Goal: Task Accomplishment & Management: Complete application form

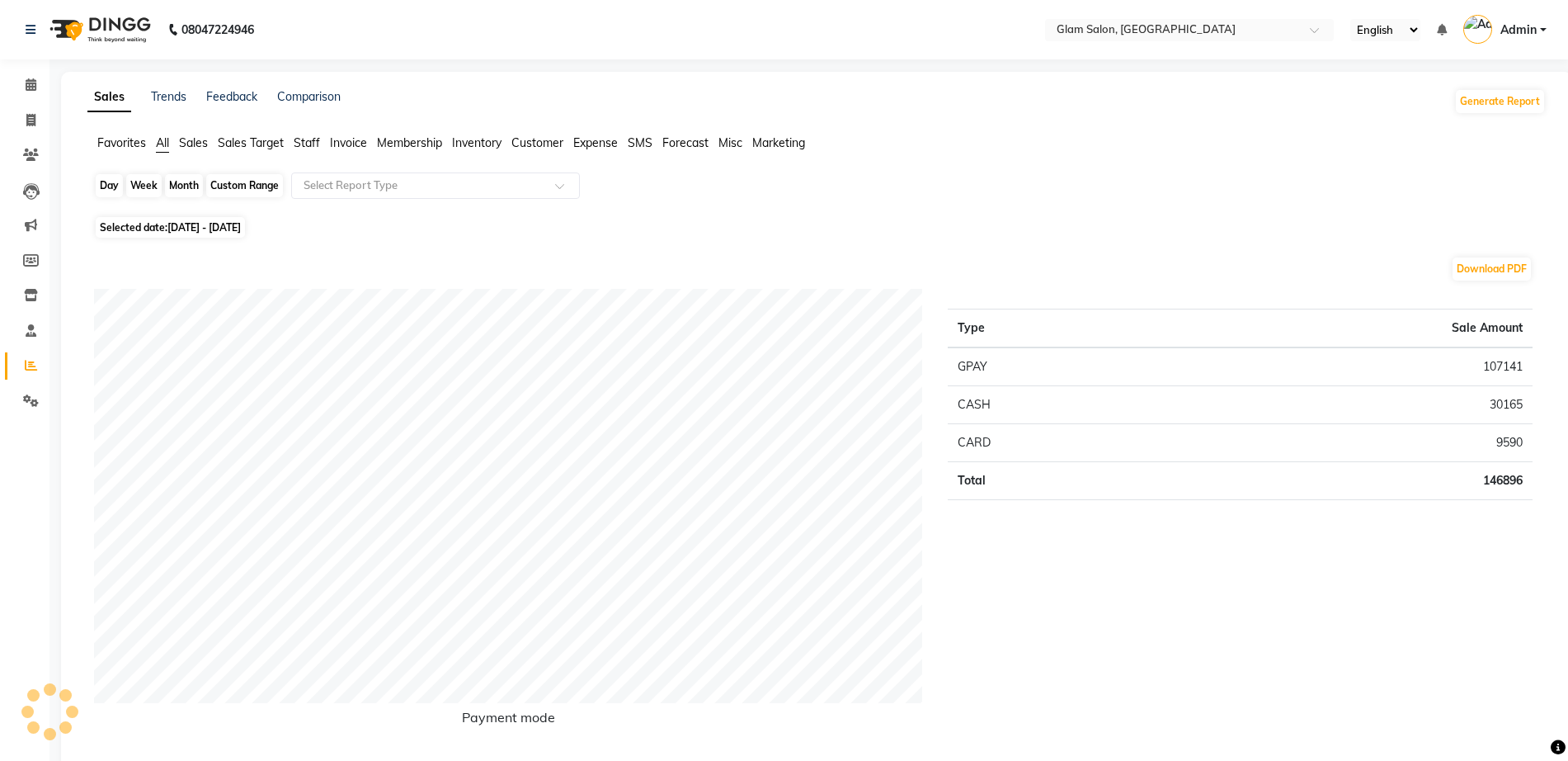
click at [176, 192] on div "Month" at bounding box center [184, 185] width 38 height 23
select select "9"
select select "2025"
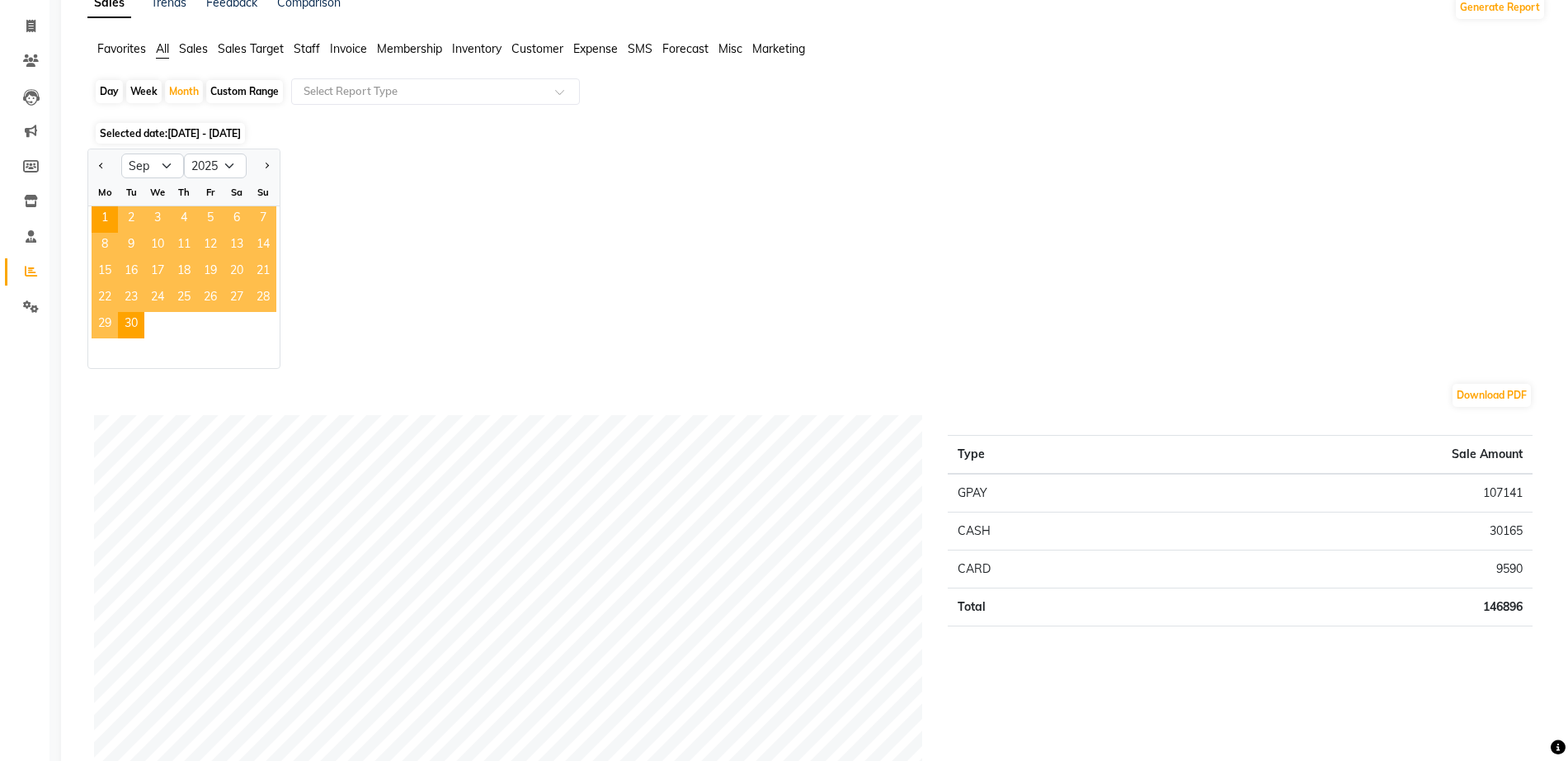
scroll to position [32, 0]
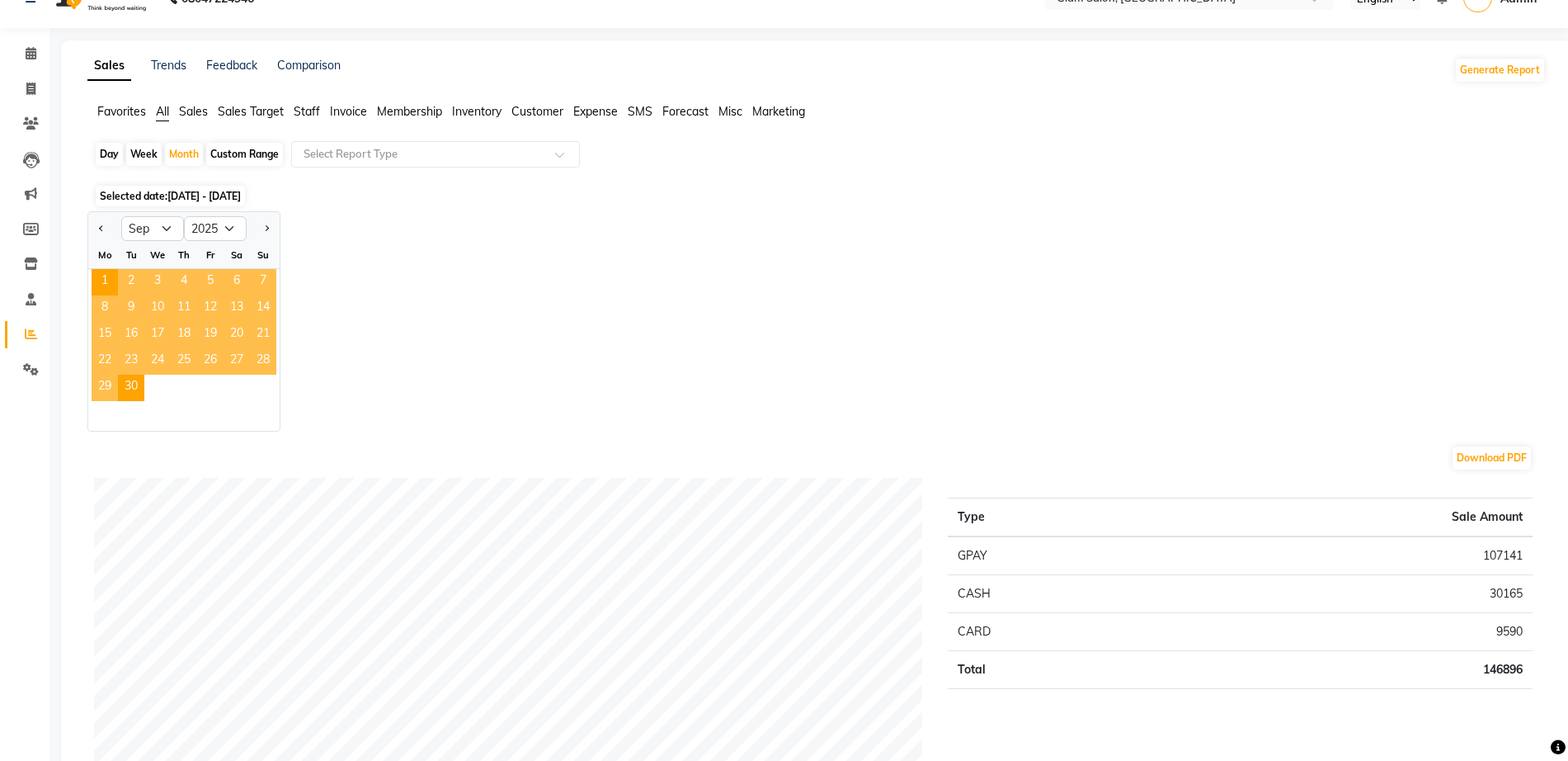
click at [188, 191] on span "[DATE] - [DATE]" at bounding box center [204, 196] width 73 height 12
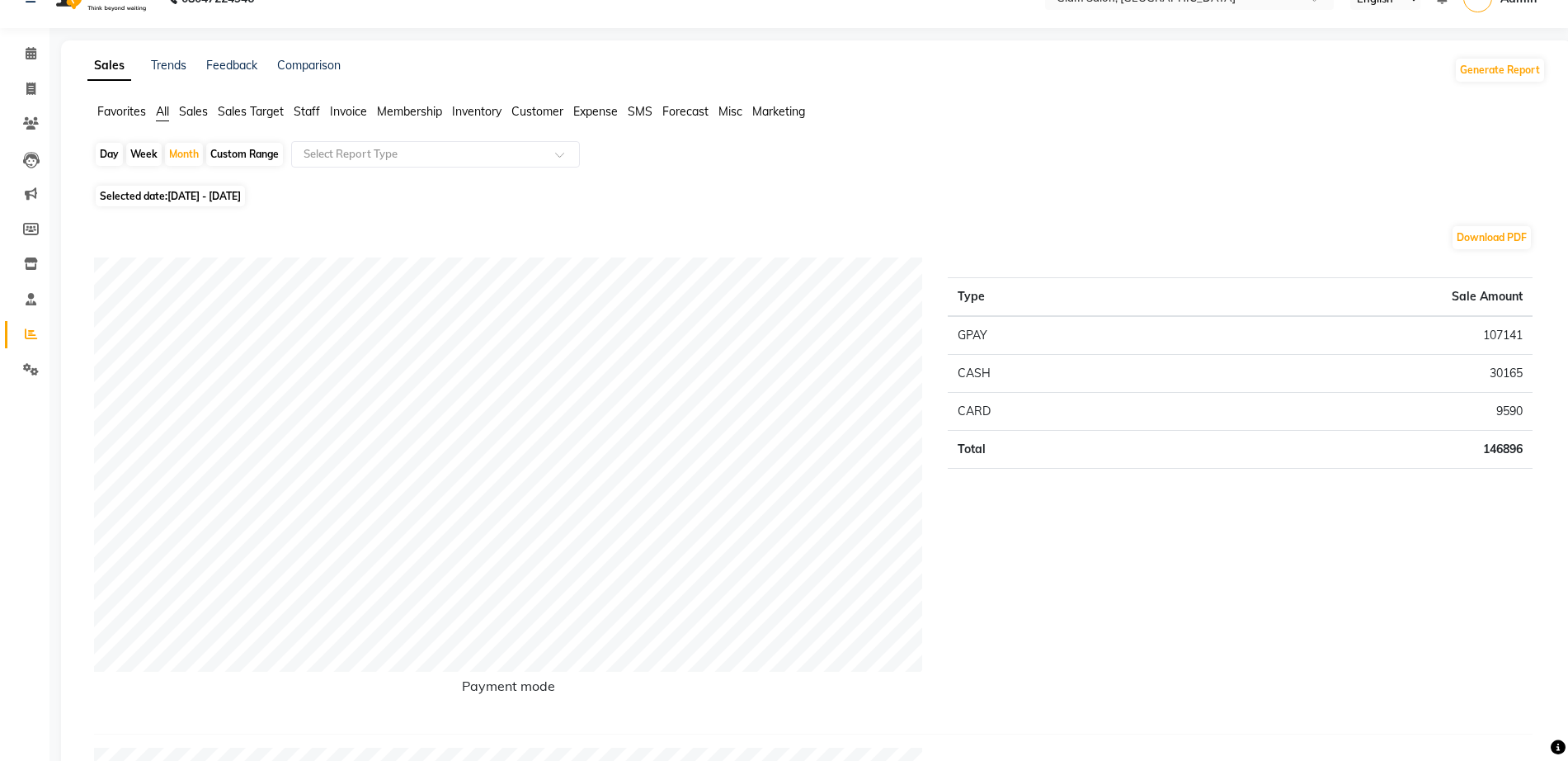
click at [120, 158] on div "Day" at bounding box center [109, 154] width 27 height 23
select select "9"
select select "2025"
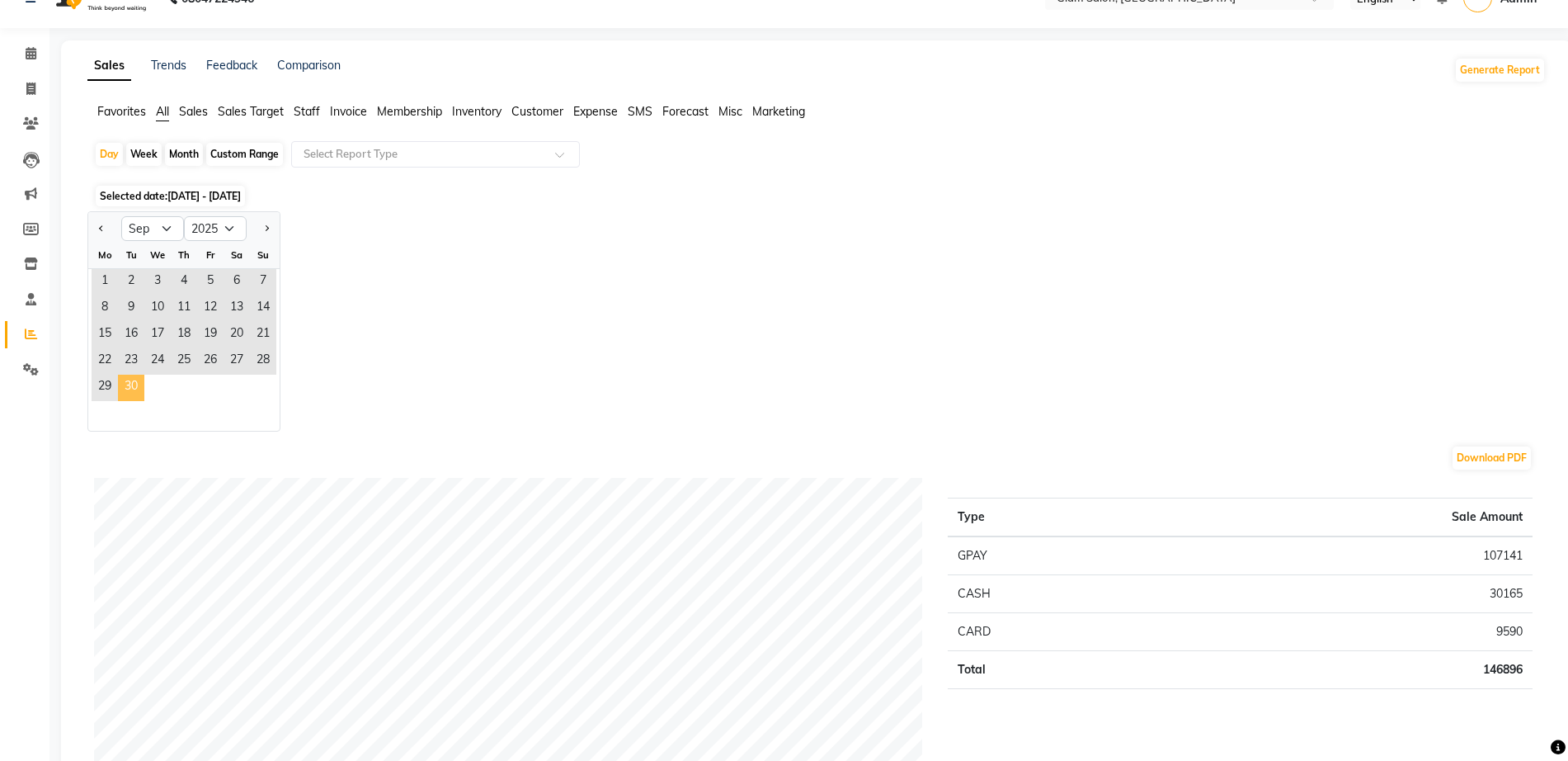
click at [138, 390] on span "30" at bounding box center [131, 388] width 26 height 26
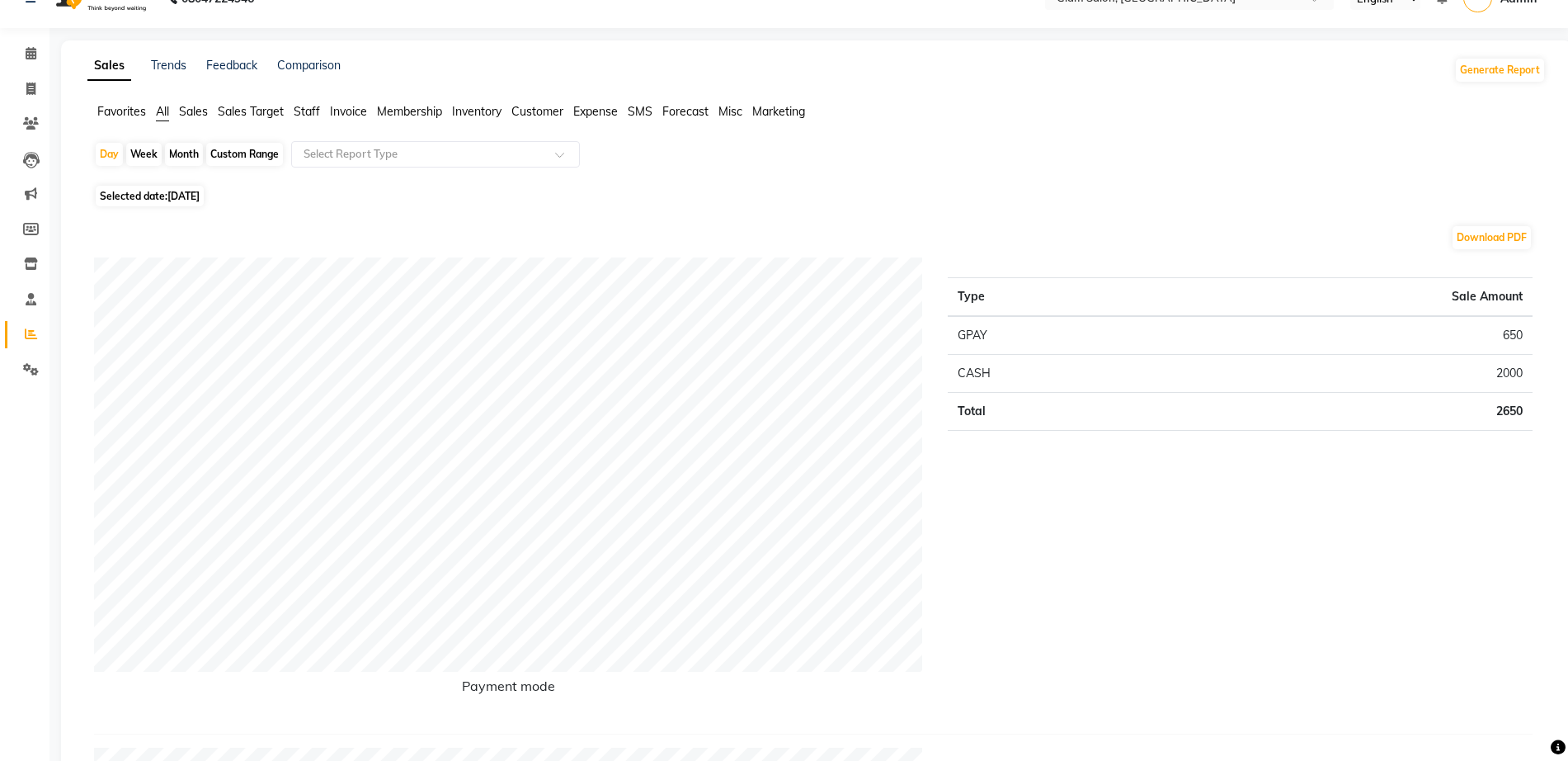
click at [190, 155] on div "Month" at bounding box center [184, 154] width 38 height 23
select select "9"
select select "2025"
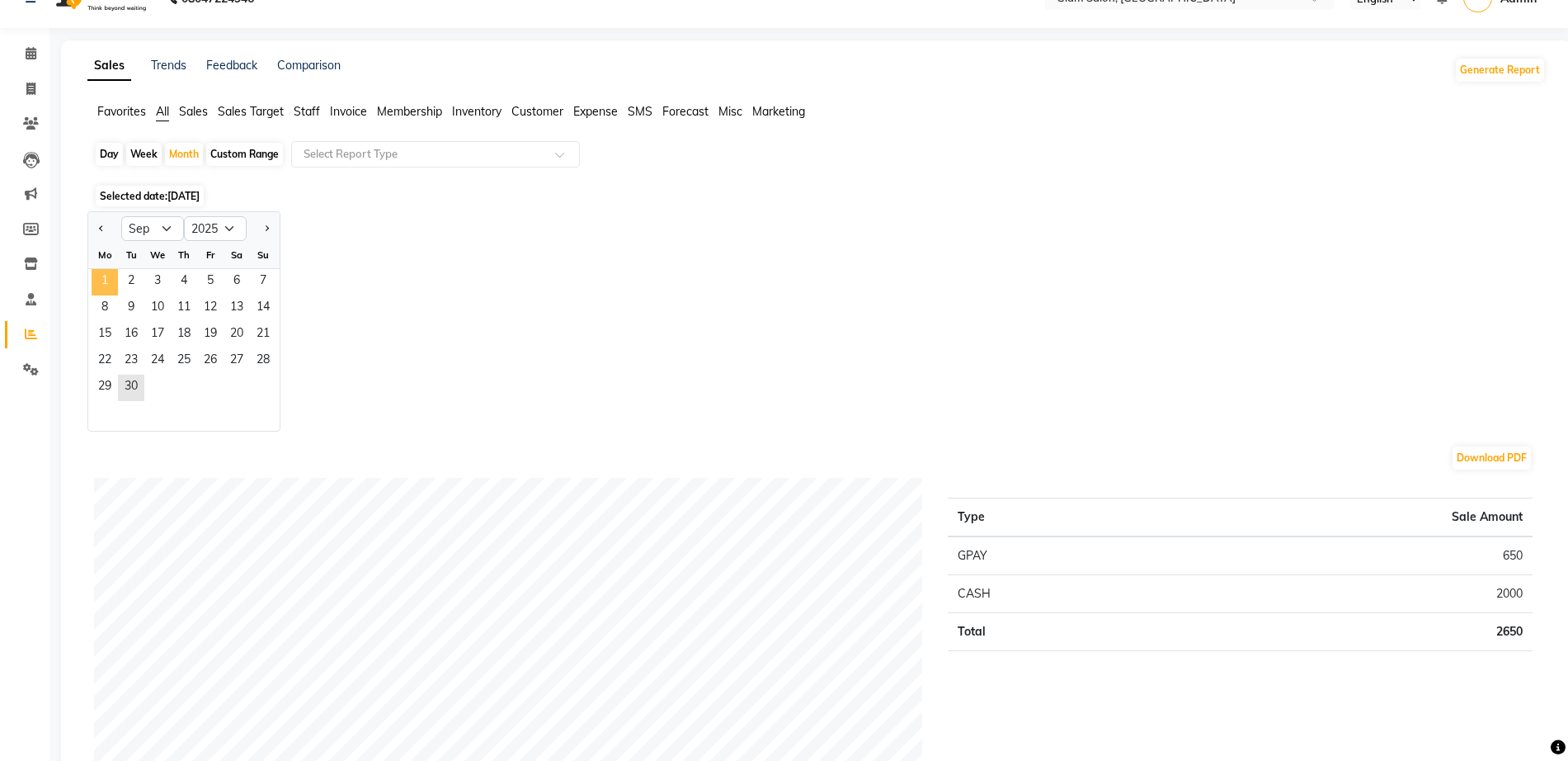
click at [109, 290] on span "1" at bounding box center [105, 283] width 26 height 26
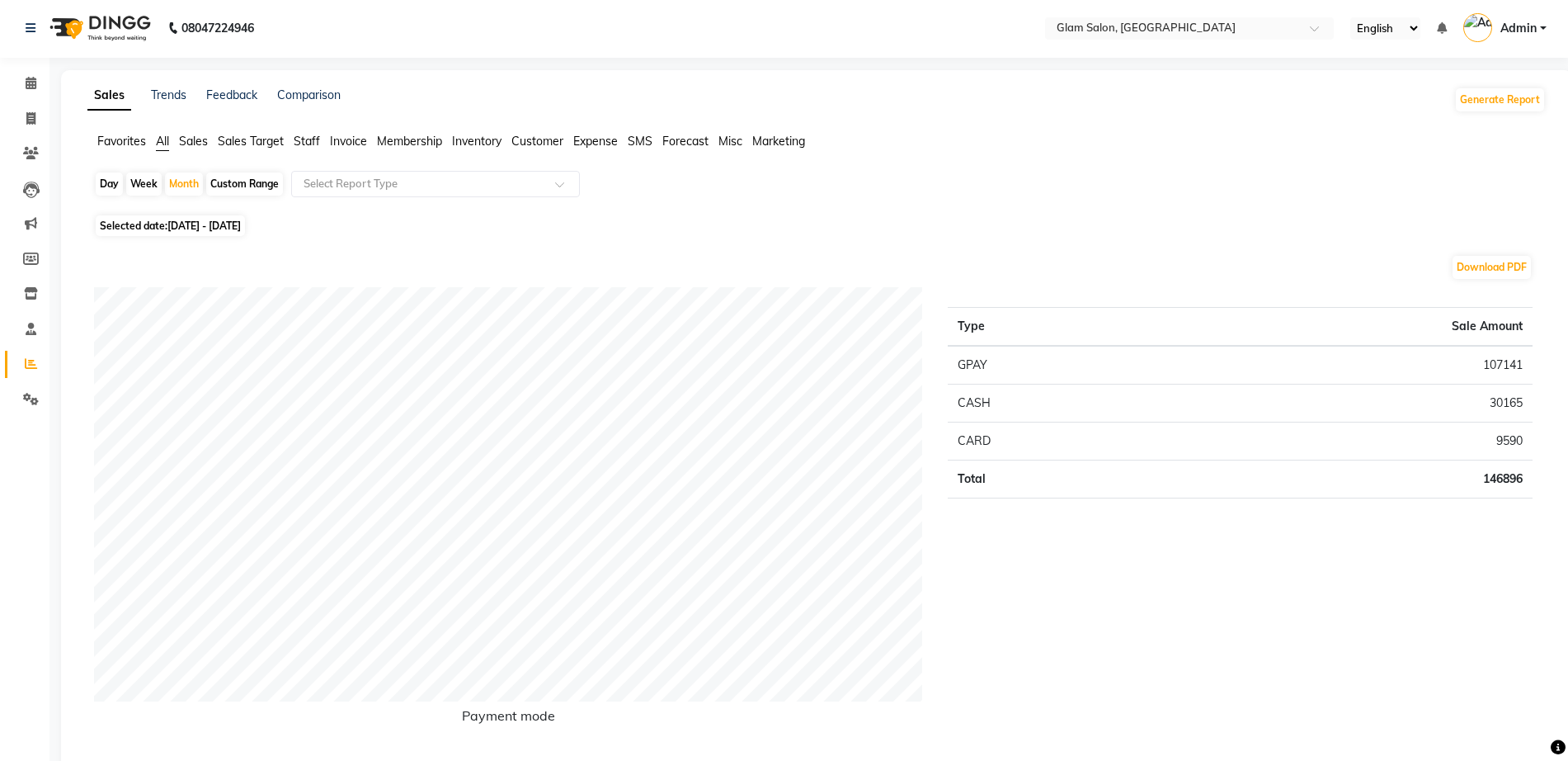
scroll to position [0, 0]
drag, startPoint x: 1474, startPoint y: 483, endPoint x: 1521, endPoint y: 478, distance: 47.3
click at [1513, 479] on td "146896" at bounding box center [1347, 480] width 370 height 38
click at [146, 225] on span "Selected date: [DATE] - [DATE]" at bounding box center [169, 227] width 149 height 20
select select "9"
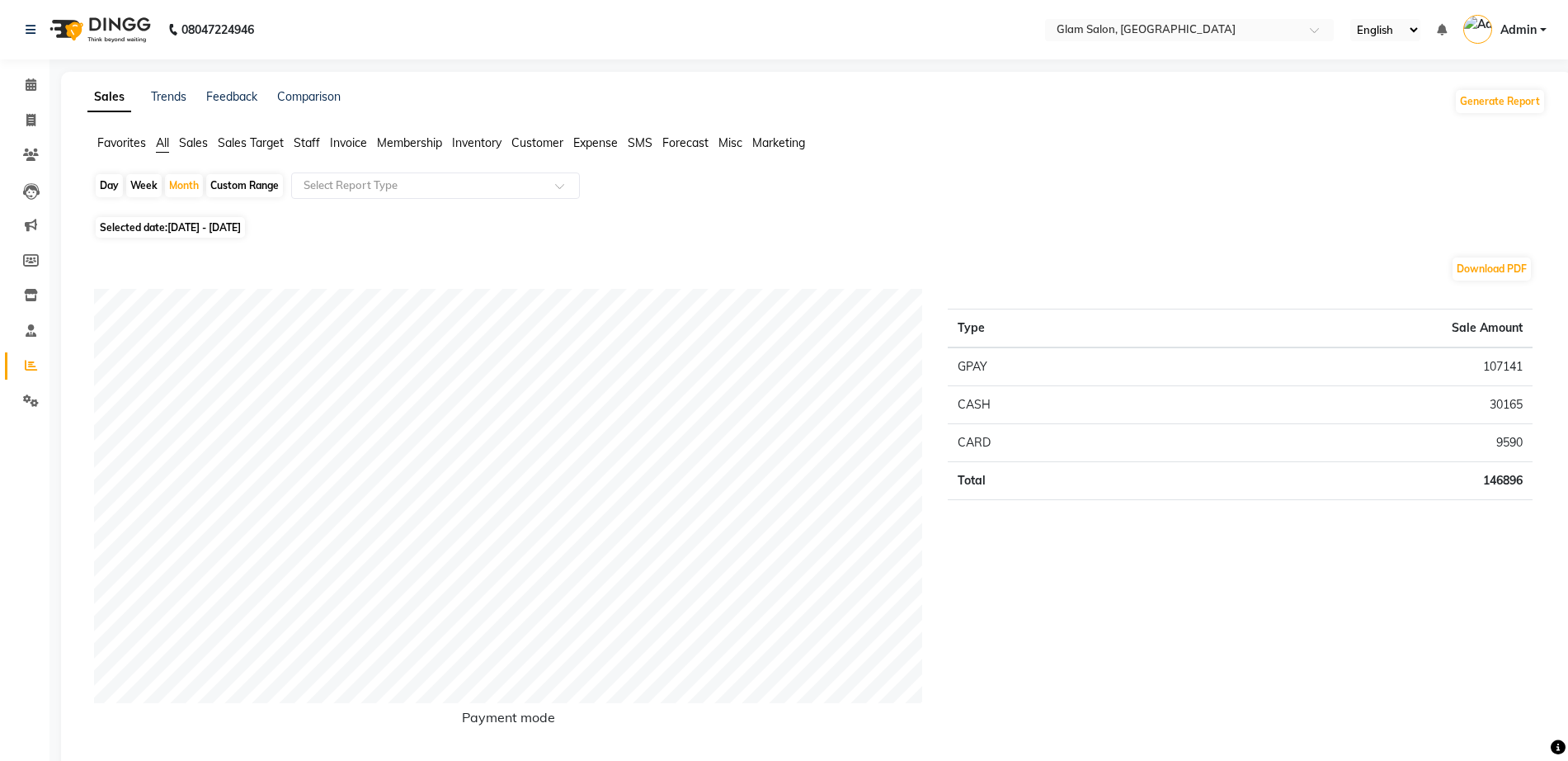
select select "2025"
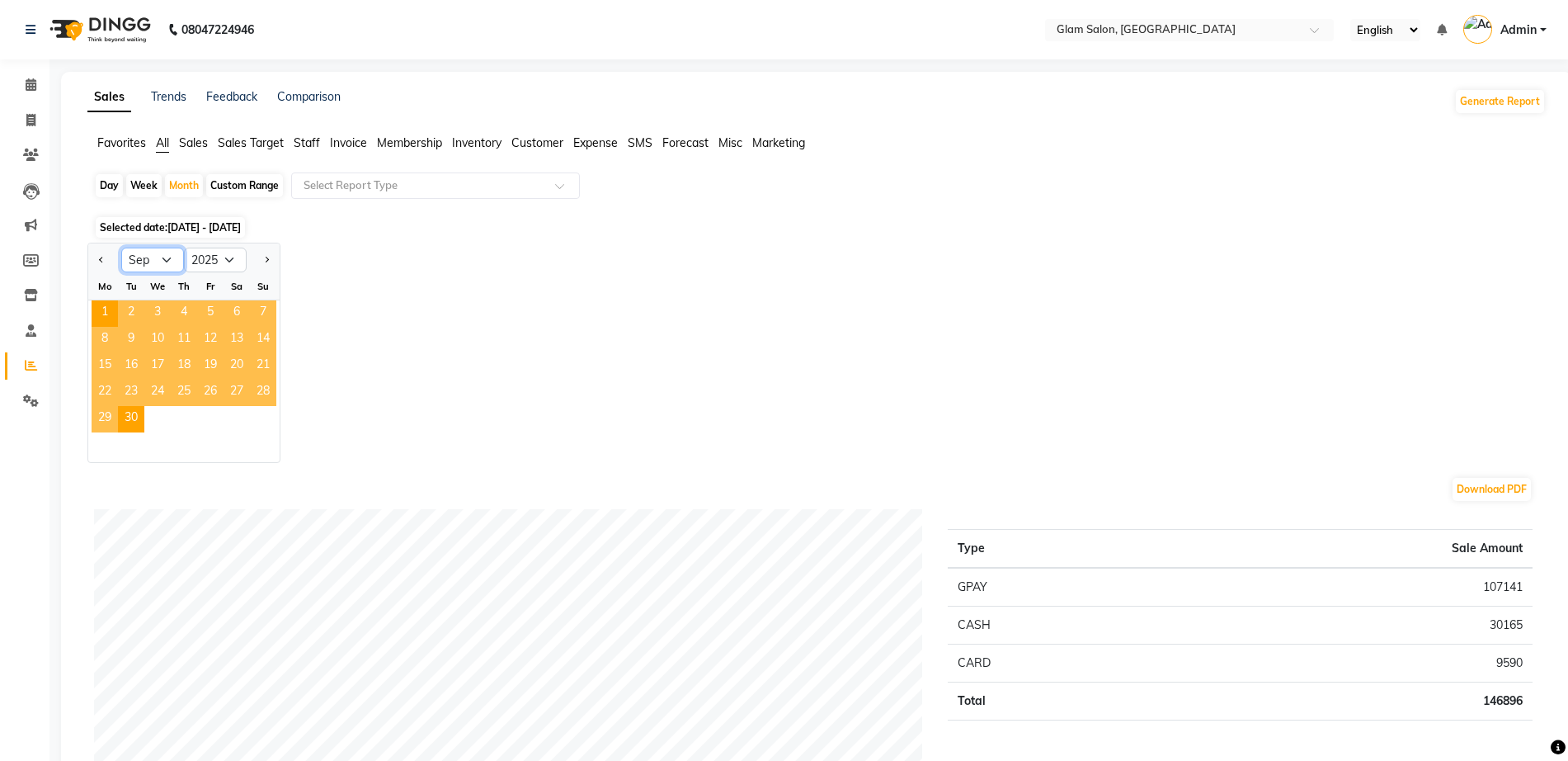
click at [167, 260] on select "Jan Feb Mar Apr May Jun [DATE] Aug Sep Oct Nov Dec" at bounding box center [152, 260] width 63 height 25
select select "10"
click at [121, 247] on select "Jan Feb Mar Apr May Jun [DATE] Aug Sep Oct Nov Dec" at bounding box center [152, 260] width 63 height 25
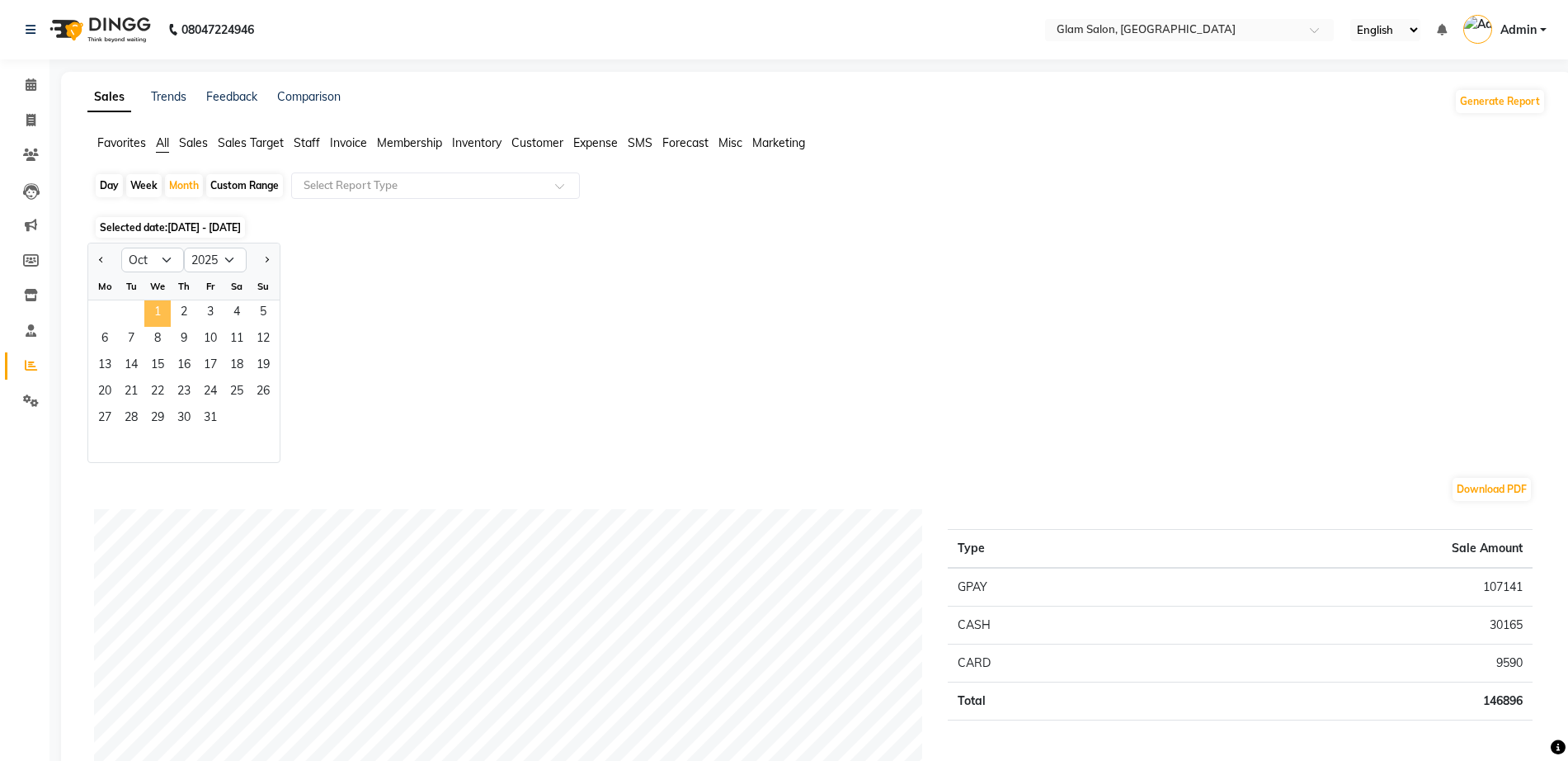
click at [158, 308] on span "1" at bounding box center [158, 313] width 26 height 26
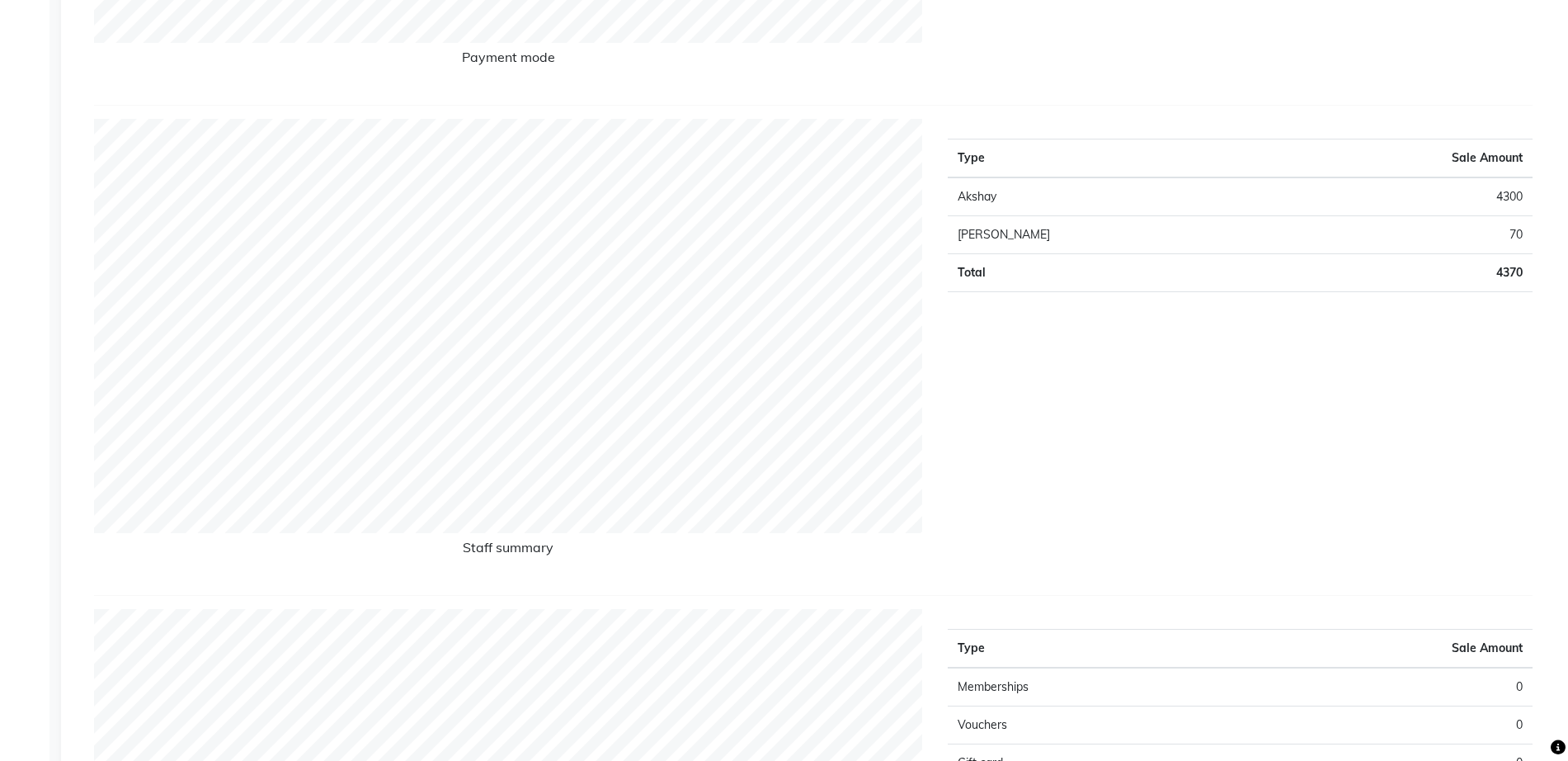
scroll to position [661, 0]
drag, startPoint x: 1527, startPoint y: 234, endPoint x: 1498, endPoint y: 226, distance: 30.1
click at [1498, 226] on td "70" at bounding box center [1401, 234] width 261 height 38
drag, startPoint x: 1496, startPoint y: 194, endPoint x: 1516, endPoint y: 189, distance: 20.6
click at [1516, 189] on td "4300" at bounding box center [1401, 196] width 261 height 39
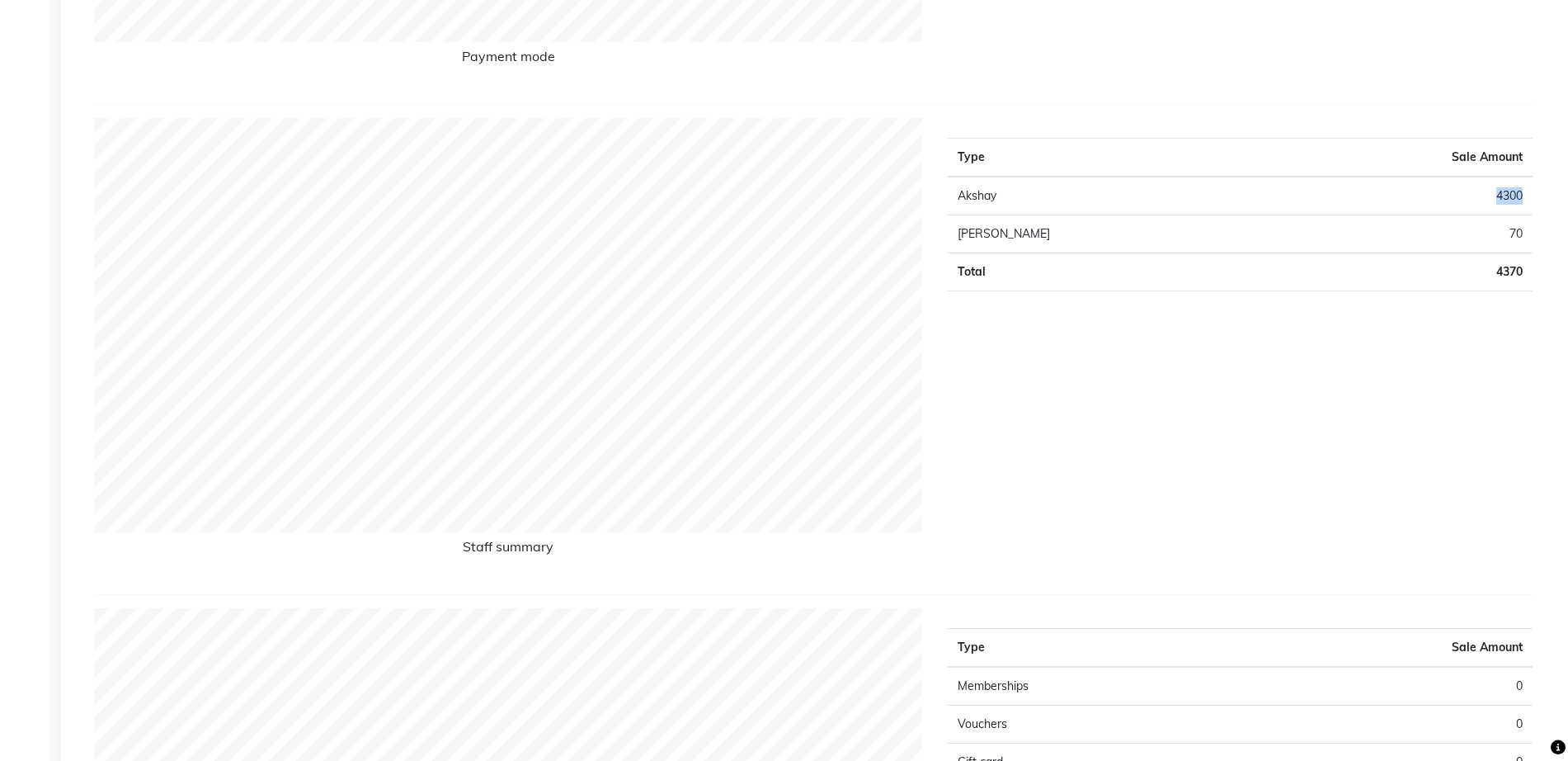
drag, startPoint x: 1520, startPoint y: 196, endPoint x: 1494, endPoint y: 195, distance: 26.0
click at [1494, 195] on td "4300" at bounding box center [1401, 196] width 261 height 39
drag, startPoint x: 1514, startPoint y: 233, endPoint x: 1468, endPoint y: 228, distance: 46.3
click at [1468, 228] on td "70" at bounding box center [1401, 234] width 261 height 38
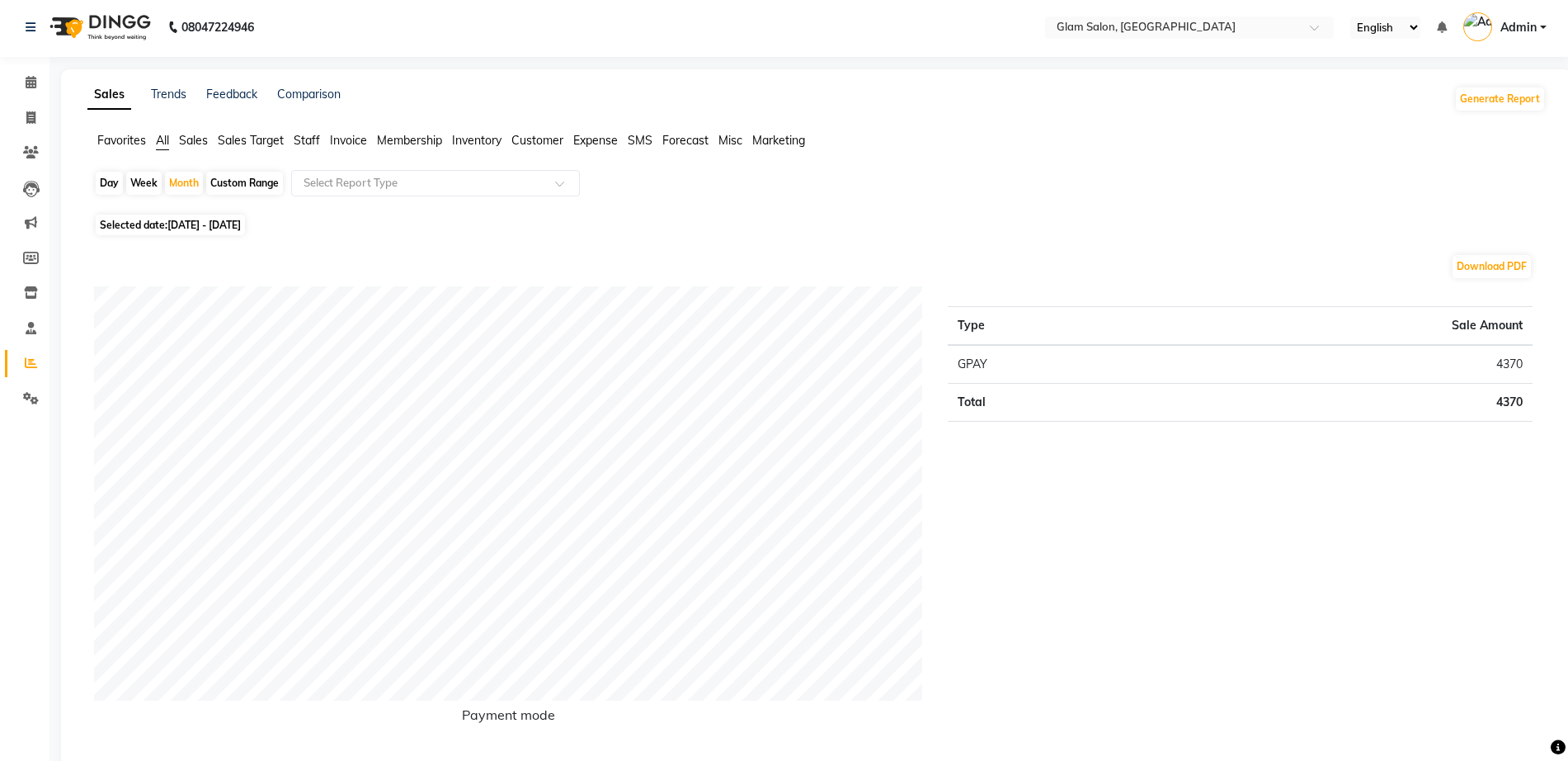
scroll to position [0, 0]
click at [164, 222] on span "Selected date: [DATE] - [DATE]" at bounding box center [169, 227] width 149 height 20
select select "10"
select select "2025"
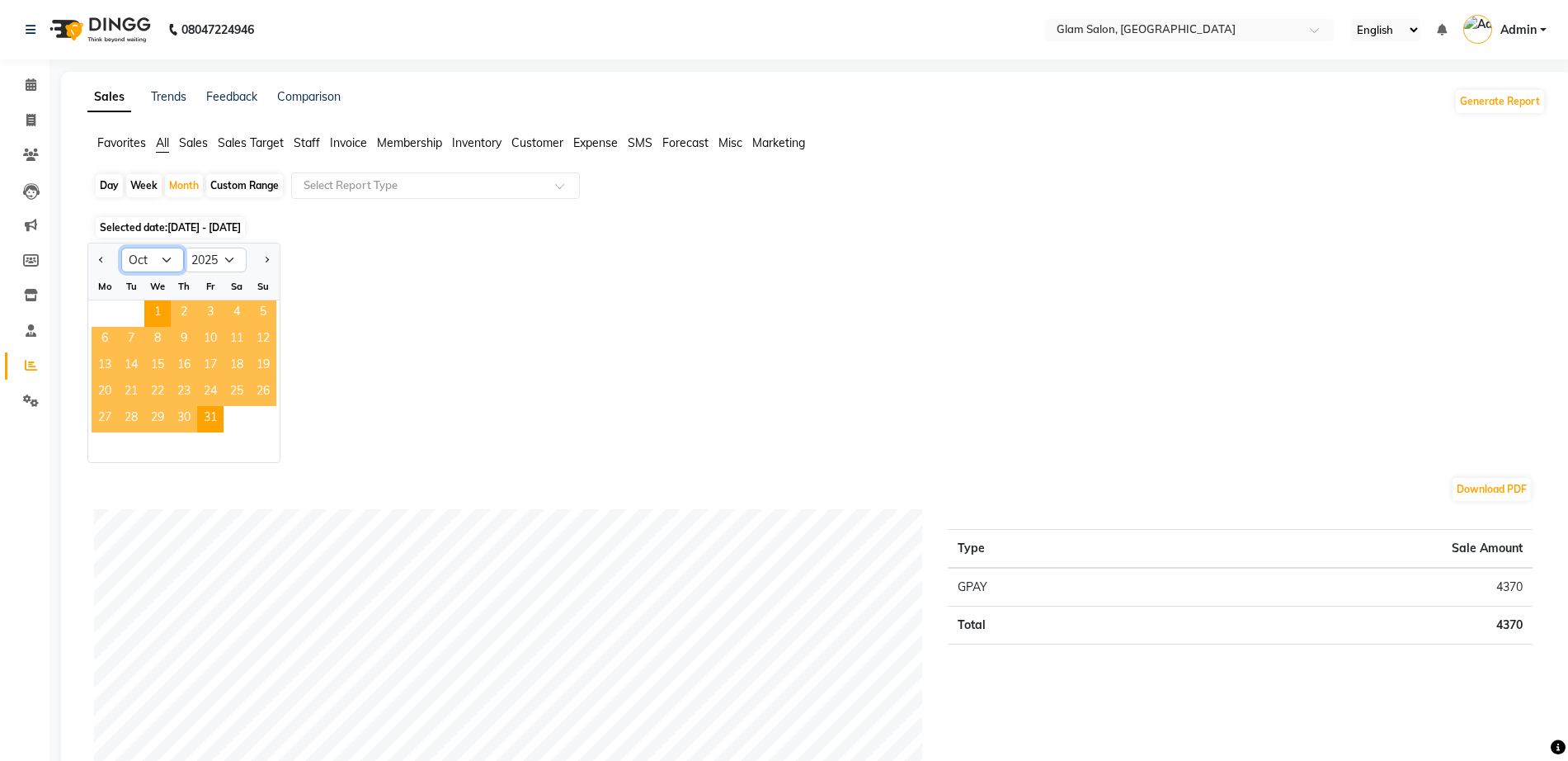
click at [155, 263] on select "Jan Feb Mar Apr May Jun [DATE] Aug Sep Oct Nov Dec" at bounding box center [152, 260] width 63 height 25
select select "9"
click at [121, 247] on select "Jan Feb Mar Apr May Jun [DATE] Aug Sep Oct Nov Dec" at bounding box center [152, 260] width 63 height 25
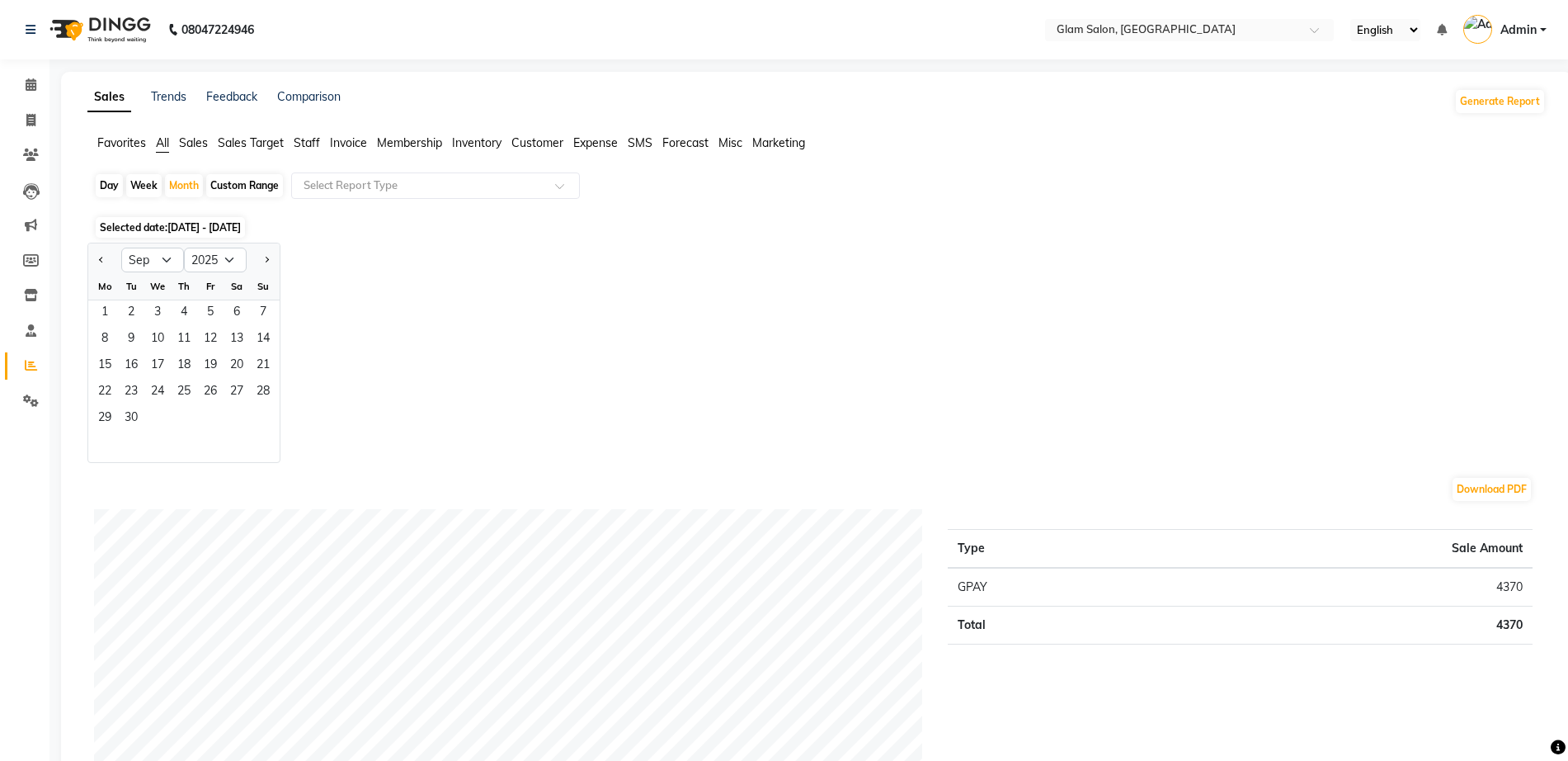
drag, startPoint x: 101, startPoint y: 317, endPoint x: 58, endPoint y: 327, distance: 44.1
click at [116, 319] on span "1" at bounding box center [105, 313] width 26 height 26
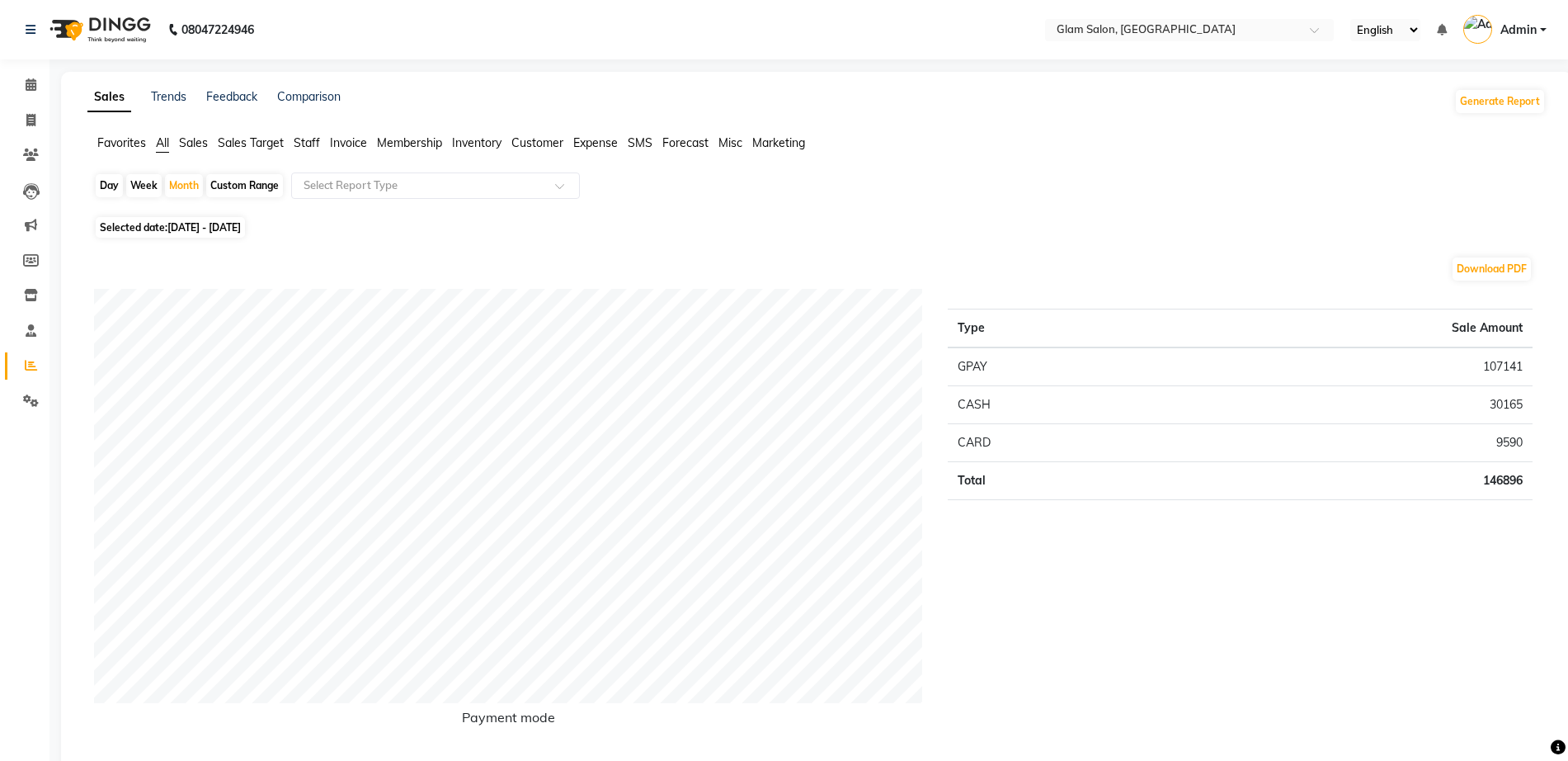
click at [1486, 480] on td "146896" at bounding box center [1347, 480] width 370 height 38
copy td "146896"
click at [208, 232] on span "[DATE] - [DATE]" at bounding box center [204, 228] width 73 height 12
select select "9"
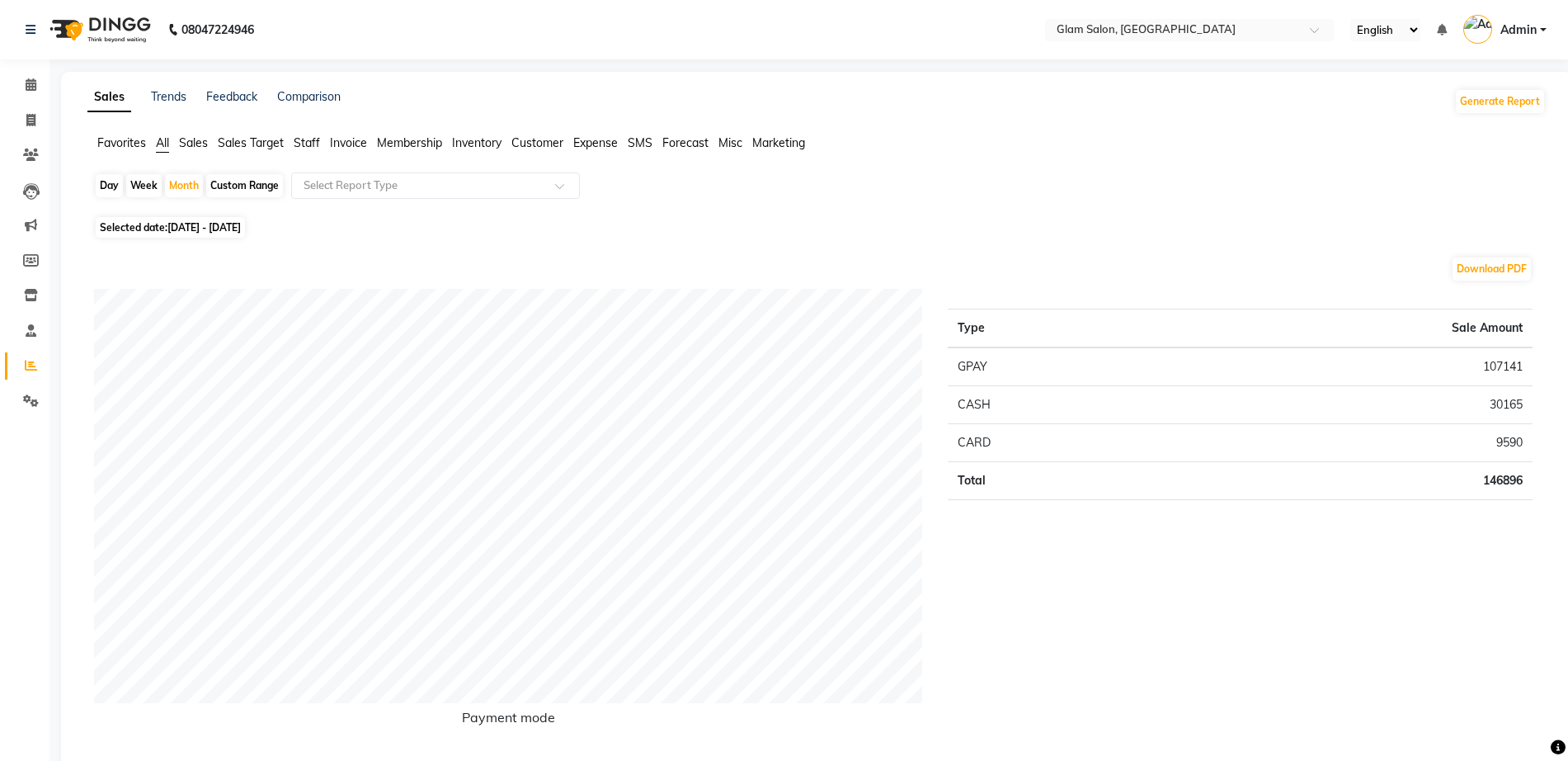
select select "2025"
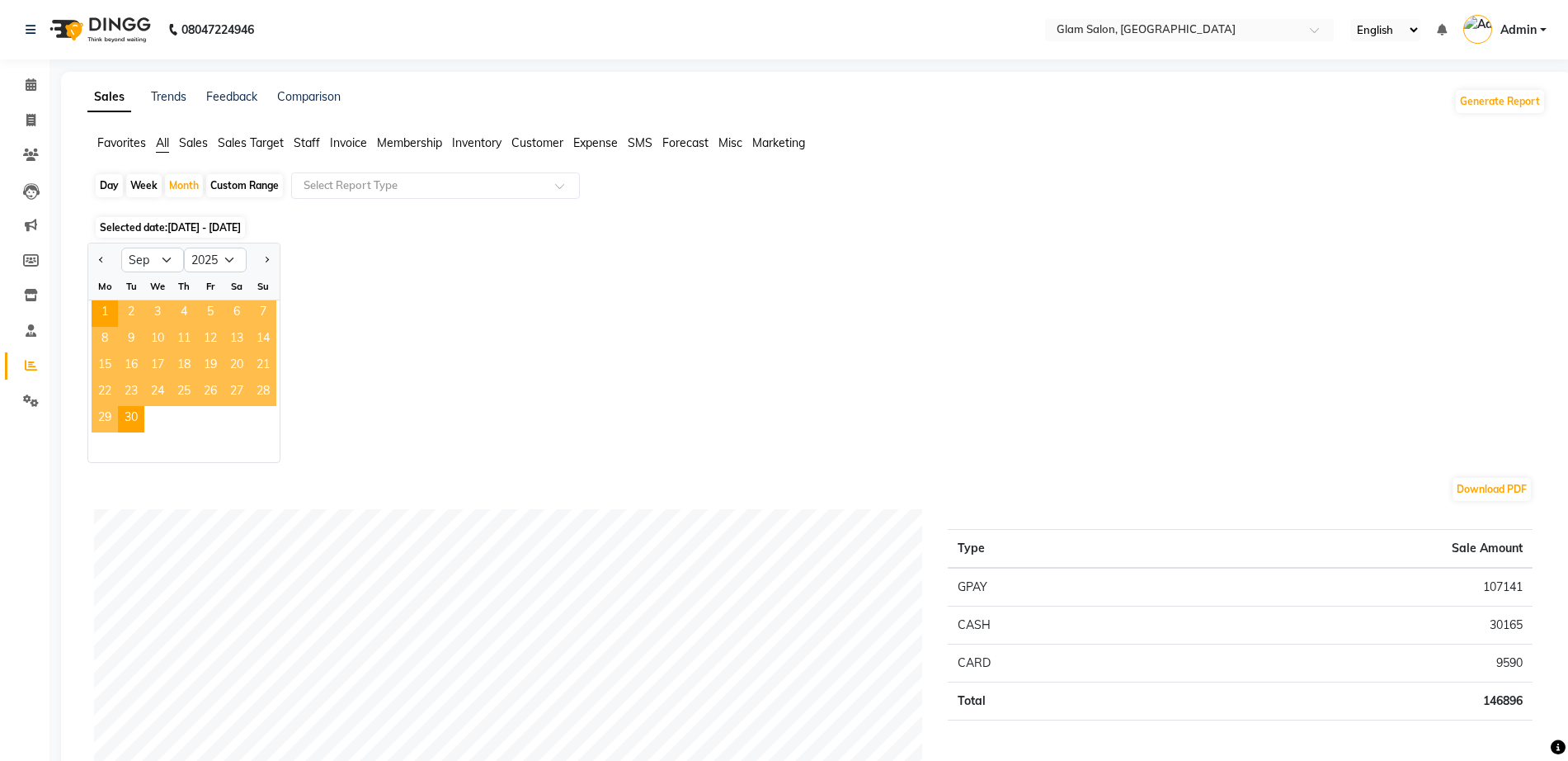
click at [549, 313] on div "Jan Feb Mar Apr May Jun [DATE] Aug Sep Oct Nov [DATE] 2016 2017 2018 2019 2020 …" at bounding box center [816, 353] width 1459 height 221
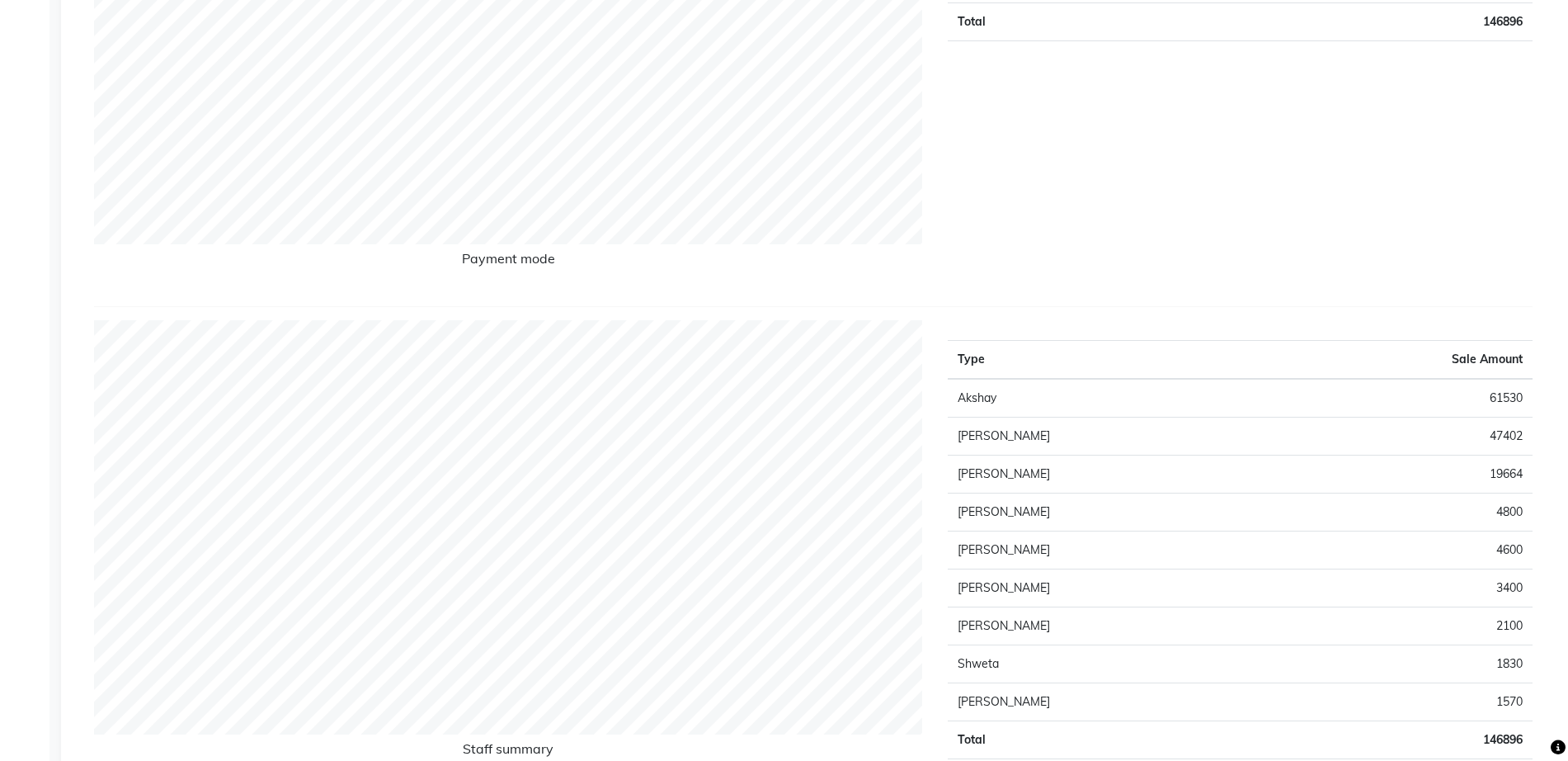
scroll to position [699, 0]
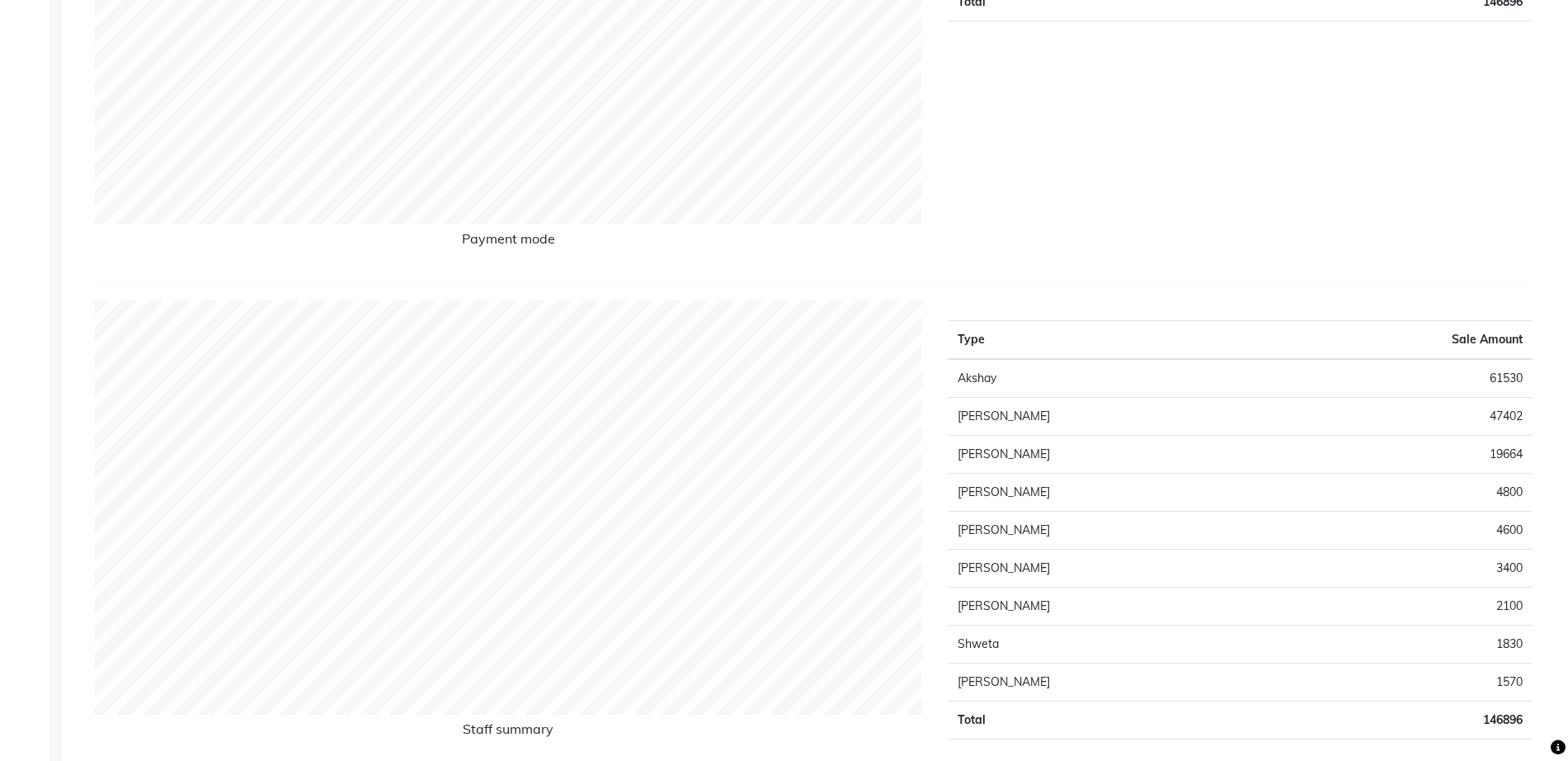
click at [1511, 373] on td "61530" at bounding box center [1401, 379] width 261 height 39
copy td "61530"
click at [1512, 414] on td "47402" at bounding box center [1401, 417] width 261 height 38
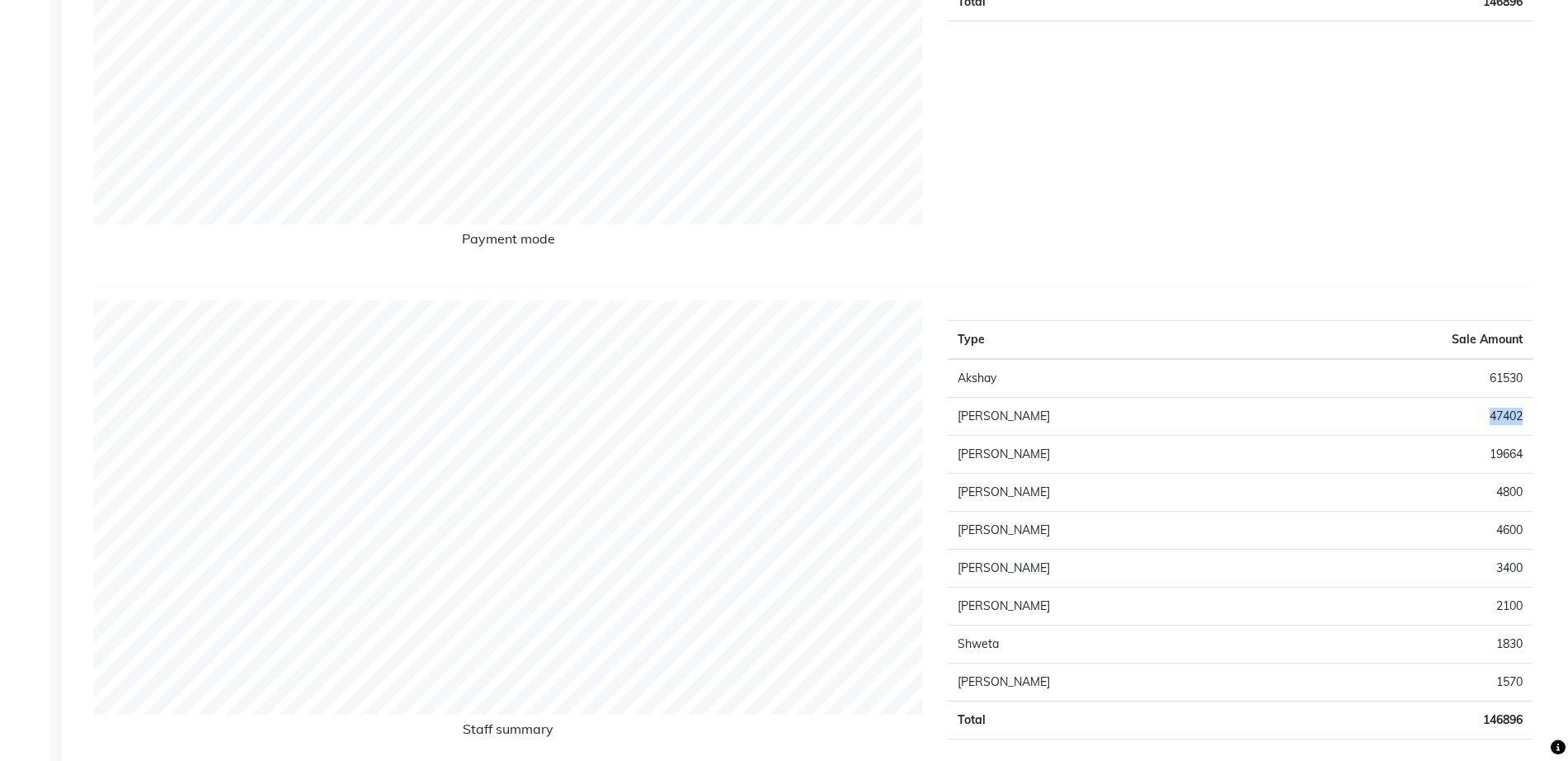
copy td "47402"
click at [1504, 453] on td "19664" at bounding box center [1401, 455] width 261 height 38
copy td "19664"
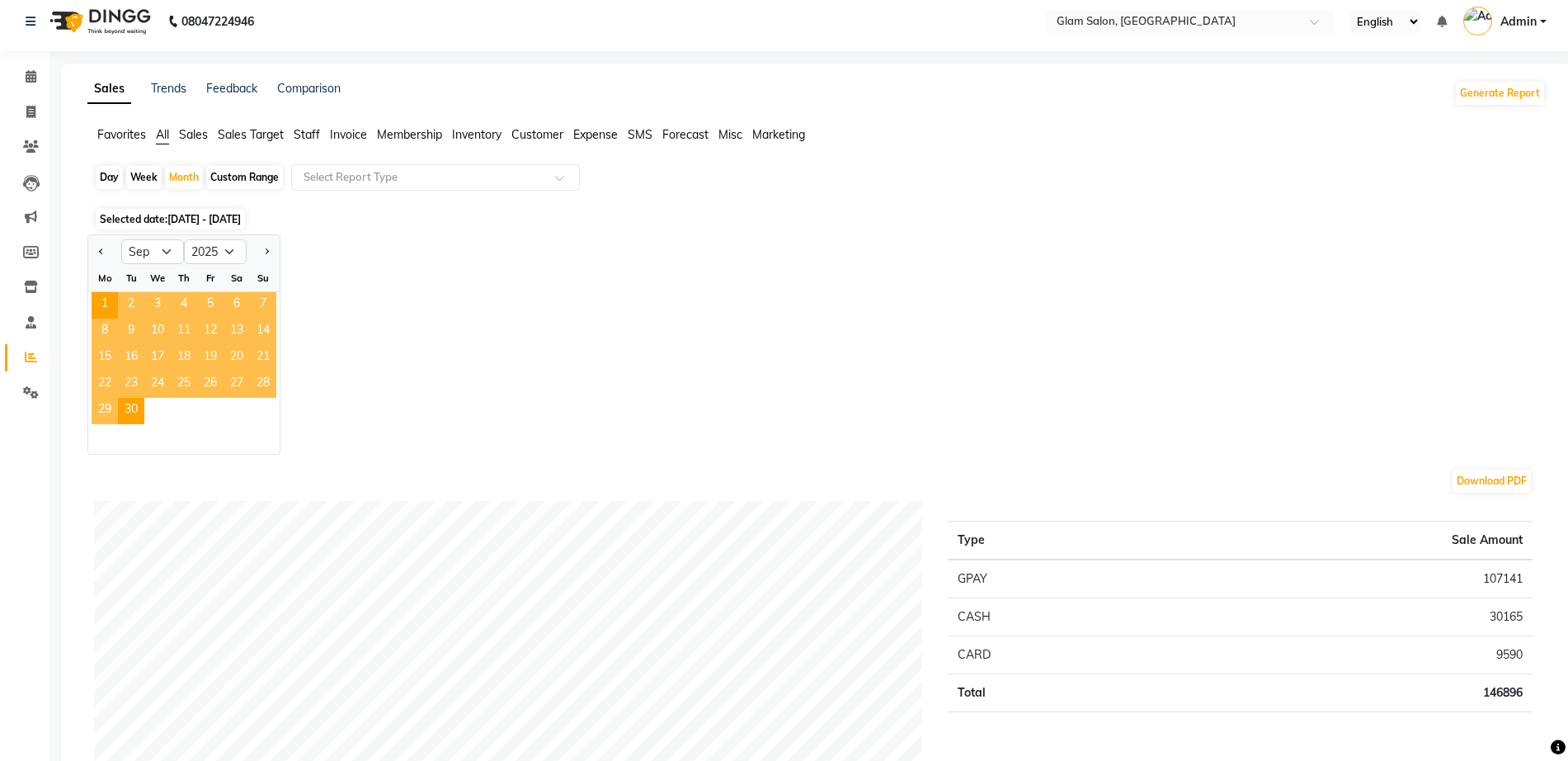
scroll to position [6, 0]
click at [32, 120] on span at bounding box center [31, 115] width 29 height 19
select select "5447"
select select "service"
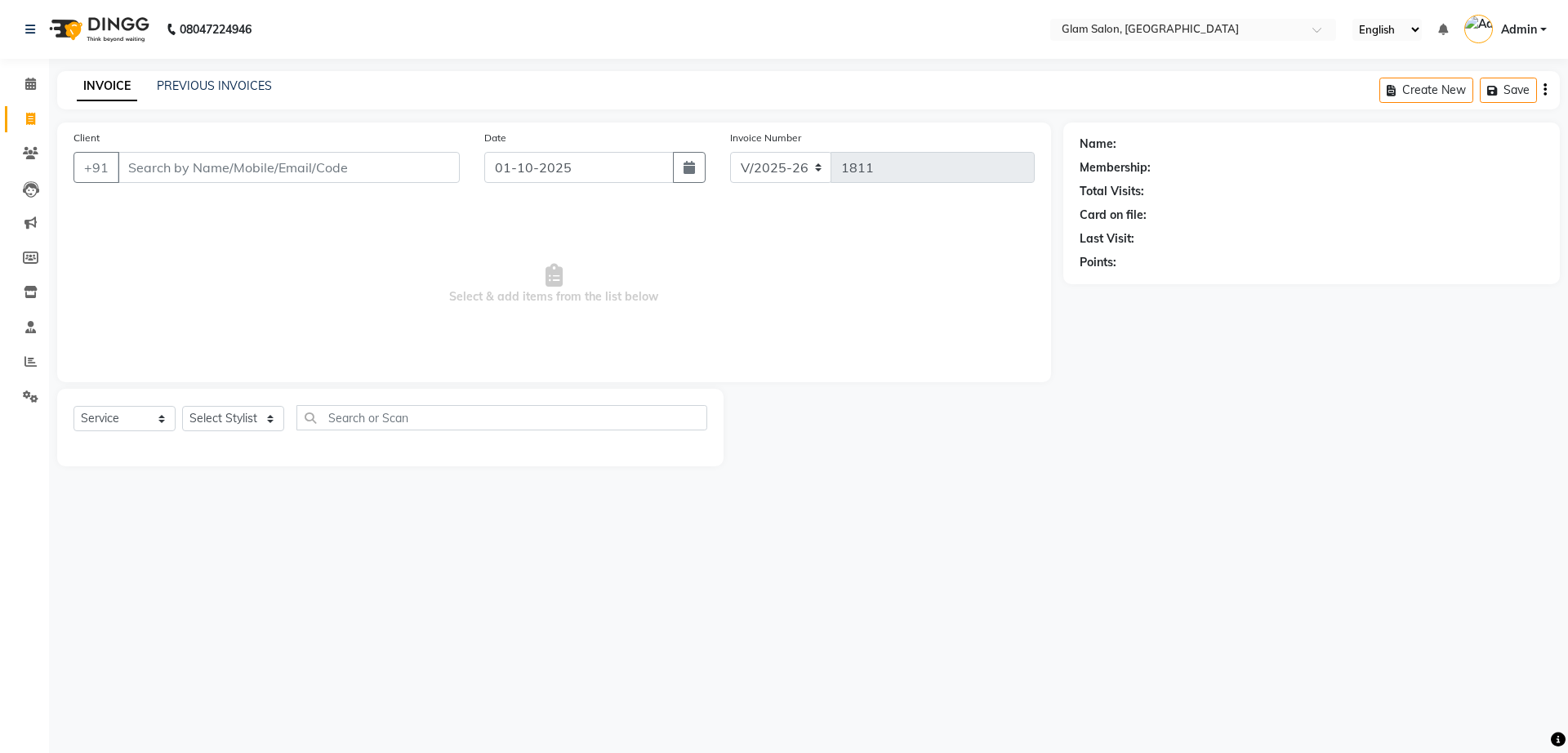
type input "s"
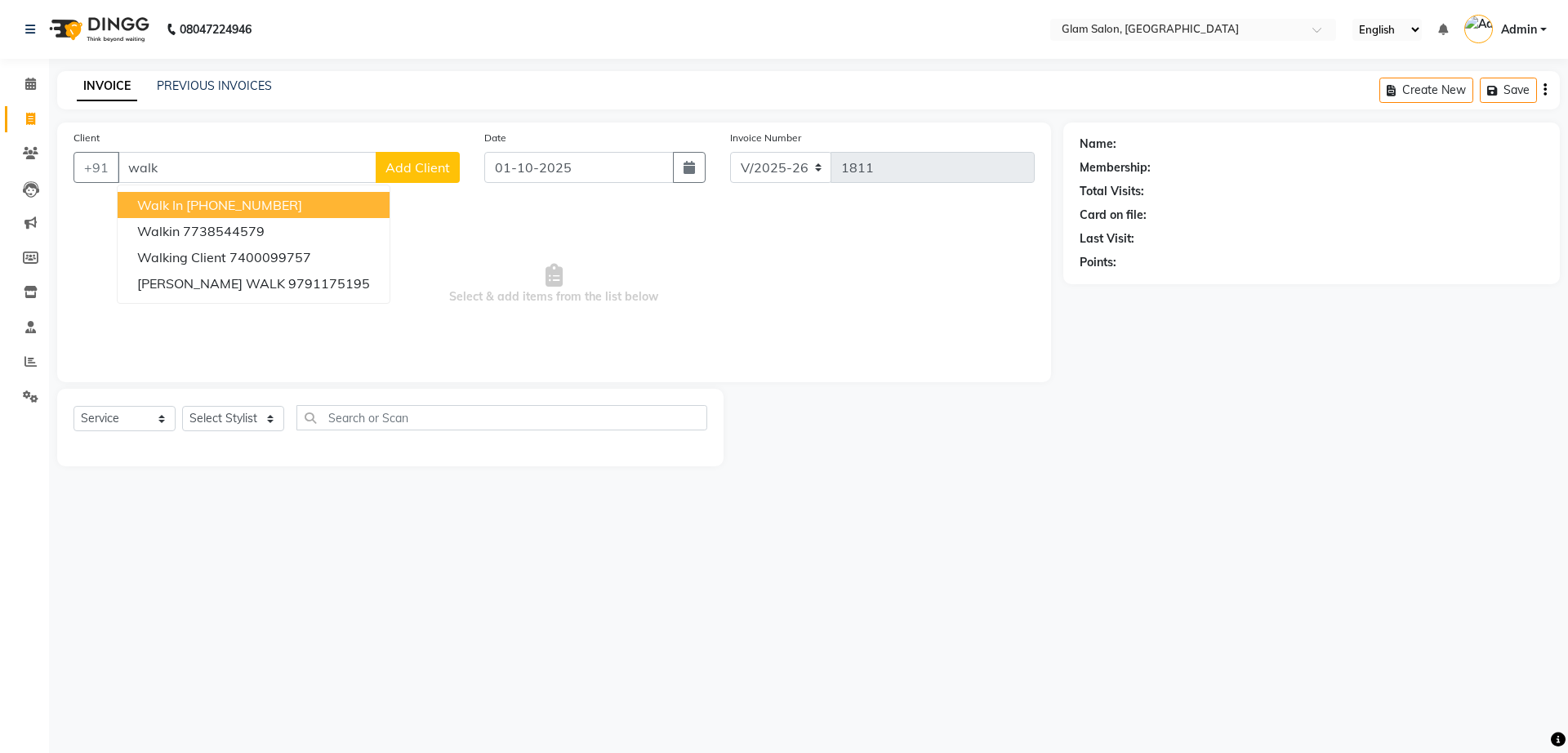
click at [216, 210] on ngb-highlight "[PHONE_NUMBER]" at bounding box center [244, 204] width 116 height 17
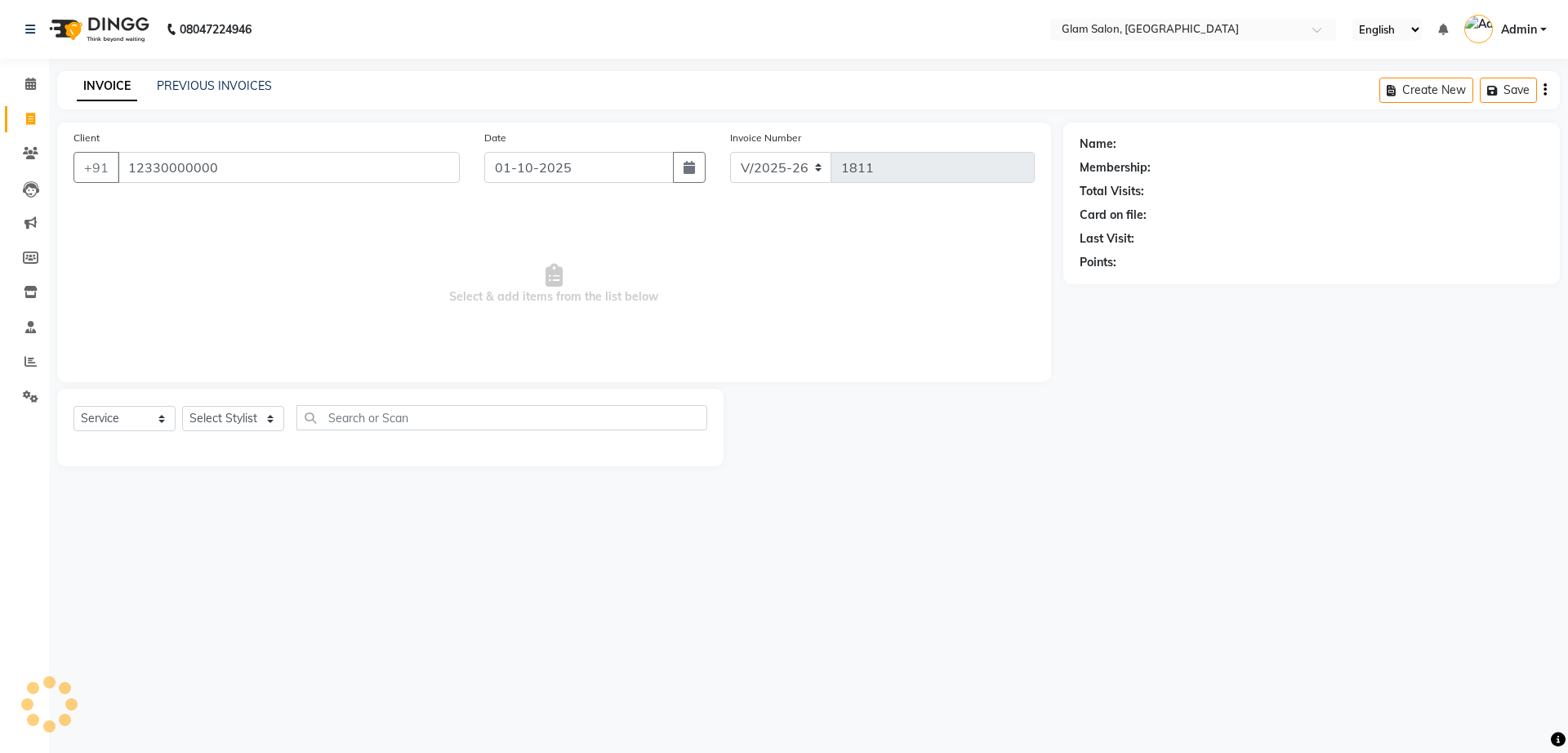
type input "12330000000"
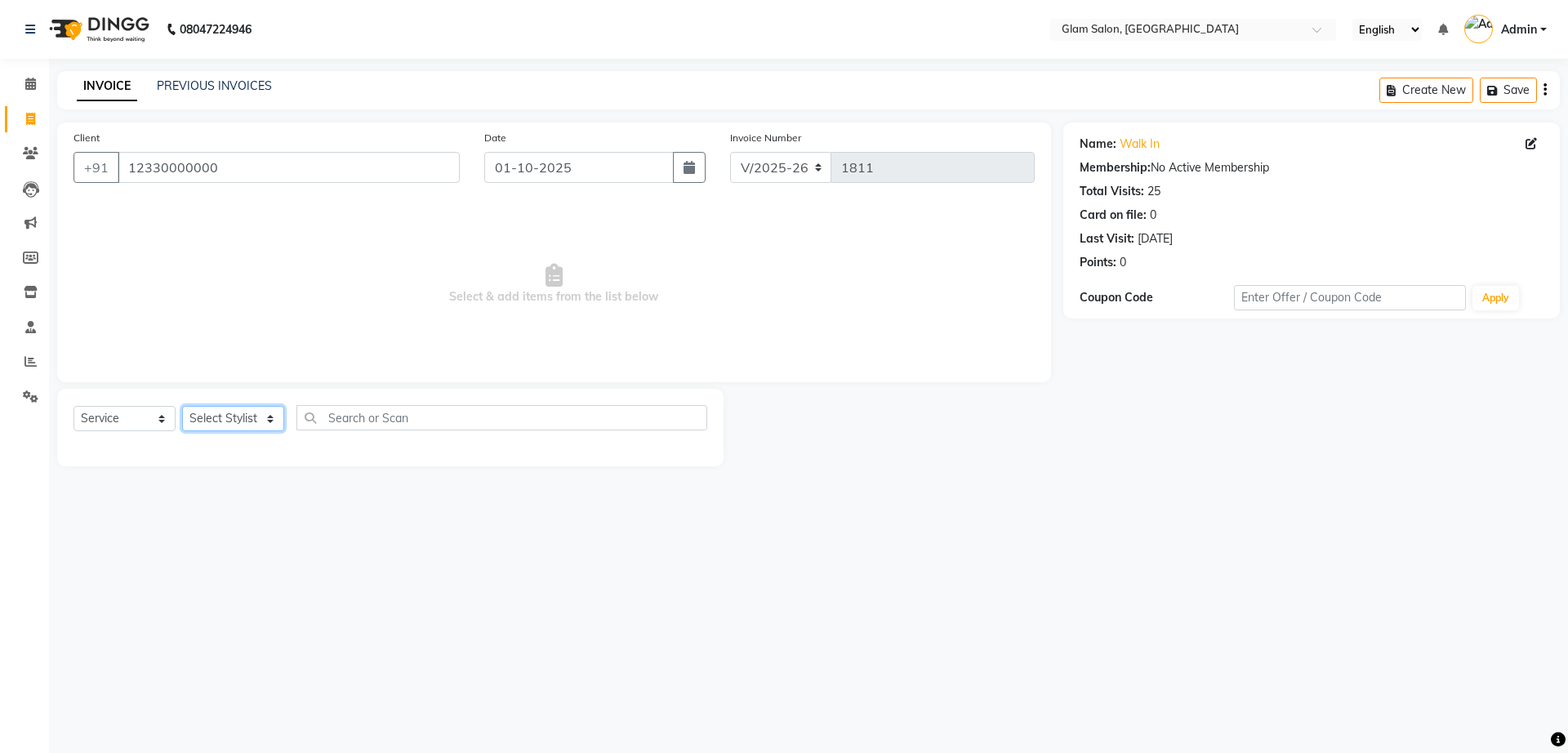
click at [262, 417] on select "Select Stylist Akshay [PERSON_NAME] [PERSON_NAME] [PERSON_NAME] [PERSON_NAME]" at bounding box center [232, 418] width 102 height 25
click at [182, 406] on select "Select Stylist Akshay [PERSON_NAME] [PERSON_NAME] [PERSON_NAME] [PERSON_NAME]" at bounding box center [232, 418] width 102 height 25
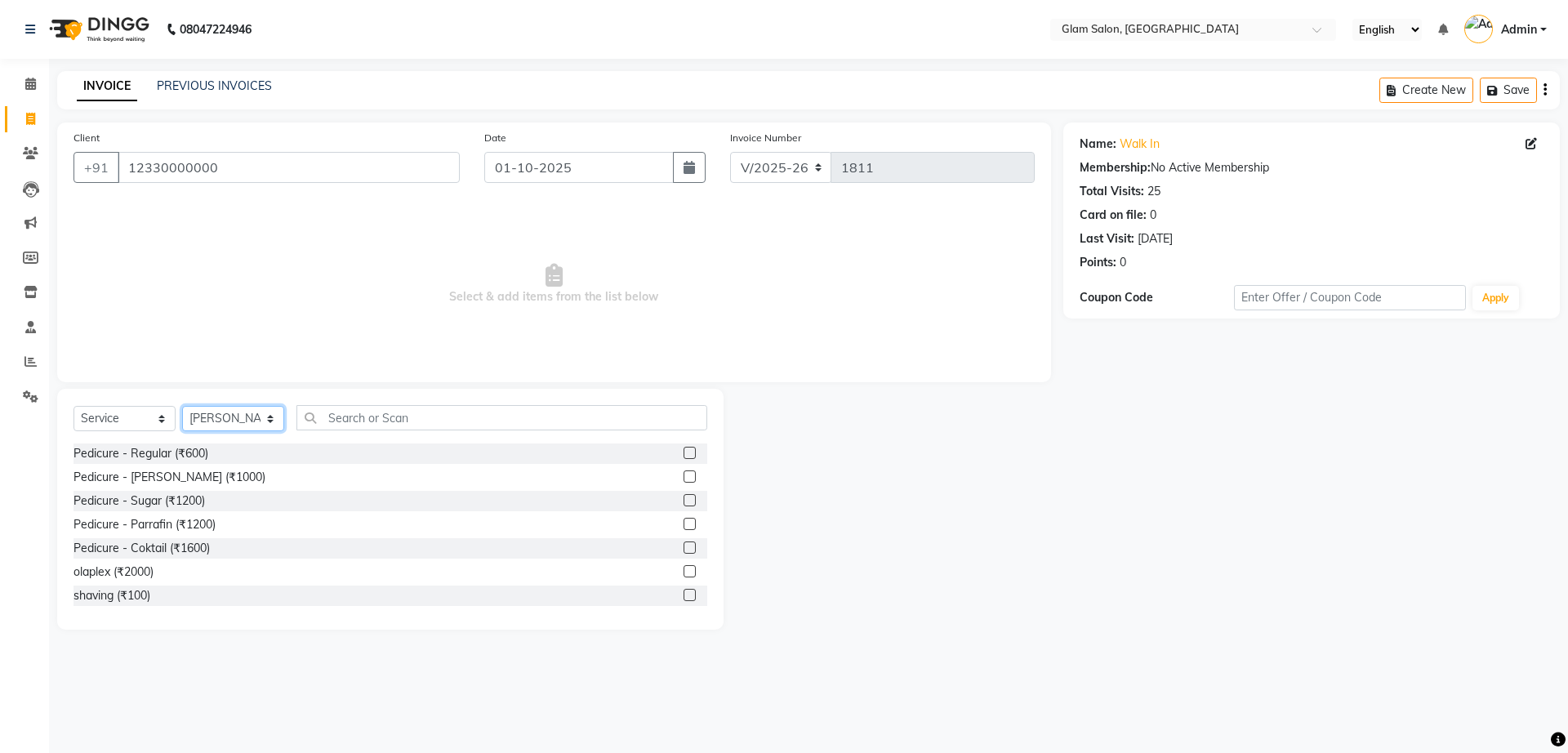
click at [266, 420] on select "Select Stylist Akshay [PERSON_NAME] [PERSON_NAME] [PERSON_NAME] [PERSON_NAME]" at bounding box center [232, 418] width 102 height 25
select select "91624"
click at [182, 406] on select "Select Stylist Akshay [PERSON_NAME] [PERSON_NAME] [PERSON_NAME] [PERSON_NAME]" at bounding box center [232, 418] width 102 height 25
click at [384, 412] on input "text" at bounding box center [501, 418] width 411 height 25
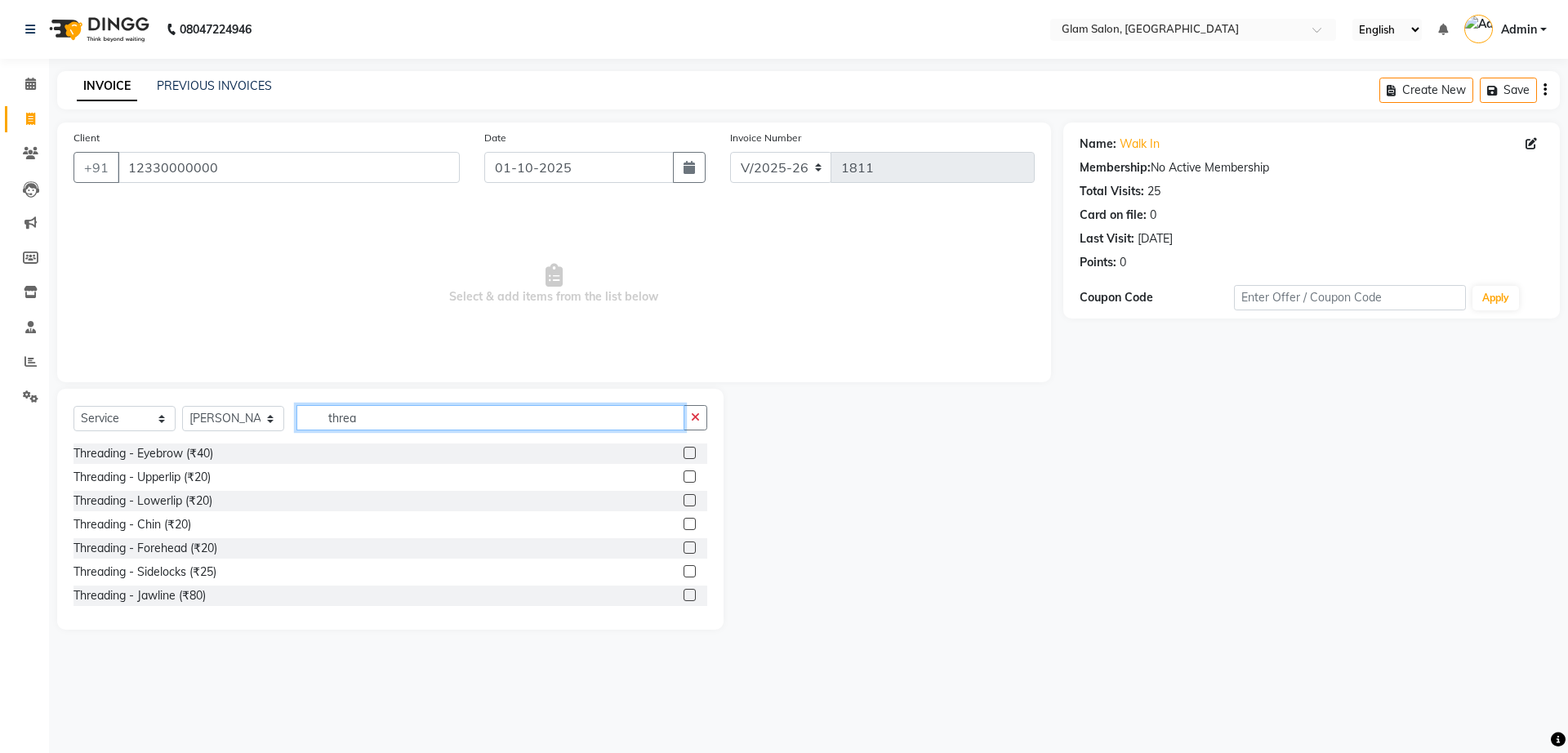
type input "threa"
click at [683, 457] on label at bounding box center [689, 452] width 12 height 12
click at [683, 457] on input "checkbox" at bounding box center [688, 453] width 10 height 10
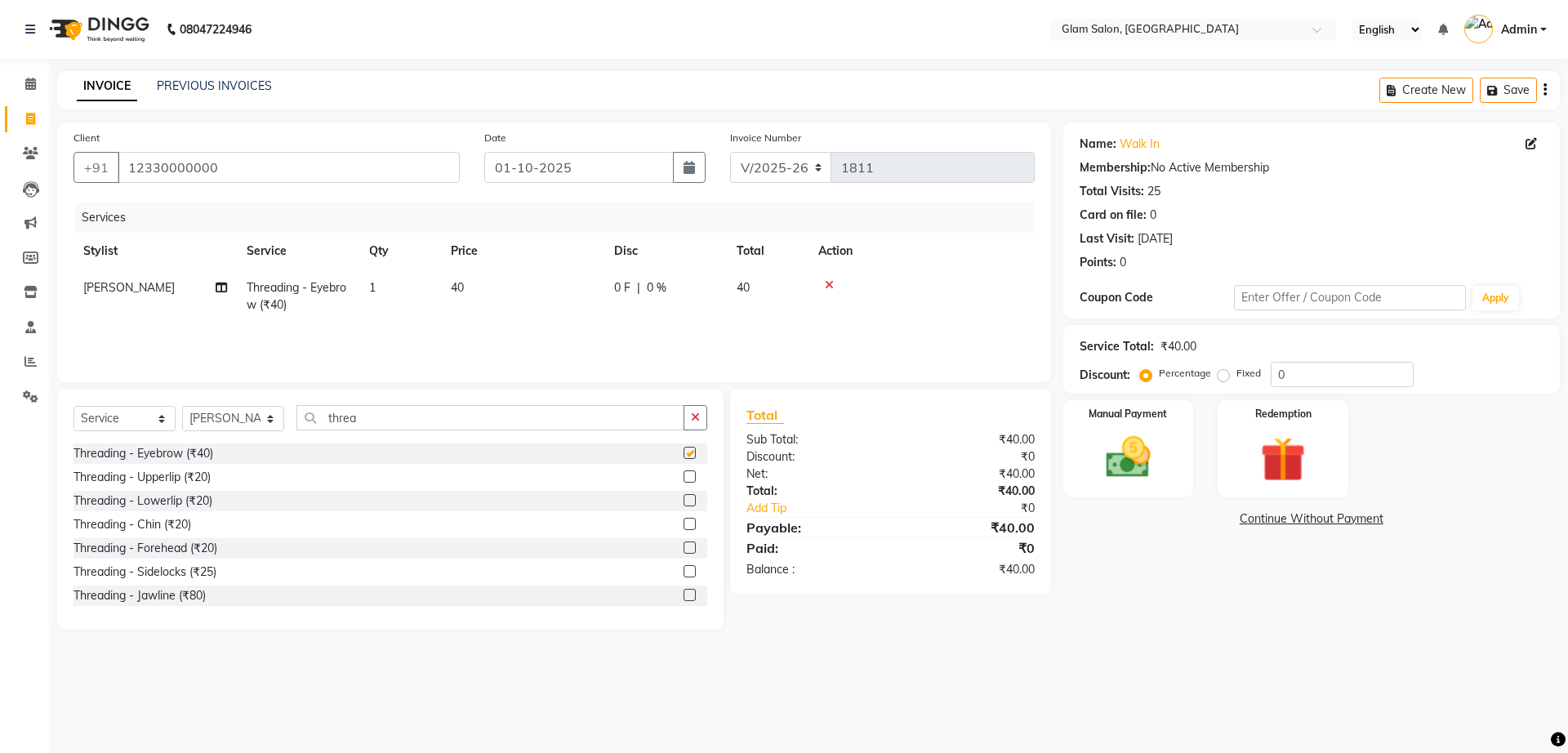
checkbox input "false"
click at [460, 287] on span "40" at bounding box center [457, 287] width 13 height 15
select select "91624"
click at [550, 290] on input "40" at bounding box center [599, 292] width 144 height 25
type input "4"
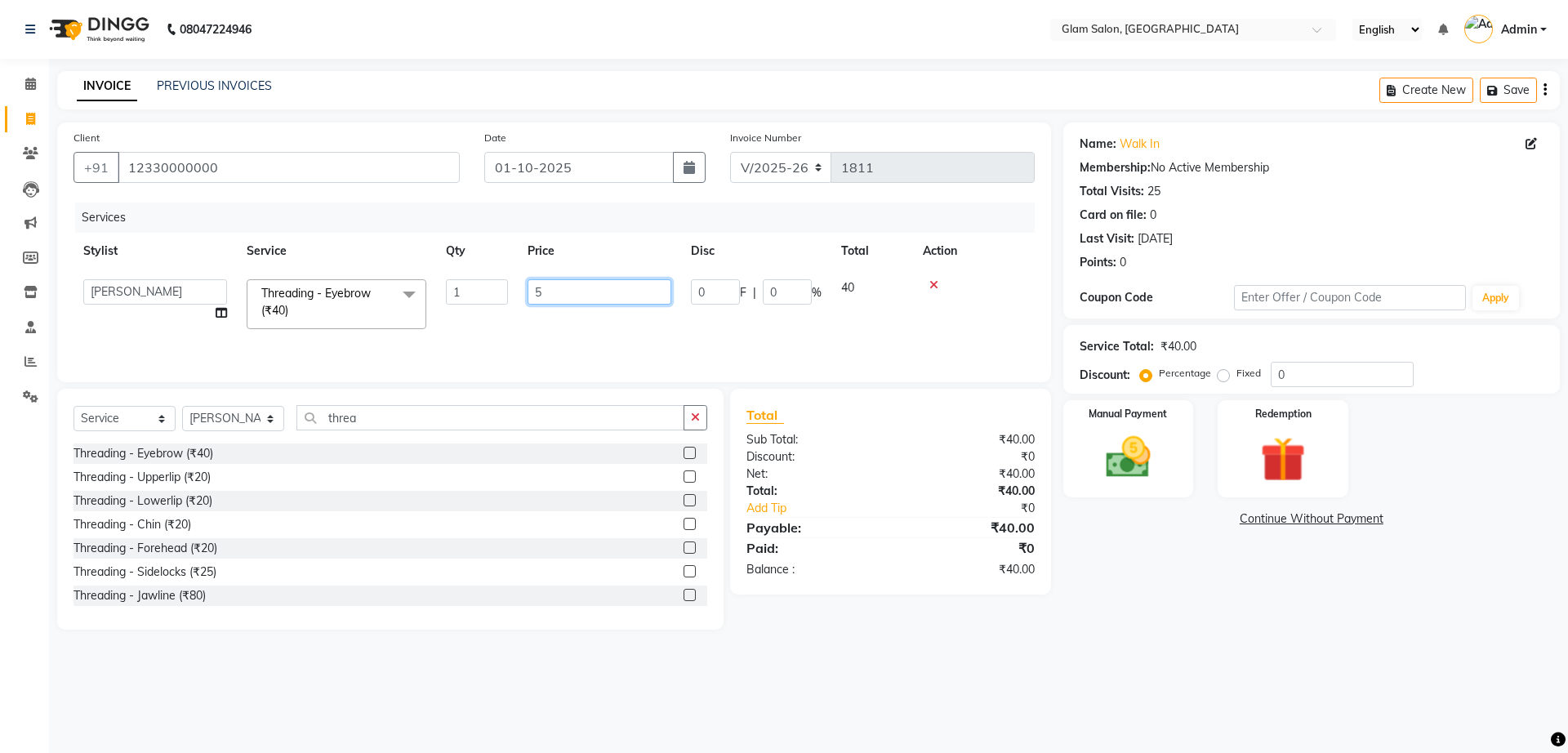
type input "50"
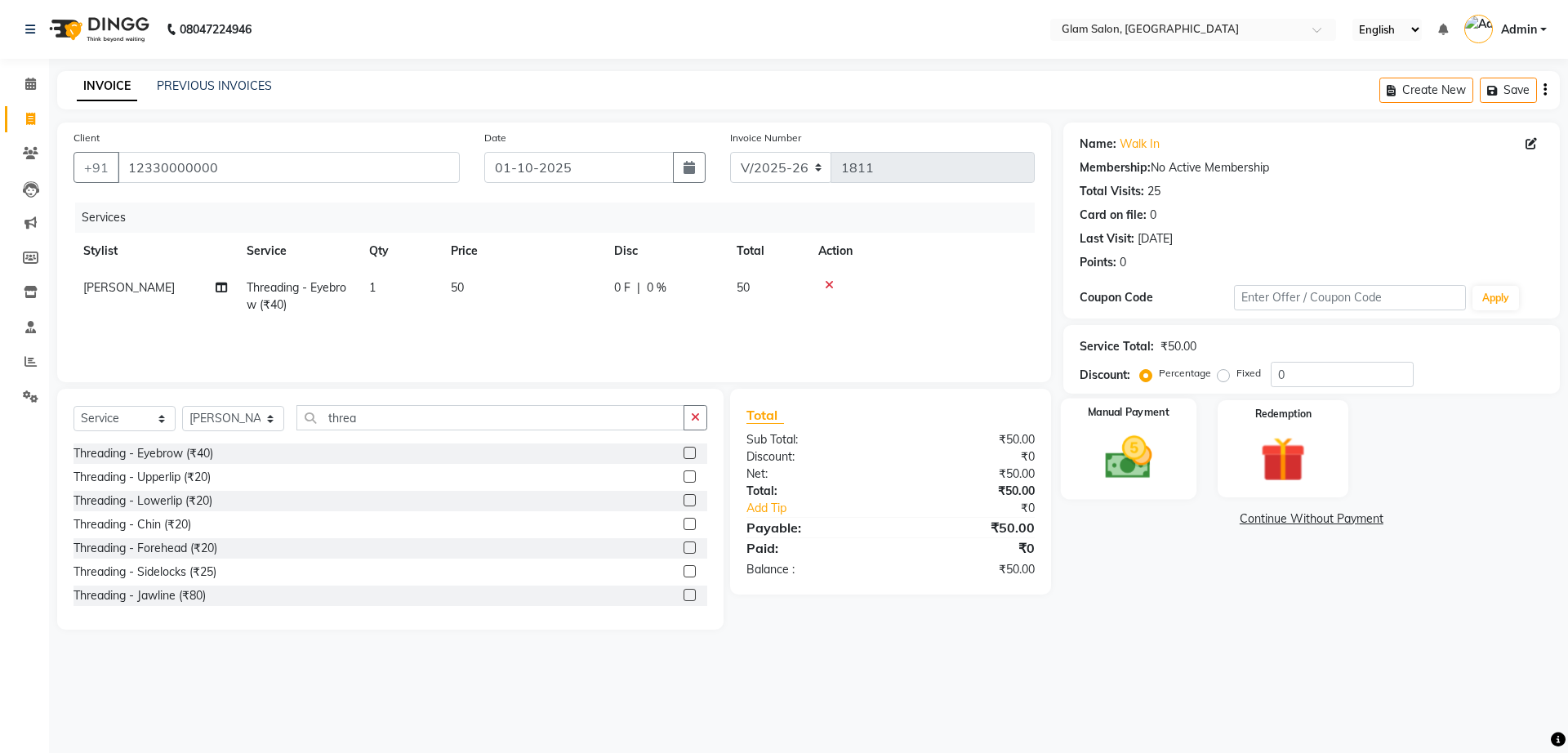
click at [1128, 469] on img at bounding box center [1128, 458] width 76 height 54
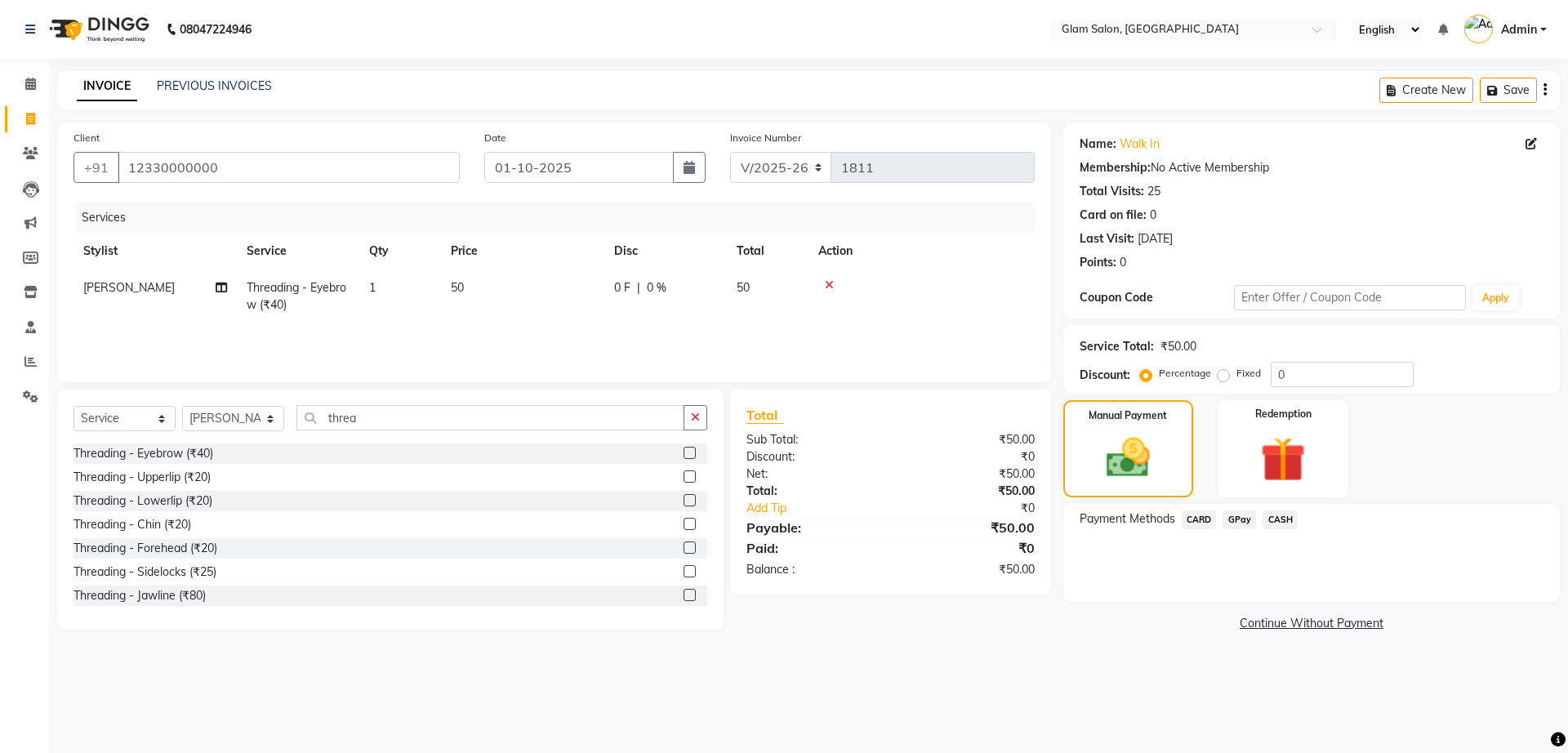
click at [1281, 514] on span "CASH" at bounding box center [1280, 519] width 35 height 18
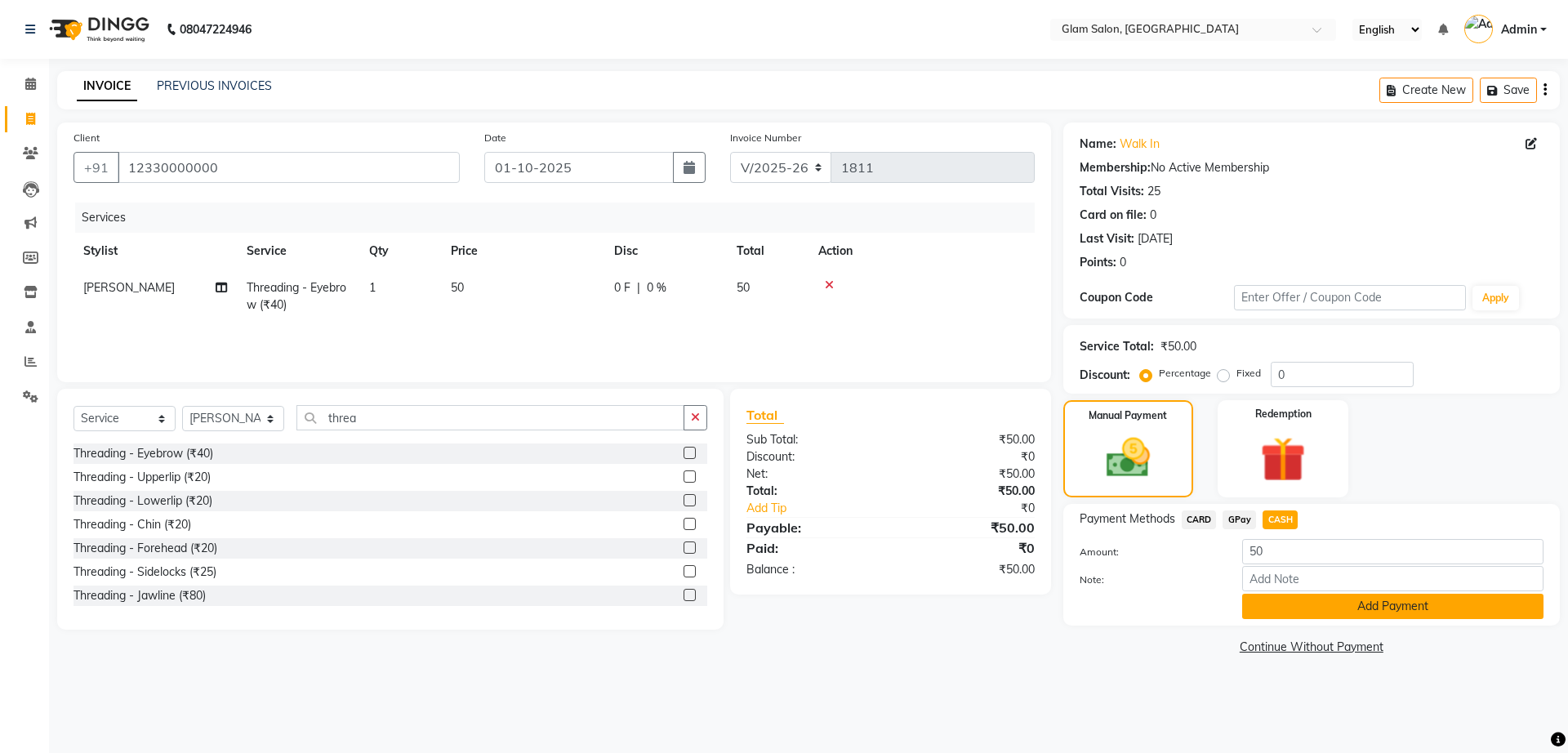
click at [1334, 607] on button "Add Payment" at bounding box center [1392, 606] width 301 height 25
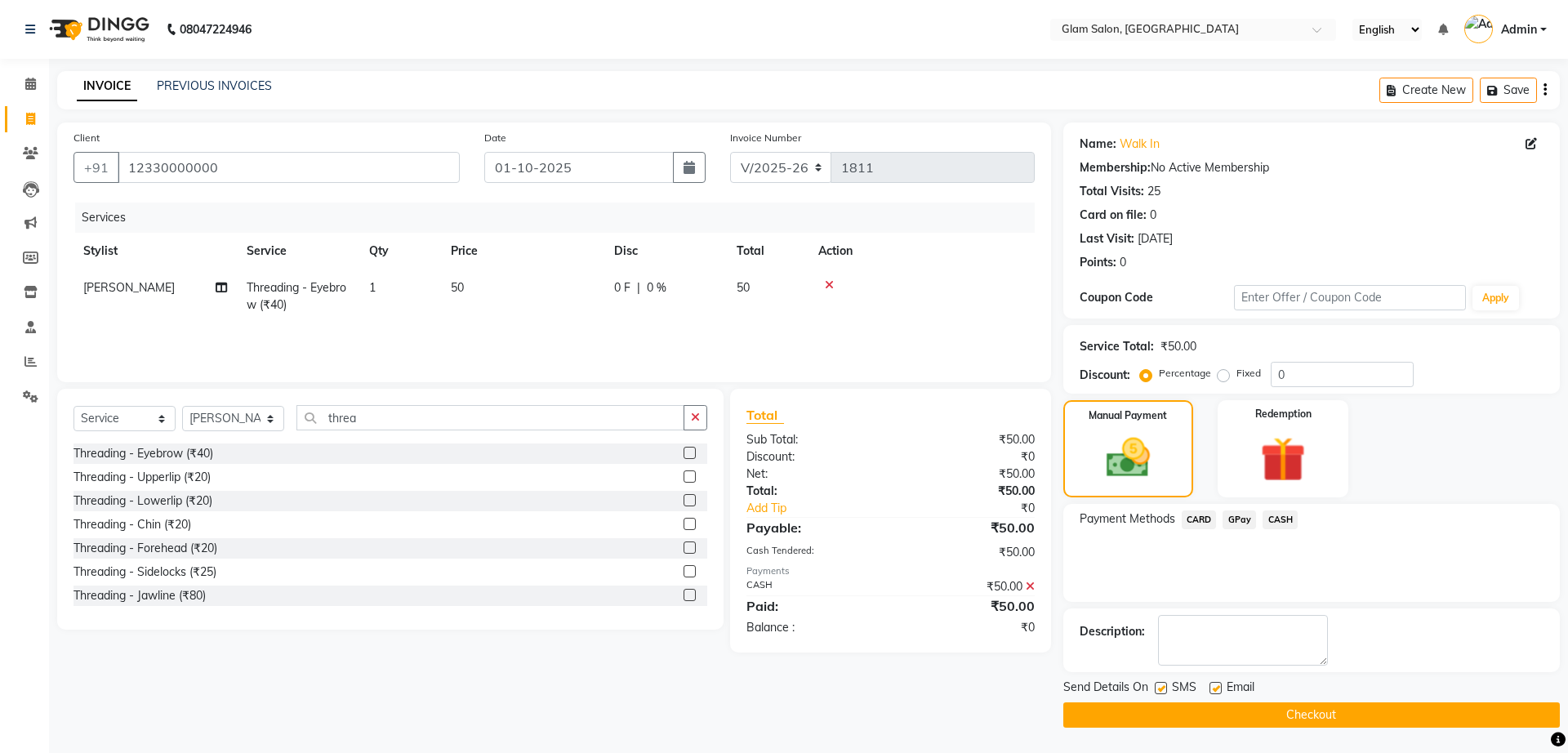
click at [1165, 690] on label at bounding box center [1161, 688] width 12 height 12
click at [1165, 690] on input "checkbox" at bounding box center [1160, 688] width 10 height 10
checkbox input "false"
click at [1218, 685] on label at bounding box center [1215, 688] width 12 height 12
click at [1218, 685] on input "checkbox" at bounding box center [1214, 688] width 10 height 10
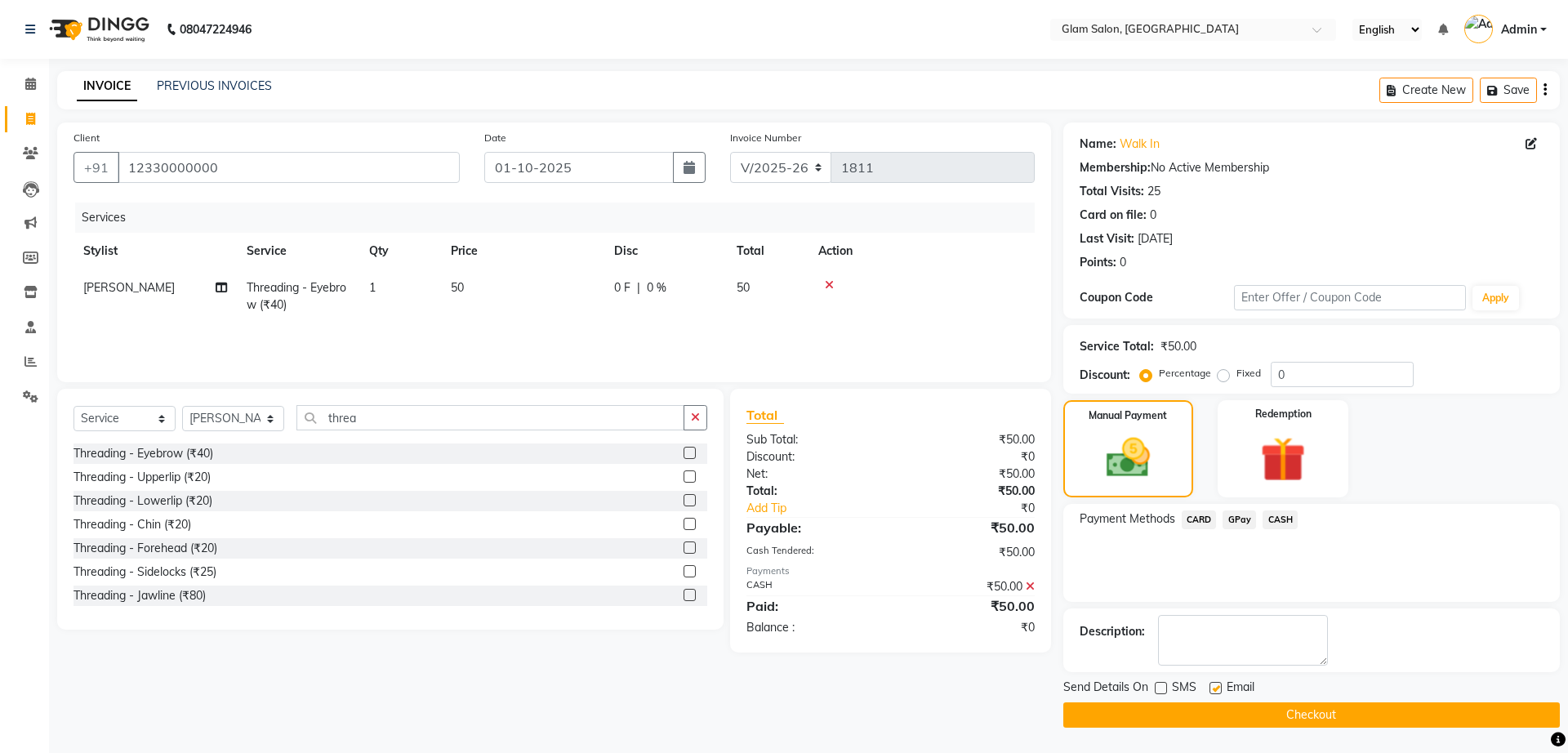
checkbox input "false"
click at [1309, 715] on button "Checkout" at bounding box center [1311, 715] width 496 height 25
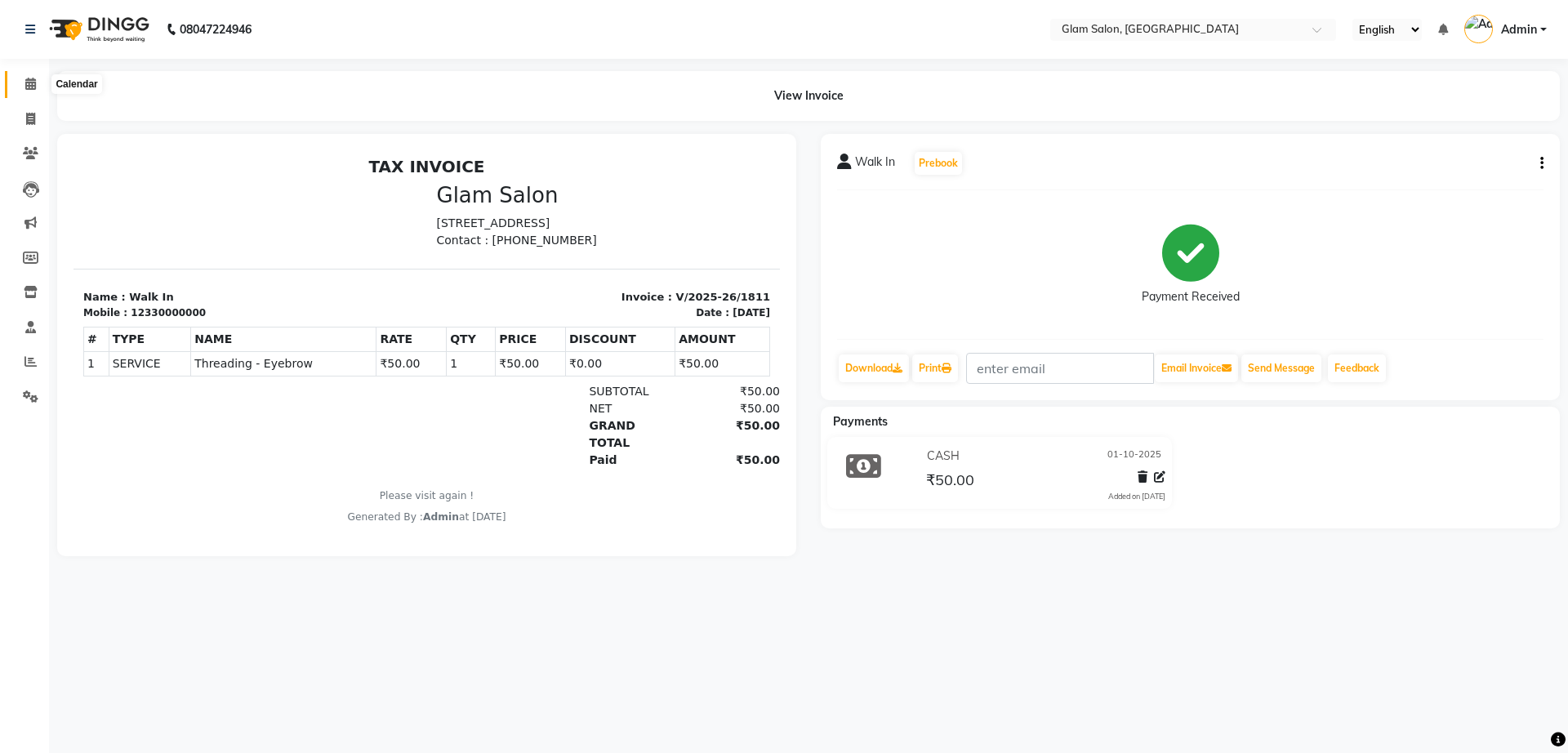
click at [31, 82] on icon at bounding box center [31, 84] width 10 height 12
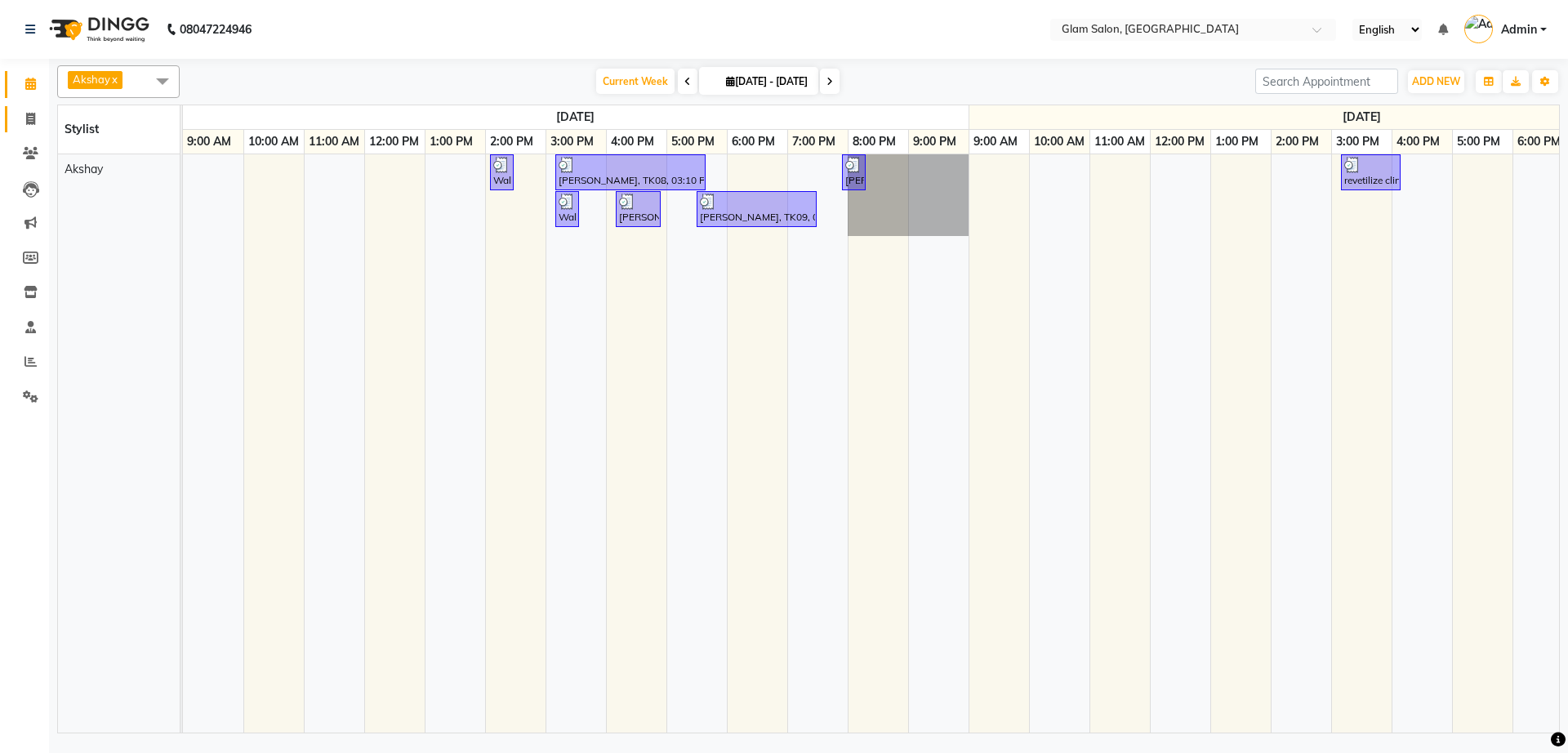
click at [27, 128] on span at bounding box center [31, 119] width 29 height 18
select select "service"
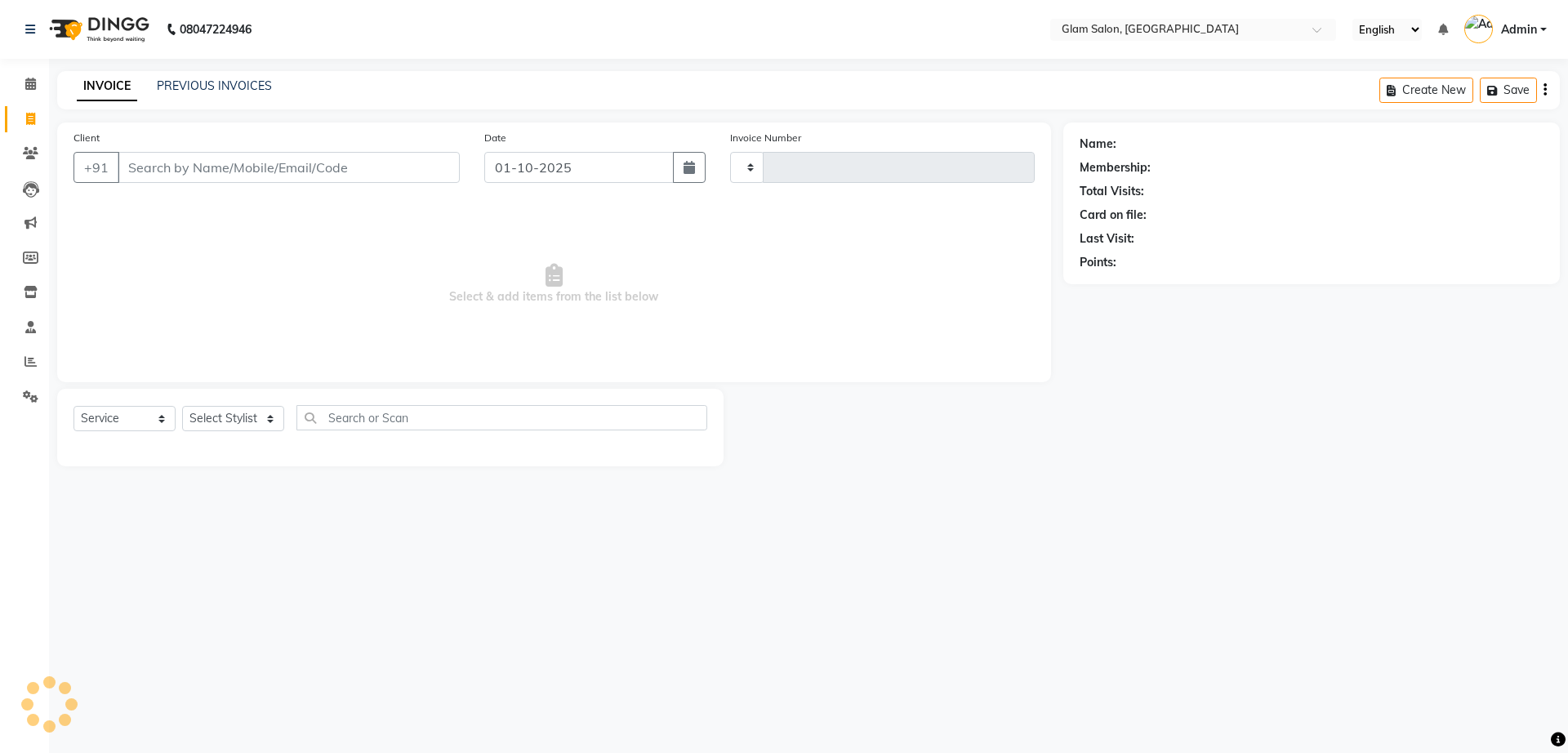
type input "1812"
select select "5447"
click at [231, 173] on input "Client" at bounding box center [289, 168] width 342 height 31
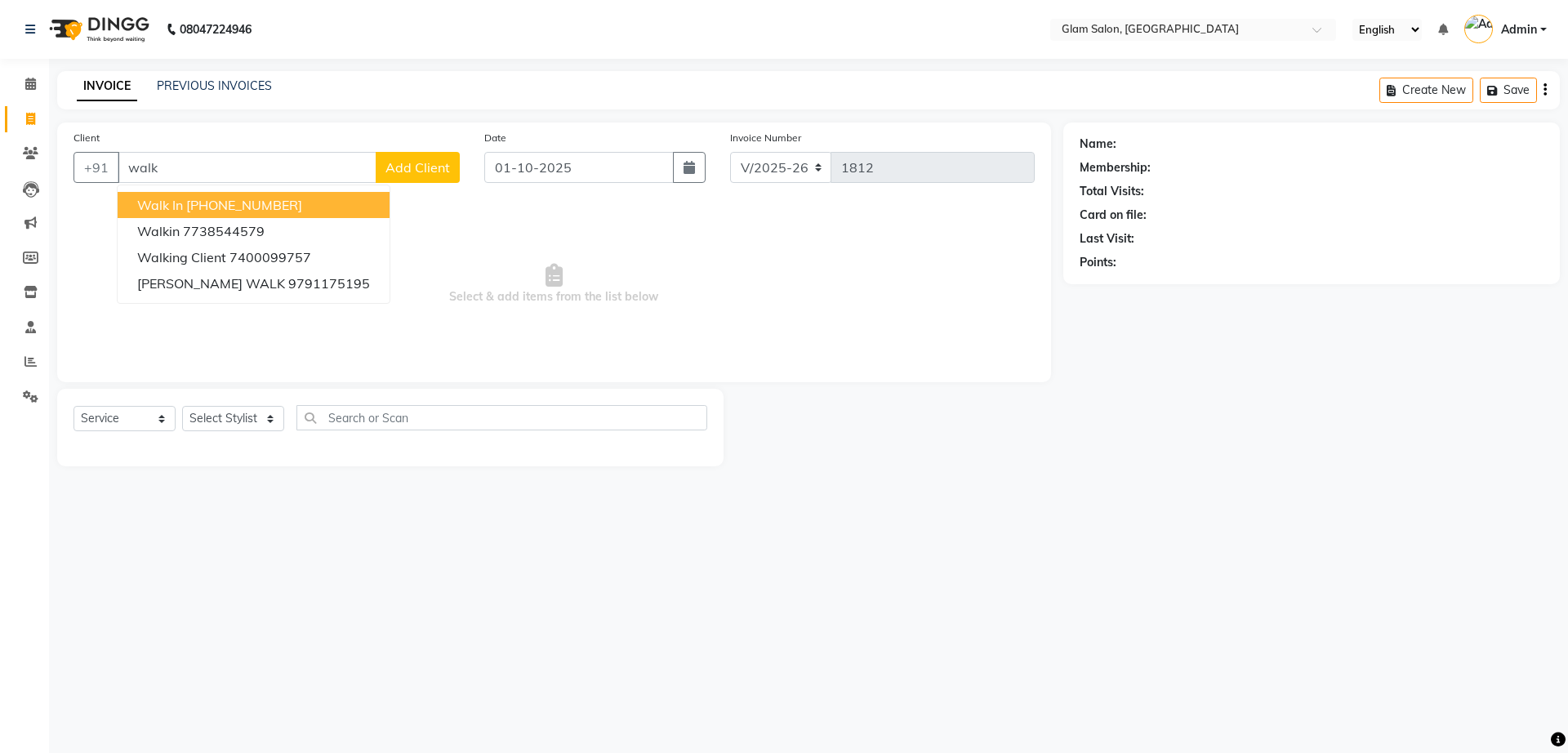
click at [238, 198] on ngb-highlight "[PHONE_NUMBER]" at bounding box center [244, 204] width 116 height 17
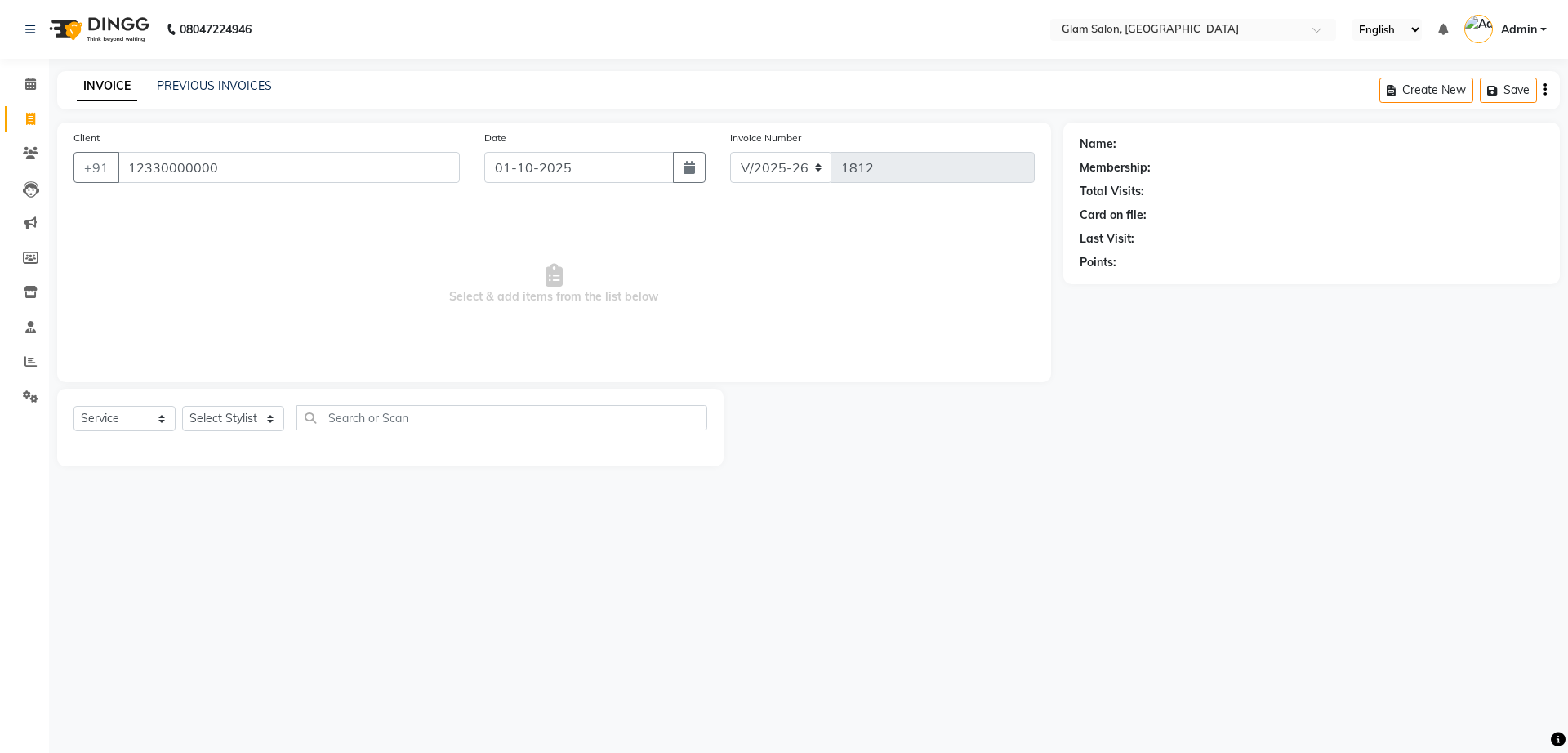
type input "12330000000"
click at [249, 419] on select "Select Stylist Akshay [PERSON_NAME] [PERSON_NAME] [PERSON_NAME] [PERSON_NAME]" at bounding box center [232, 418] width 102 height 25
select select "91624"
click at [182, 406] on select "Select Stylist Akshay [PERSON_NAME] [PERSON_NAME] [PERSON_NAME] [PERSON_NAME]" at bounding box center [232, 418] width 102 height 25
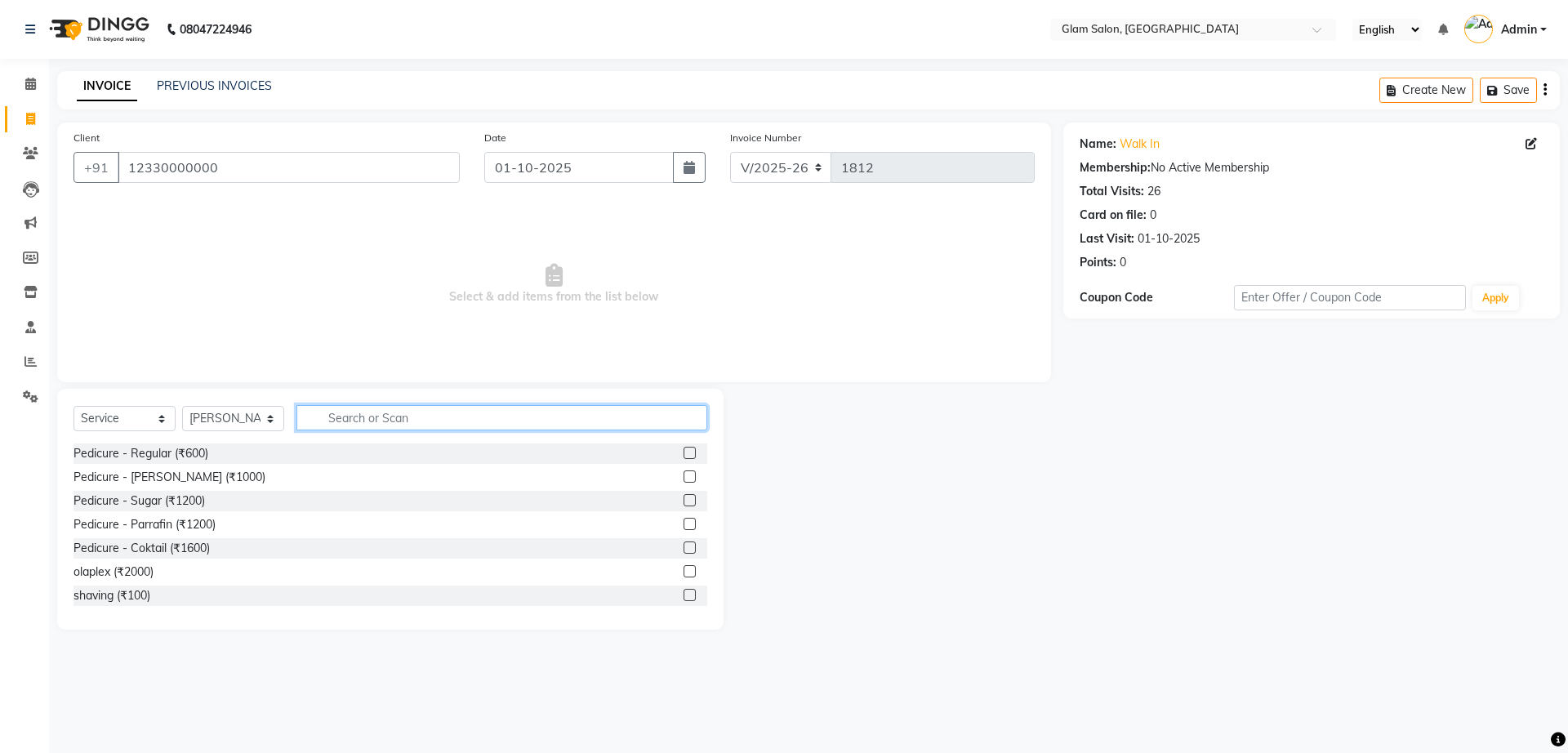
click at [366, 427] on input "text" at bounding box center [501, 418] width 411 height 25
type input "threa"
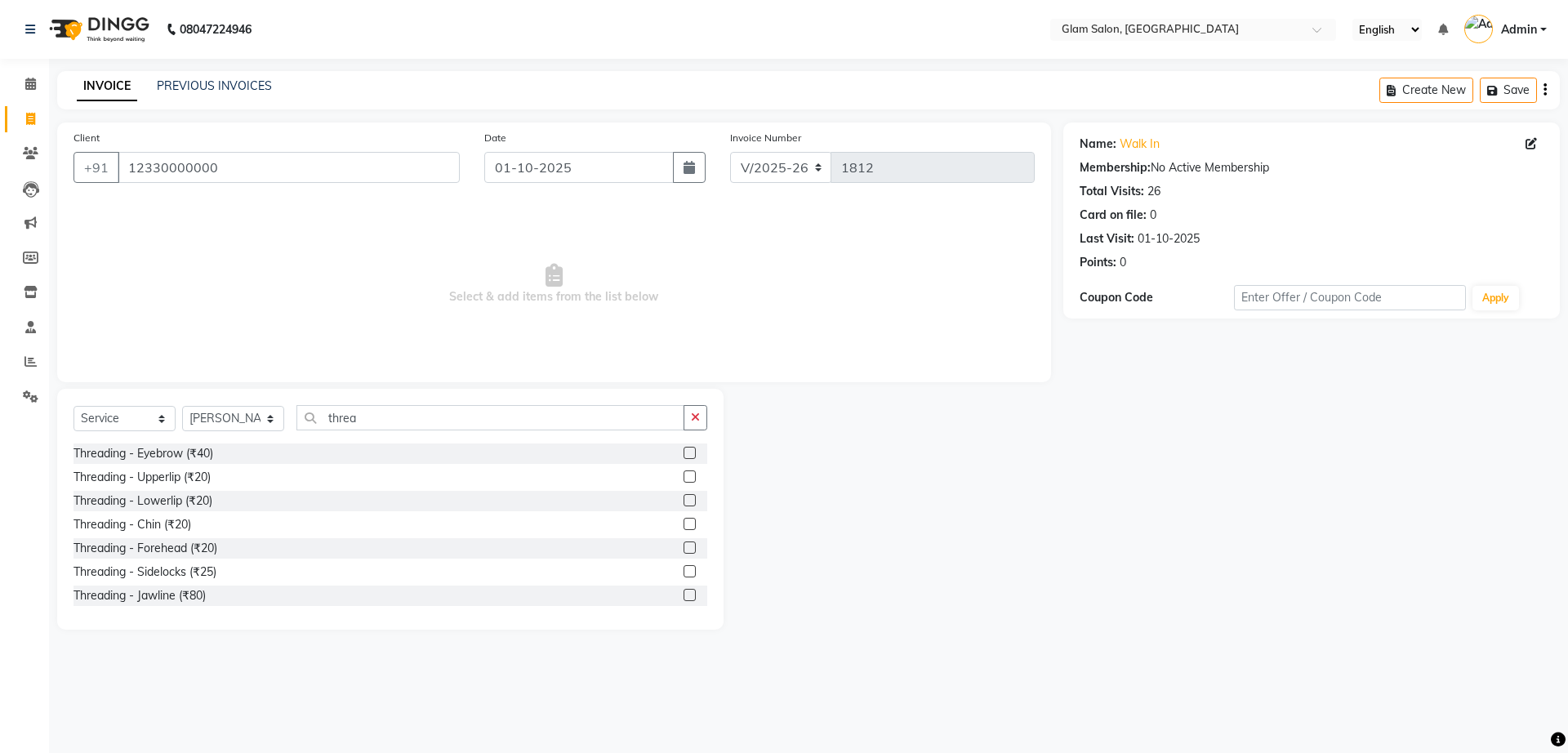
click at [591, 454] on div "Threading - Eyebrow (₹40)" at bounding box center [390, 453] width 633 height 20
click at [683, 448] on label at bounding box center [689, 452] width 12 height 12
click at [683, 448] on input "checkbox" at bounding box center [688, 453] width 10 height 10
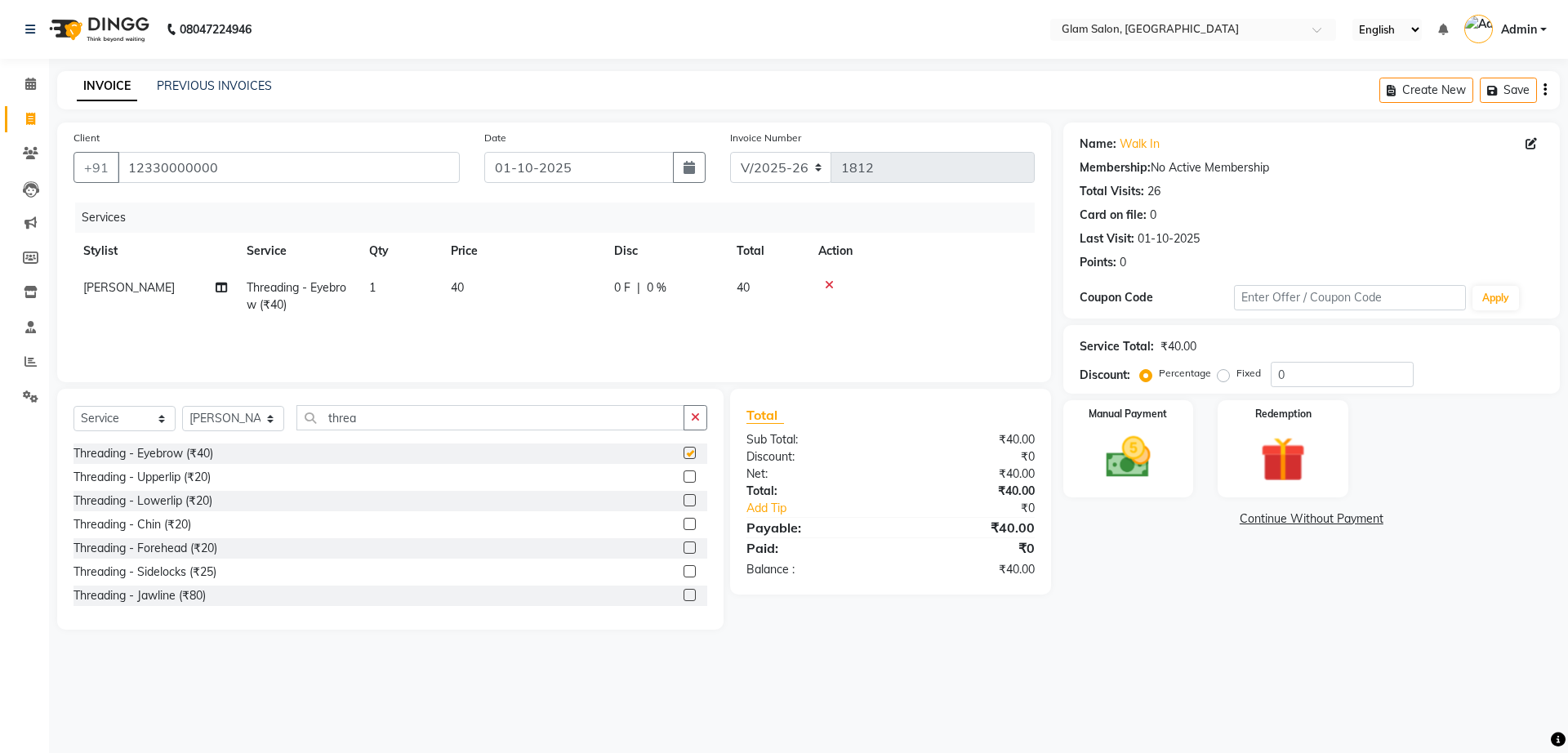
checkbox input "false"
click at [463, 282] on span "40" at bounding box center [457, 287] width 13 height 15
select select "91624"
click at [556, 293] on input "40" at bounding box center [599, 292] width 144 height 25
type input "4"
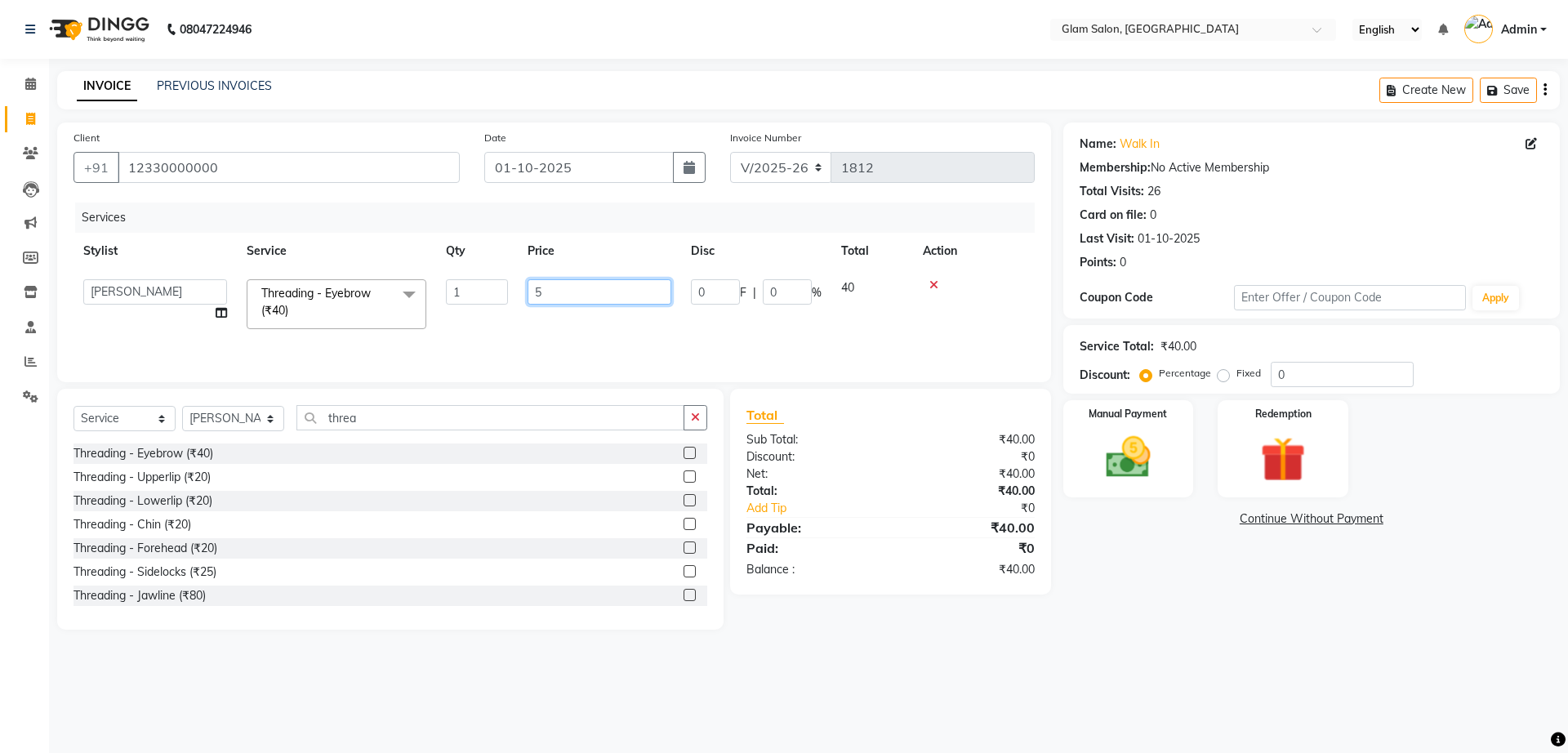
type input "50"
click at [553, 328] on div "Services Stylist Service Qty Price Disc Total Action Akshay [PERSON_NAME] [PERS…" at bounding box center [554, 284] width 961 height 163
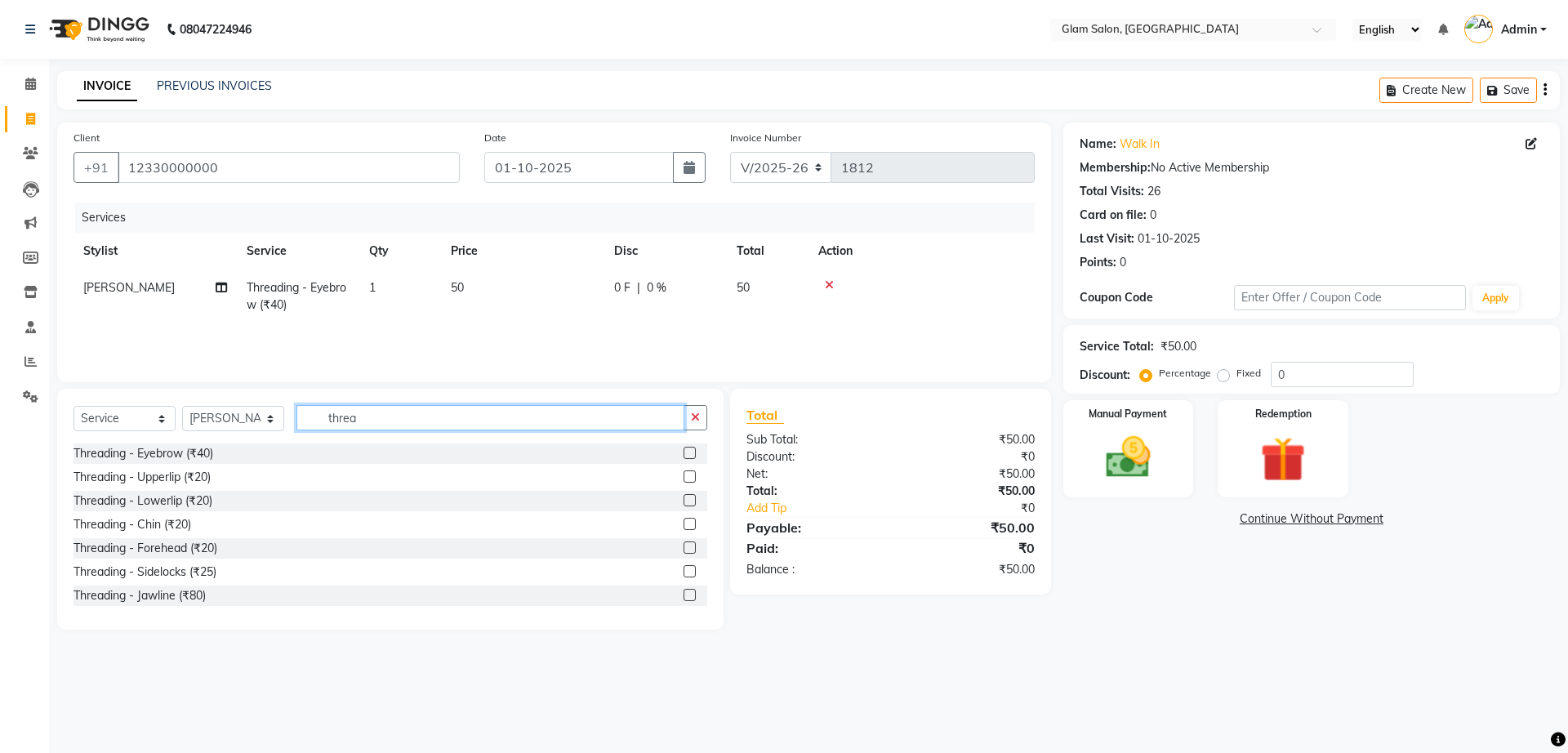
drag, startPoint x: 398, startPoint y: 411, endPoint x: 308, endPoint y: 411, distance: 90.0
click at [308, 411] on input "threa" at bounding box center [490, 418] width 388 height 25
type input "upper"
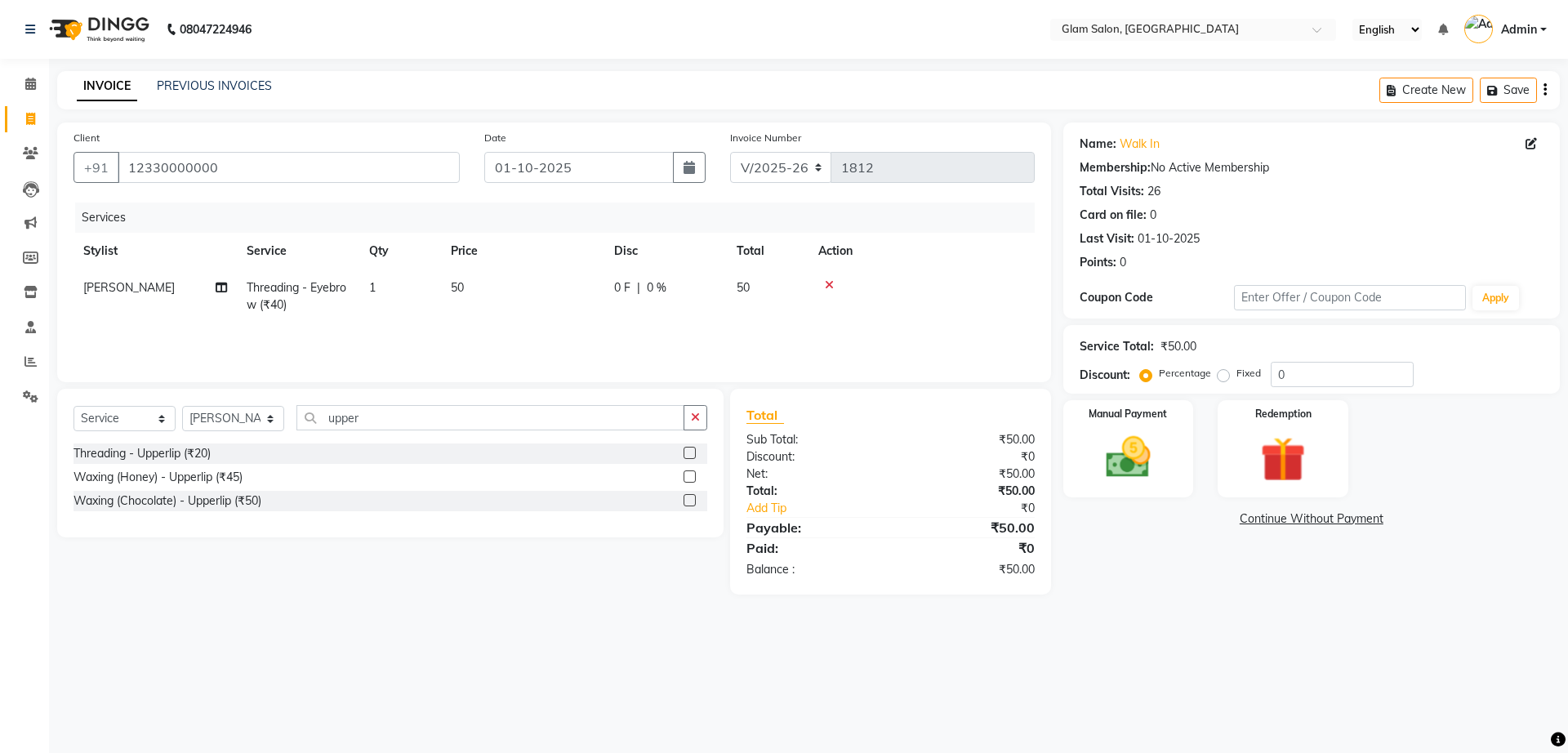
click at [694, 456] on label at bounding box center [689, 452] width 12 height 12
click at [694, 456] on input "checkbox" at bounding box center [688, 453] width 10 height 10
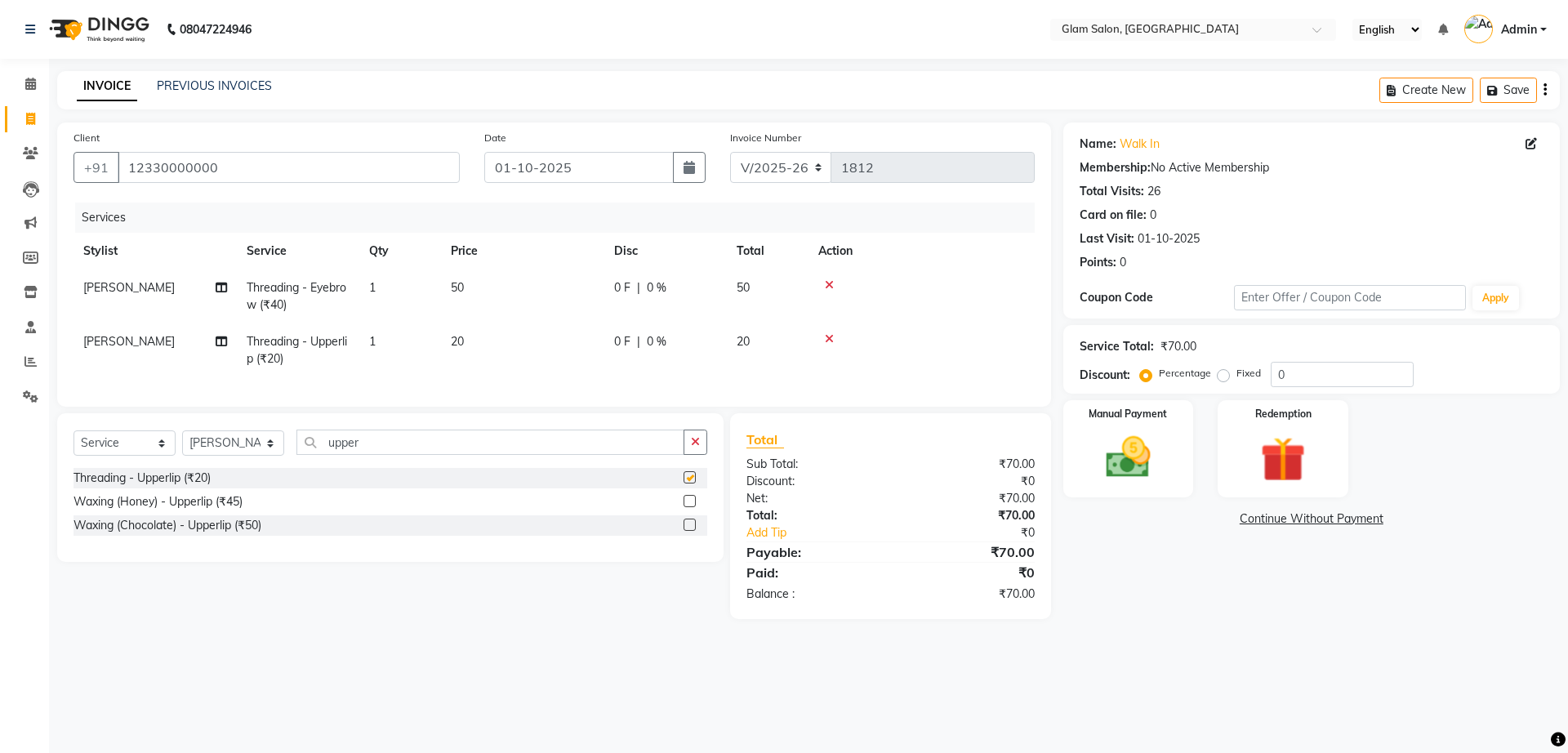
checkbox input "false"
click at [463, 337] on span "20" at bounding box center [457, 341] width 13 height 15
select select "91624"
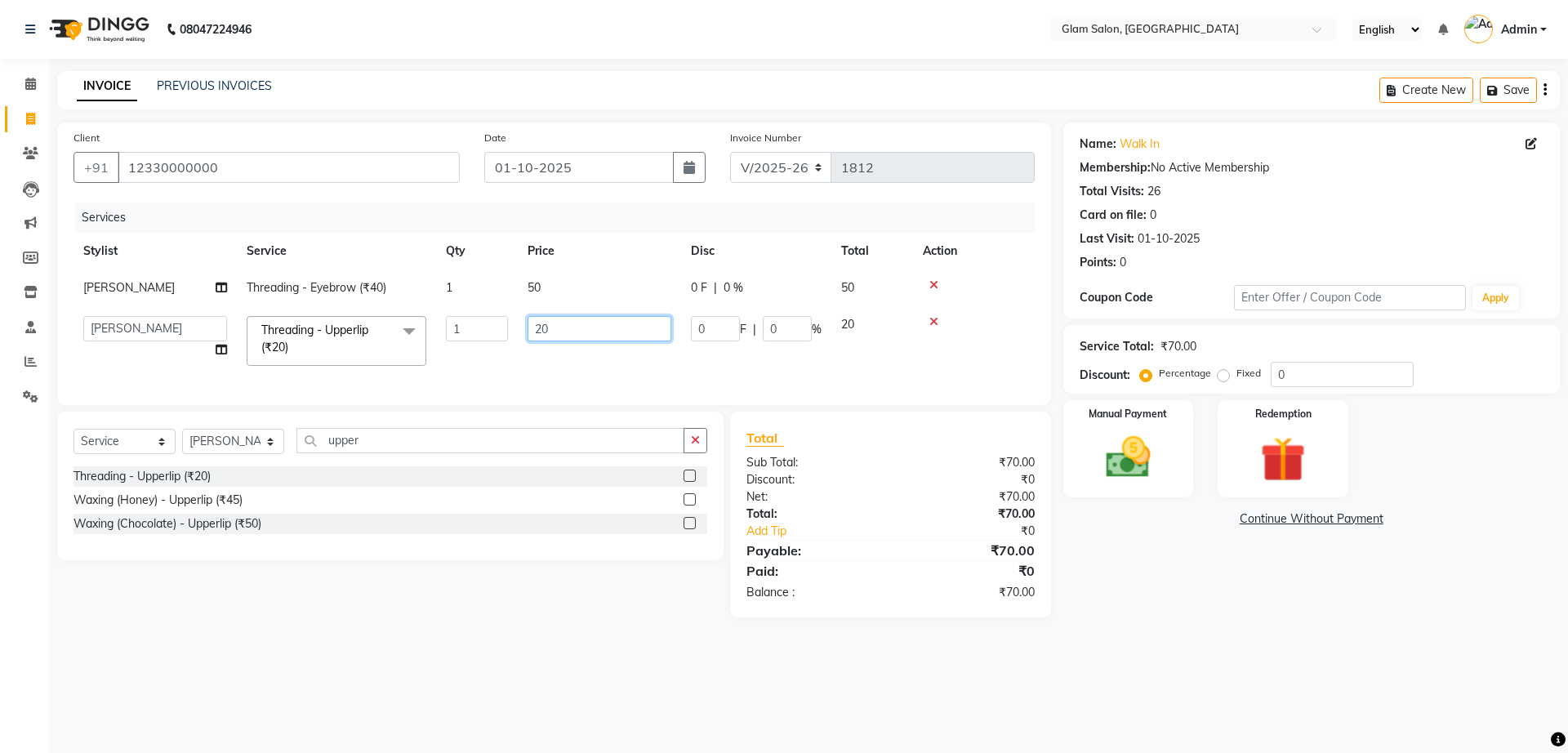
click at [562, 328] on input "20" at bounding box center [599, 328] width 144 height 25
type input "2"
type input "30"
click at [564, 363] on td "30" at bounding box center [599, 341] width 163 height 69
select select "91624"
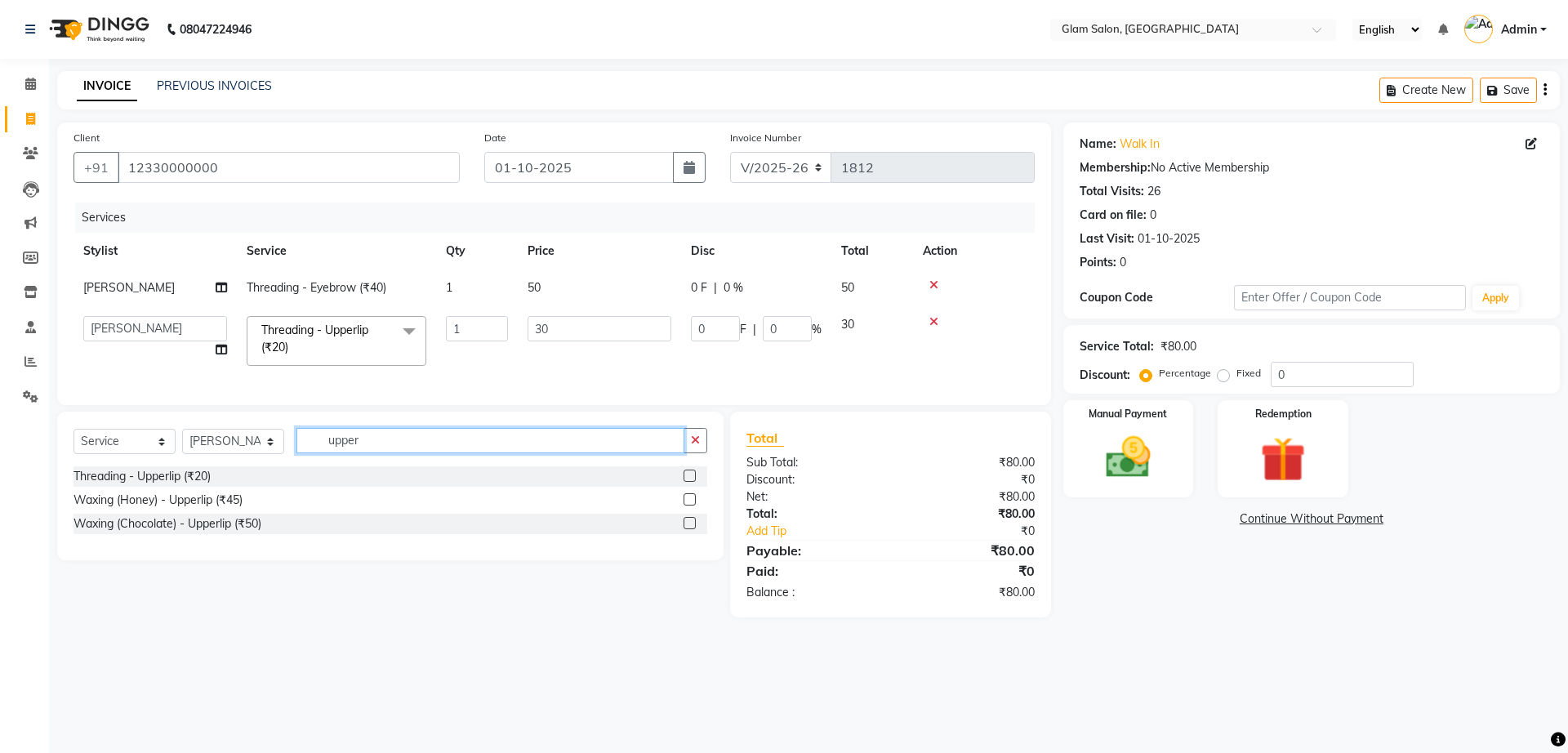
drag, startPoint x: 365, startPoint y: 459, endPoint x: 316, endPoint y: 451, distance: 49.6
click at [316, 451] on input "upper" at bounding box center [490, 440] width 388 height 25
type input "fore"
click at [692, 482] on label at bounding box center [689, 475] width 12 height 12
click at [692, 482] on input "checkbox" at bounding box center [688, 476] width 10 height 10
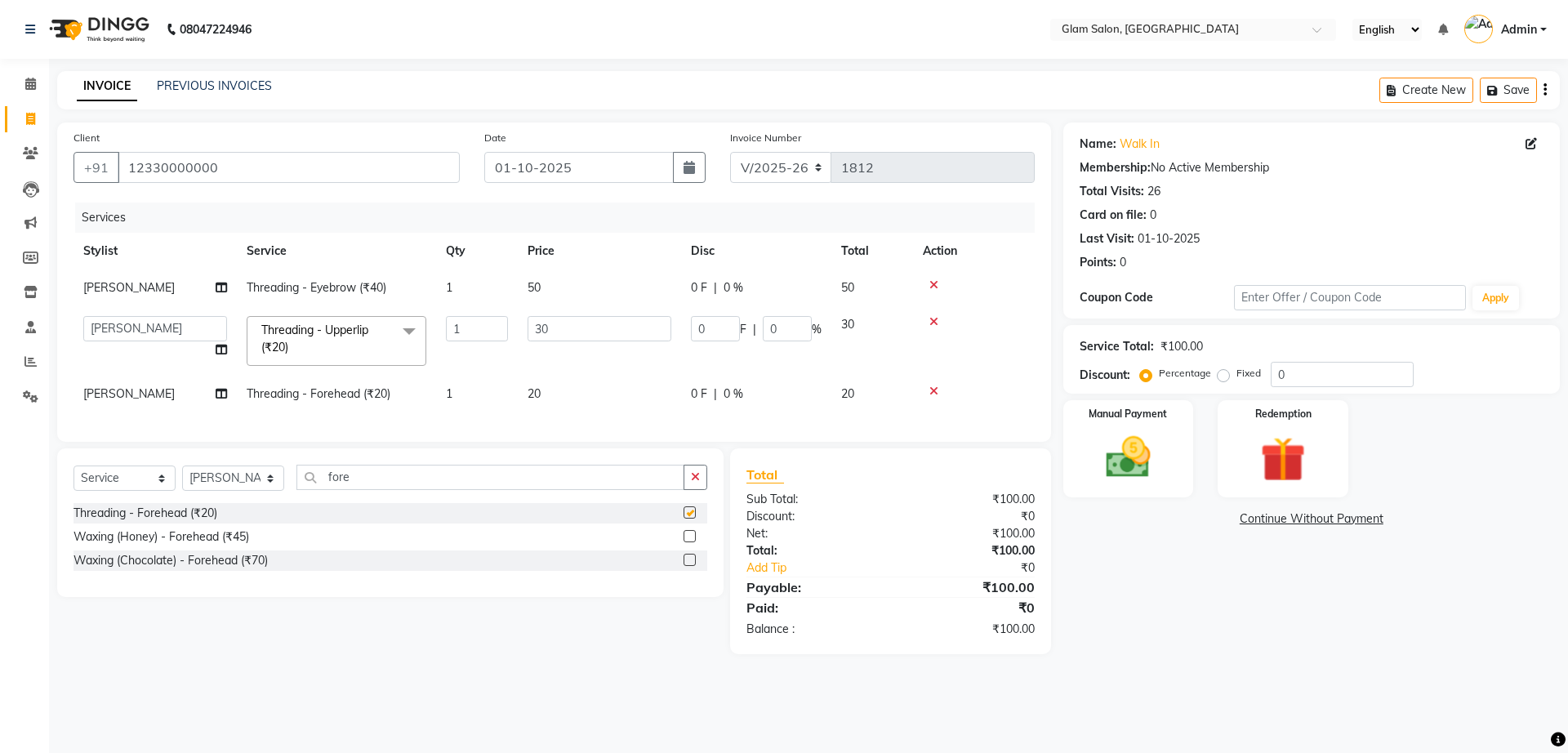
checkbox input "false"
click at [552, 392] on td "20" at bounding box center [599, 394] width 163 height 37
select select "91624"
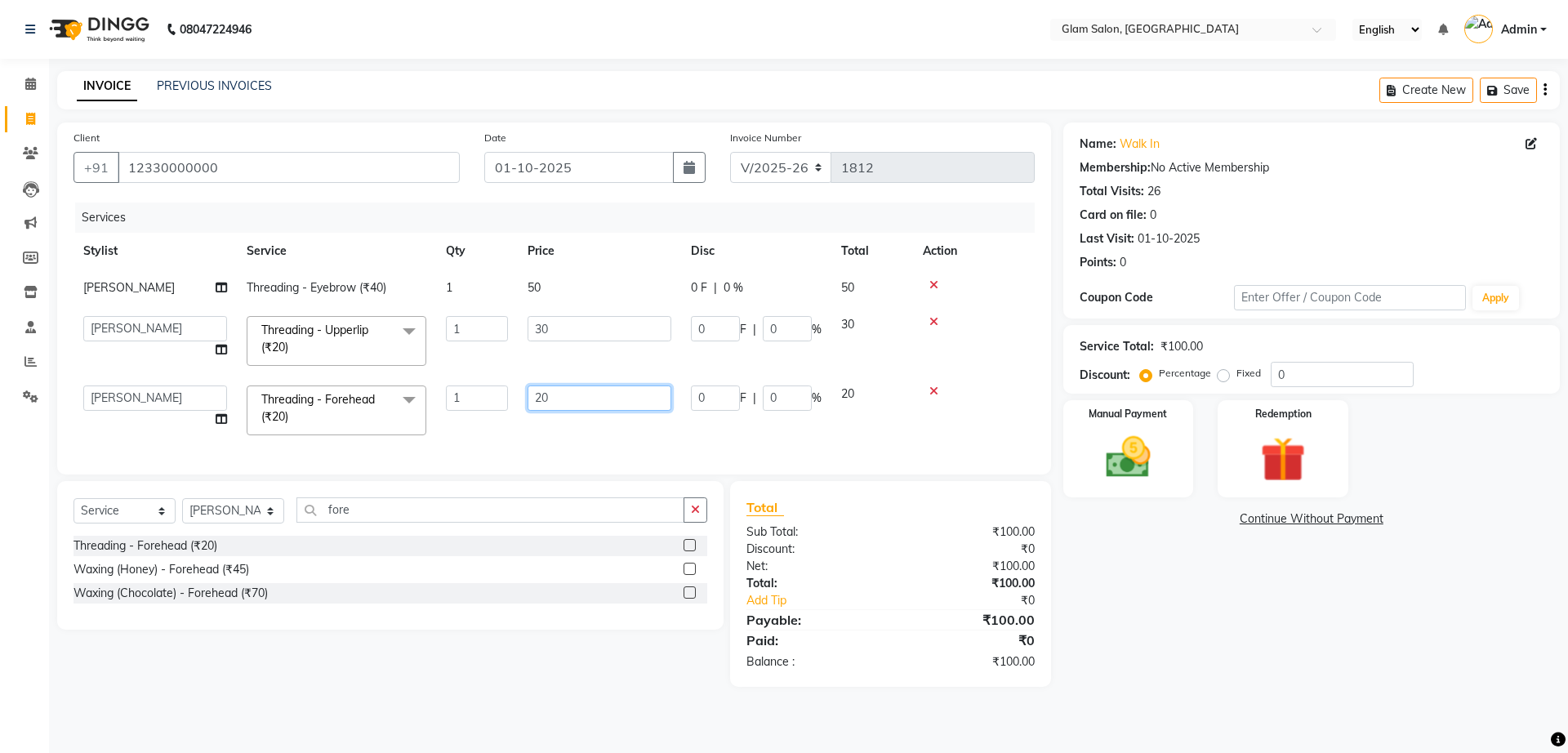
click at [568, 394] on input "20" at bounding box center [599, 397] width 144 height 25
type input "2"
type input "30"
click at [931, 393] on icon at bounding box center [934, 390] width 9 height 11
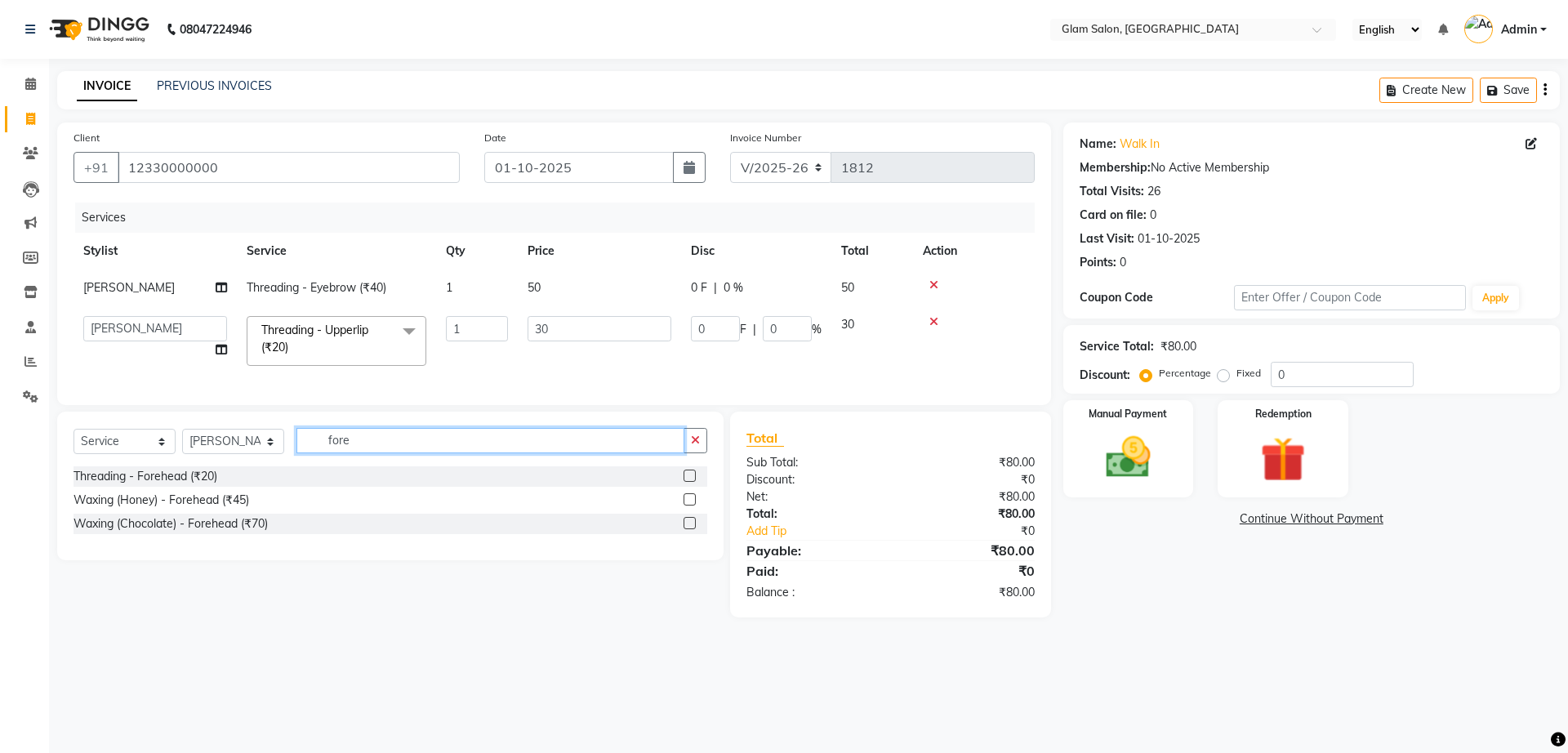
drag, startPoint x: 368, startPoint y: 457, endPoint x: 312, endPoint y: 452, distance: 56.2
click at [312, 452] on input "fore" at bounding box center [490, 440] width 388 height 25
click at [688, 482] on label at bounding box center [689, 475] width 12 height 12
click at [688, 482] on input "checkbox" at bounding box center [688, 476] width 10 height 10
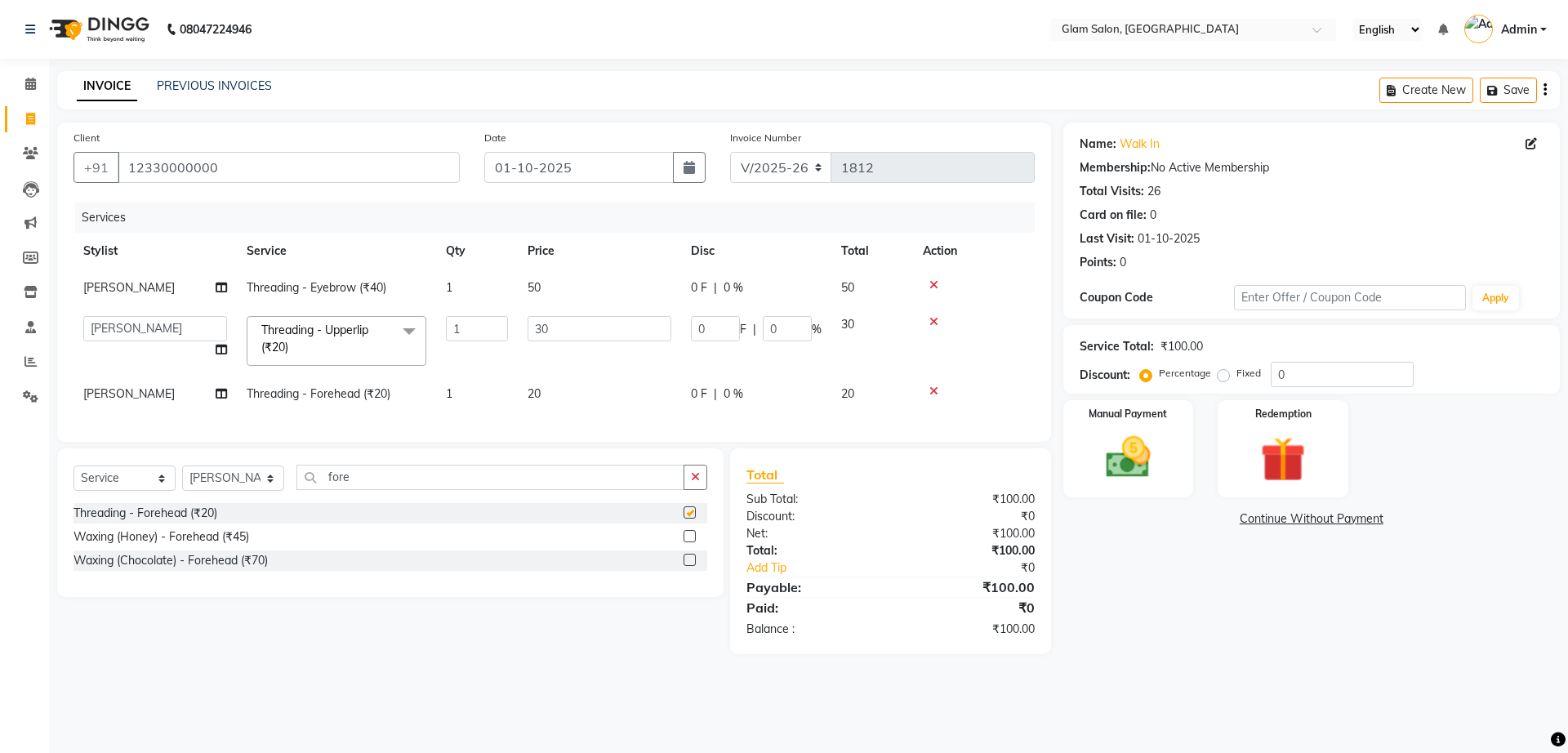
checkbox input "false"
click at [530, 391] on span "20" at bounding box center [534, 393] width 13 height 15
select select "91624"
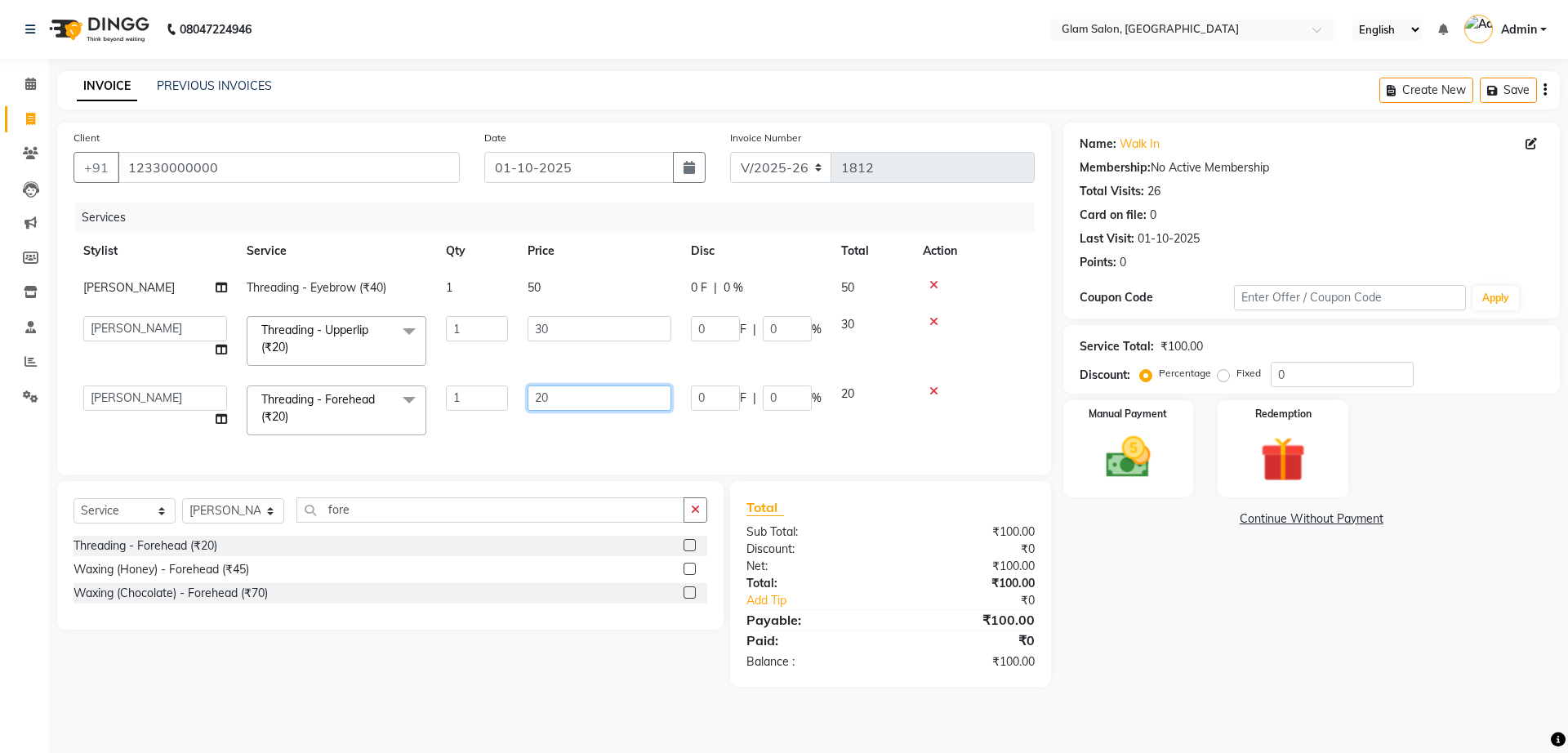
click at [627, 404] on input "20" at bounding box center [599, 397] width 144 height 25
type input "2"
type input "30"
click at [611, 445] on div "Client [PHONE_NUMBER] Date [DATE] Invoice Number V/2025 V/[PHONE_NUMBER] Servic…" at bounding box center [554, 298] width 994 height 352
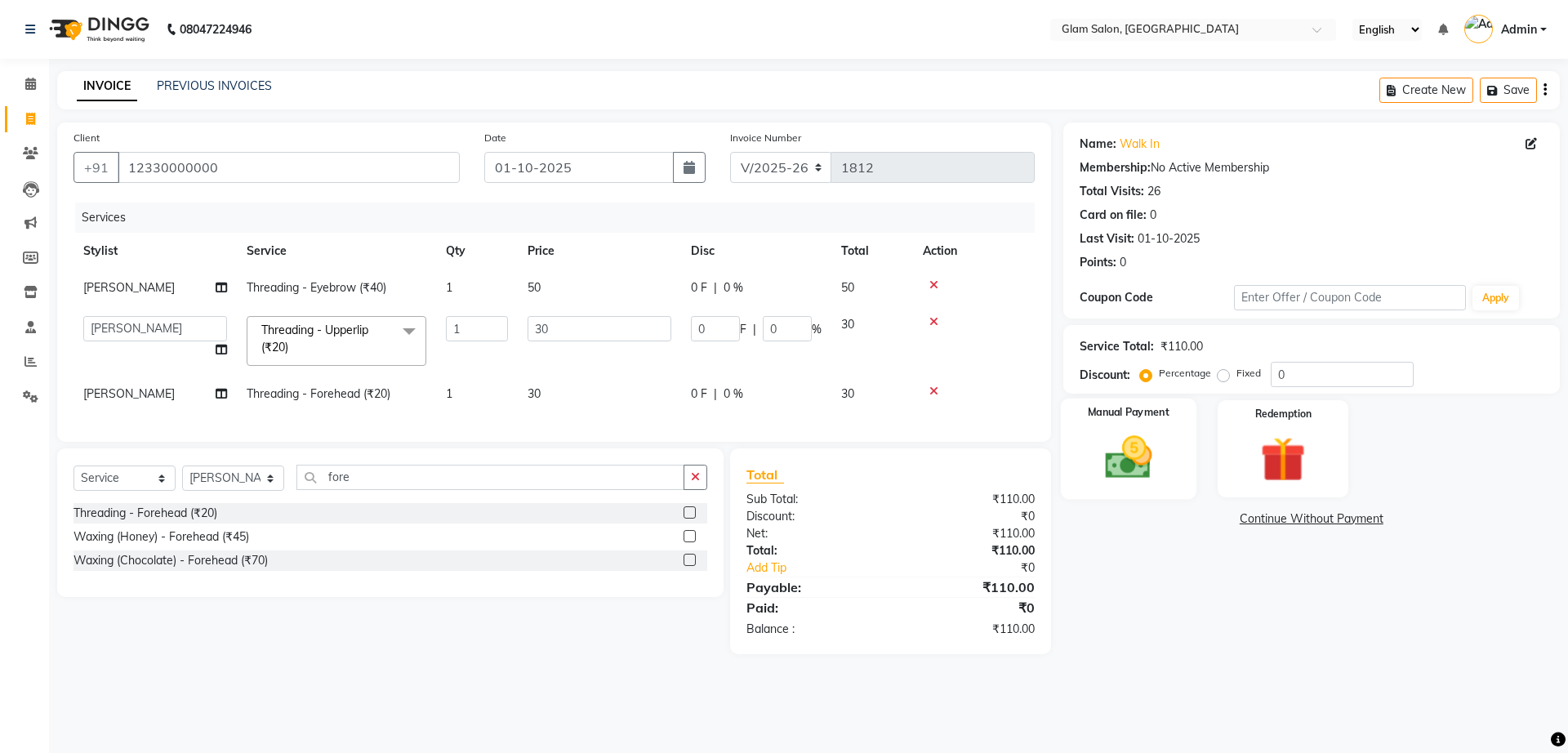
click at [1140, 449] on img at bounding box center [1128, 458] width 76 height 54
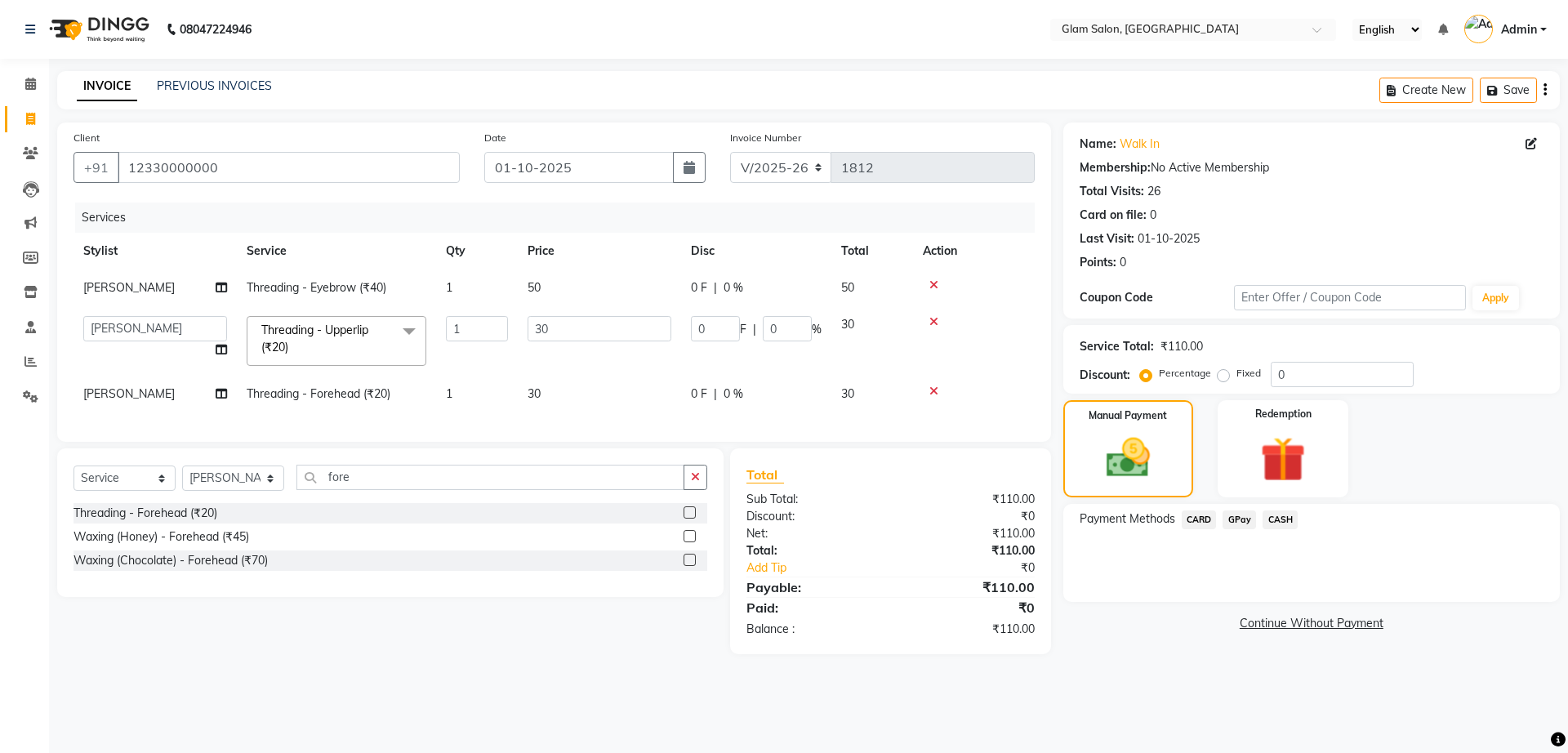
click at [1235, 516] on span "GPay" at bounding box center [1239, 519] width 33 height 18
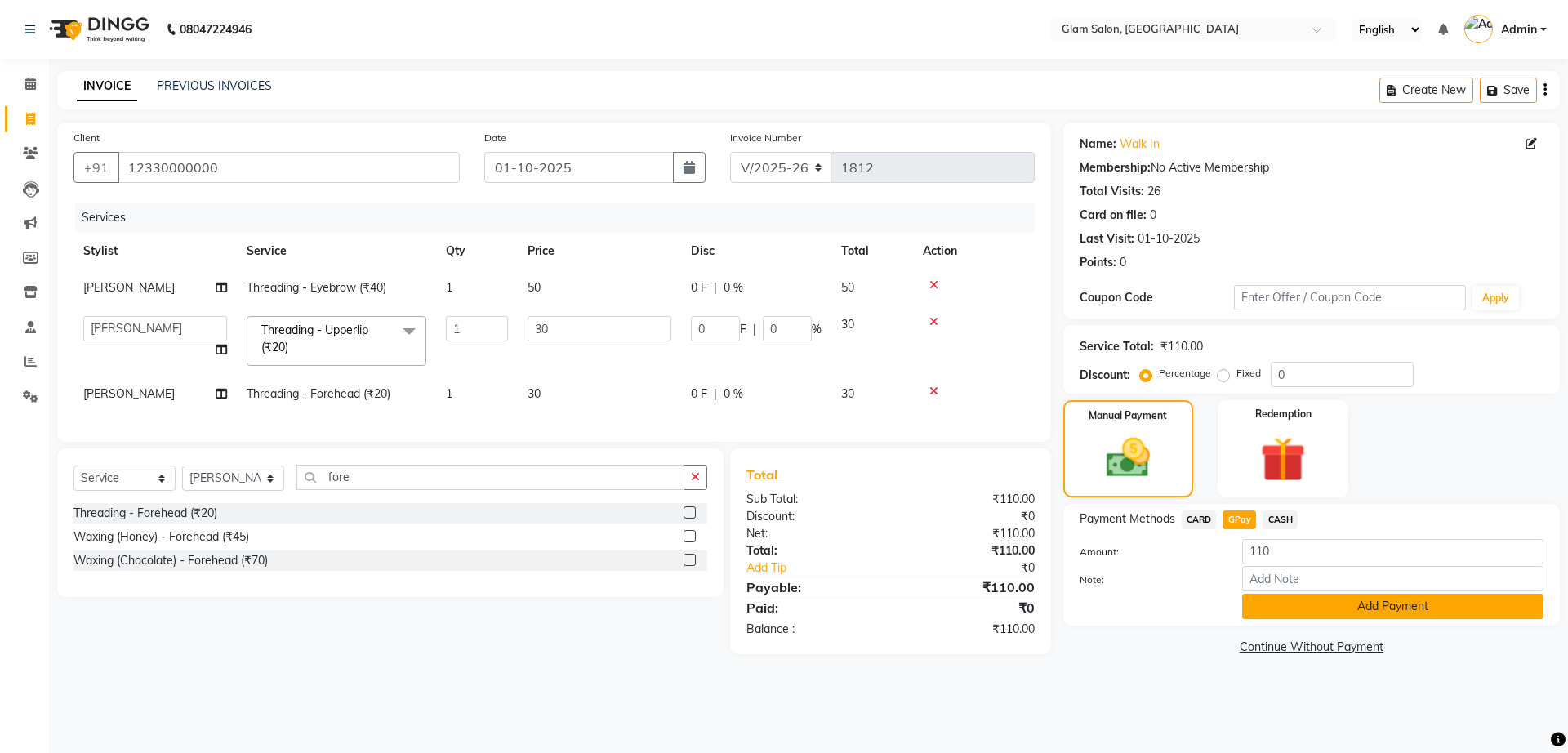
click at [1337, 608] on button "Add Payment" at bounding box center [1392, 606] width 301 height 25
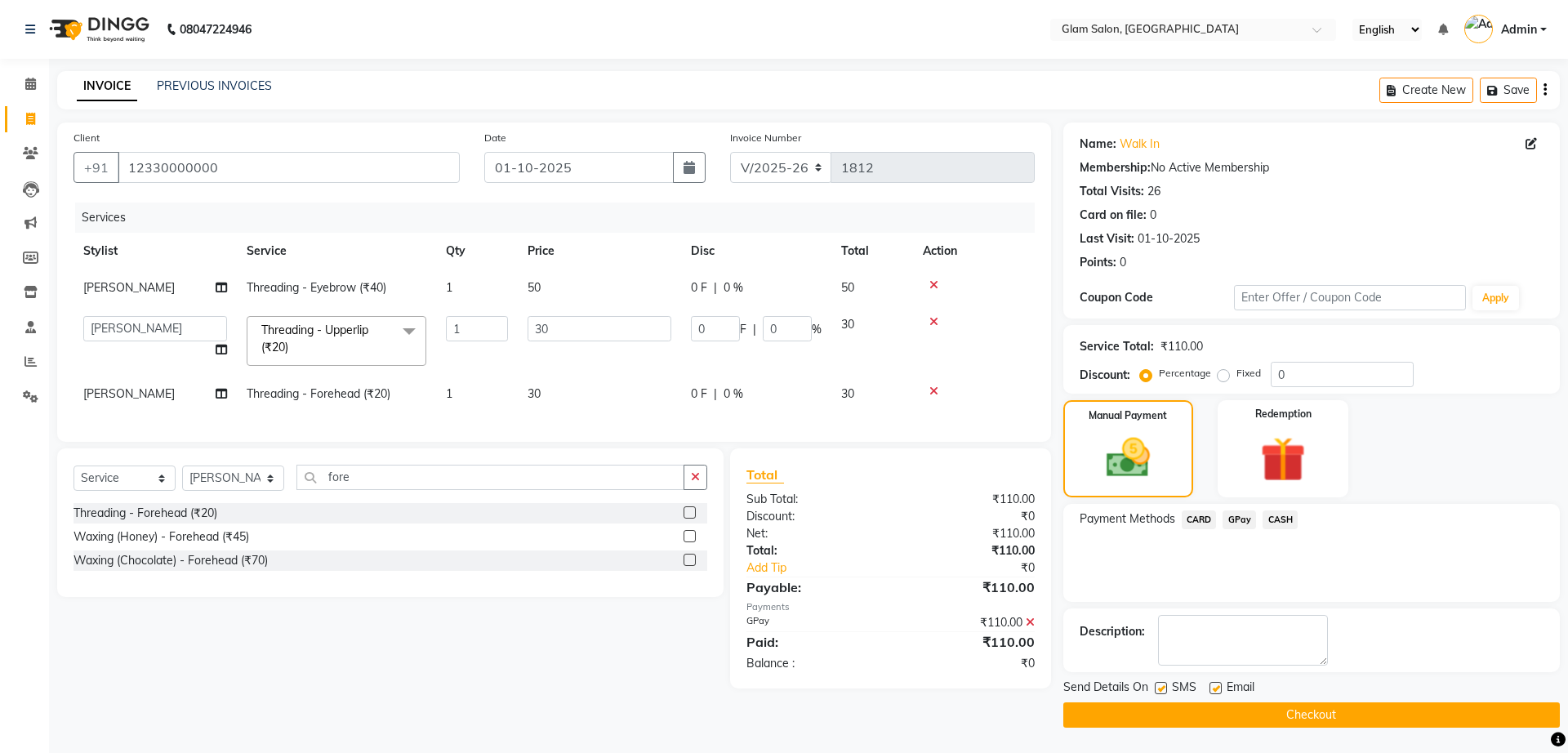
click at [1158, 687] on label at bounding box center [1161, 688] width 12 height 12
click at [1158, 687] on input "checkbox" at bounding box center [1160, 688] width 10 height 10
checkbox input "false"
click at [1212, 685] on label at bounding box center [1215, 688] width 12 height 12
click at [1212, 685] on input "checkbox" at bounding box center [1214, 688] width 10 height 10
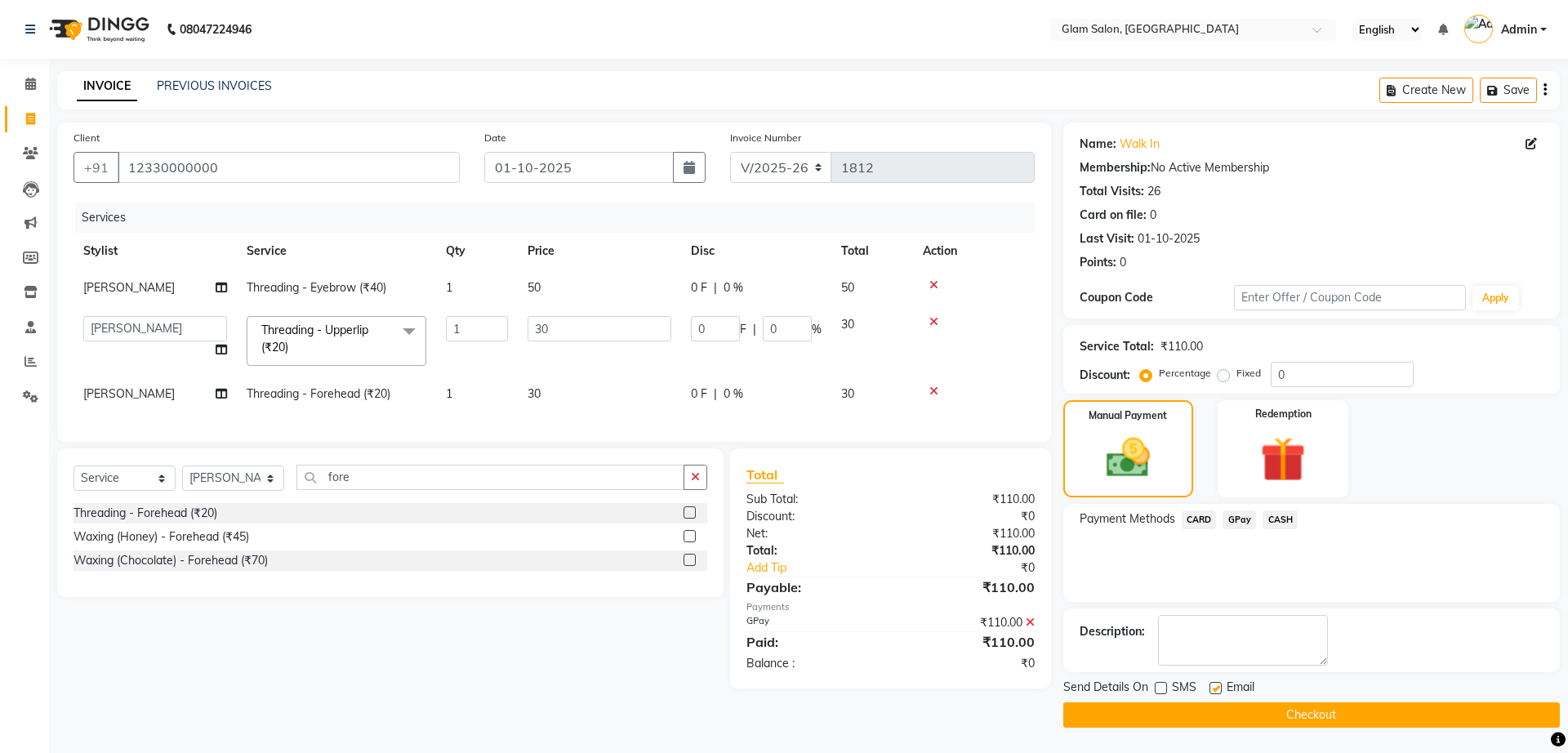
checkbox input "false"
click at [1231, 708] on button "Checkout" at bounding box center [1311, 715] width 496 height 25
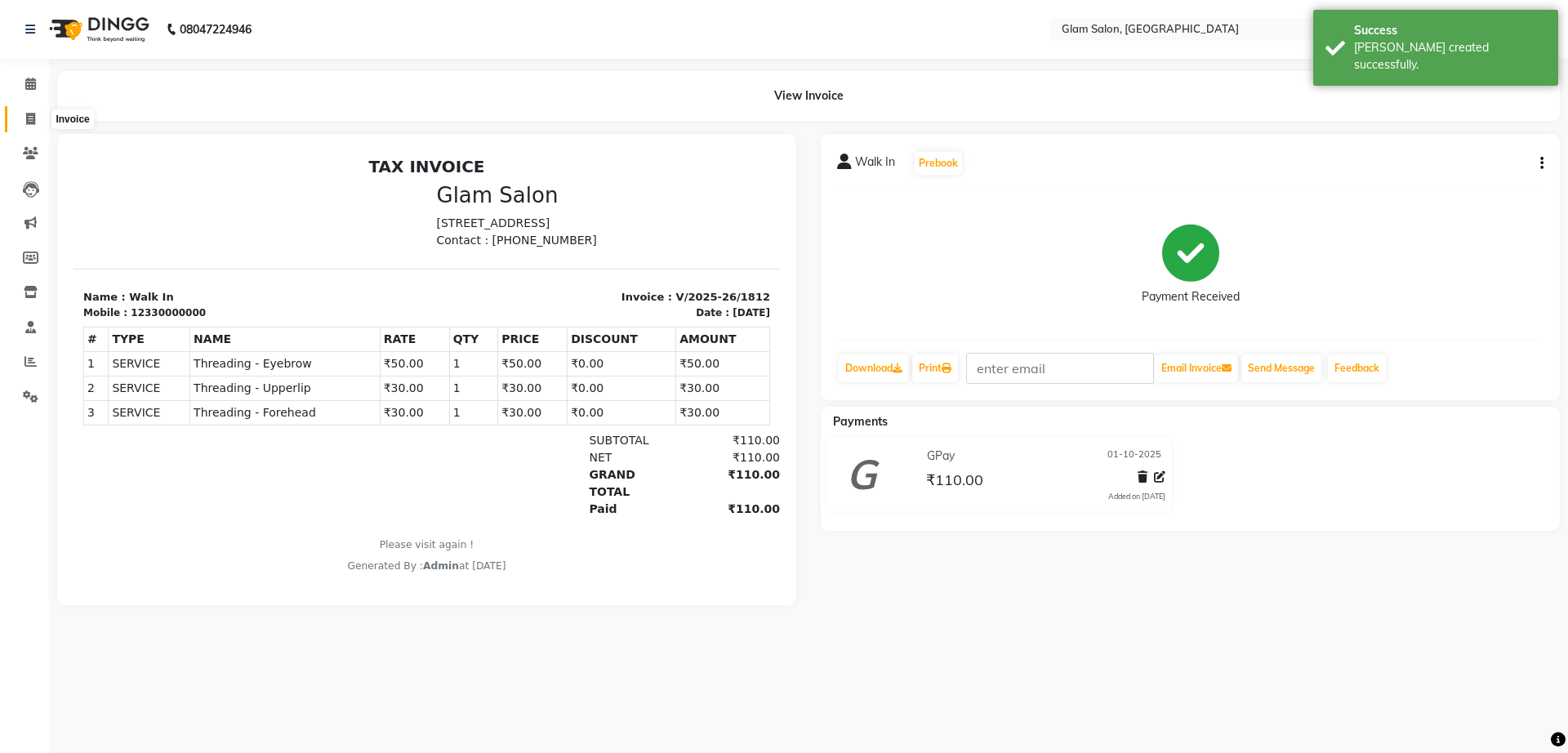
click at [27, 121] on icon at bounding box center [31, 119] width 9 height 12
select select "service"
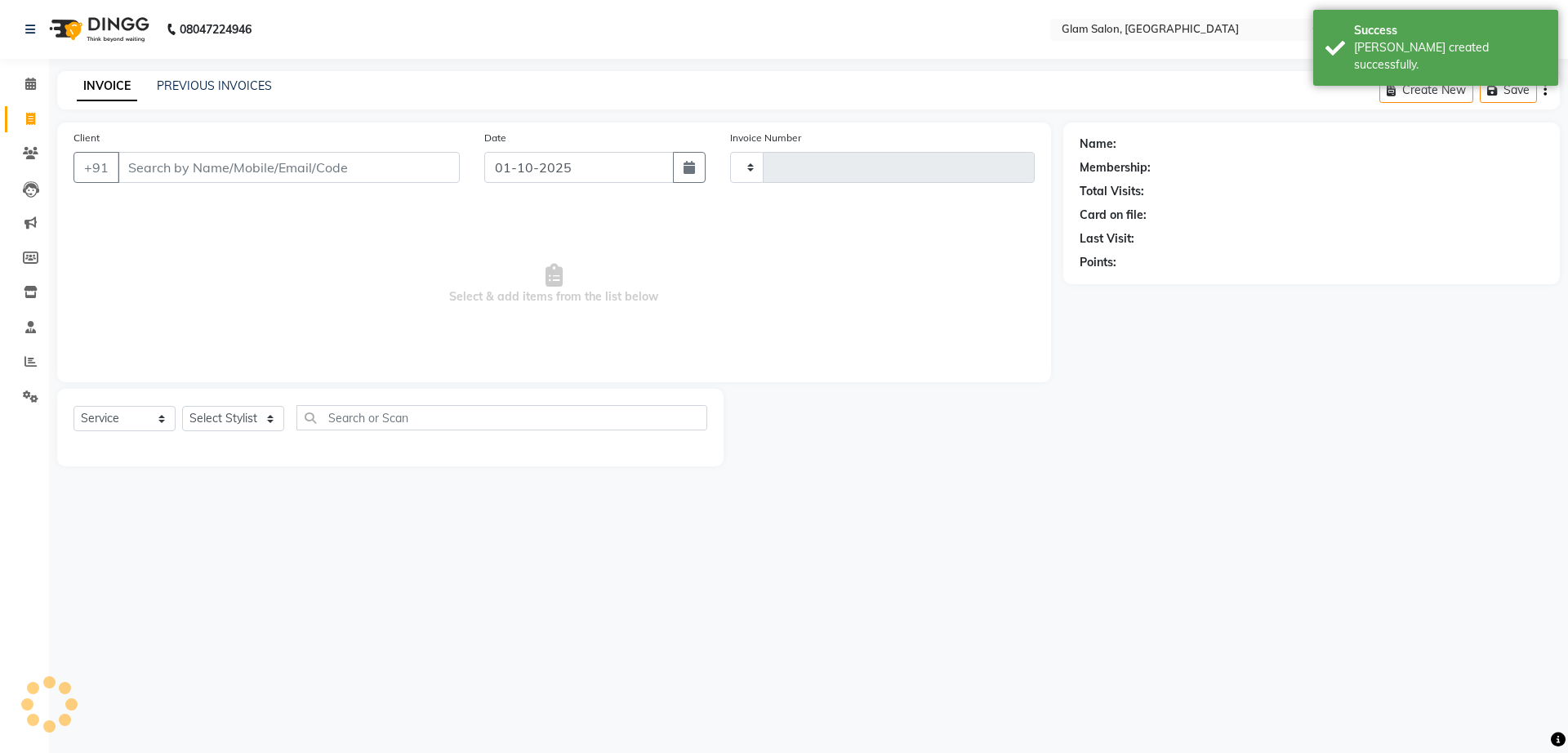
type input "1813"
select select "5447"
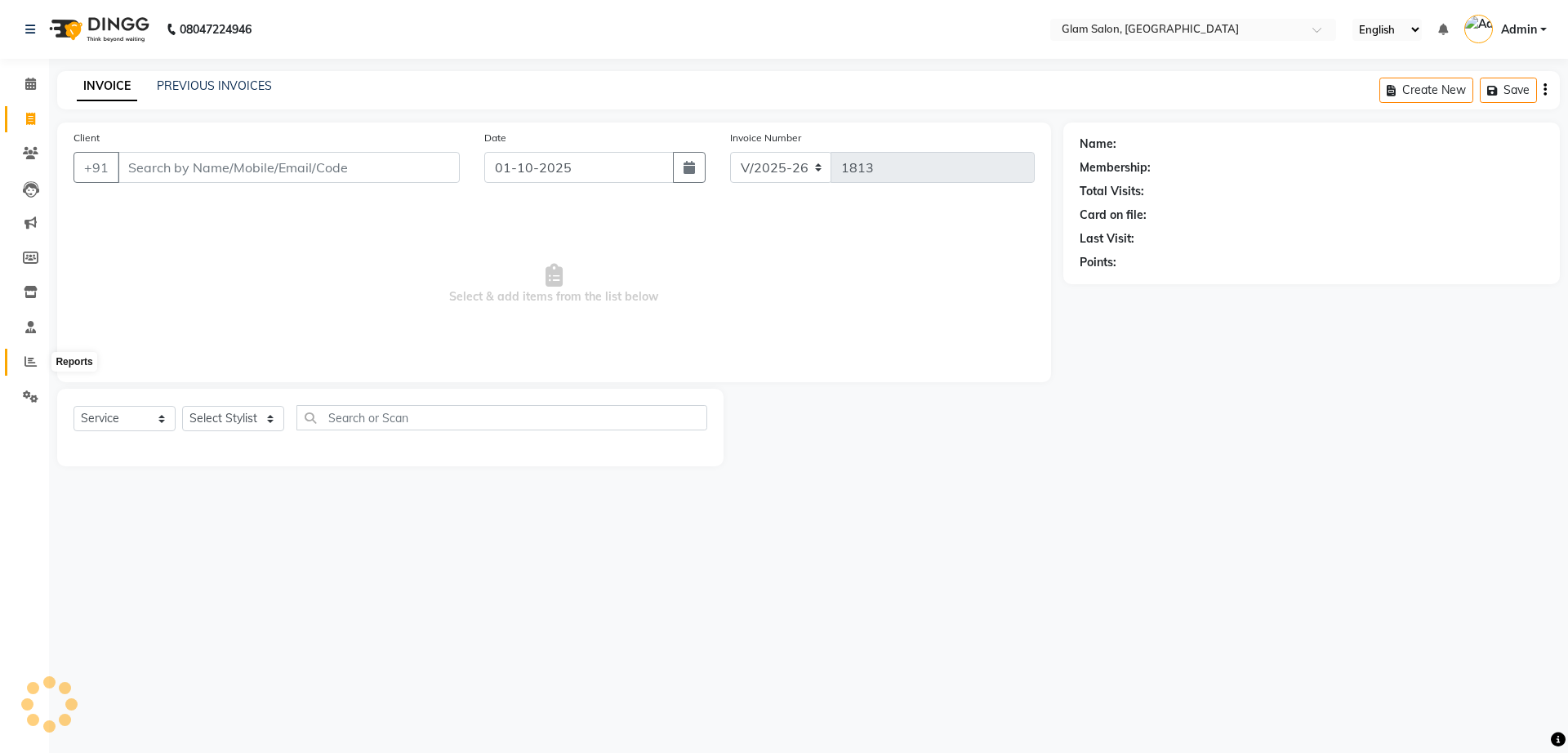
click at [30, 360] on icon at bounding box center [31, 362] width 12 height 12
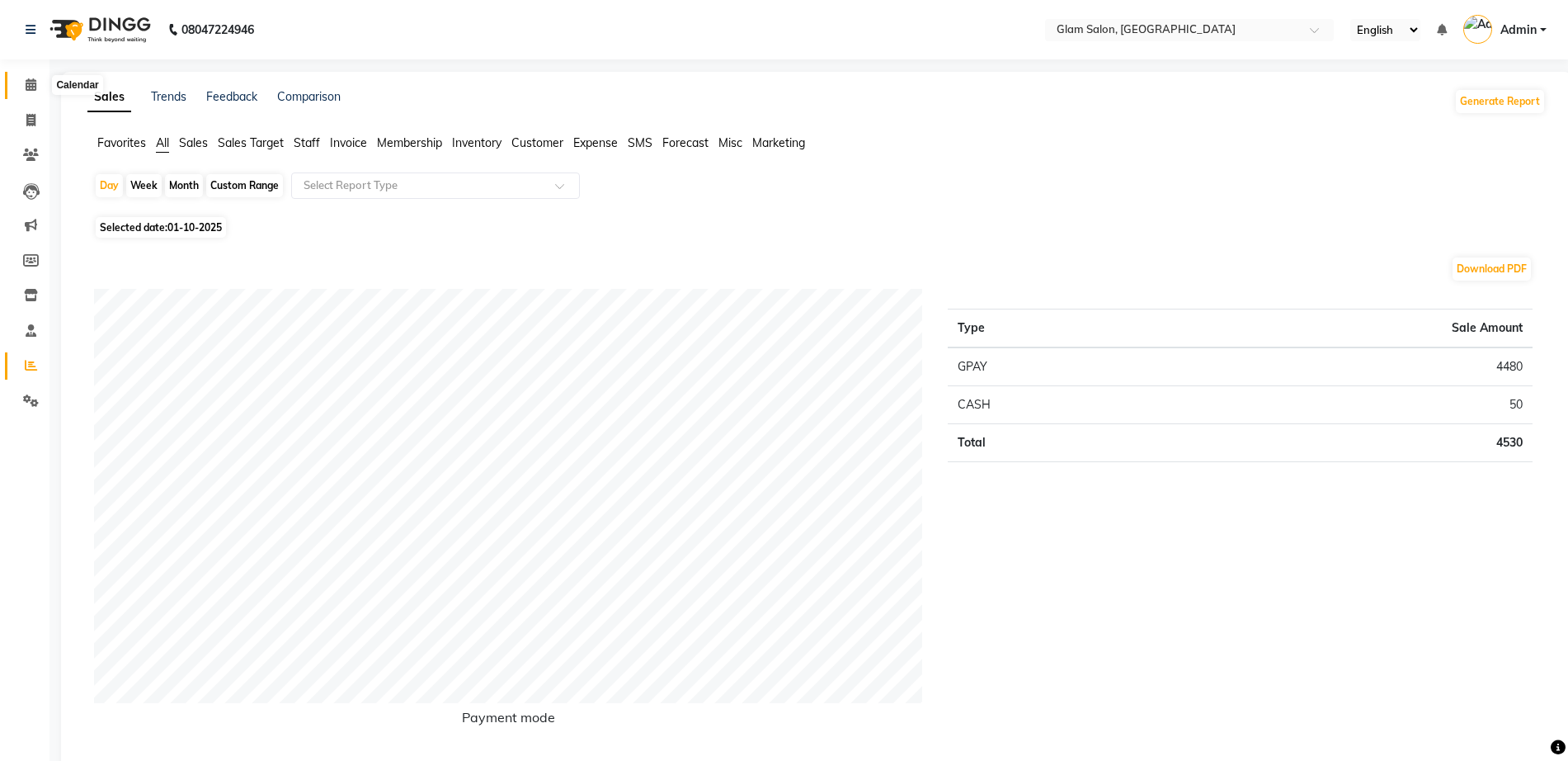
click at [31, 90] on icon at bounding box center [31, 85] width 11 height 12
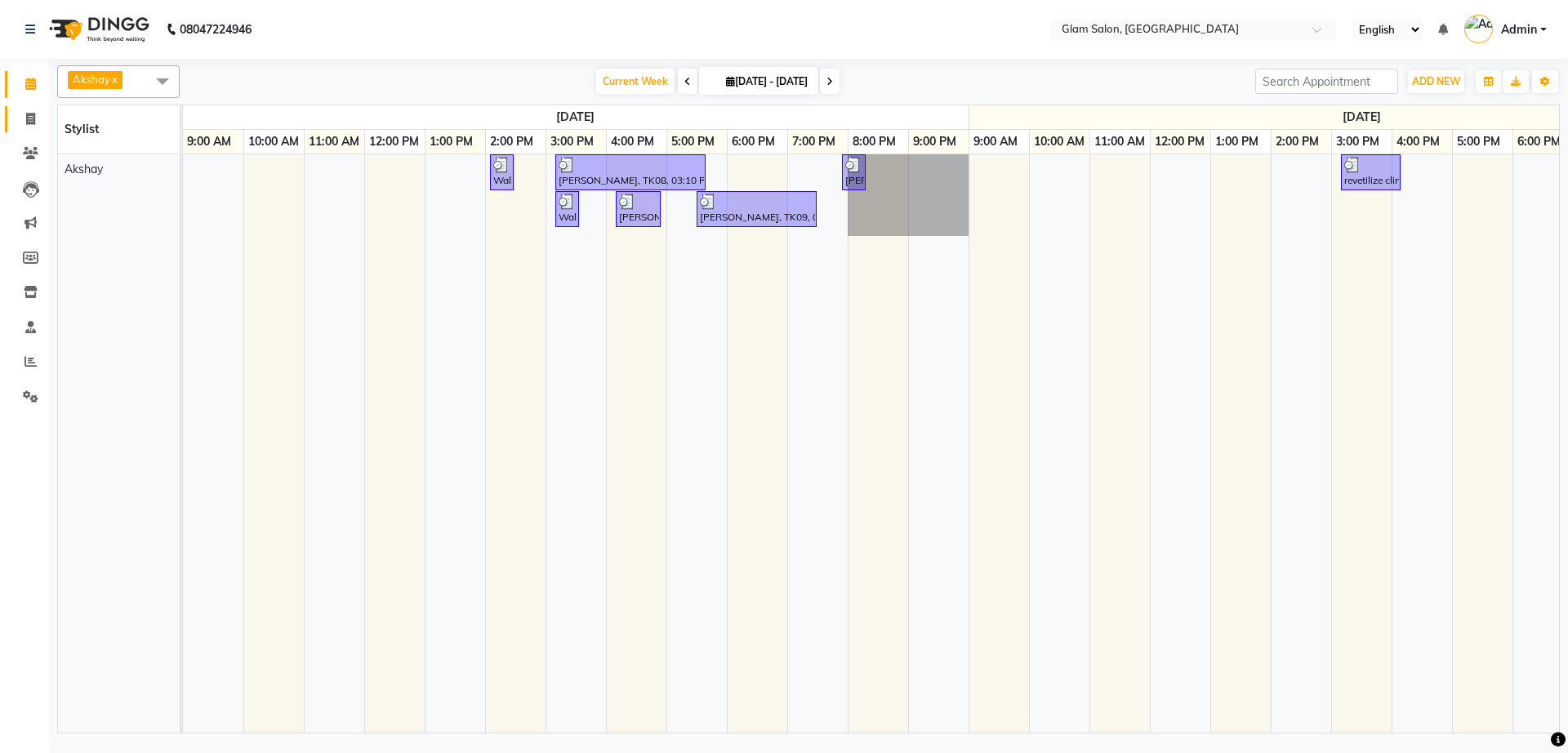
click at [21, 130] on link "Invoice" at bounding box center [24, 120] width 39 height 27
select select "5447"
select select "service"
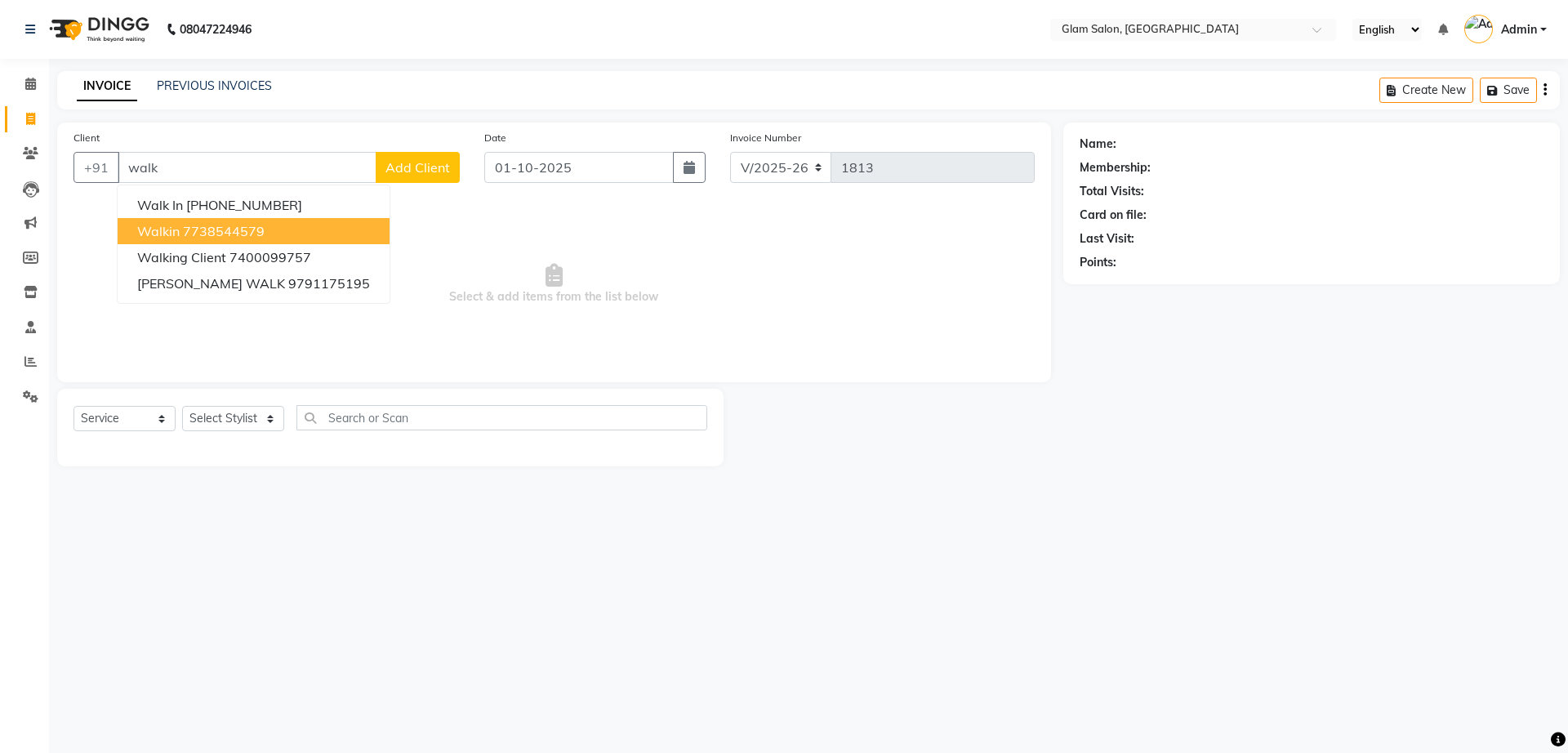
click at [176, 229] on span "walkin" at bounding box center [158, 231] width 43 height 17
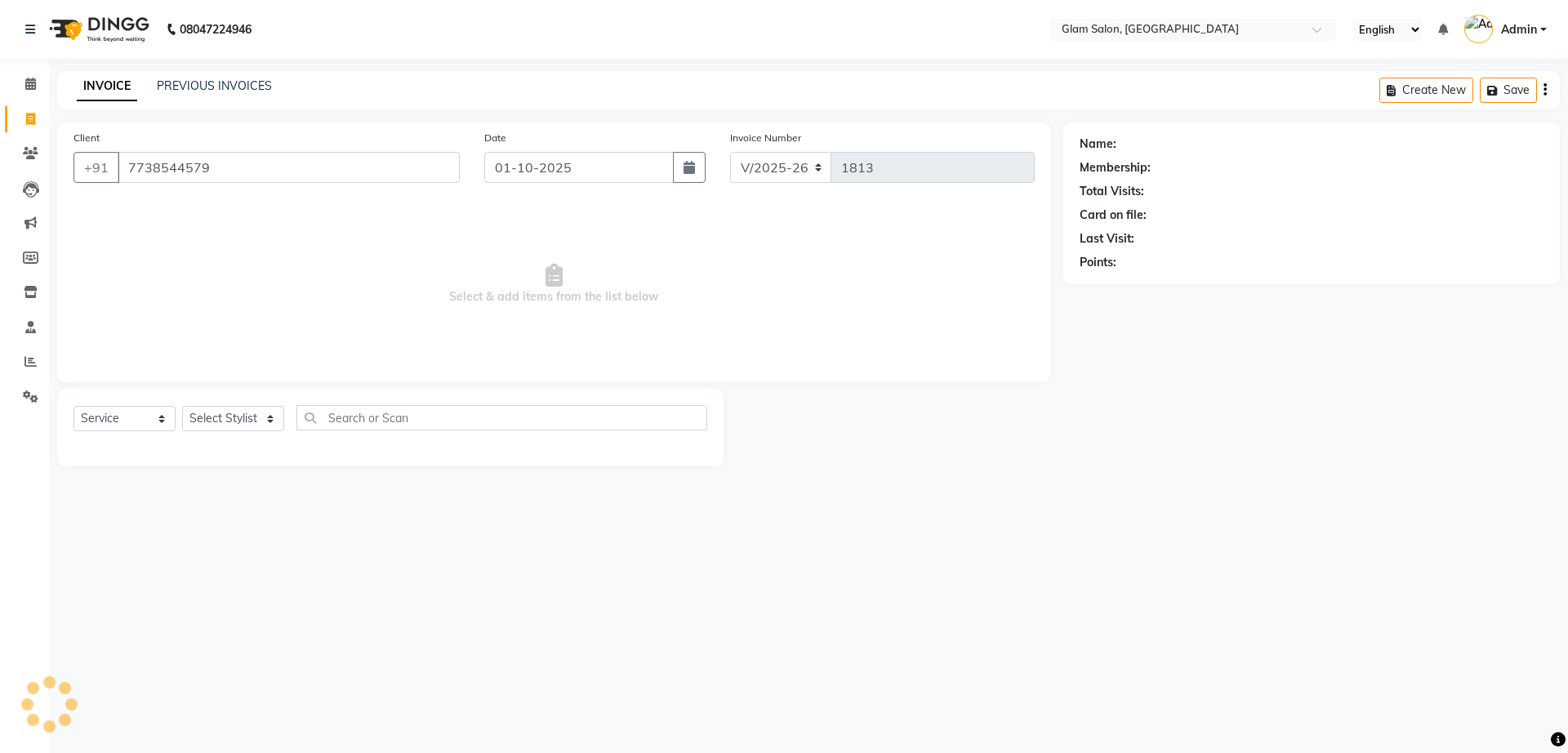
type input "7738544579"
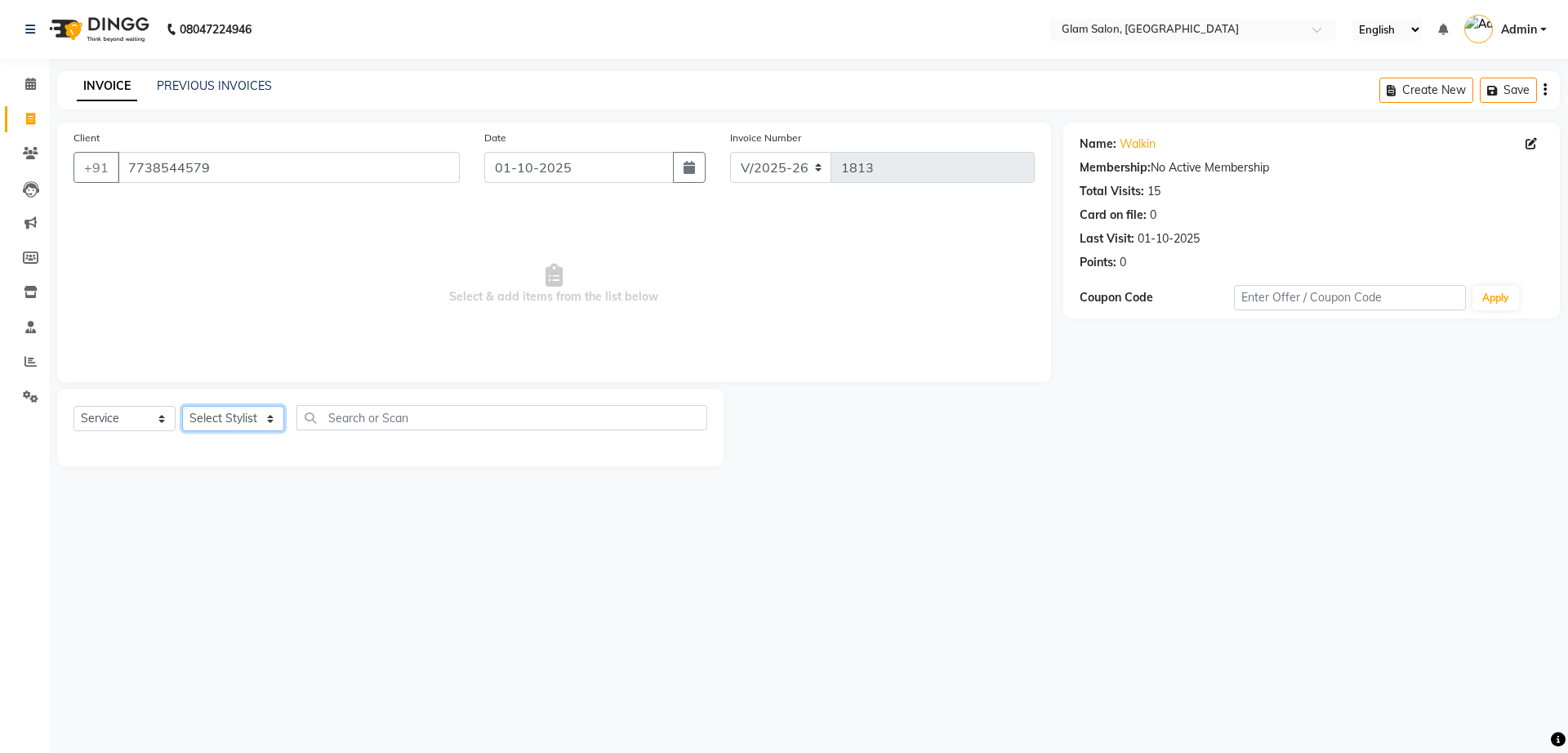
click at [206, 415] on select "Select Stylist Akshay [PERSON_NAME] [PERSON_NAME] [PERSON_NAME] [PERSON_NAME]" at bounding box center [232, 418] width 102 height 25
select select "91624"
click at [182, 406] on select "Select Stylist Akshay [PERSON_NAME] [PERSON_NAME] [PERSON_NAME] [PERSON_NAME]" at bounding box center [232, 418] width 102 height 25
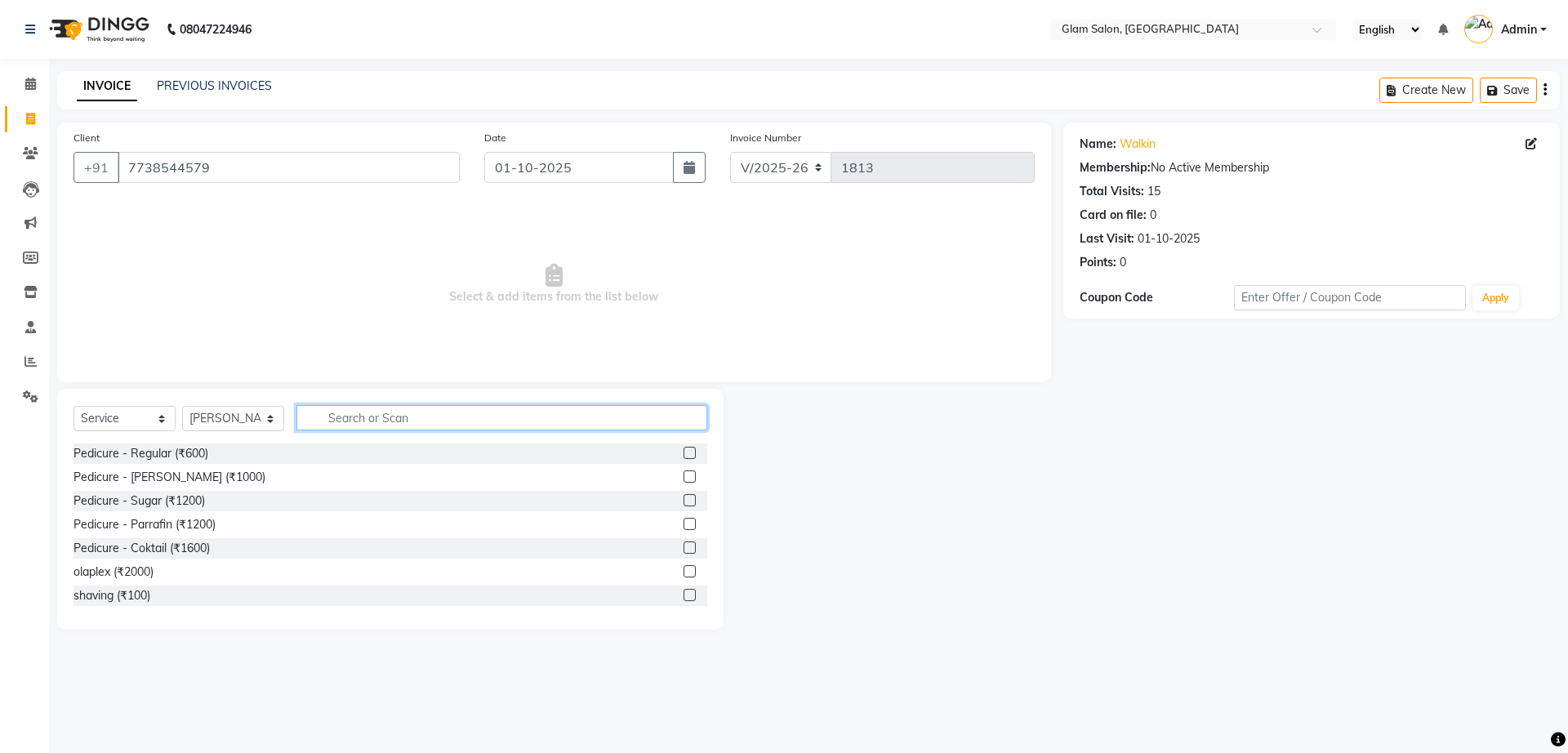
click at [420, 412] on input "text" at bounding box center [501, 418] width 411 height 25
type input "eye"
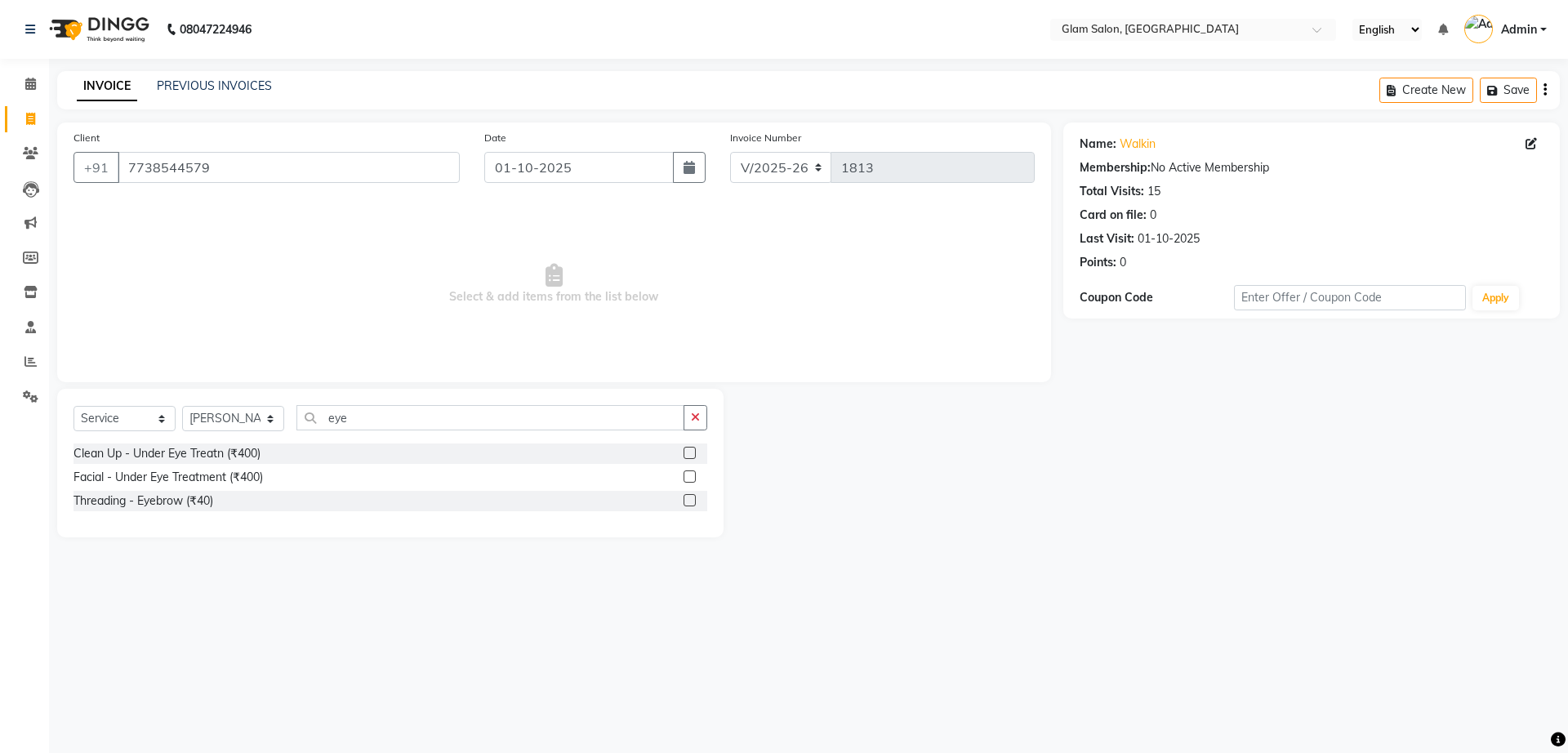
click at [694, 501] on label at bounding box center [689, 501] width 12 height 12
click at [694, 501] on input "checkbox" at bounding box center [688, 501] width 10 height 10
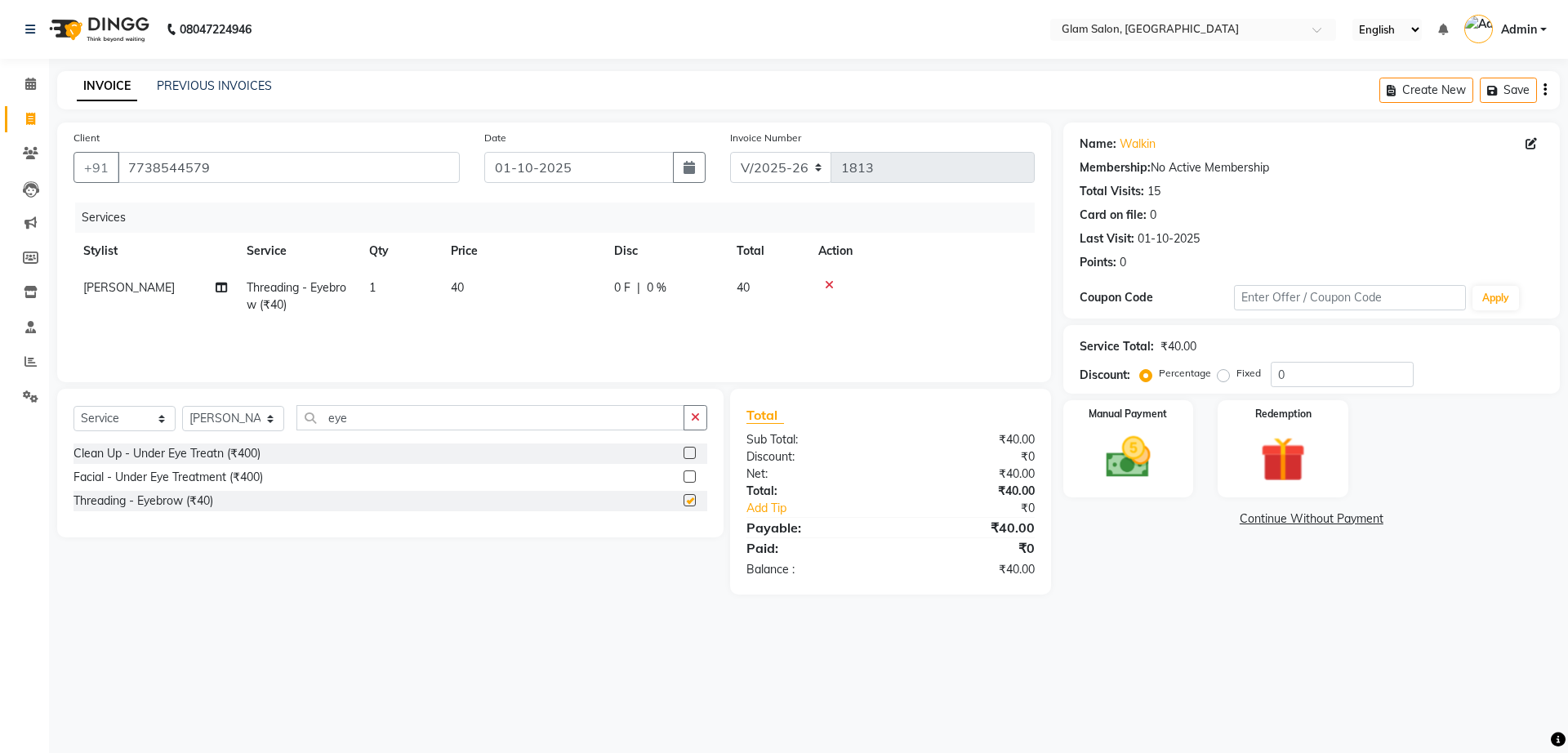
checkbox input "false"
click at [473, 287] on td "40" at bounding box center [522, 296] width 163 height 54
select select "91624"
click at [556, 294] on input "40" at bounding box center [599, 292] width 144 height 25
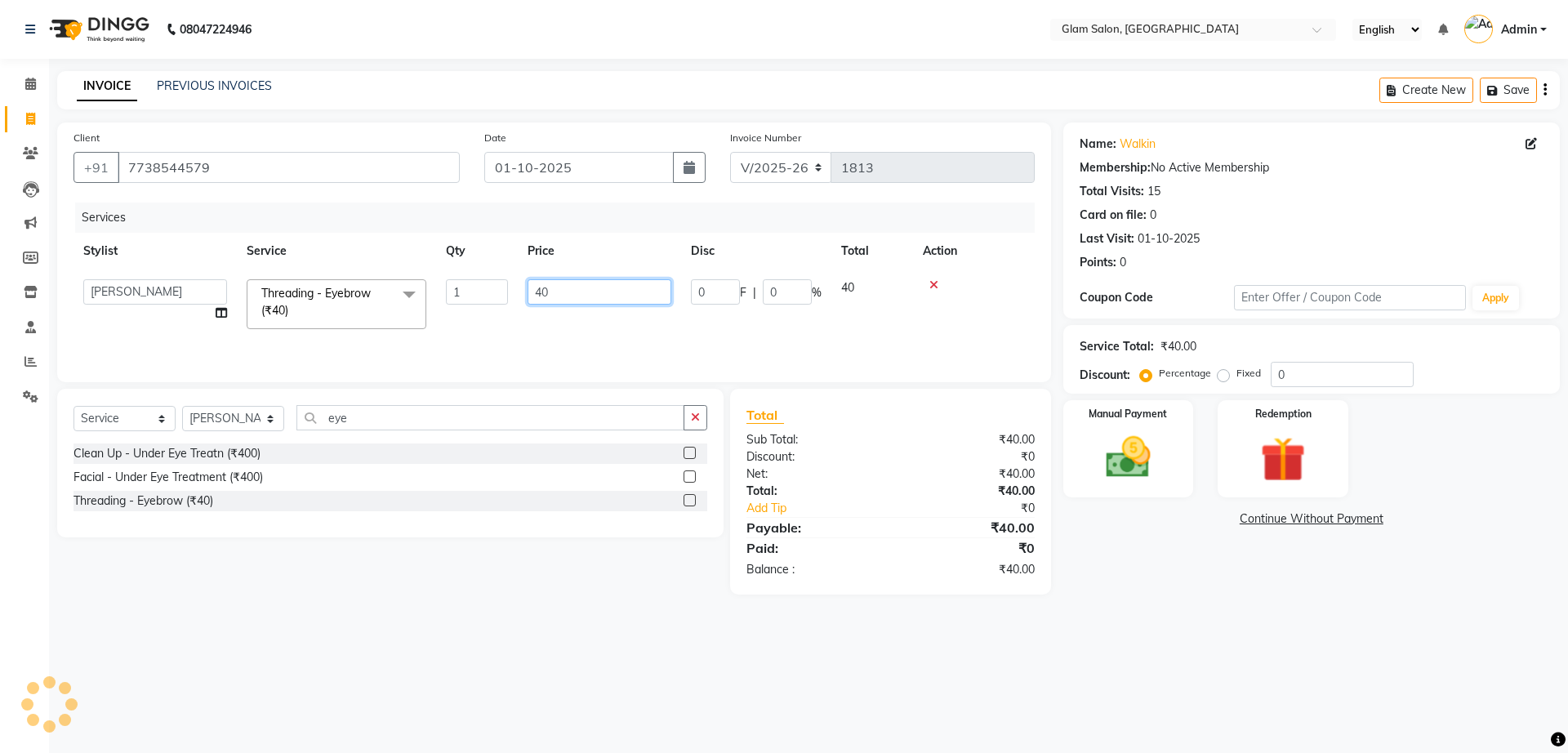
type input "4"
type input "50"
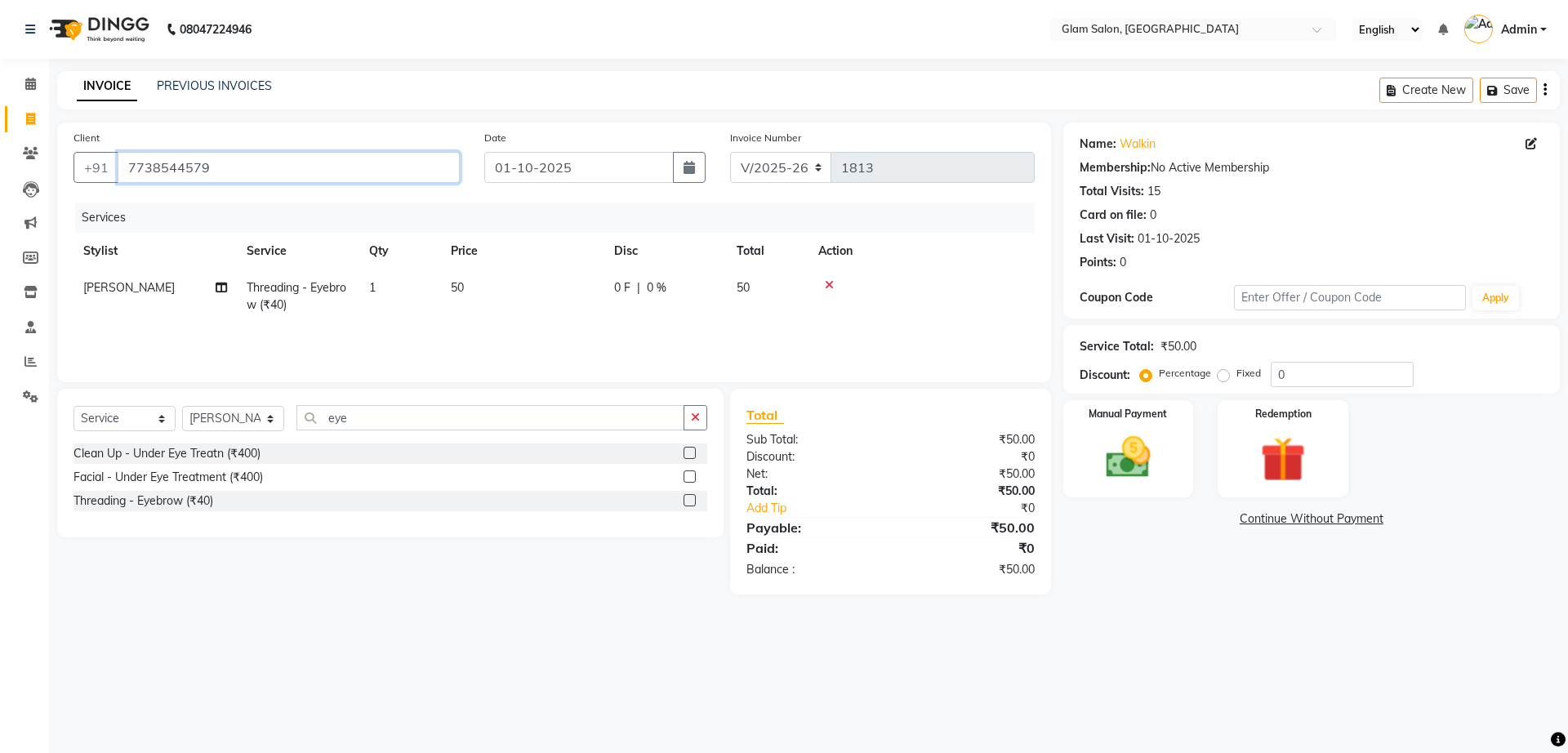
click at [242, 169] on input "7738544579" at bounding box center [289, 168] width 342 height 31
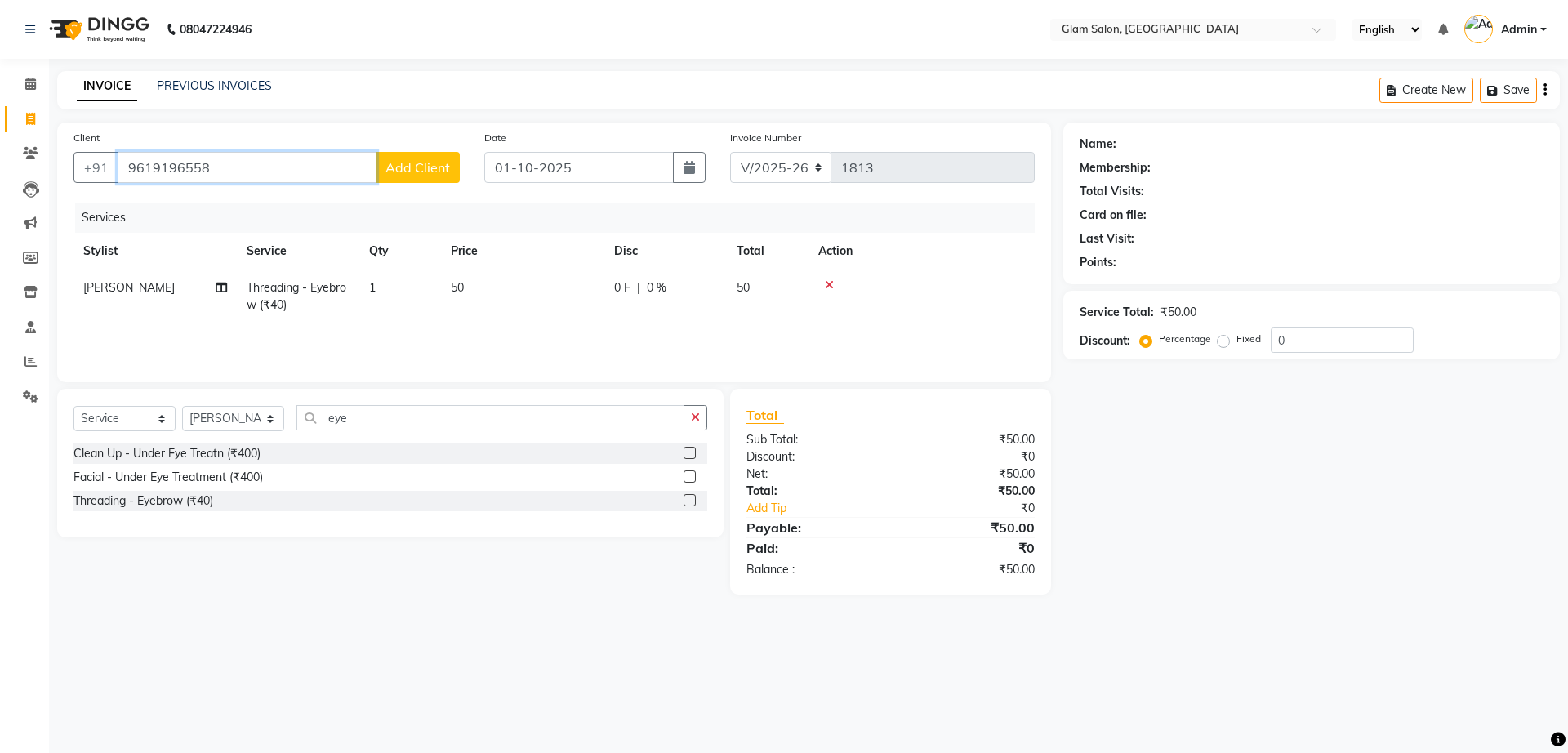
click at [194, 172] on input "9619196558" at bounding box center [247, 168] width 259 height 31
type input "[PERSON_NAME]"
click at [414, 174] on span "Add Client" at bounding box center [418, 167] width 65 height 17
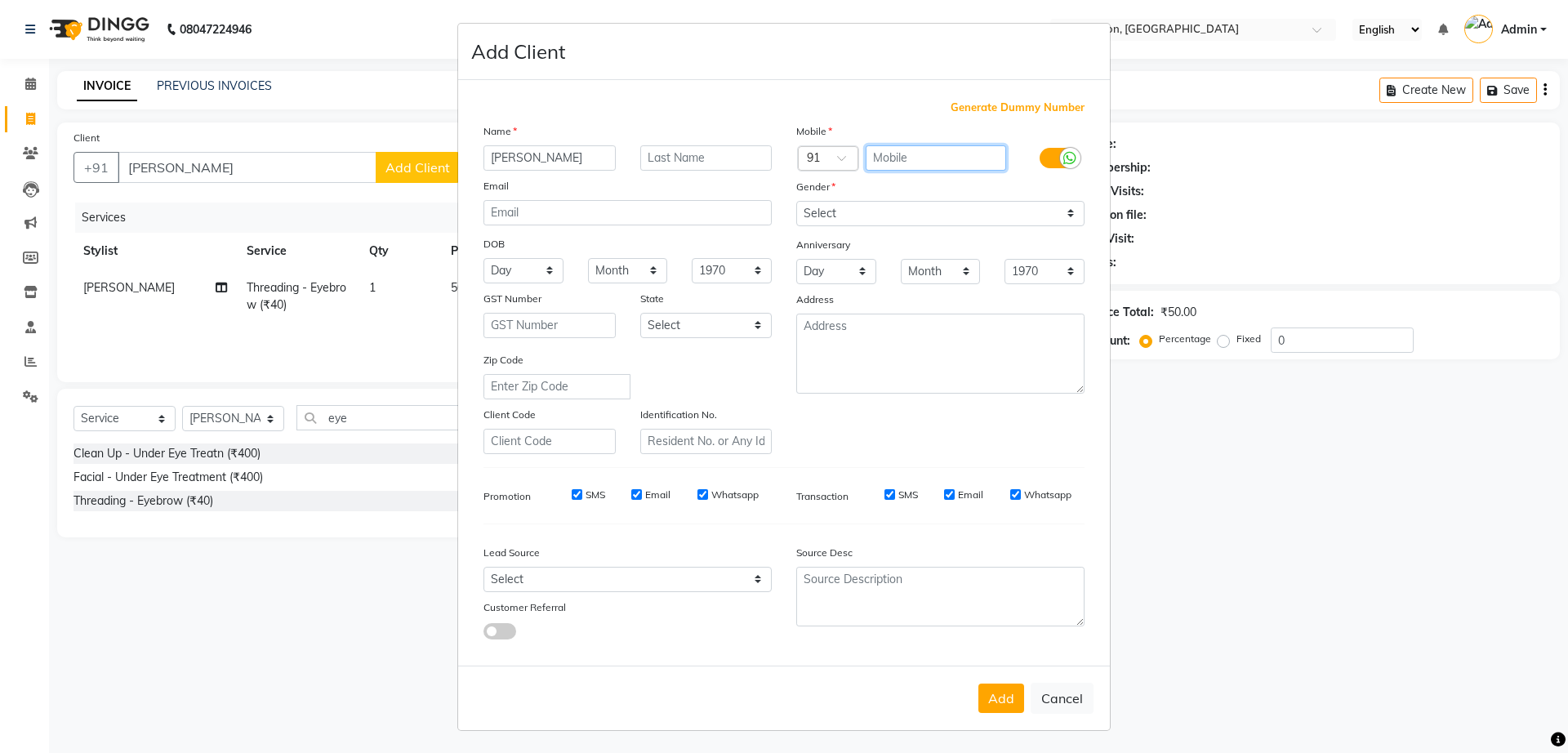
click at [950, 149] on input "text" at bounding box center [936, 157] width 142 height 25
paste input "9619196558"
type input "9619196558"
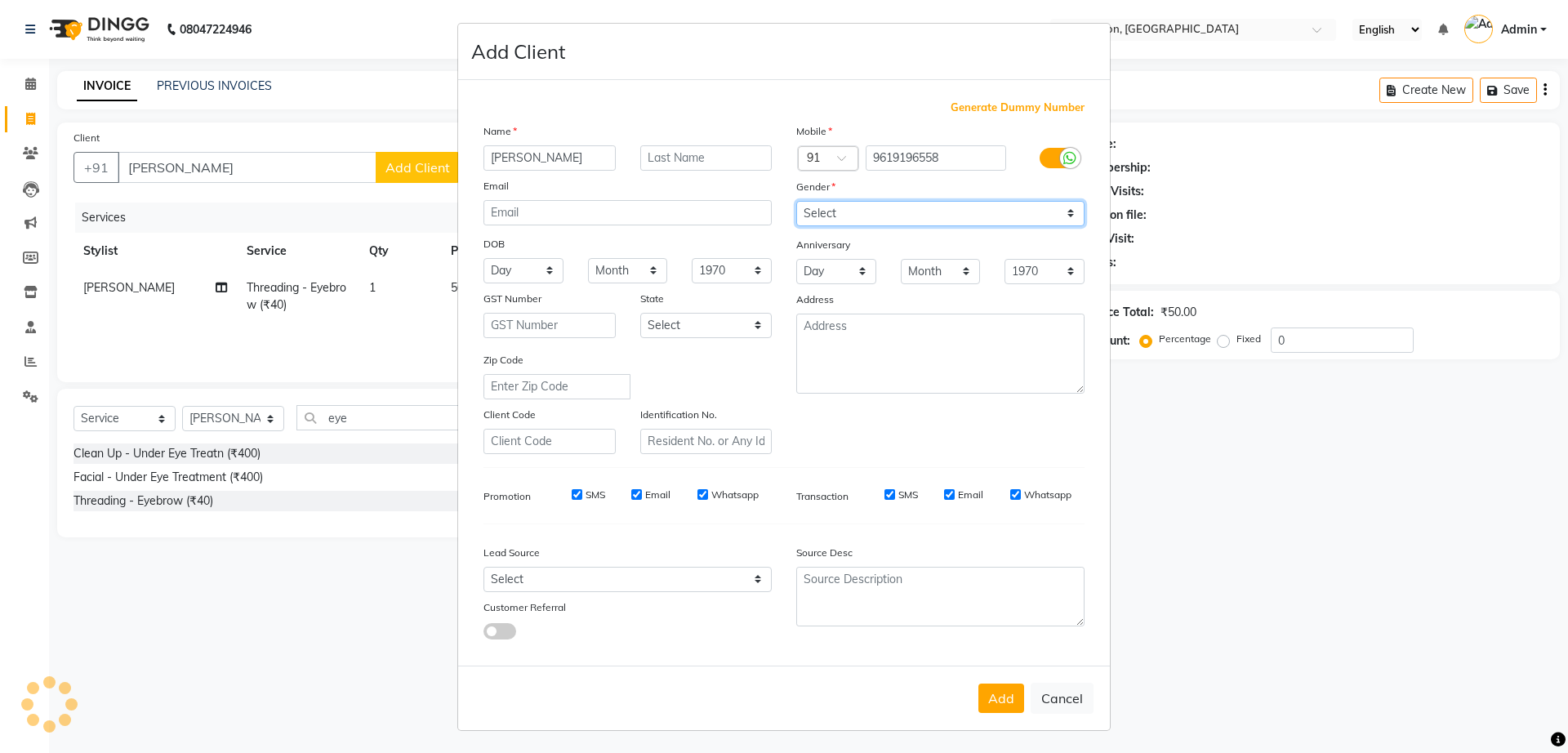
click at [847, 212] on select "Select [DEMOGRAPHIC_DATA] [DEMOGRAPHIC_DATA] Other Prefer Not To Say" at bounding box center [940, 213] width 288 height 25
select select "[DEMOGRAPHIC_DATA]"
click at [796, 201] on select "Select [DEMOGRAPHIC_DATA] [DEMOGRAPHIC_DATA] Other Prefer Not To Say" at bounding box center [940, 213] width 288 height 25
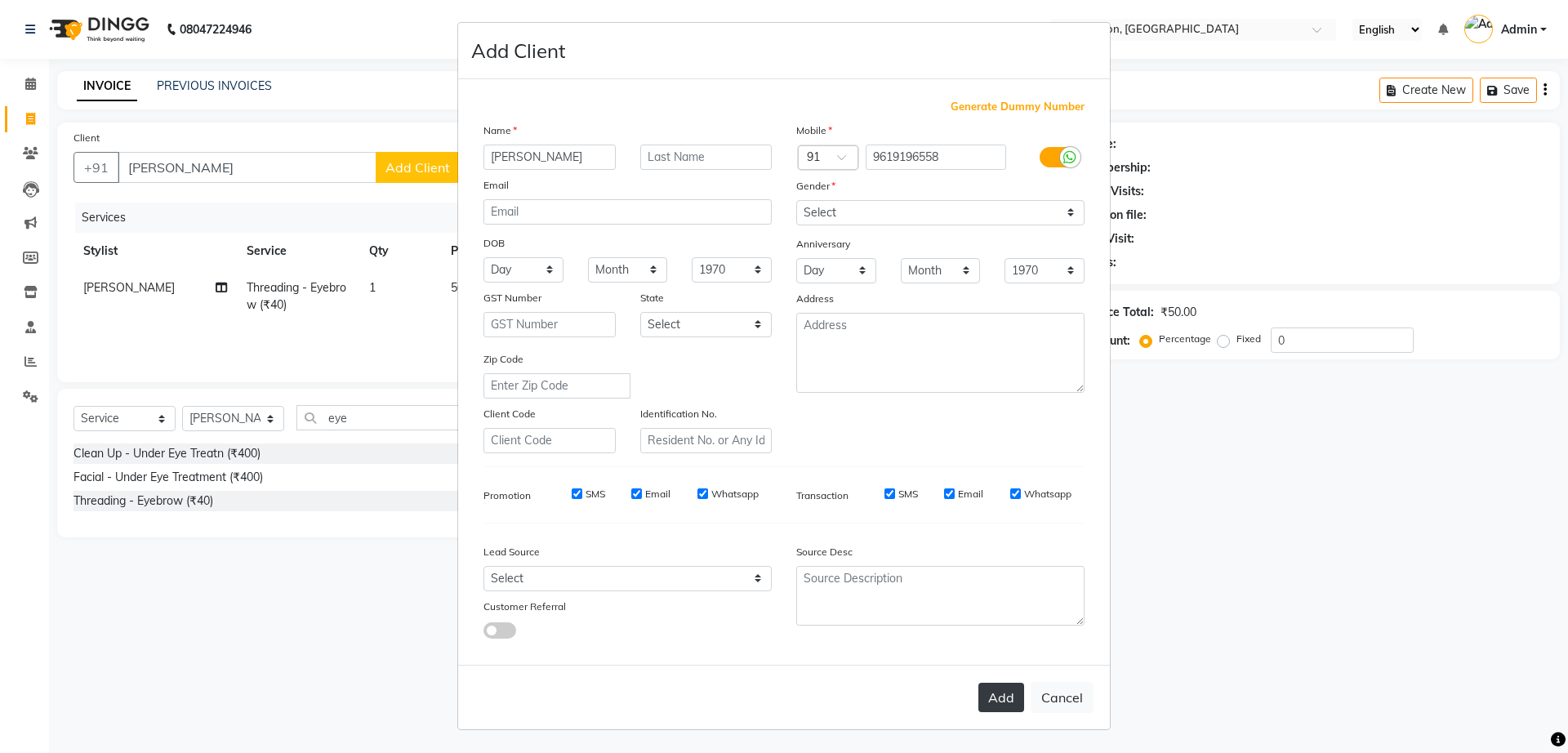
click at [995, 705] on button "Add" at bounding box center [1001, 697] width 45 height 30
type input "9619196558"
select select
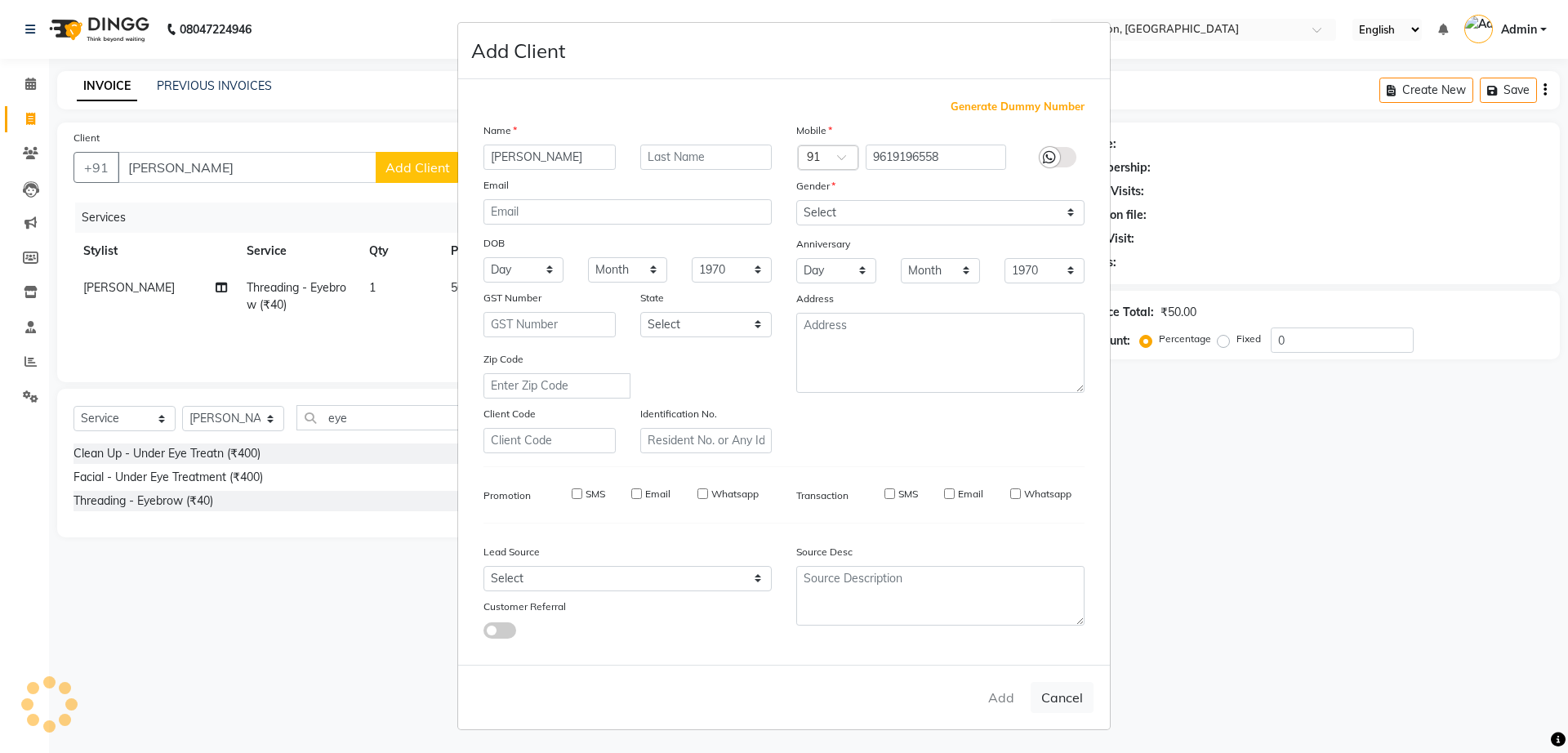
select select
checkbox input "false"
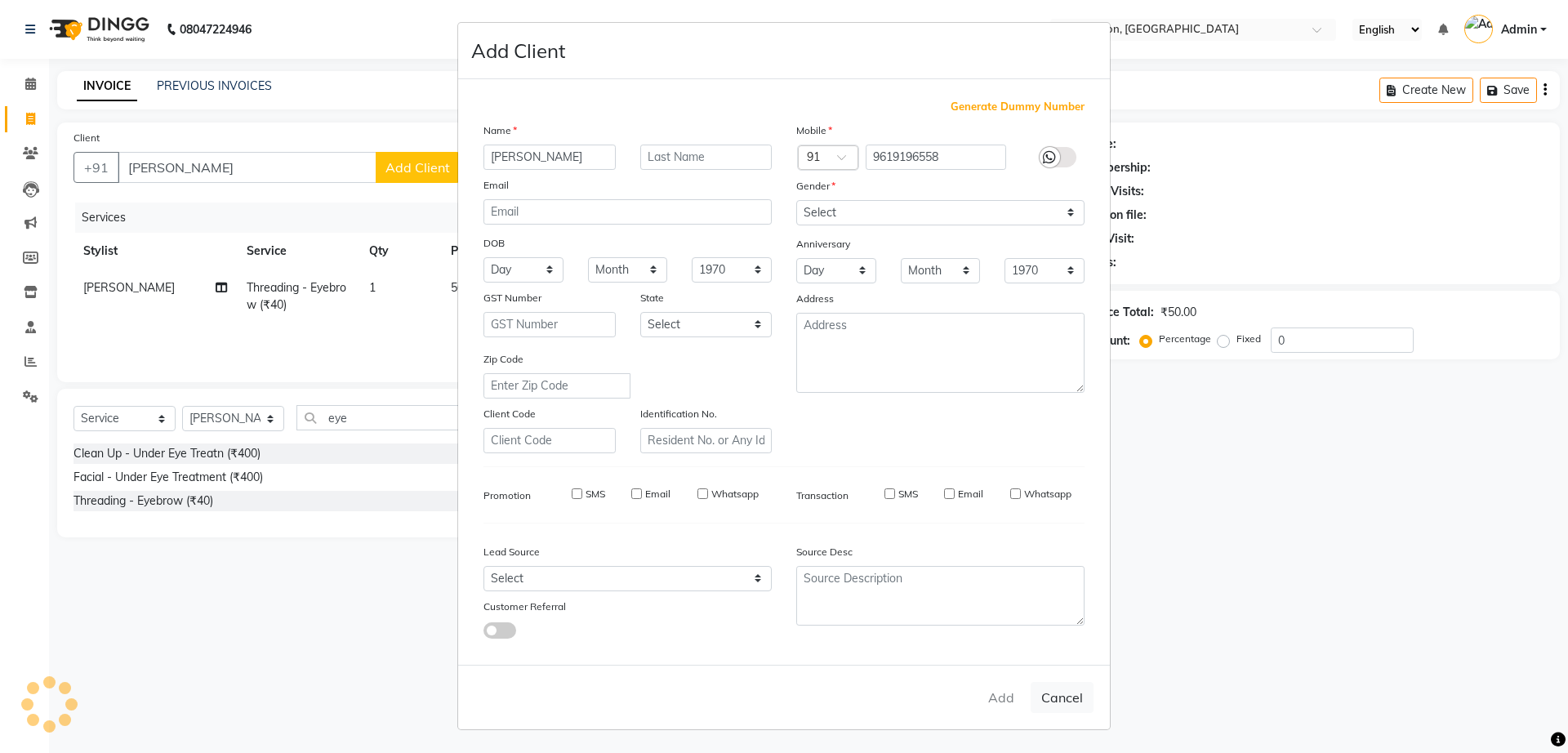
checkbox input "false"
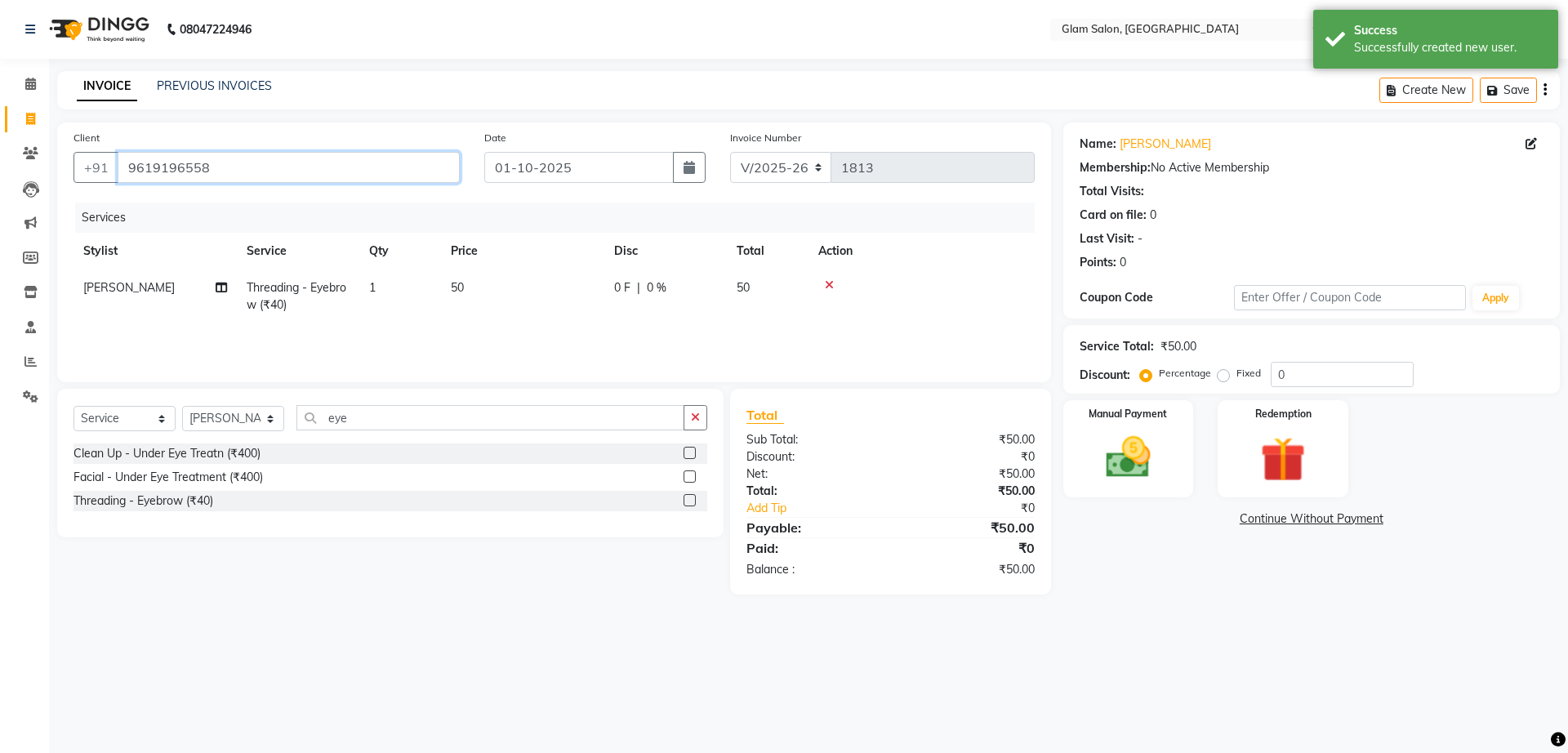
click at [246, 160] on input "9619196558" at bounding box center [289, 168] width 342 height 31
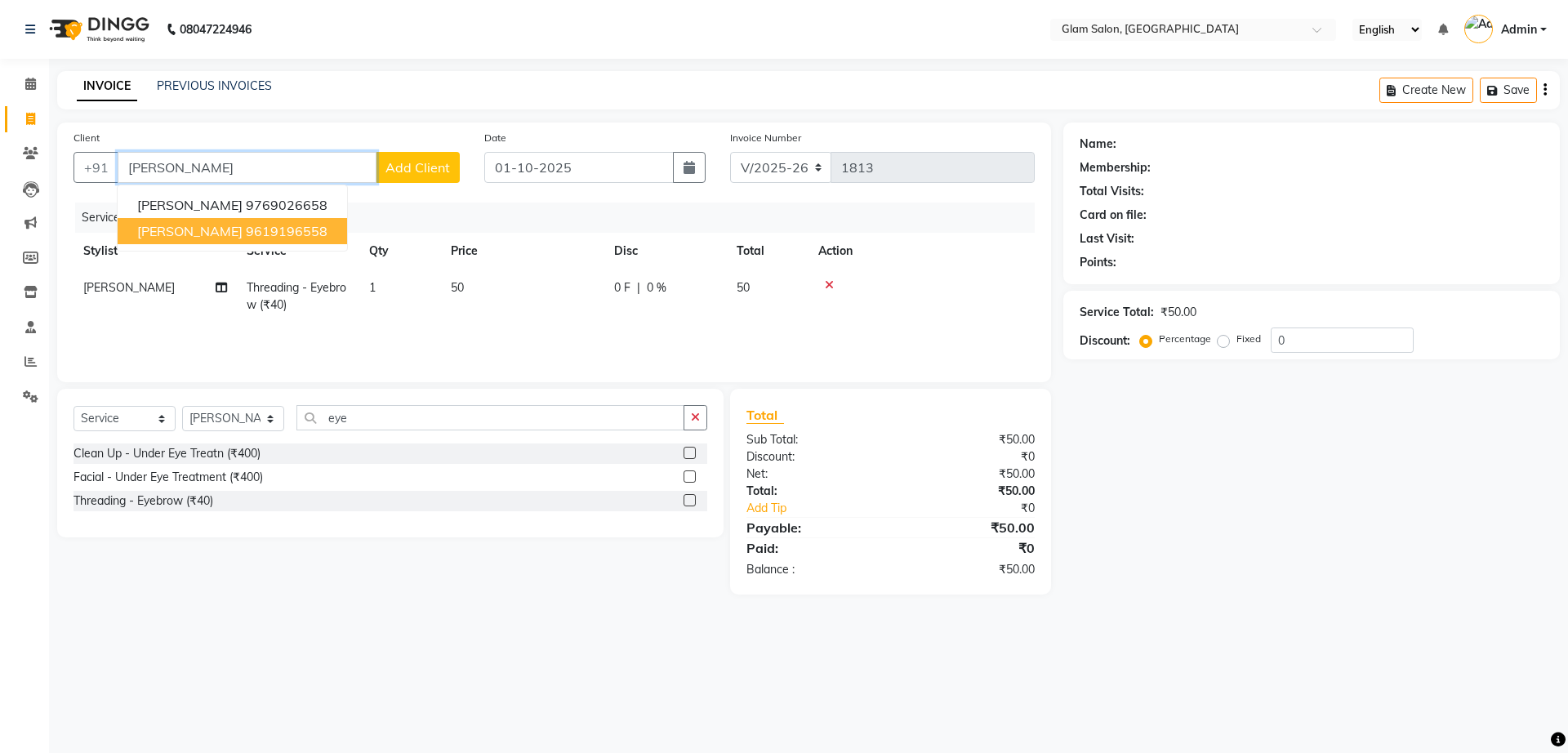
click at [245, 231] on ngb-highlight "9619196558" at bounding box center [286, 231] width 81 height 17
type input "9619196558"
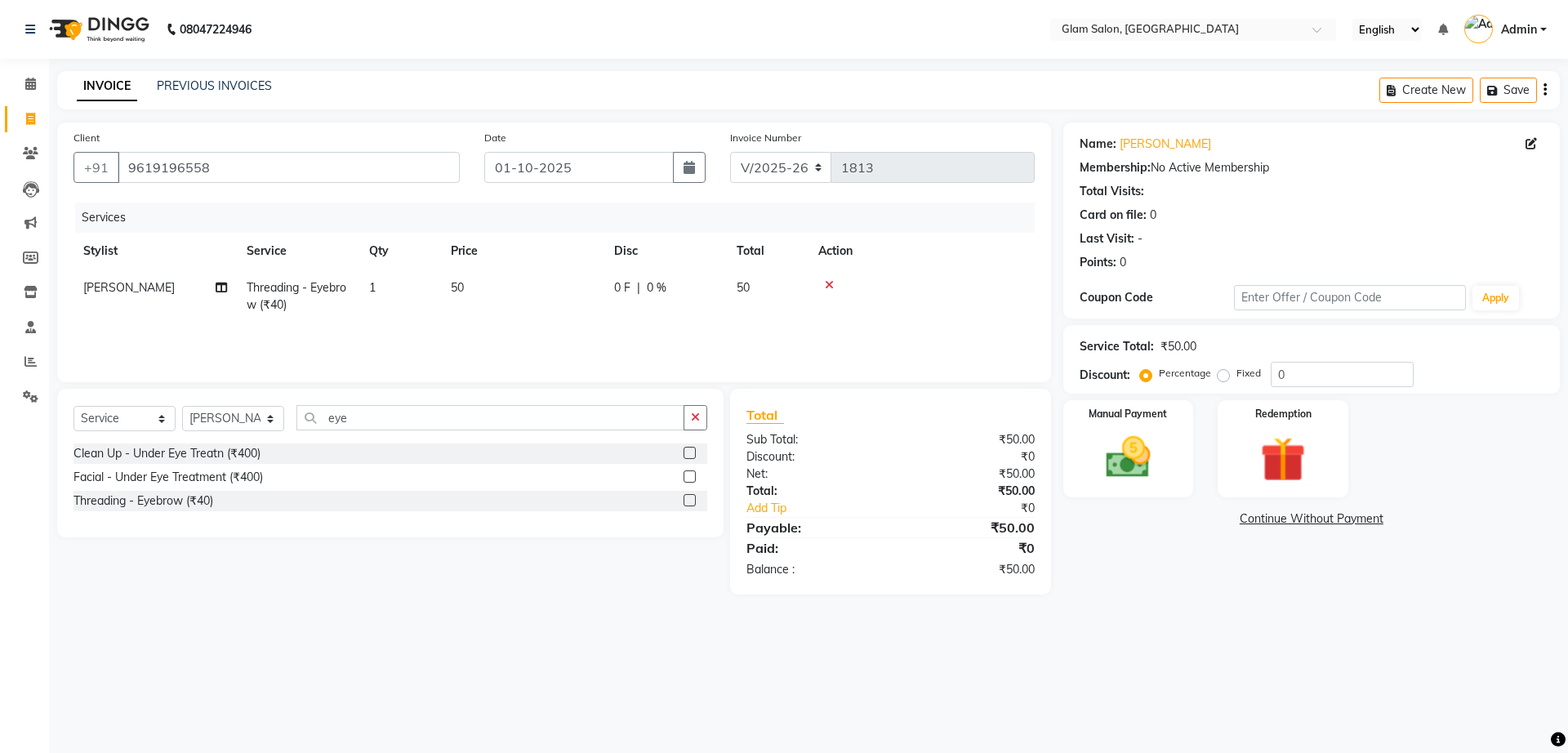
click at [687, 504] on label at bounding box center [689, 501] width 12 height 12
click at [687, 504] on input "checkbox" at bounding box center [688, 501] width 10 height 10
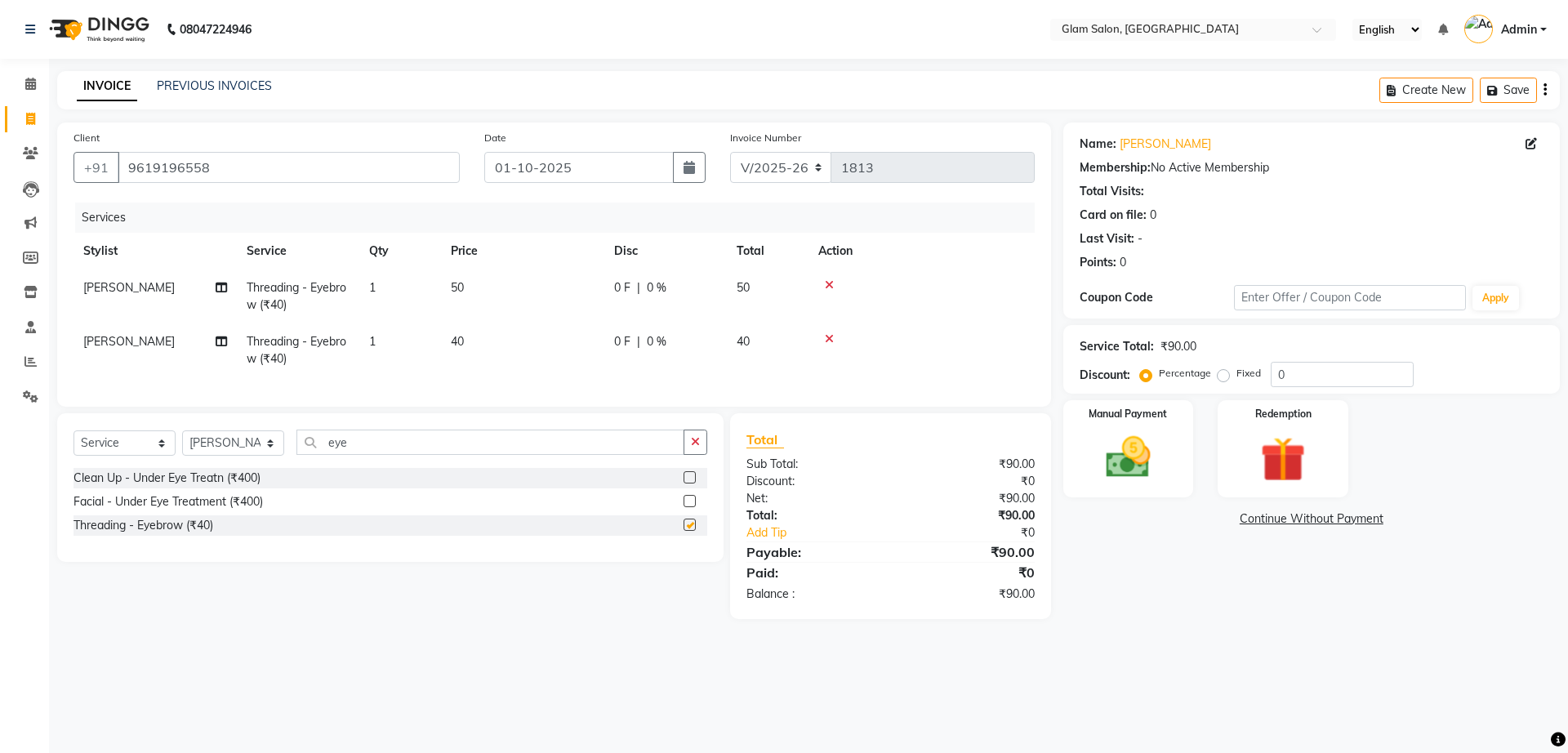
checkbox input "false"
click at [832, 341] on icon at bounding box center [829, 338] width 9 height 11
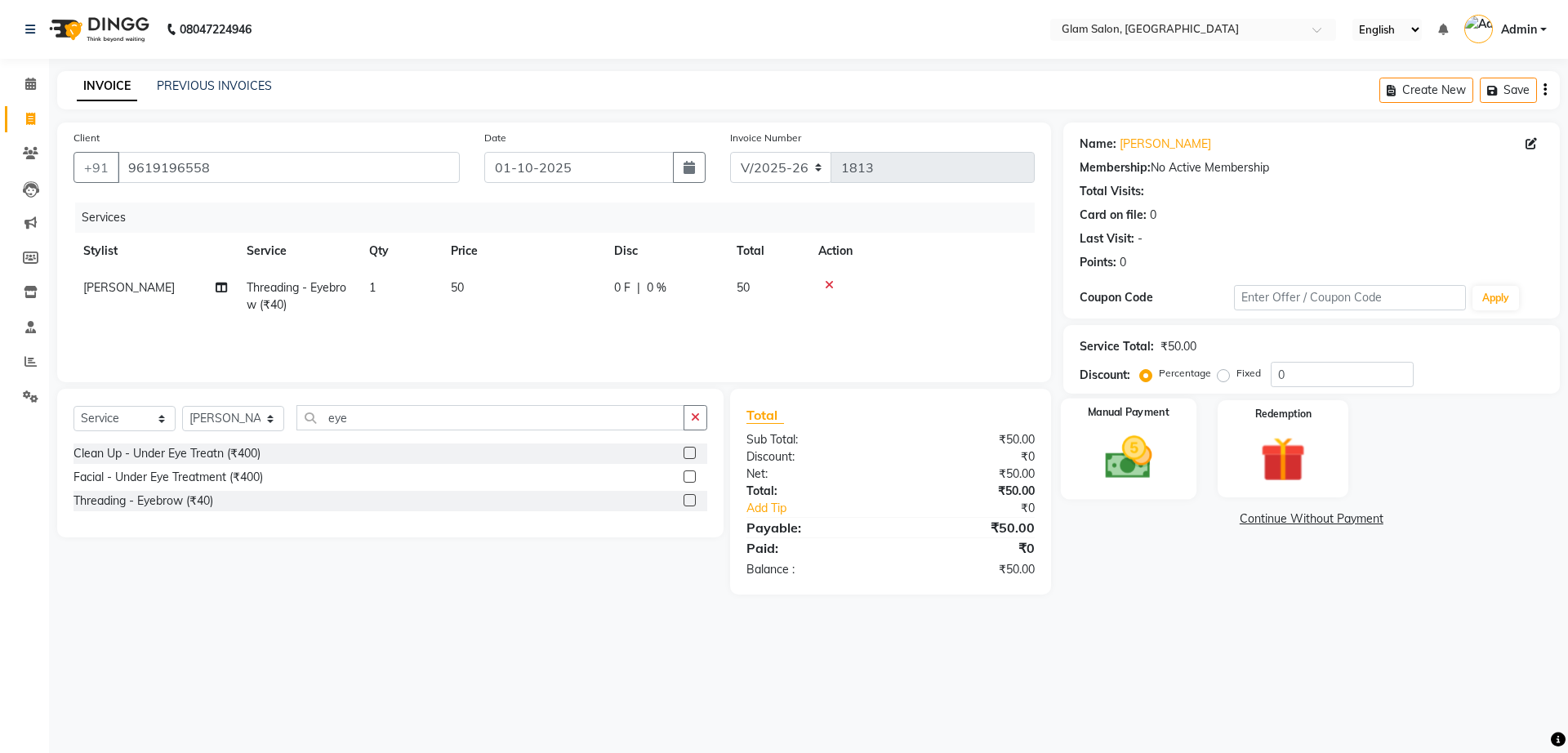
click at [1134, 453] on img at bounding box center [1128, 458] width 76 height 54
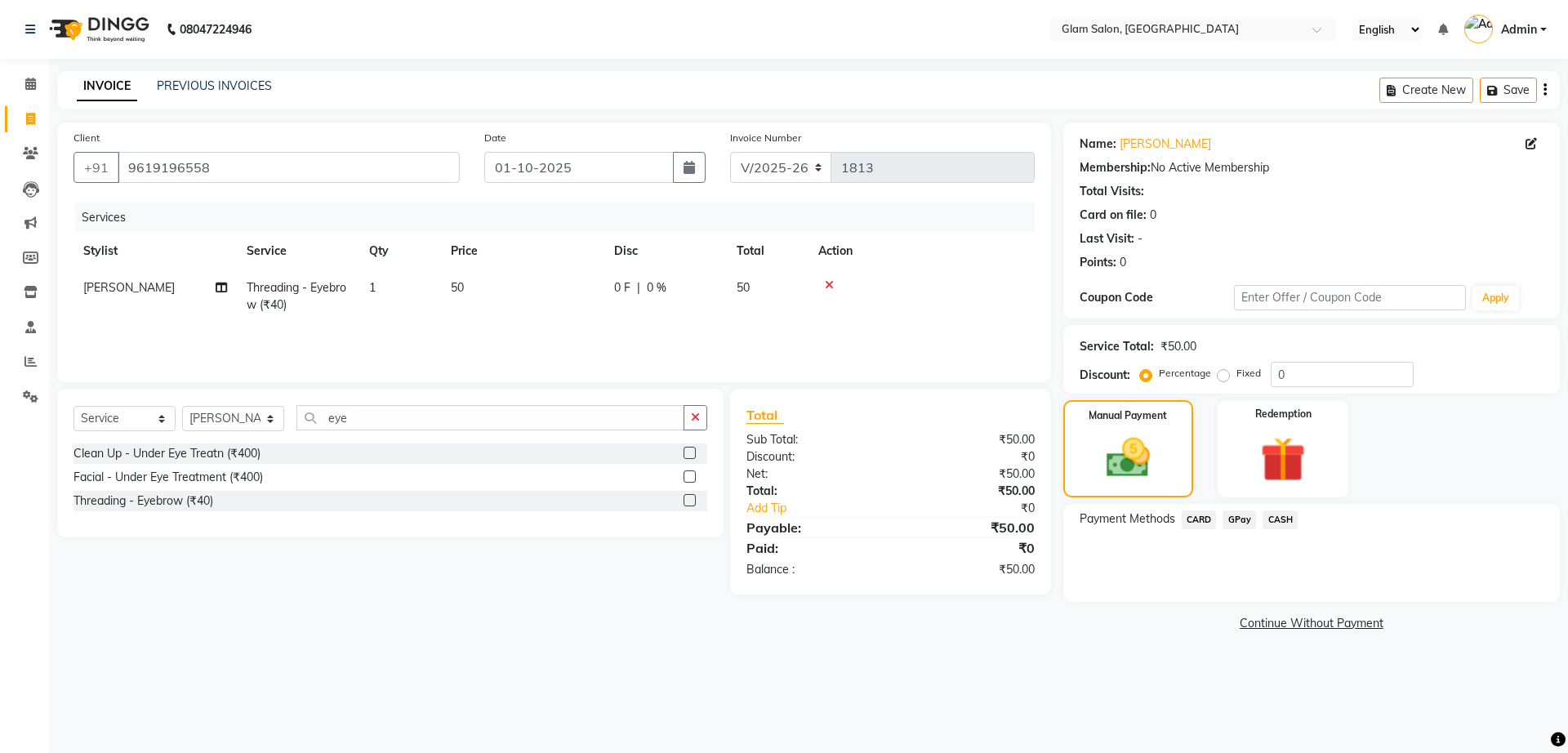
click at [1250, 524] on span "GPay" at bounding box center [1239, 519] width 33 height 18
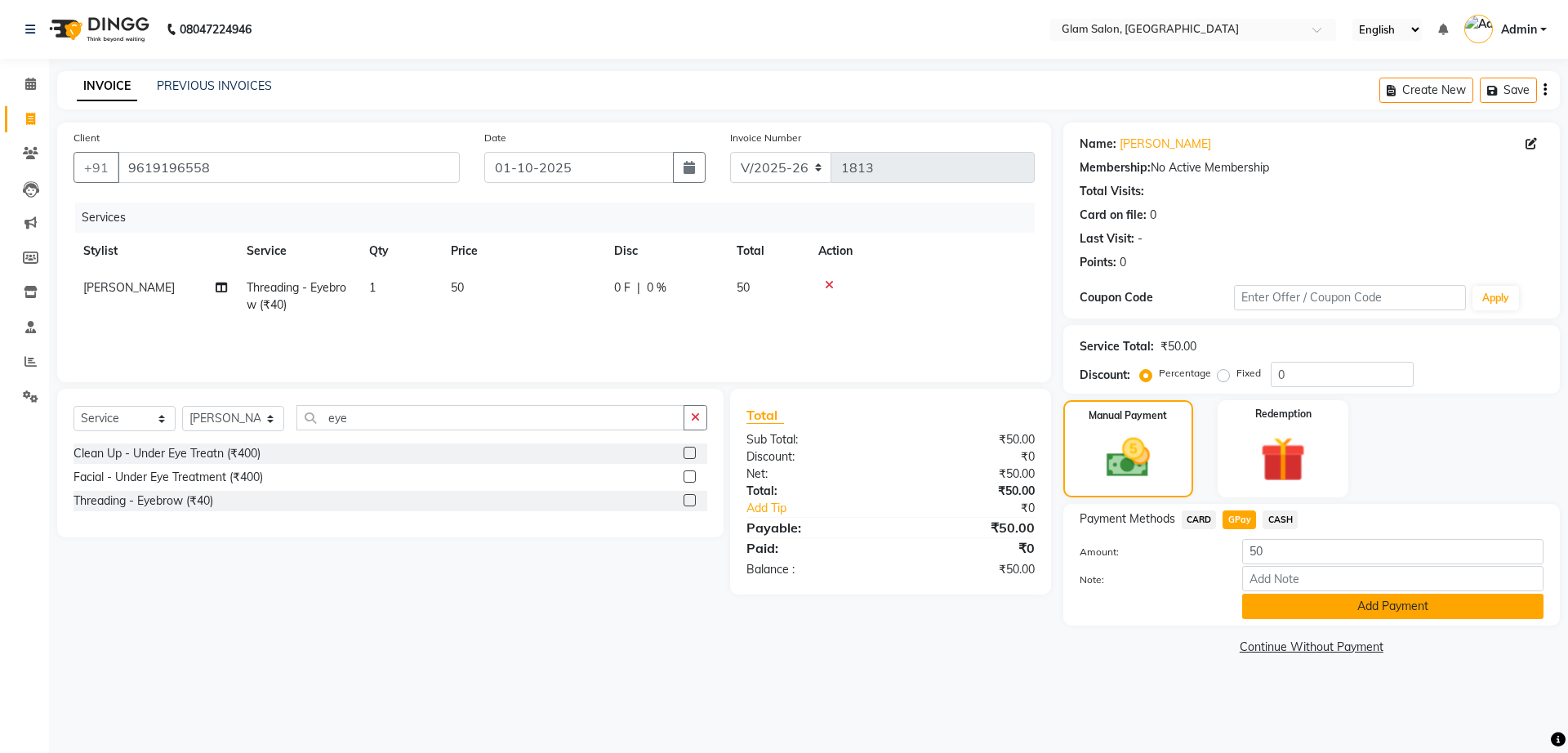
click at [1295, 607] on button "Add Payment" at bounding box center [1392, 606] width 301 height 25
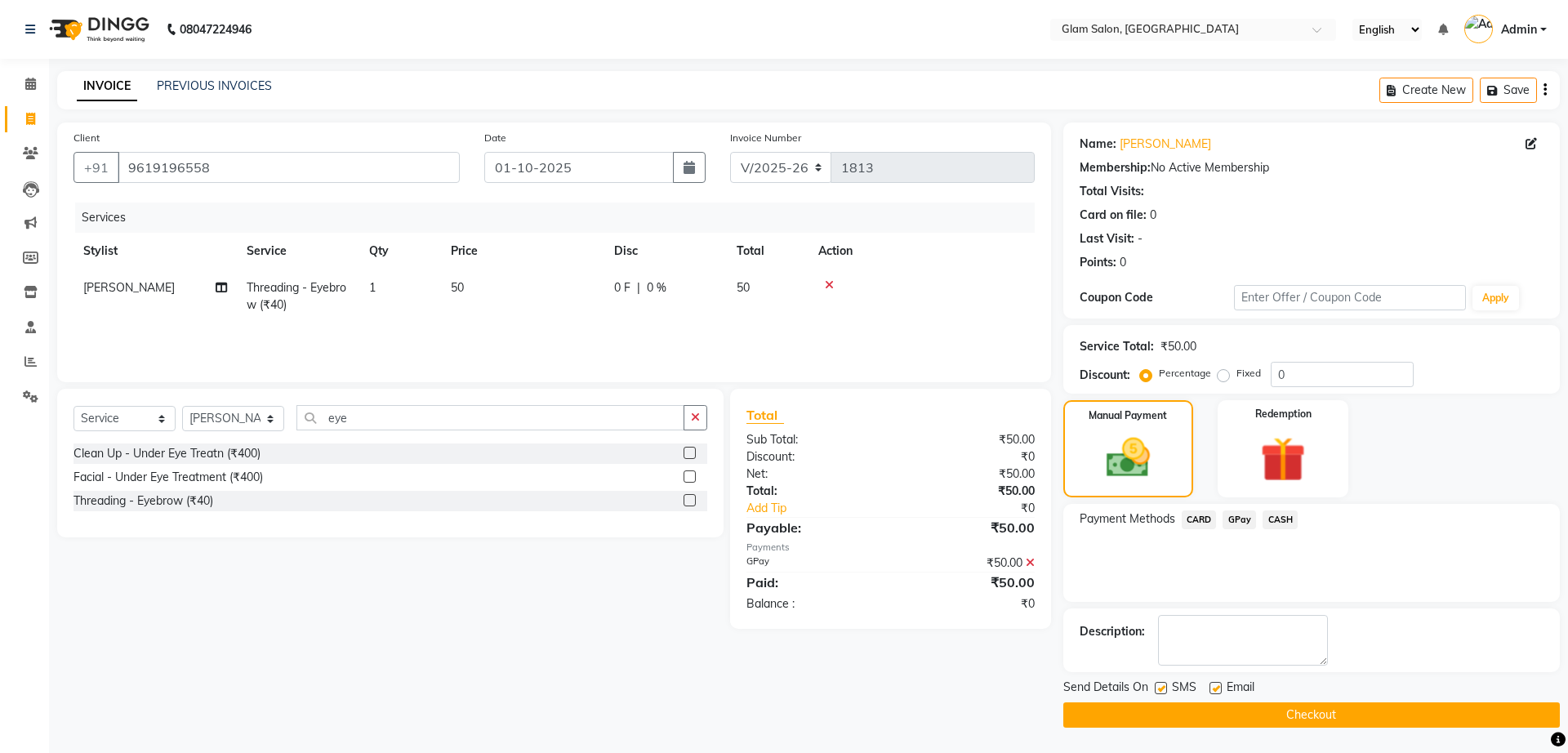
click at [1159, 682] on label at bounding box center [1161, 688] width 12 height 12
click at [1159, 683] on input "checkbox" at bounding box center [1160, 688] width 10 height 10
checkbox input "false"
click at [1217, 687] on label at bounding box center [1215, 688] width 12 height 12
click at [1217, 687] on input "checkbox" at bounding box center [1214, 688] width 10 height 10
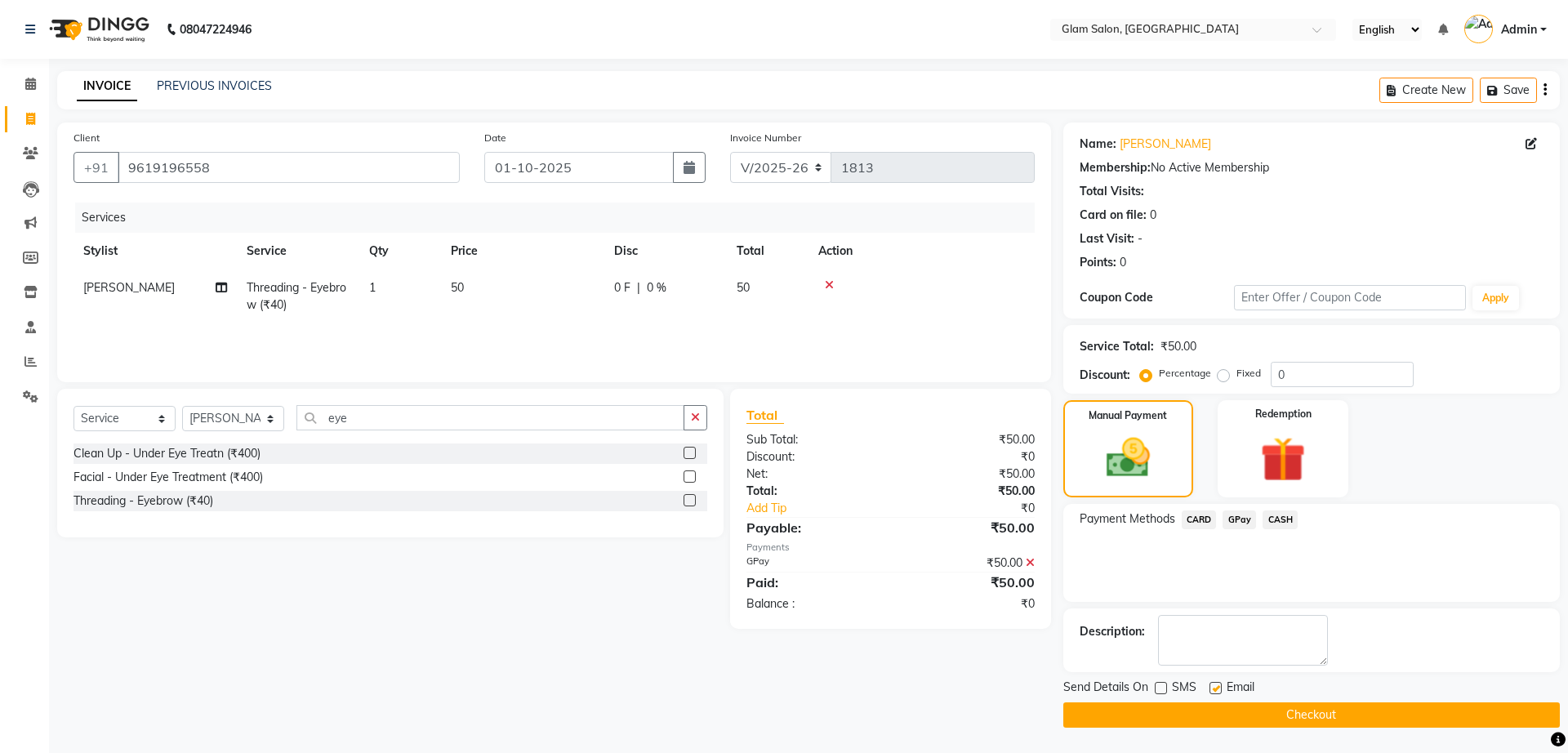
checkbox input "false"
click at [1214, 711] on button "Checkout" at bounding box center [1311, 715] width 496 height 25
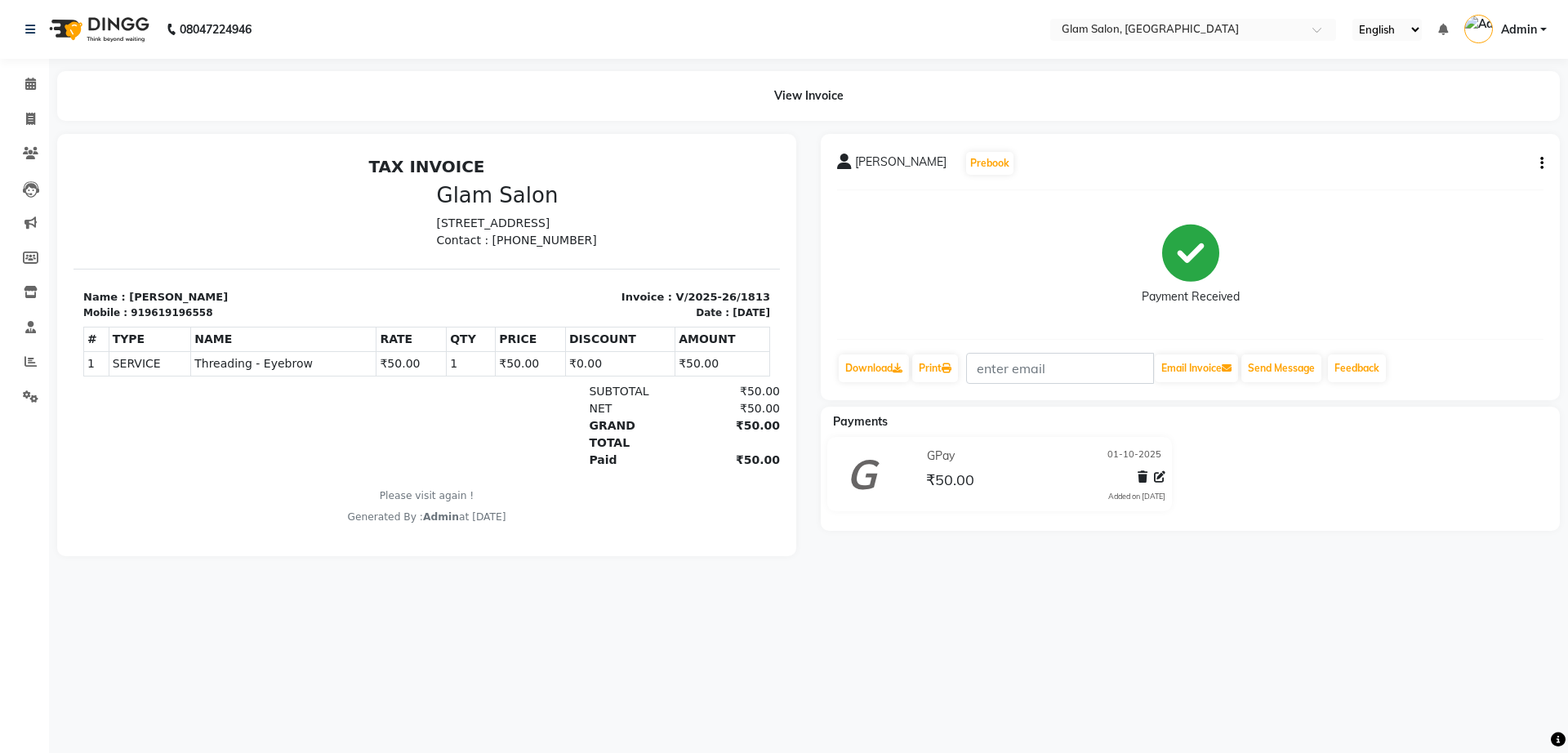
click at [171, 320] on div "919619196558" at bounding box center [171, 313] width 81 height 15
click at [28, 124] on icon at bounding box center [31, 119] width 9 height 12
select select "service"
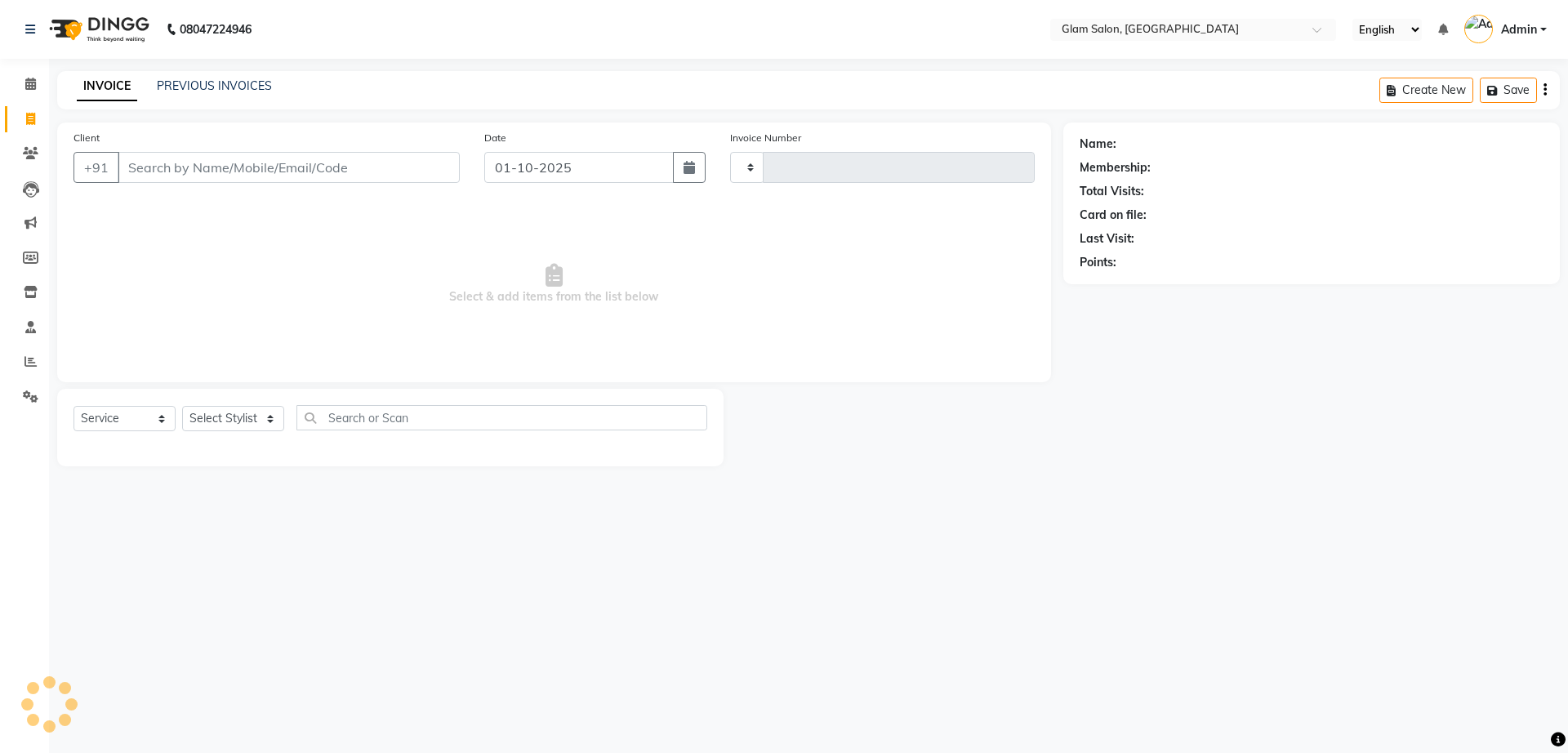
type input "1814"
select select "5447"
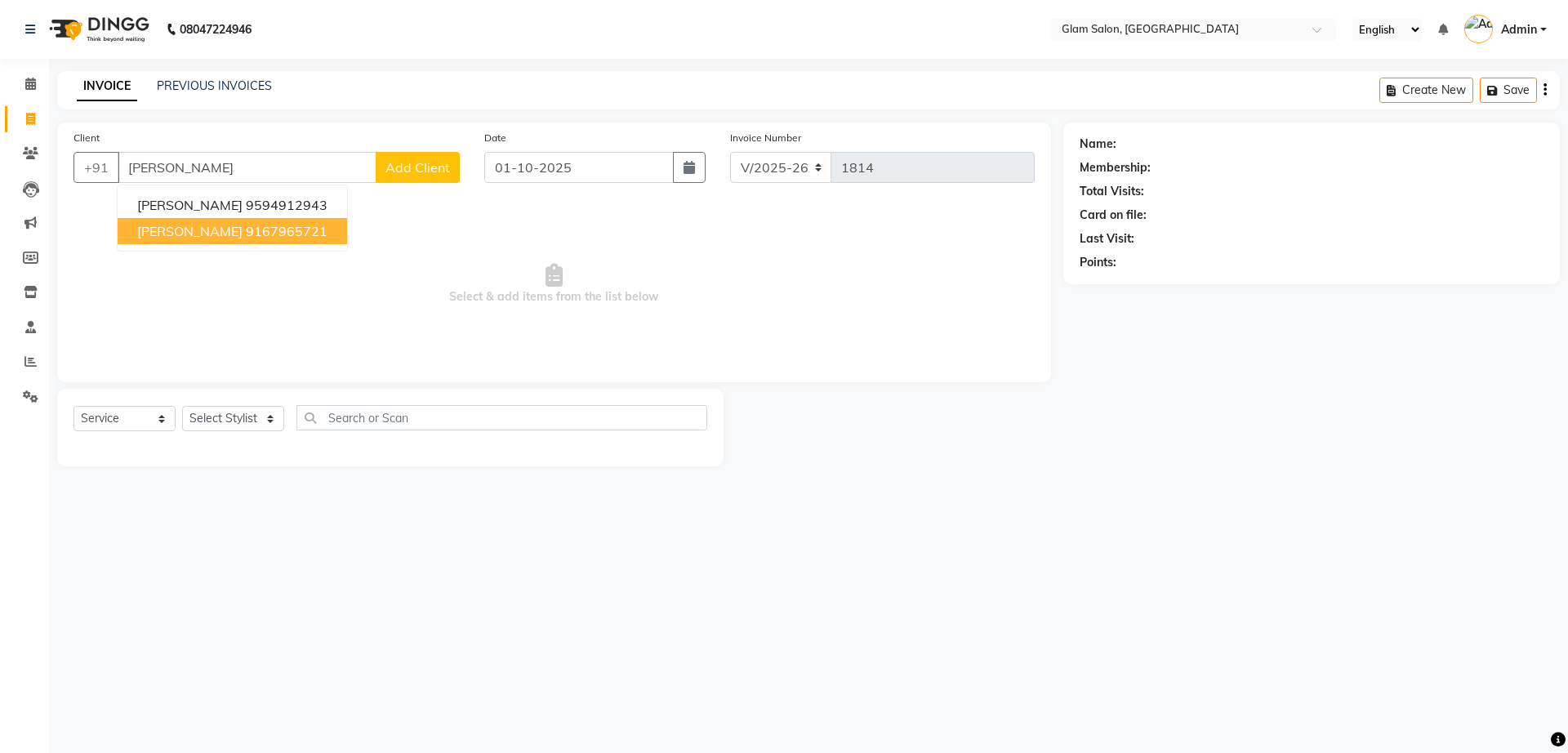
click at [211, 243] on button "[PERSON_NAME] 9167965721" at bounding box center [232, 231] width 230 height 26
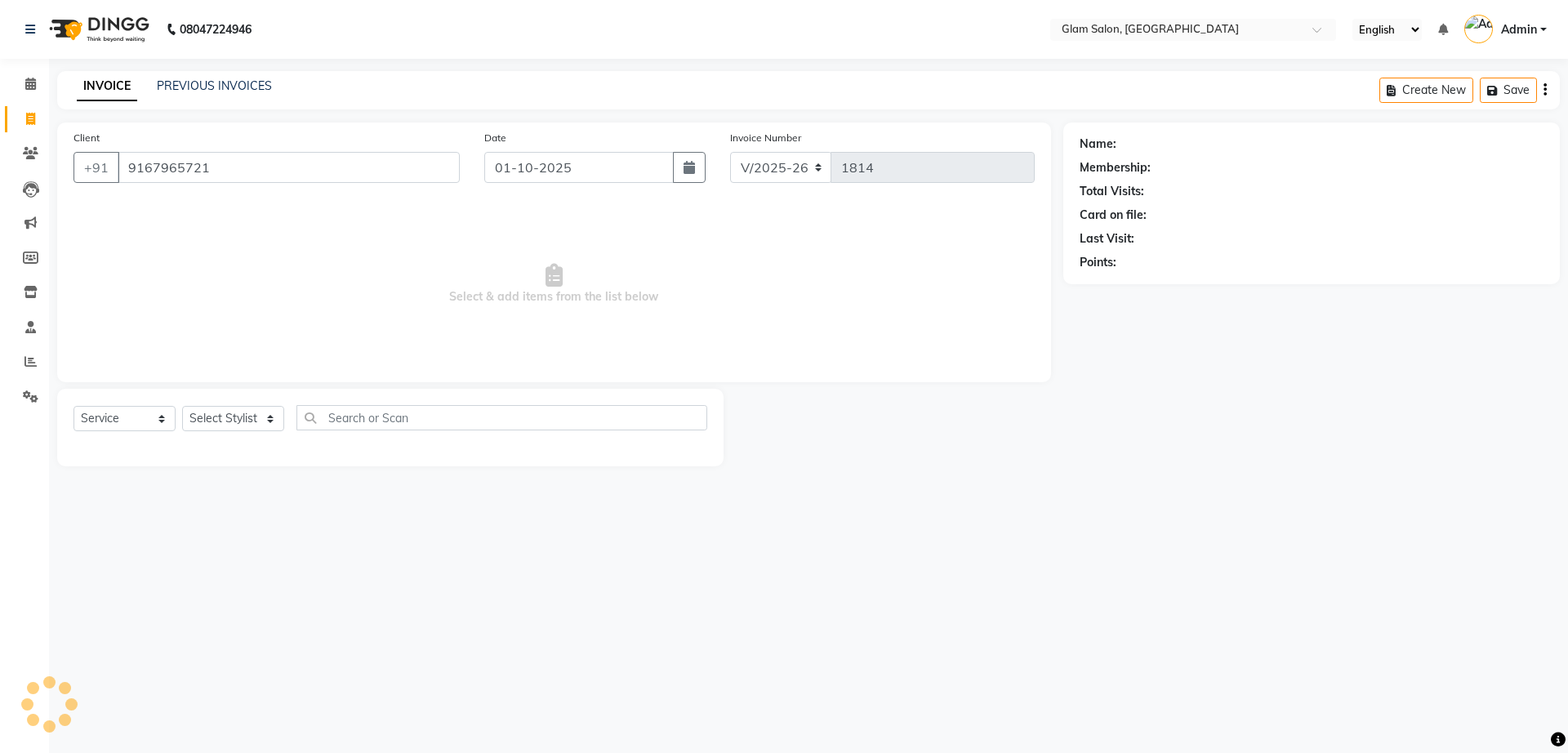
type input "9167965721"
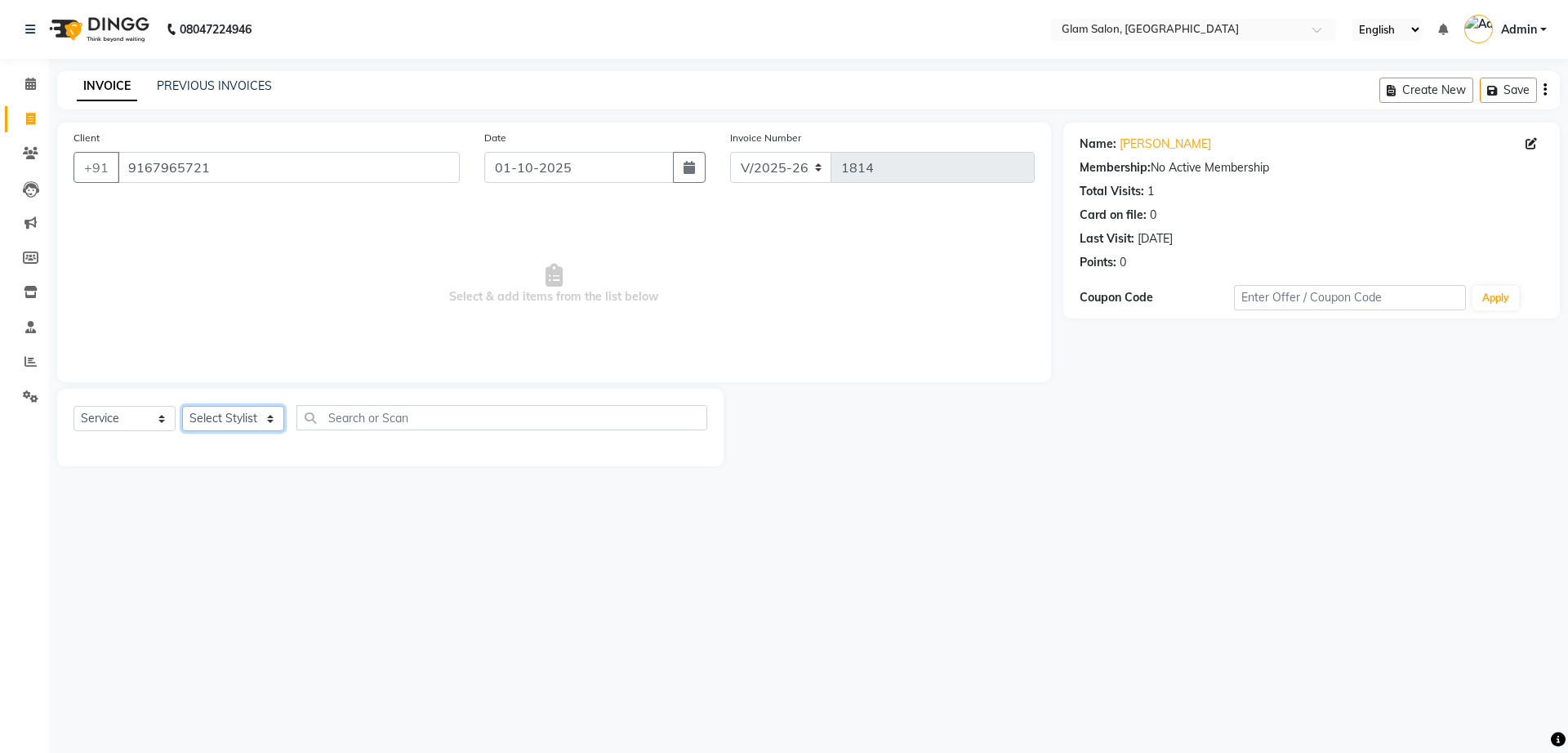
click at [245, 421] on select "Select Stylist Akshay [PERSON_NAME] [PERSON_NAME] [PERSON_NAME] [PERSON_NAME]" at bounding box center [232, 418] width 102 height 25
select select "90403"
click at [182, 406] on select "Select Stylist Akshay [PERSON_NAME] [PERSON_NAME] [PERSON_NAME] [PERSON_NAME]" at bounding box center [232, 418] width 102 height 25
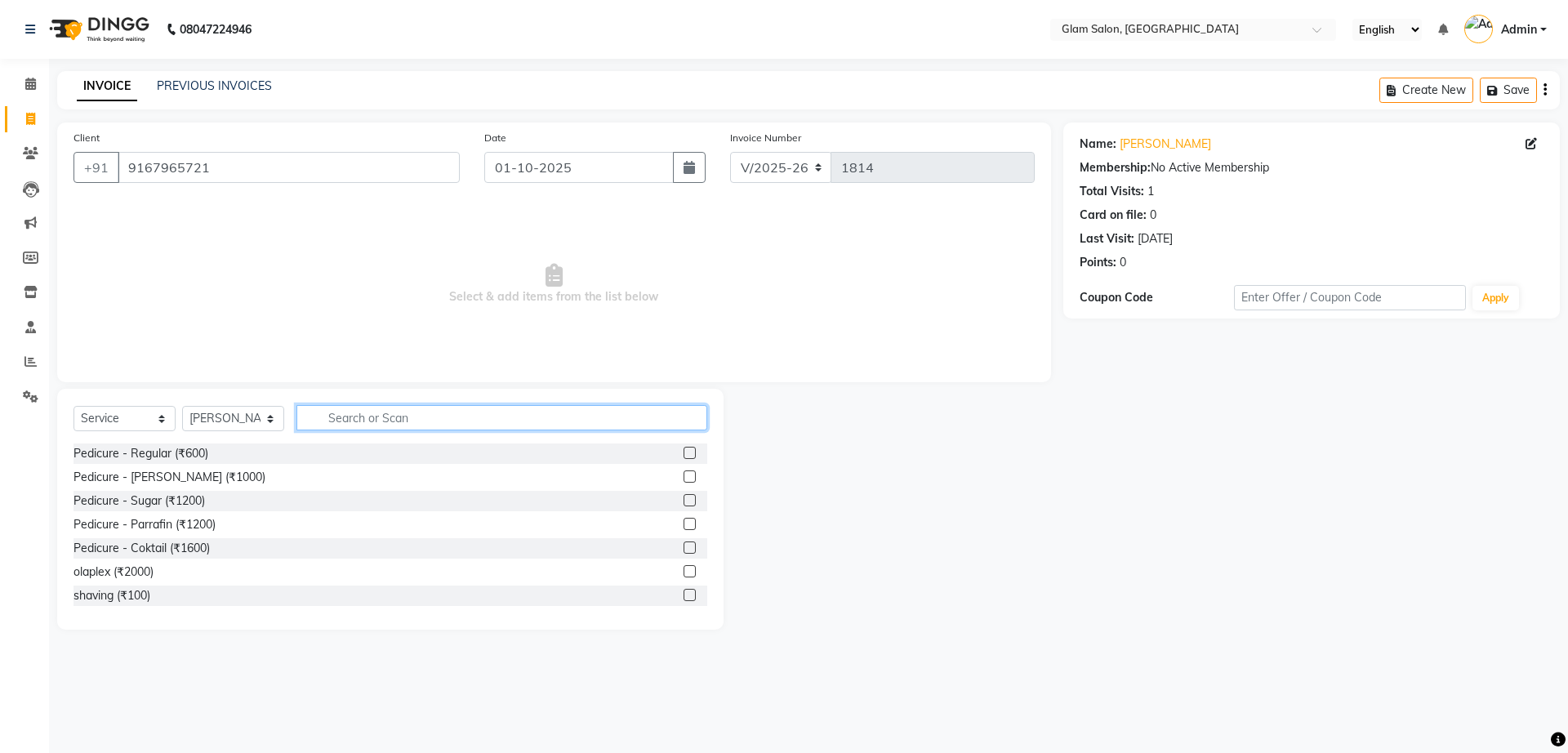
click at [356, 420] on input "text" at bounding box center [501, 418] width 411 height 25
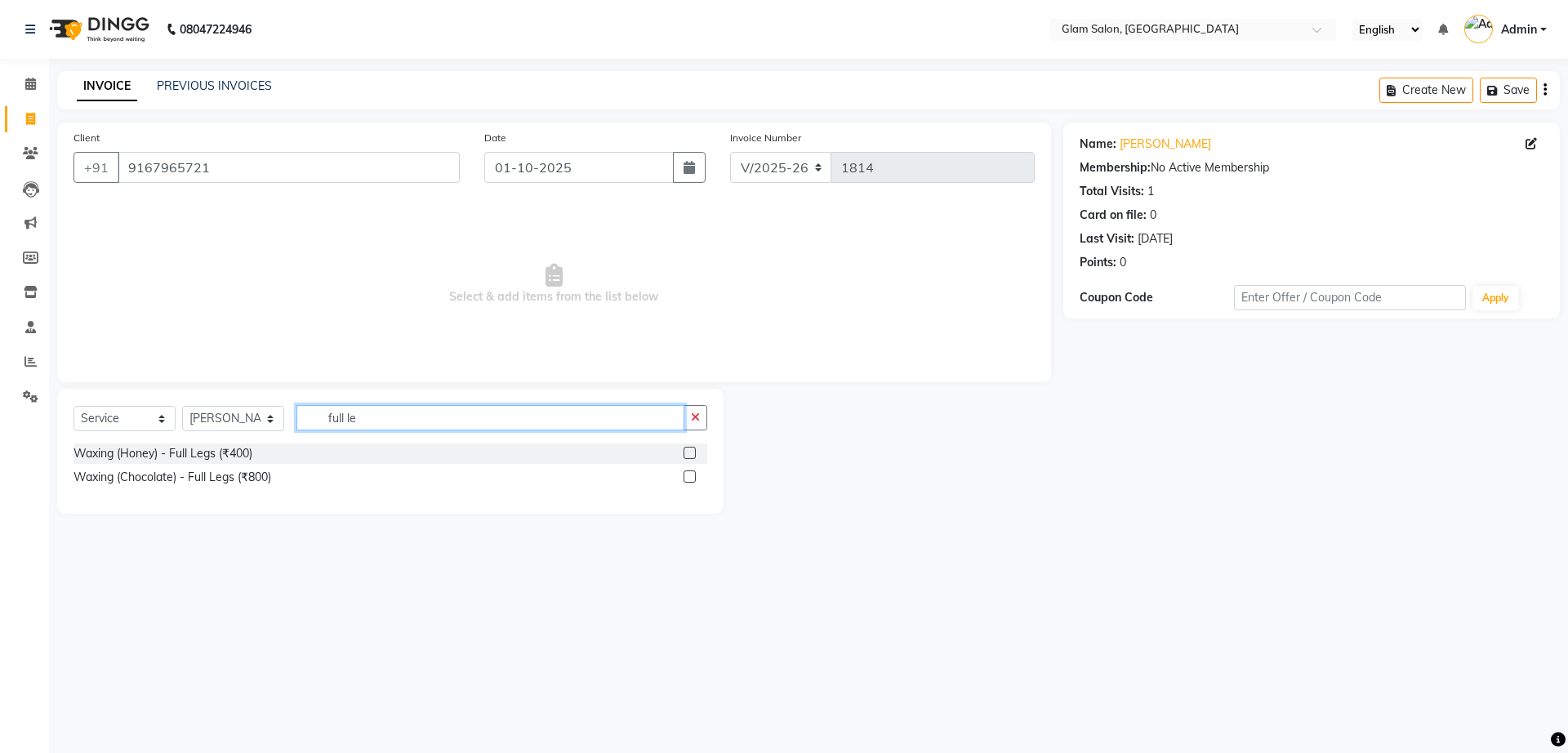
type input "full le"
click at [684, 476] on label at bounding box center [689, 476] width 12 height 12
click at [684, 476] on input "checkbox" at bounding box center [688, 477] width 10 height 10
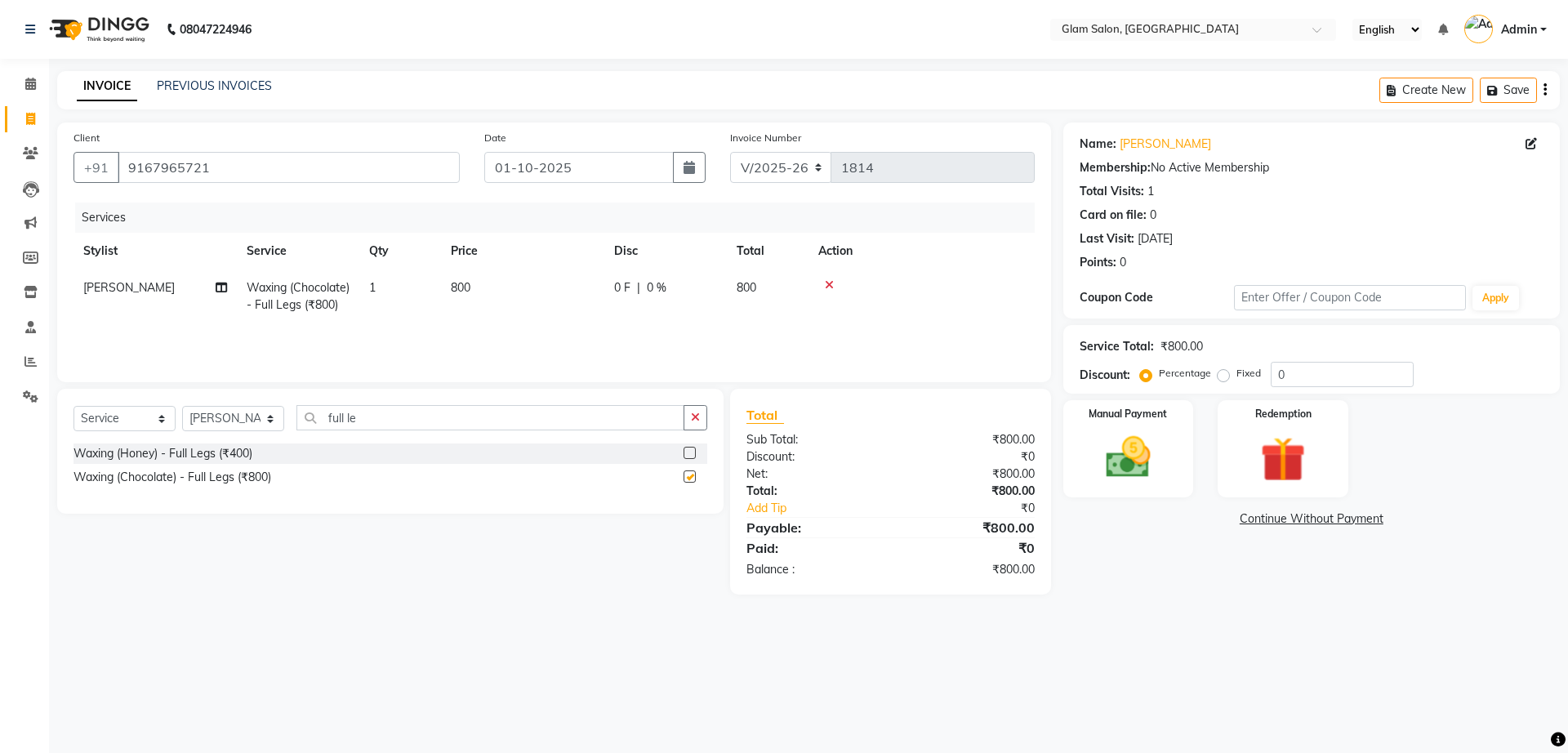
checkbox input "false"
click at [438, 424] on input "full le" at bounding box center [490, 418] width 388 height 25
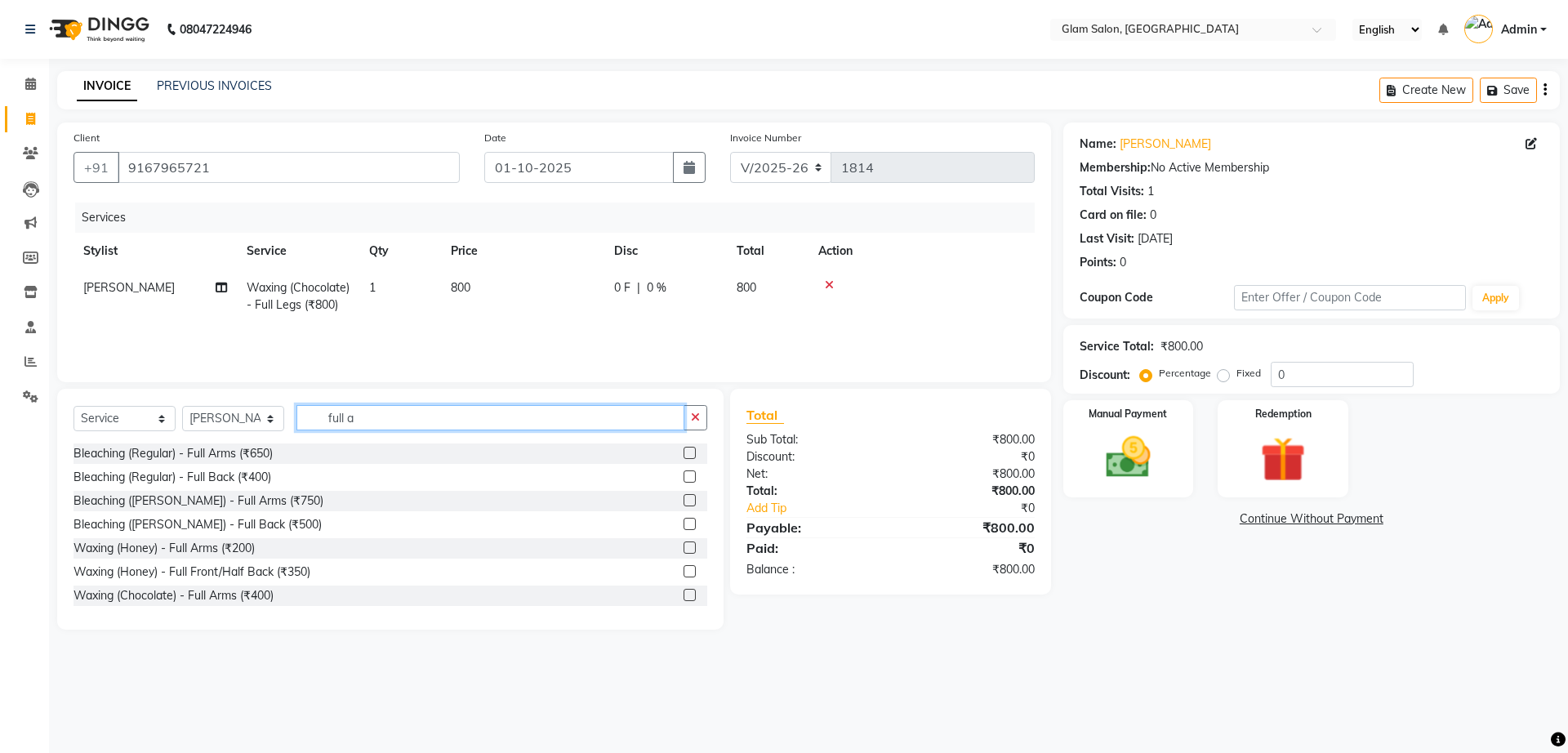
type input "full a"
click at [683, 601] on label at bounding box center [689, 595] width 12 height 12
click at [683, 601] on input "checkbox" at bounding box center [688, 596] width 10 height 10
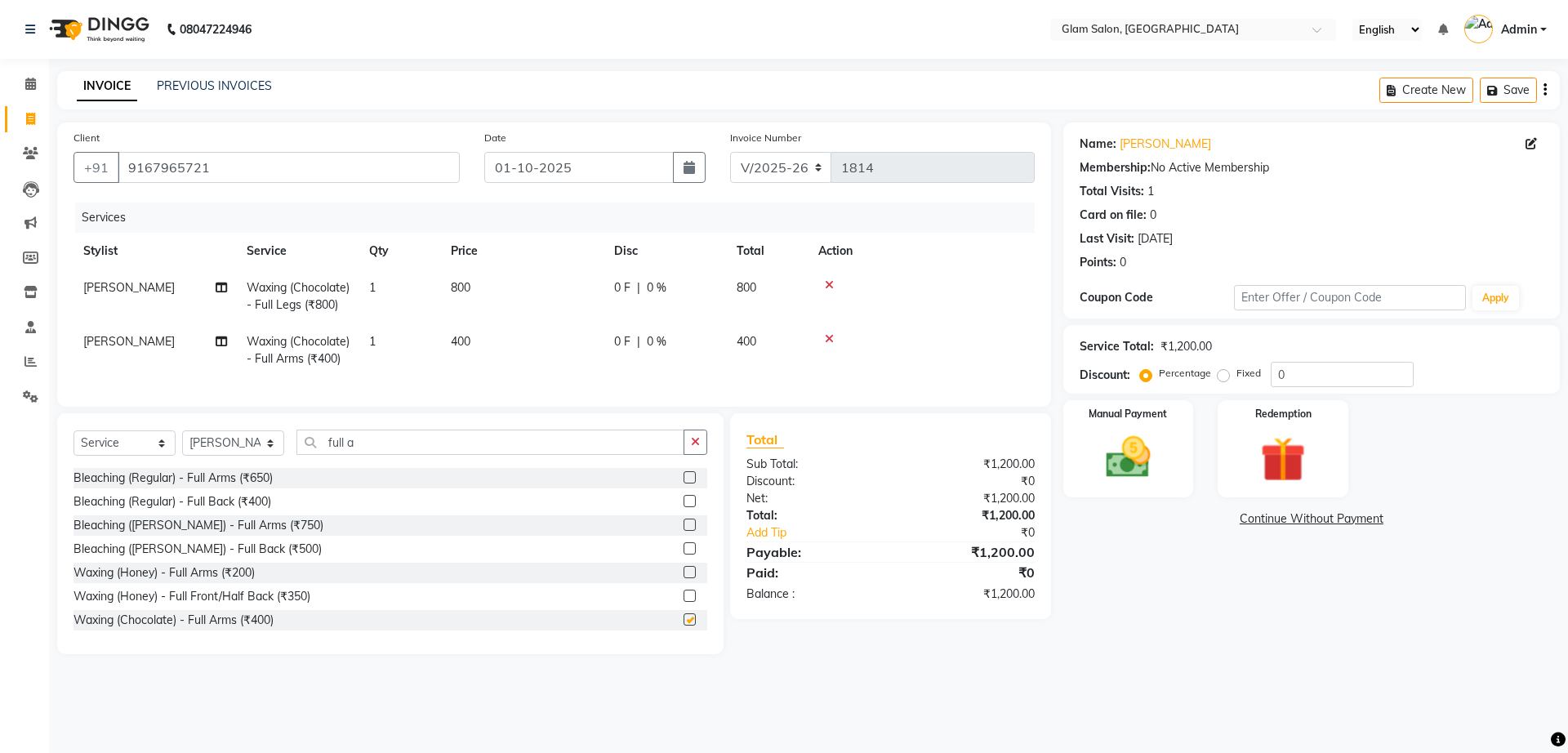
checkbox input "false"
click at [425, 455] on input "full a" at bounding box center [490, 442] width 388 height 25
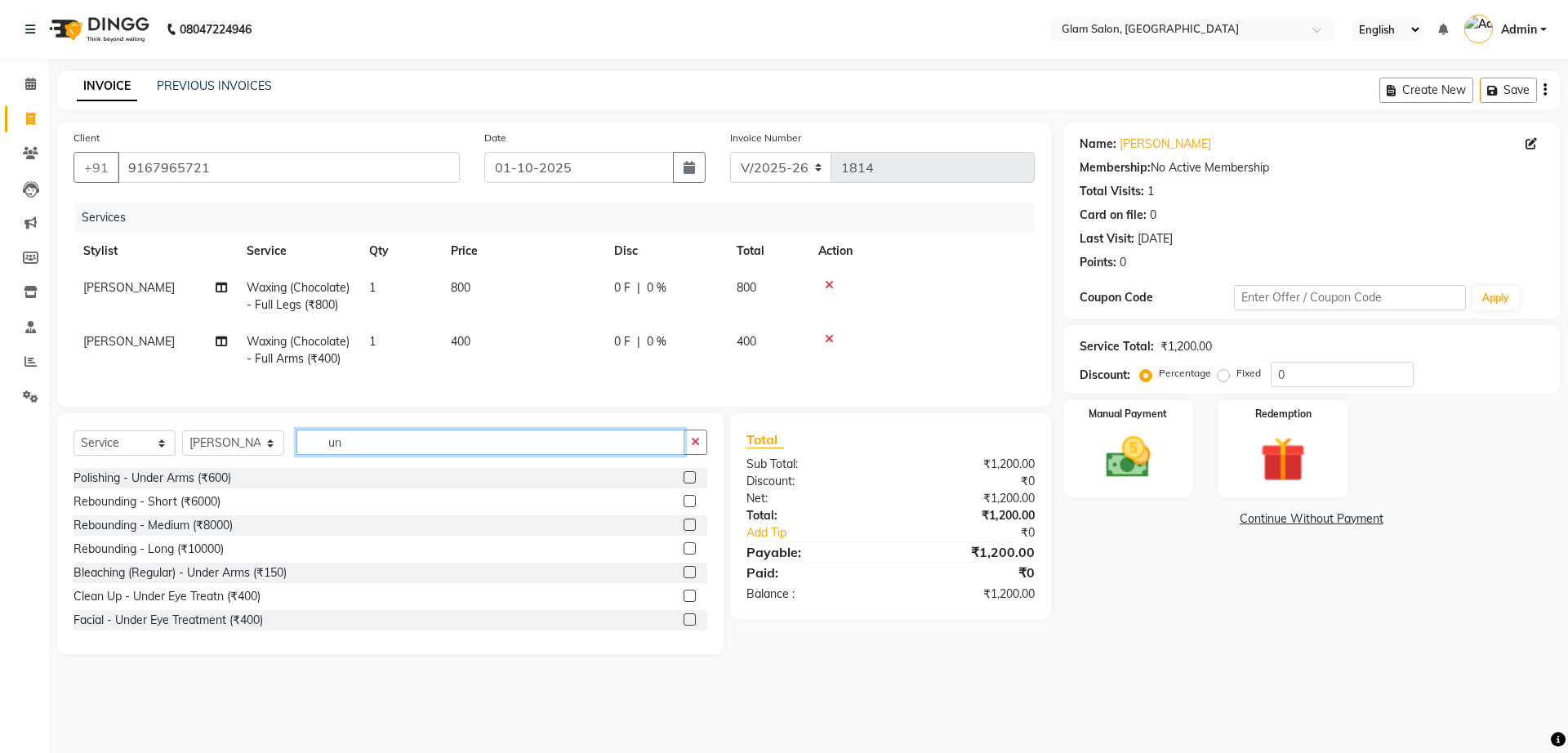
type input "u"
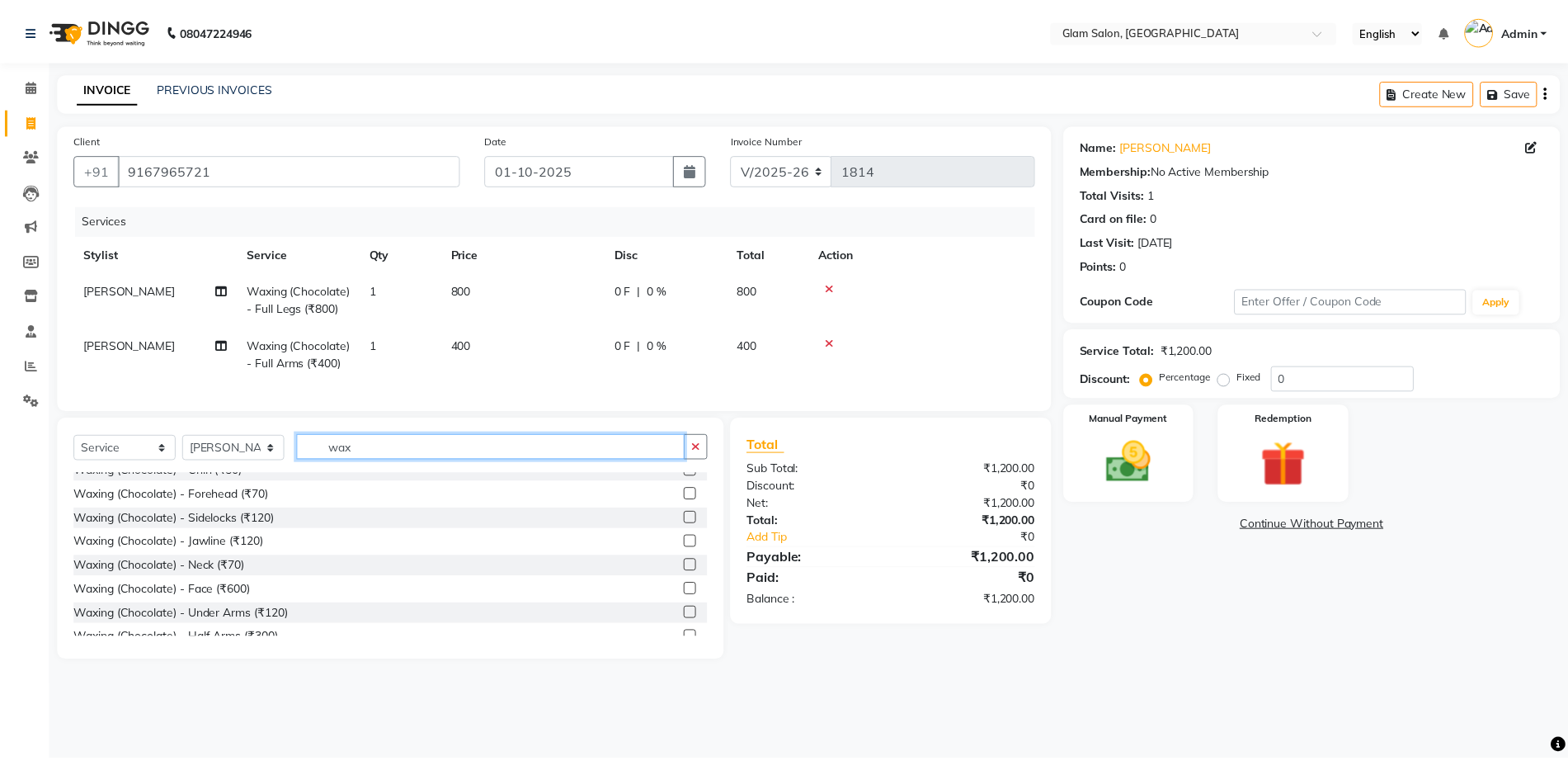
scroll to position [496, 0]
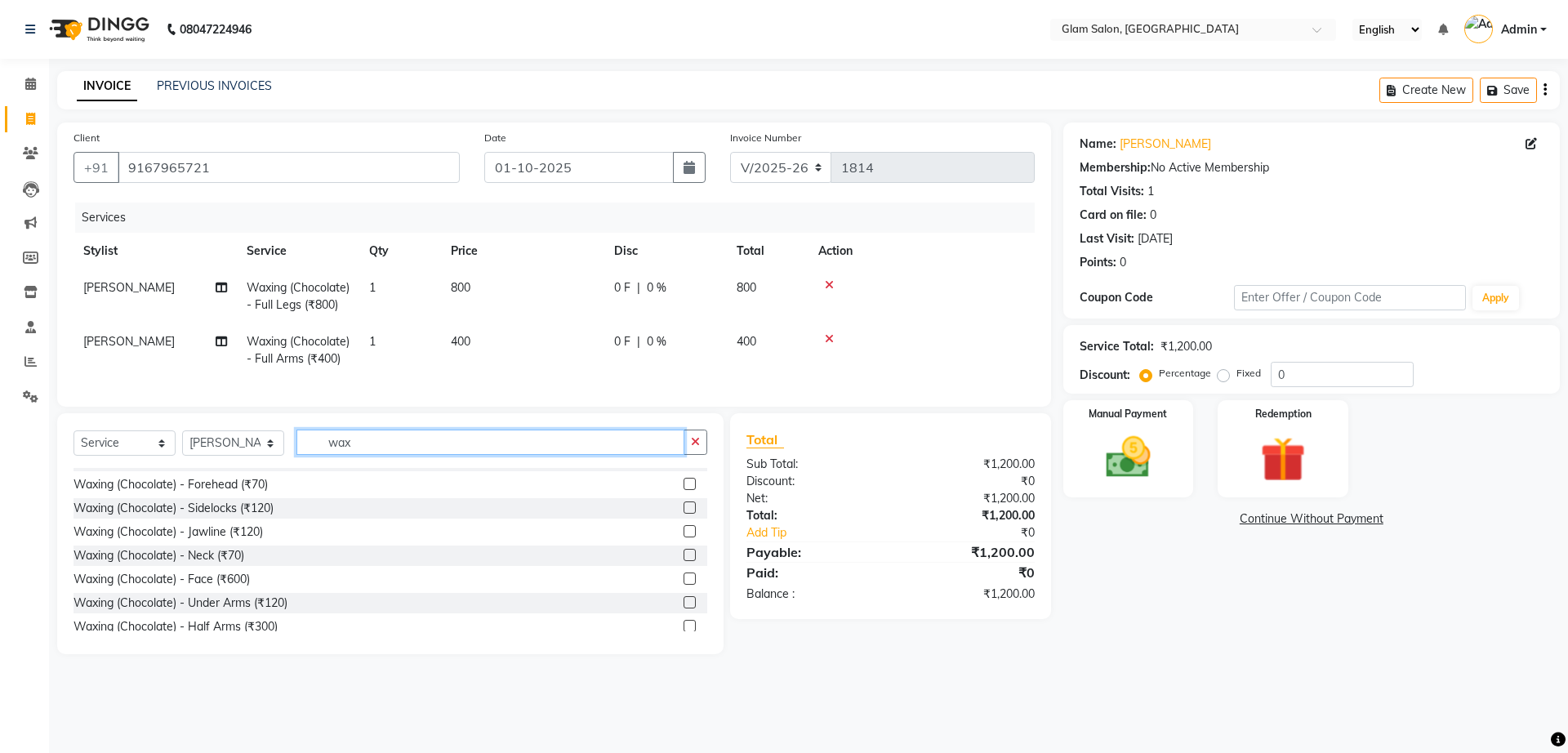
type input "wax"
click at [683, 608] on label at bounding box center [689, 602] width 12 height 12
click at [683, 608] on input "checkbox" at bounding box center [688, 603] width 10 height 10
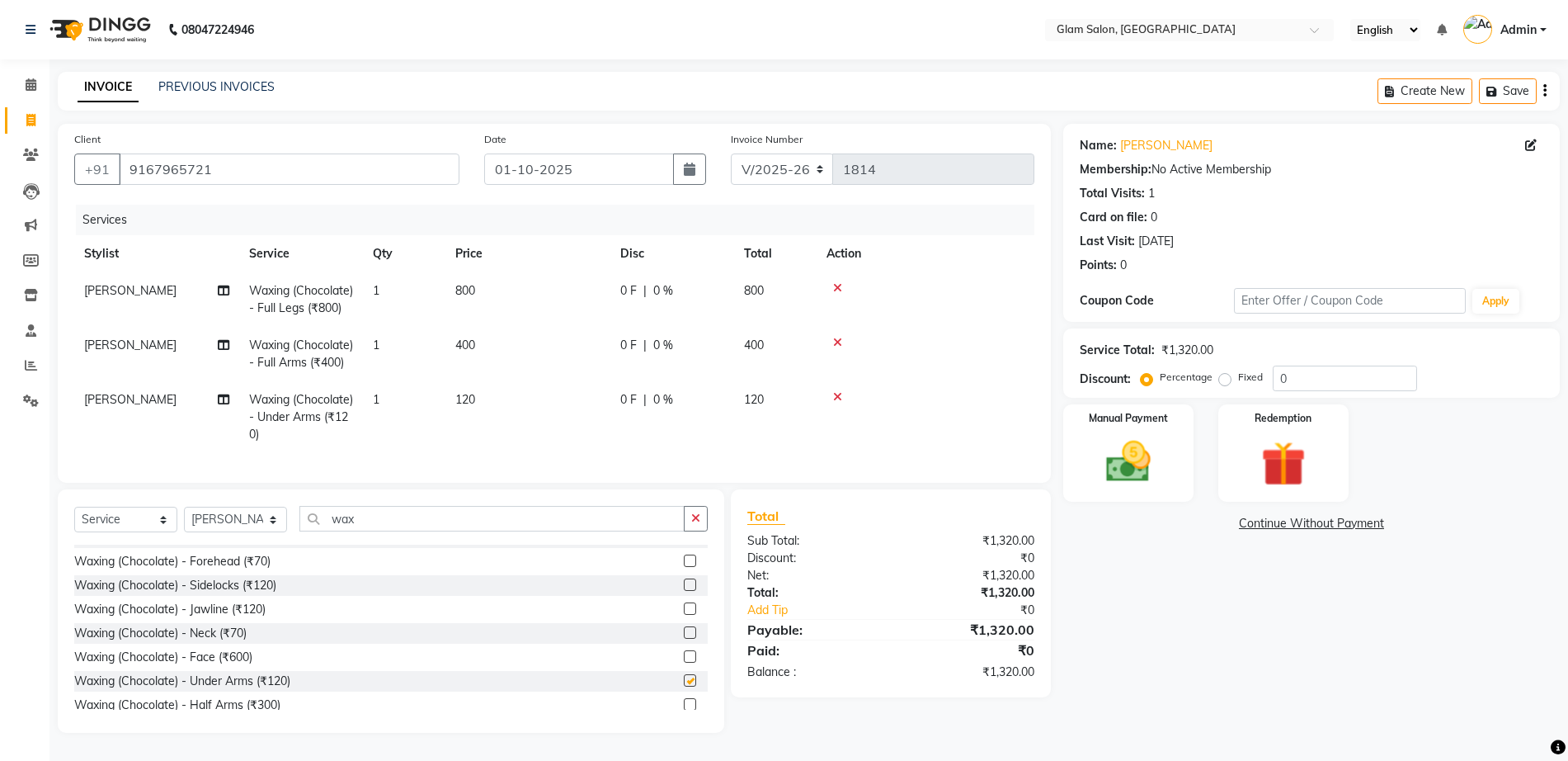
checkbox input "false"
click at [461, 406] on span "120" at bounding box center [465, 399] width 19 height 15
select select "90403"
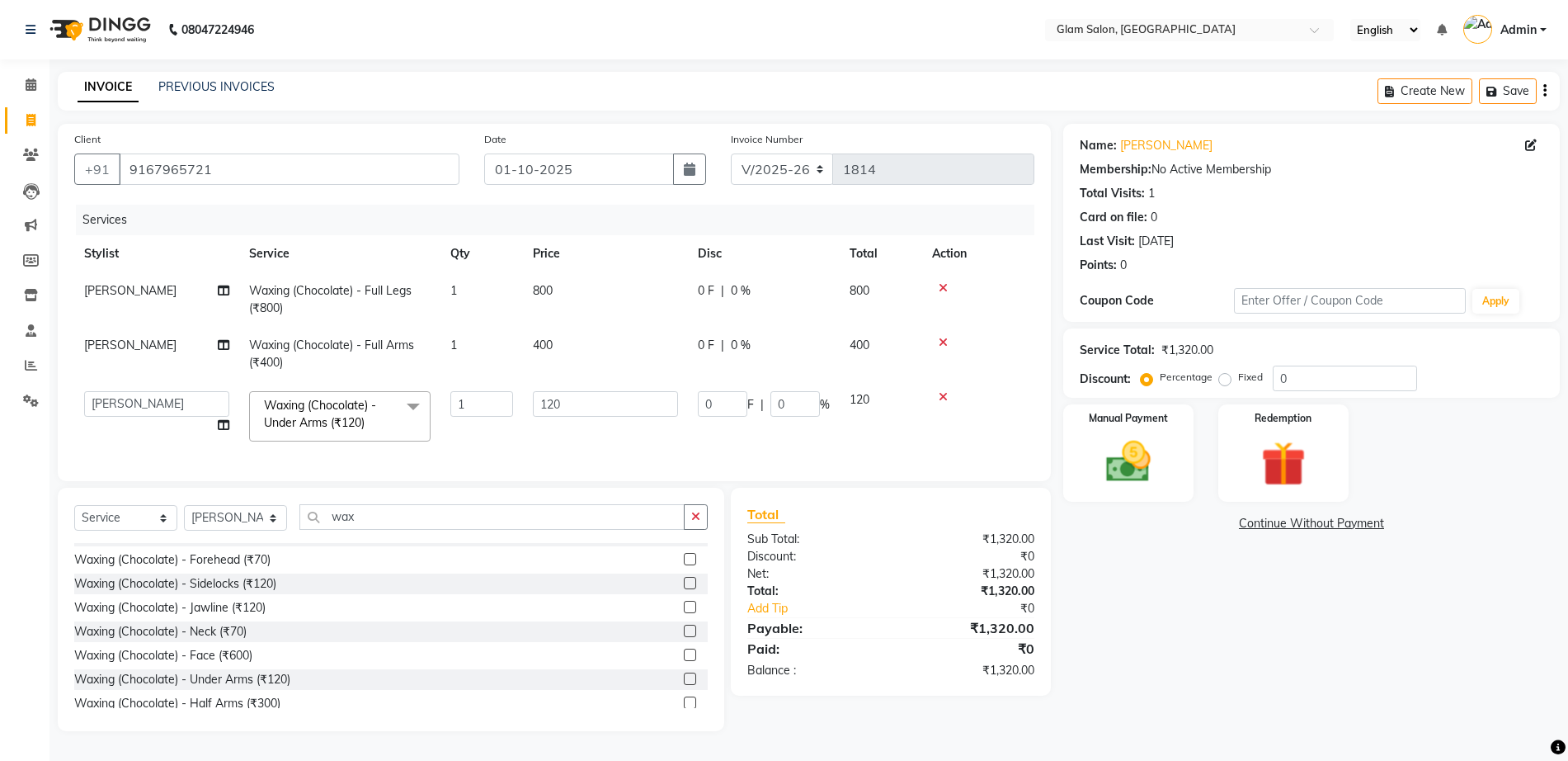
scroll to position [11, 0]
click at [608, 391] on input "120" at bounding box center [605, 403] width 146 height 26
type input "100"
click at [637, 438] on tr "Akshay [PERSON_NAME] [PERSON_NAME] [PERSON_NAME] [PERSON_NAME] Waxing (Chocolat…" at bounding box center [554, 416] width 960 height 70
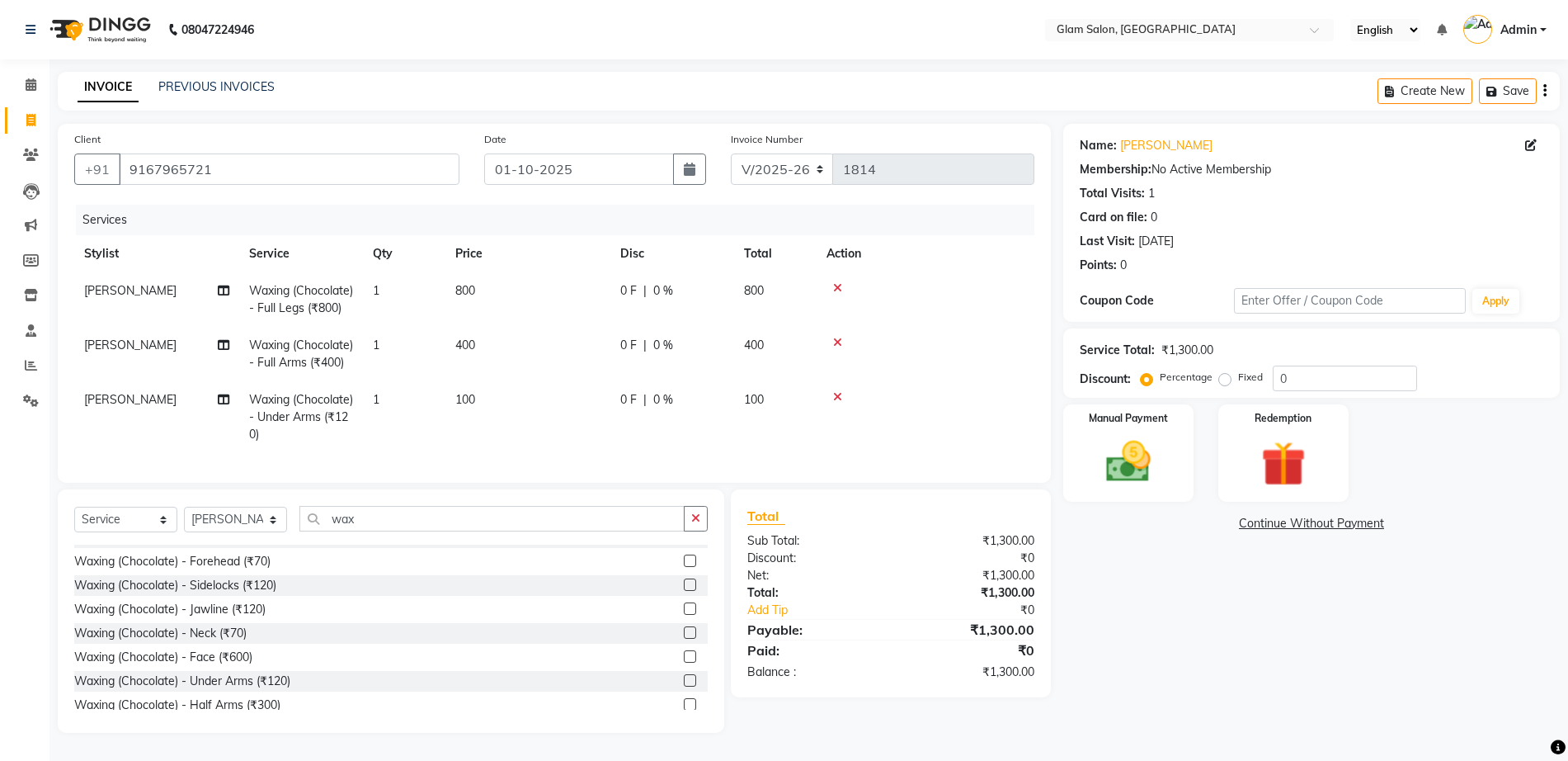
scroll to position [47, 0]
click at [1140, 435] on img at bounding box center [1129, 462] width 76 height 54
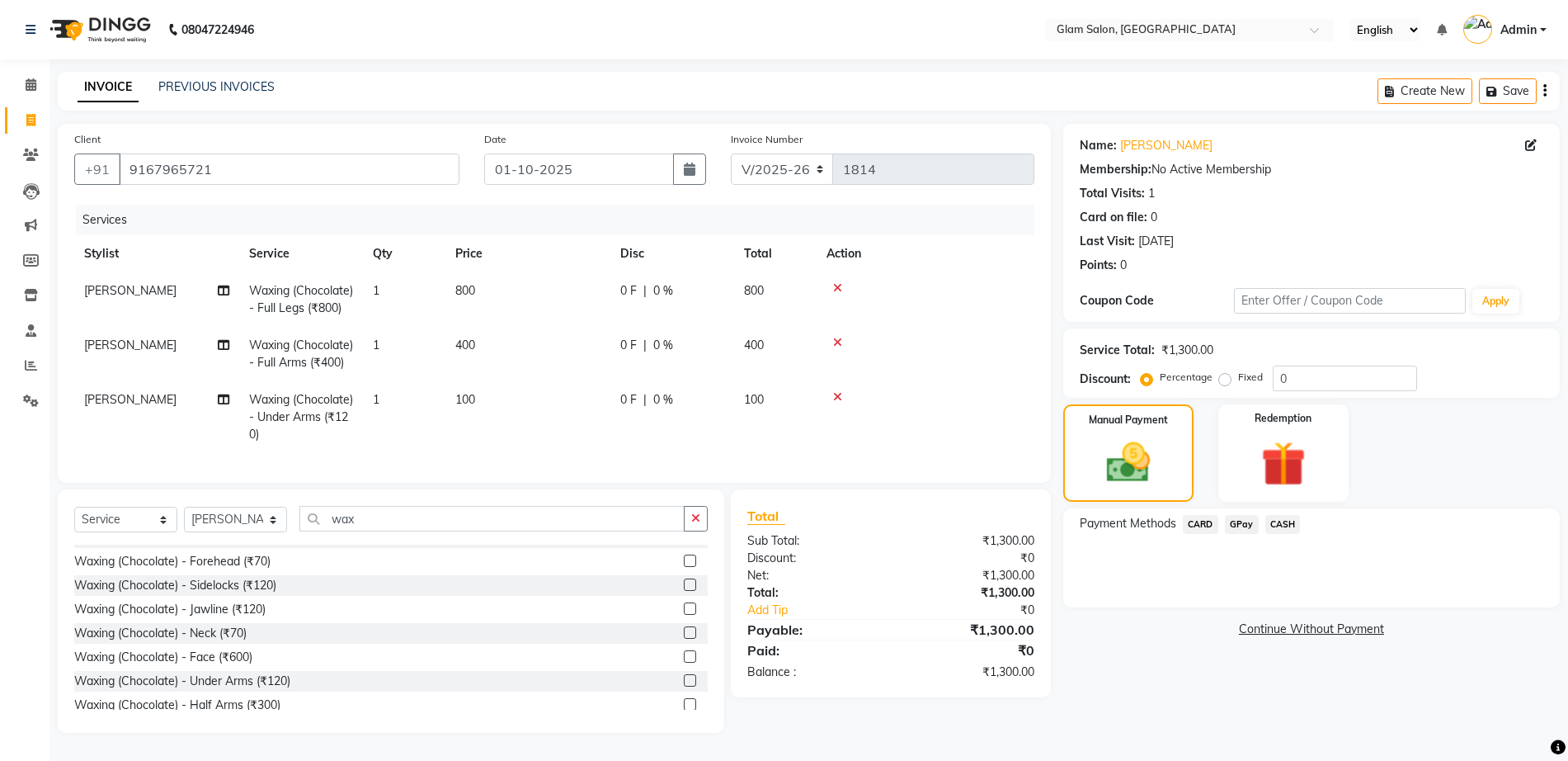
click at [1241, 515] on span "GPay" at bounding box center [1242, 524] width 34 height 19
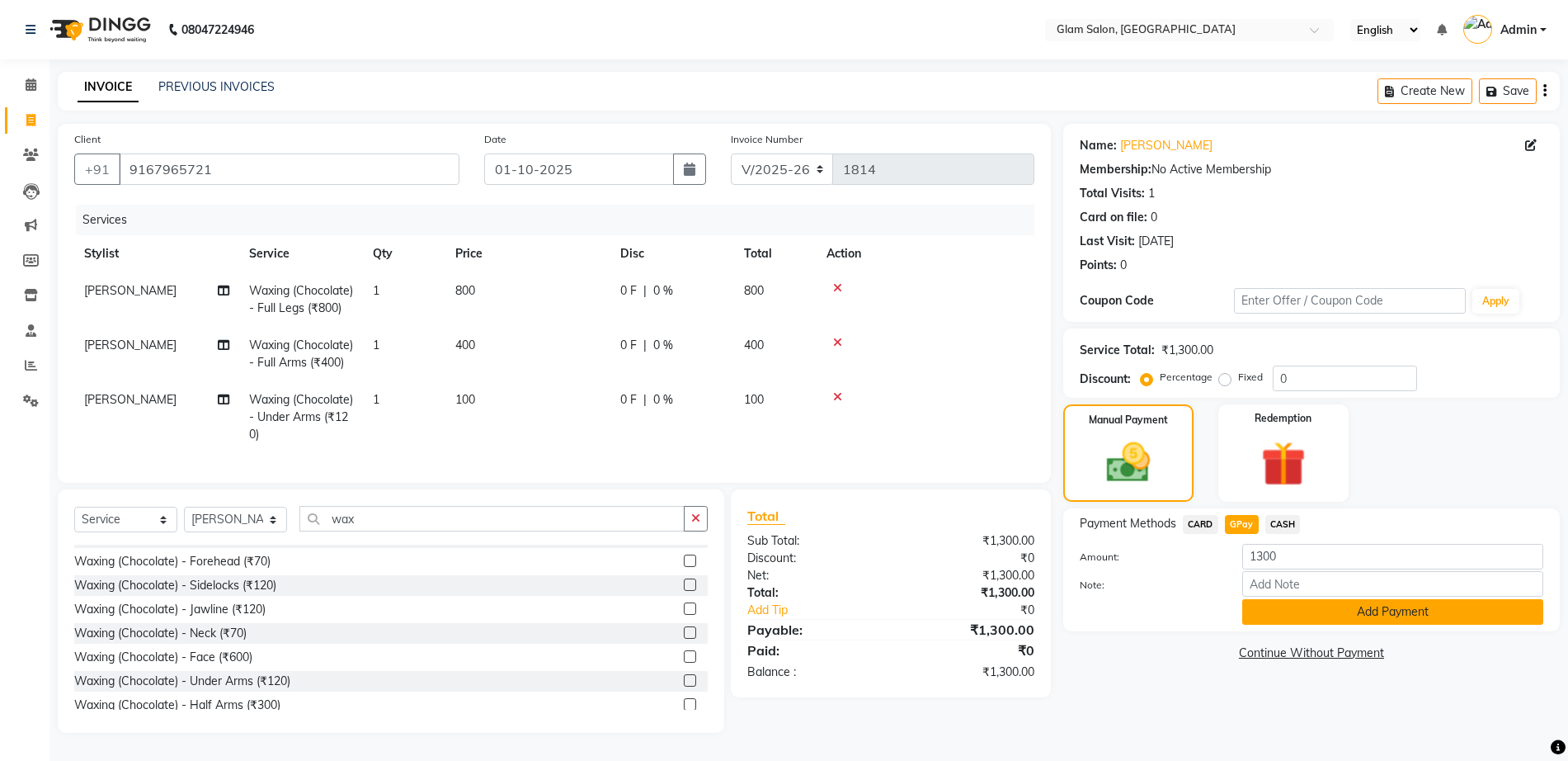
click at [1342, 599] on button "Add Payment" at bounding box center [1392, 612] width 301 height 26
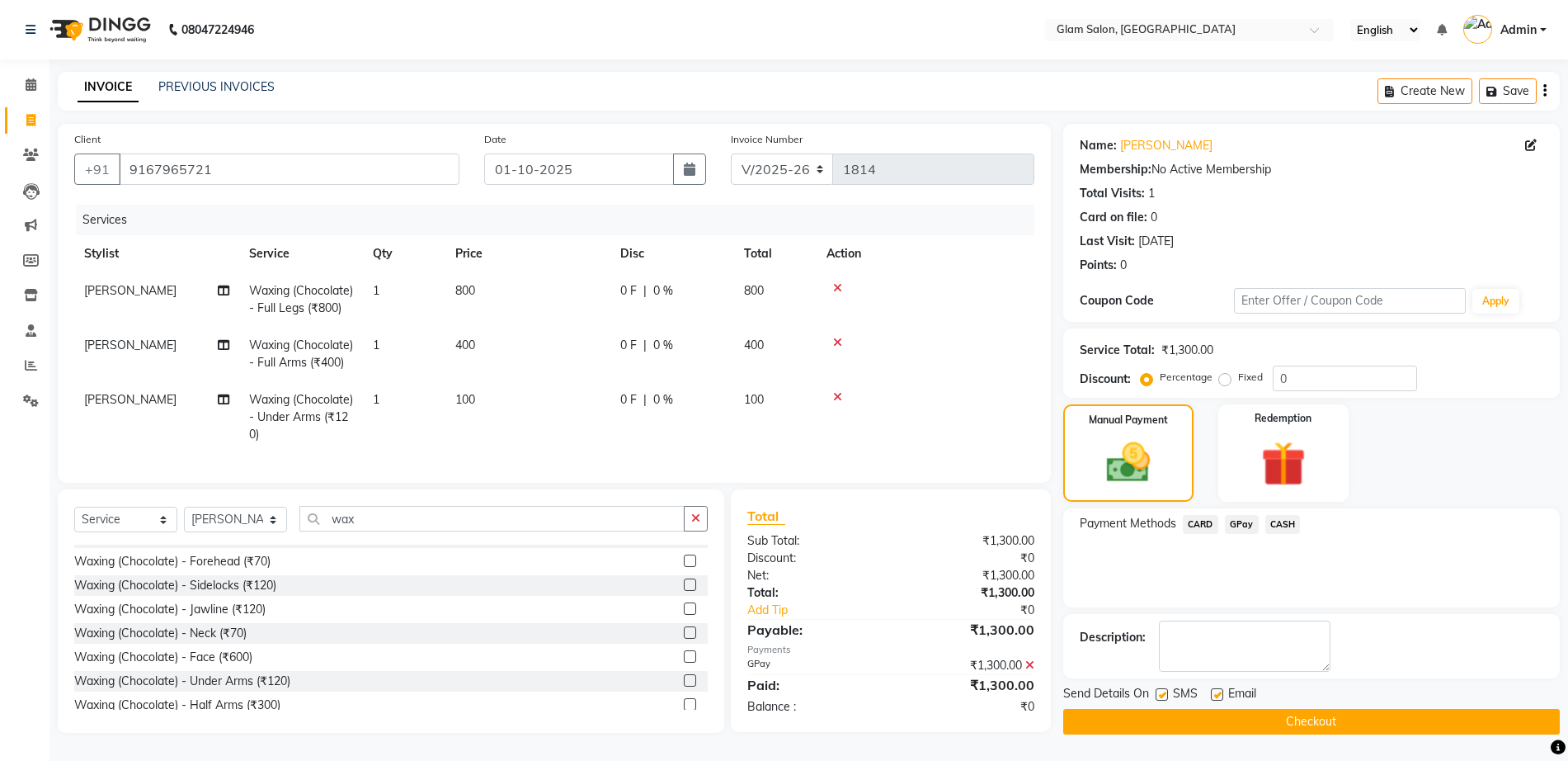
click at [1159, 689] on label at bounding box center [1162, 695] width 12 height 12
click at [1159, 689] on input "checkbox" at bounding box center [1161, 695] width 11 height 11
checkbox input "false"
click at [1220, 689] on label at bounding box center [1217, 695] width 12 height 12
click at [1220, 689] on input "checkbox" at bounding box center [1216, 695] width 11 height 11
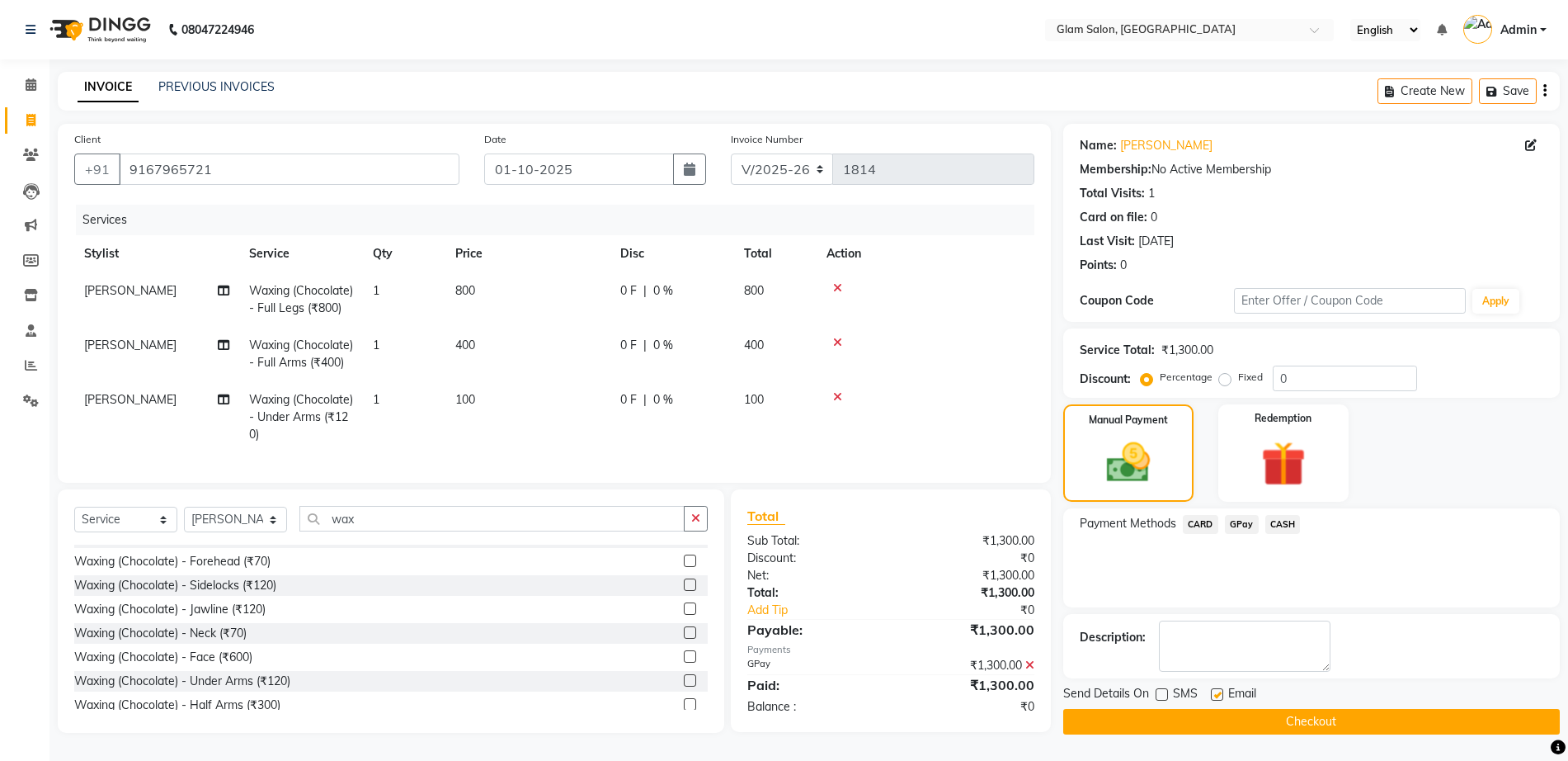
checkbox input "false"
click at [1239, 709] on button "Checkout" at bounding box center [1311, 721] width 497 height 26
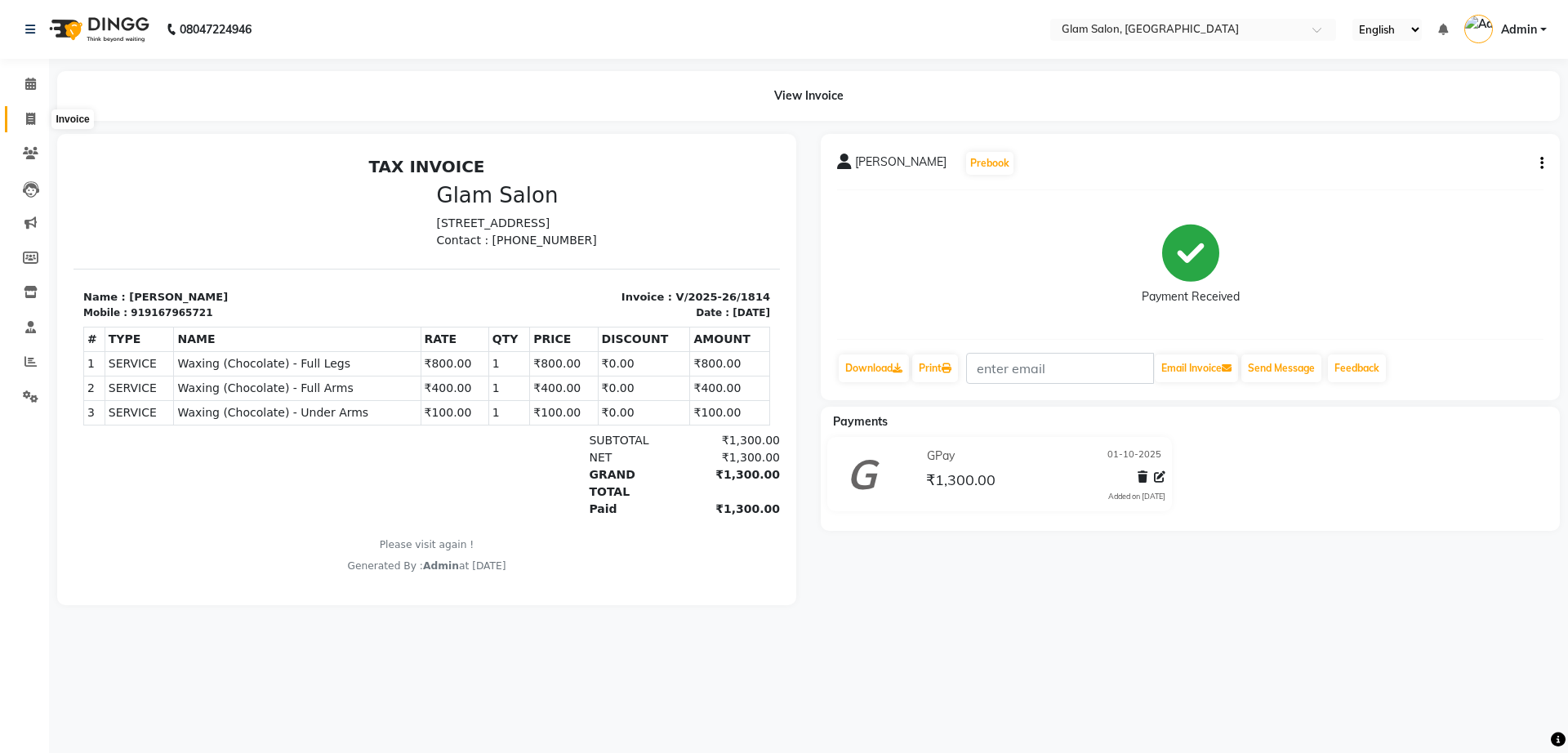
click at [31, 119] on icon at bounding box center [31, 119] width 9 height 12
select select "5447"
select select "service"
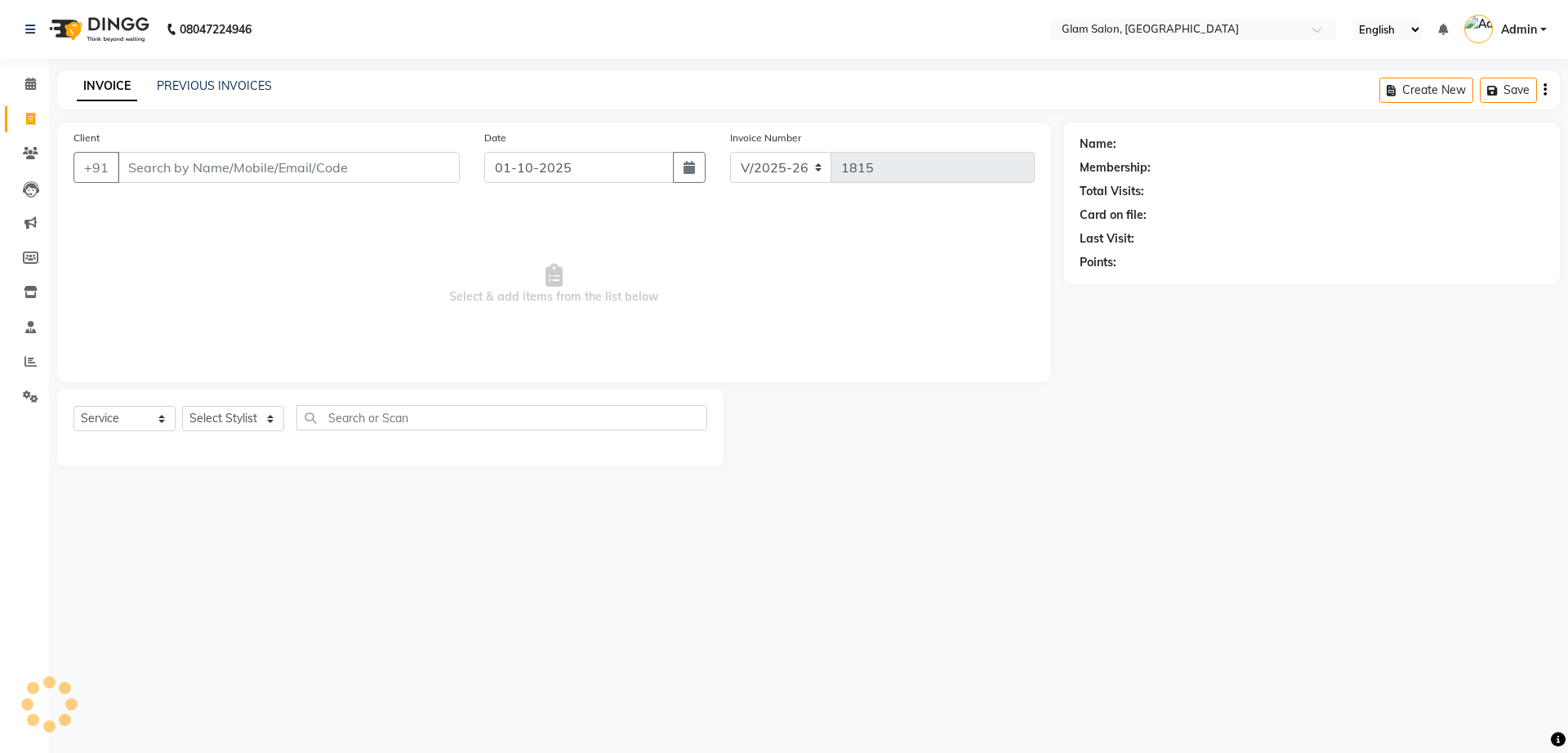
type input "w"
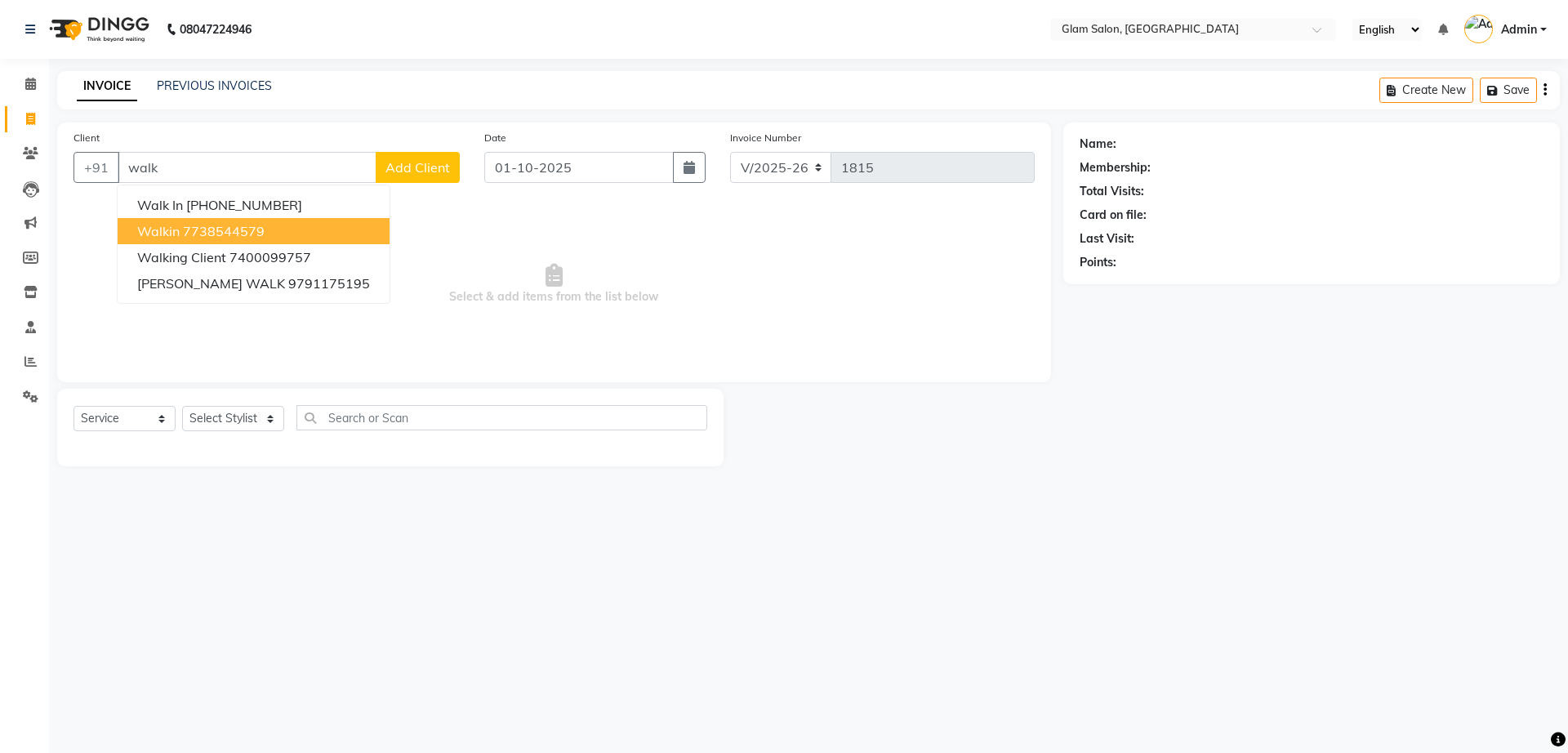
click at [224, 231] on ngb-highlight "7738544579" at bounding box center [223, 231] width 81 height 17
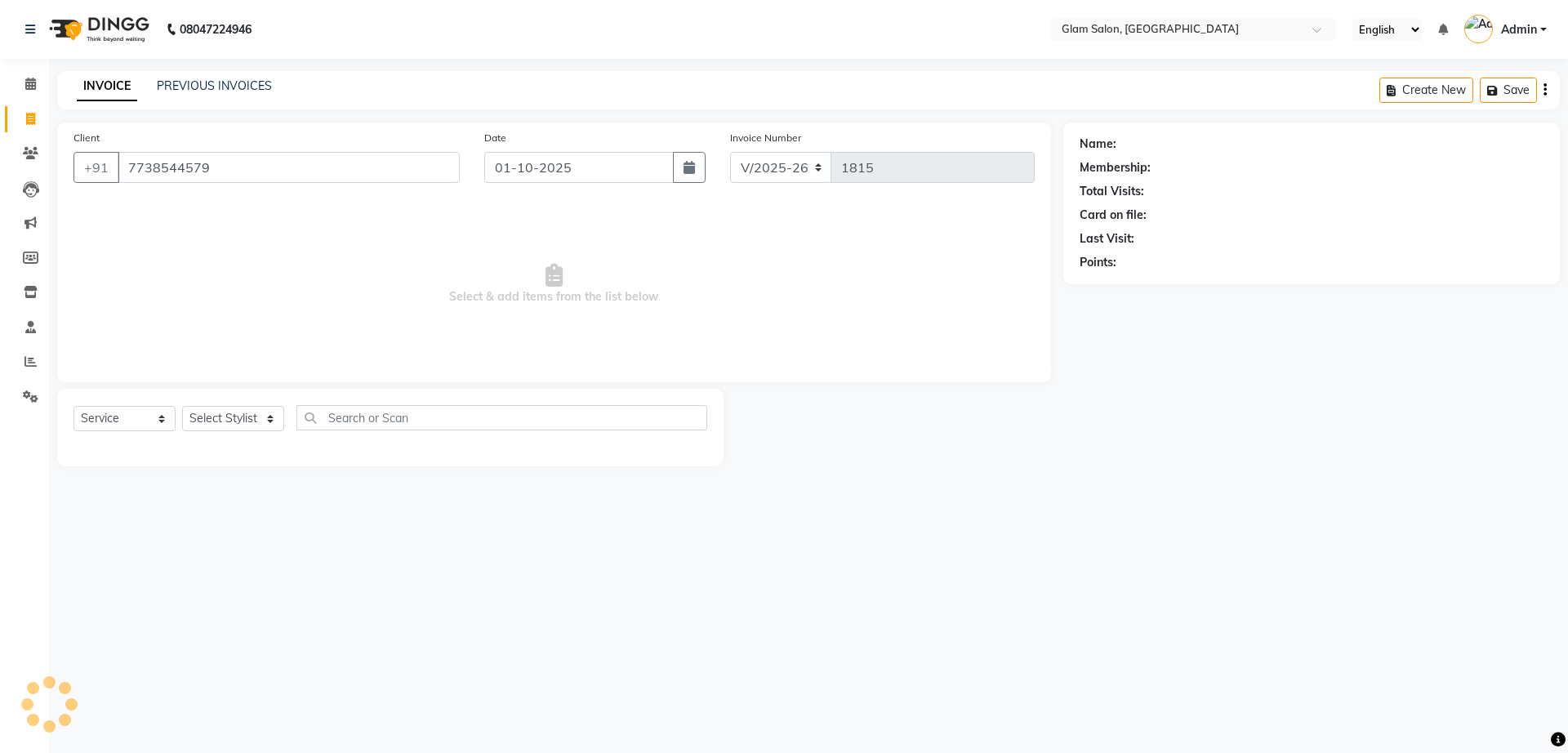
type input "7738544579"
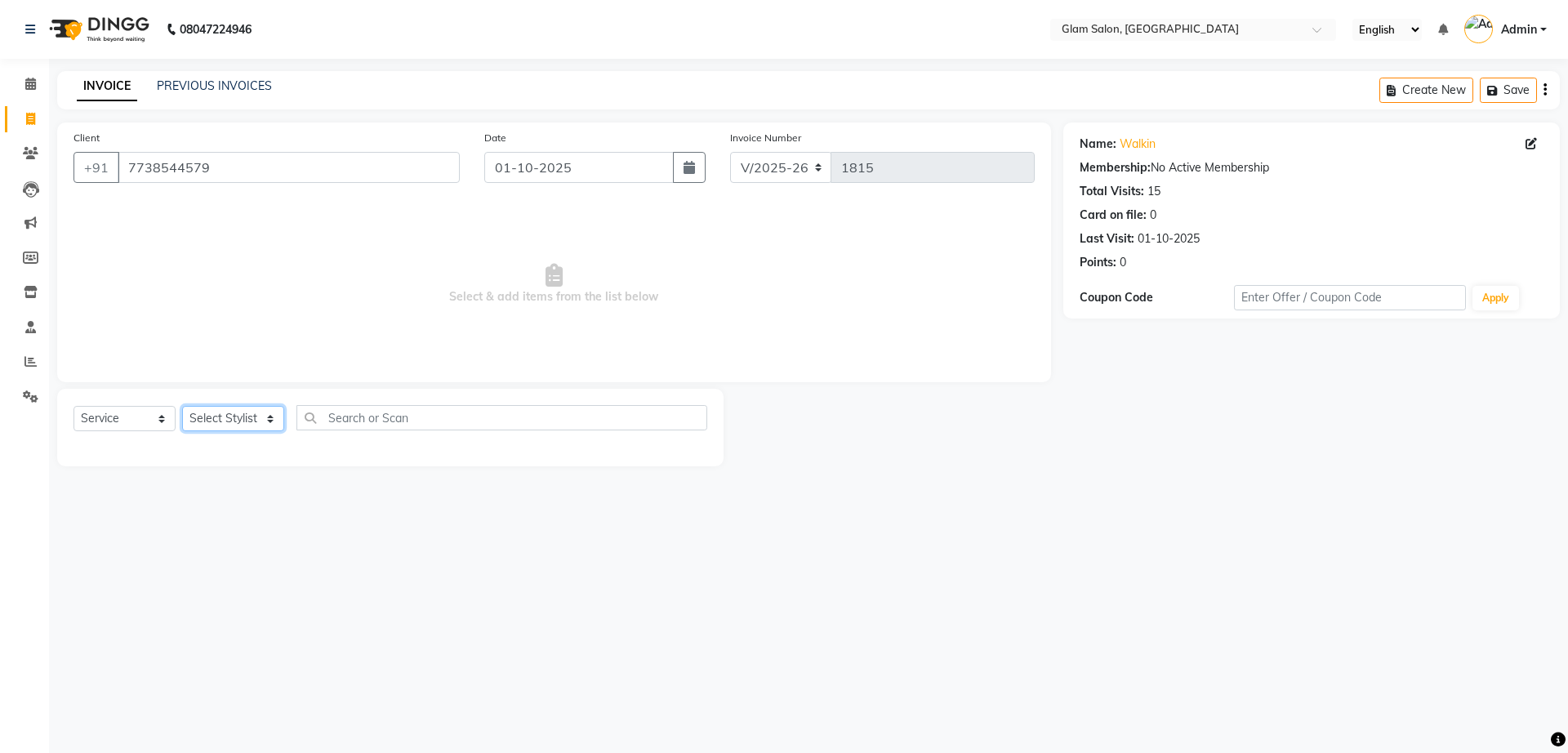
click at [243, 428] on select "Select Stylist Akshay [PERSON_NAME] [PERSON_NAME] [PERSON_NAME] [PERSON_NAME]" at bounding box center [232, 418] width 102 height 25
select select "36891"
click at [182, 406] on select "Select Stylist Akshay [PERSON_NAME] [PERSON_NAME] [PERSON_NAME] [PERSON_NAME]" at bounding box center [232, 418] width 102 height 25
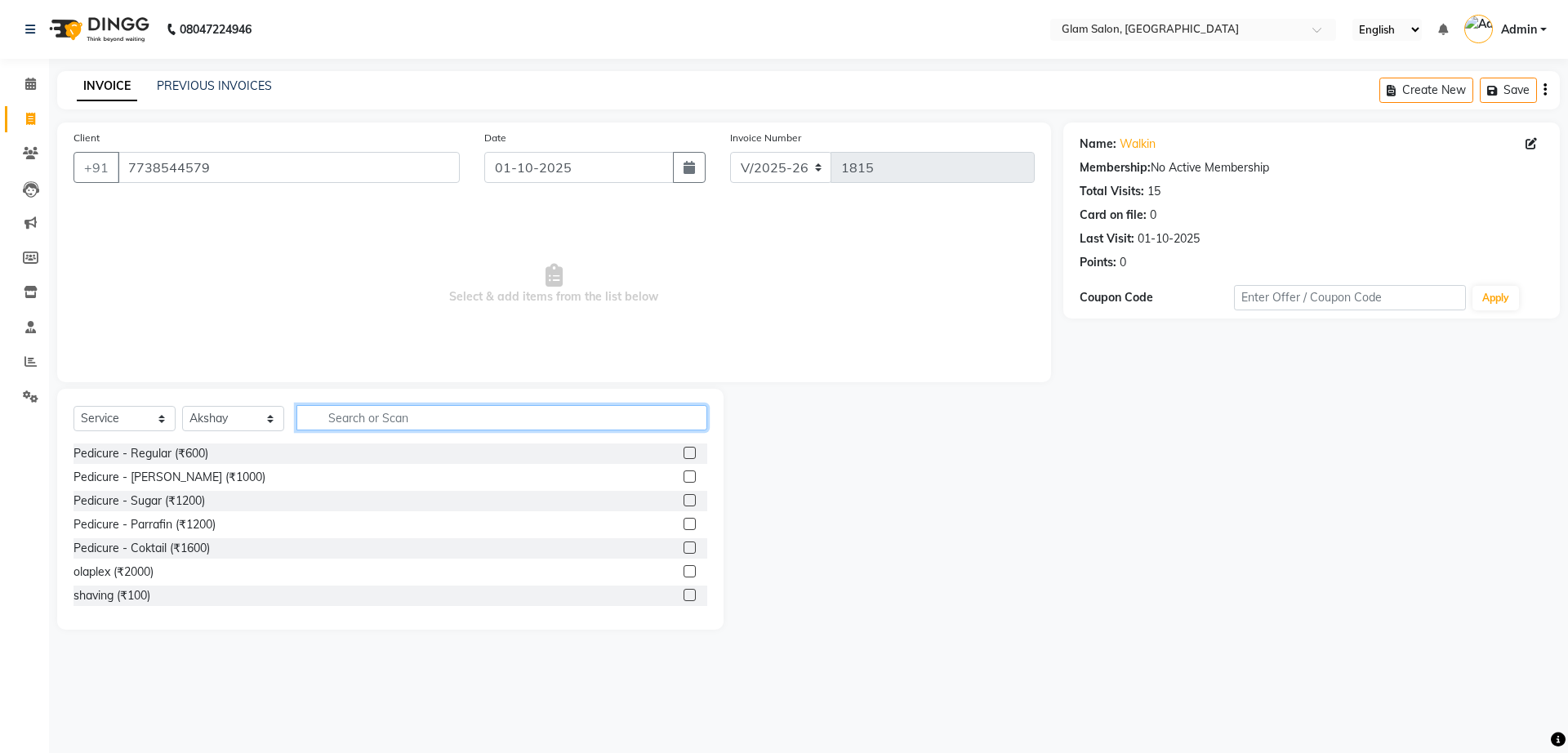
click at [375, 419] on input "text" at bounding box center [501, 418] width 411 height 25
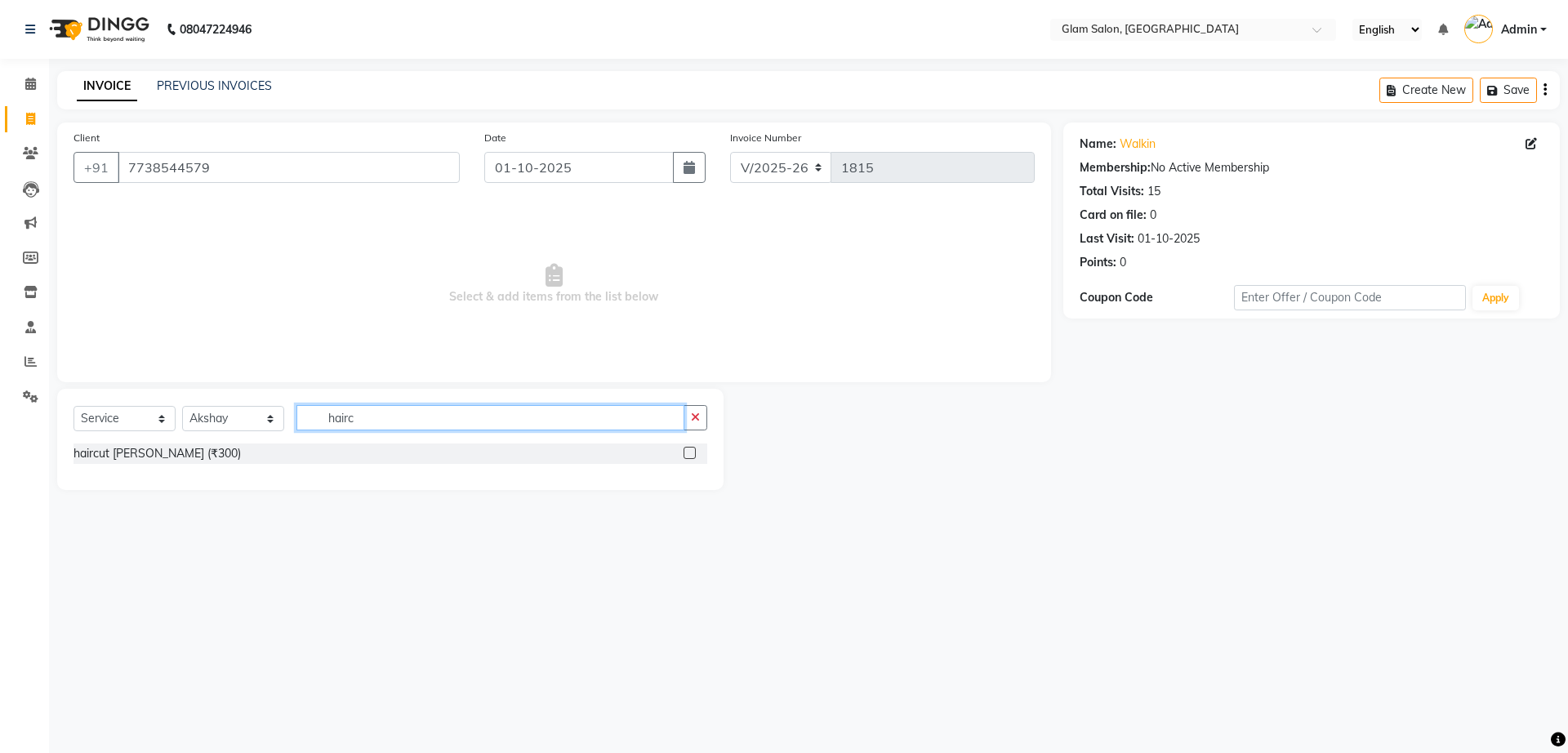
type input "hairc"
click at [469, 459] on div "haircut [PERSON_NAME] (₹300)" at bounding box center [390, 453] width 633 height 20
click at [687, 457] on label at bounding box center [689, 452] width 12 height 12
click at [687, 457] on input "checkbox" at bounding box center [688, 453] width 10 height 10
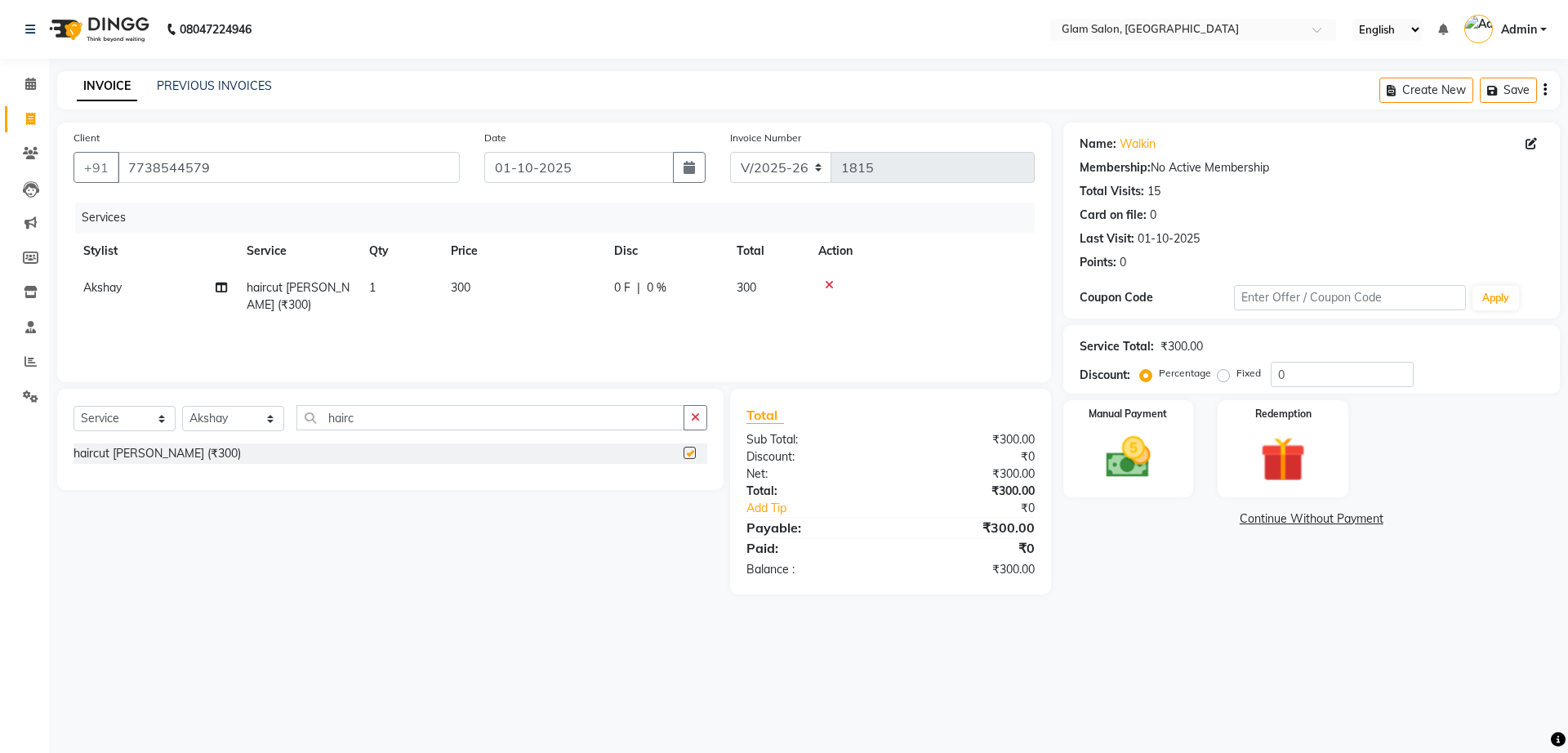
checkbox input "false"
click at [467, 294] on span "300" at bounding box center [460, 287] width 19 height 15
click at [467, 294] on input "1" at bounding box center [476, 292] width 62 height 25
click at [546, 287] on td "300" at bounding box center [522, 296] width 163 height 54
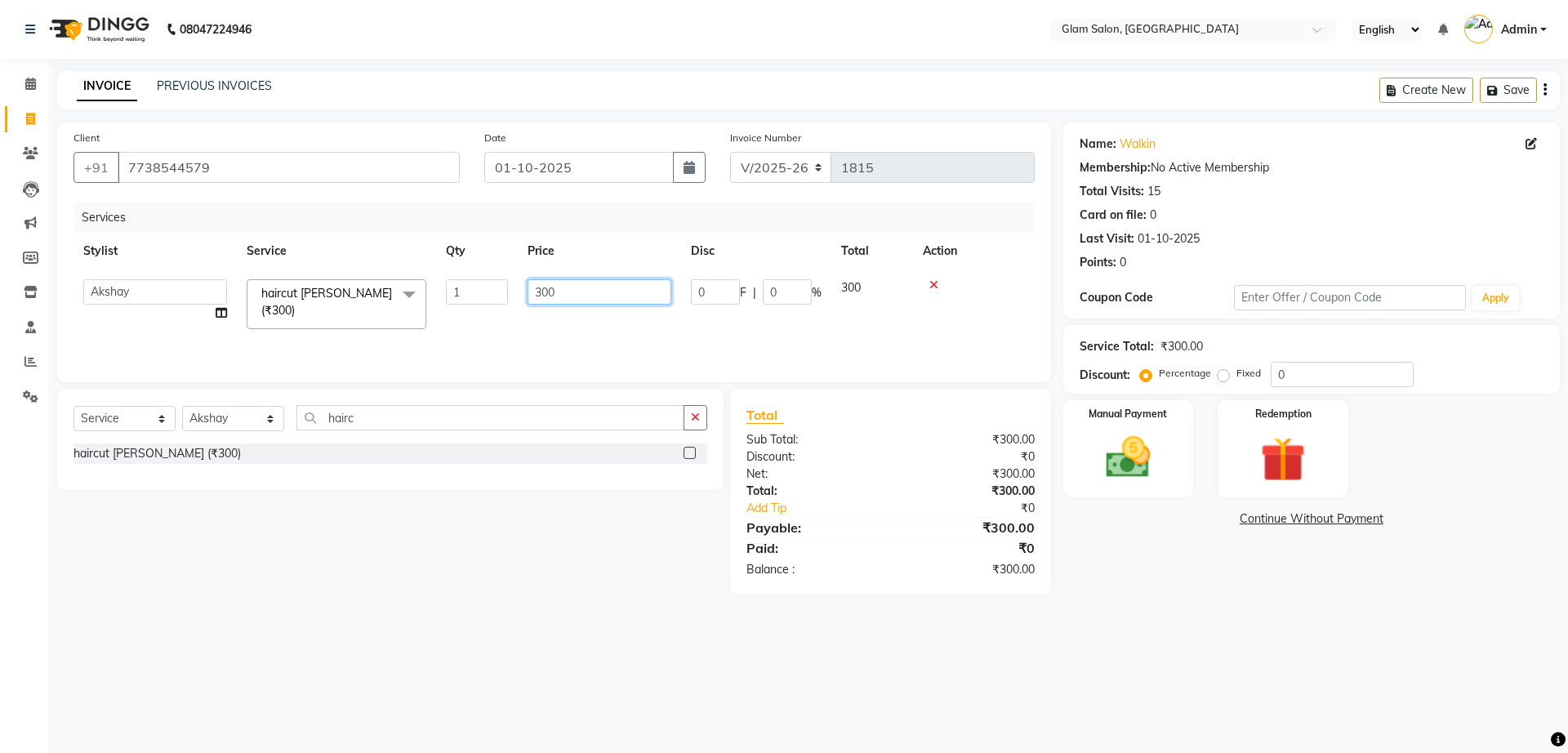
click at [573, 294] on input "300" at bounding box center [599, 292] width 144 height 25
type input "3"
type input "150"
click at [591, 321] on td "150" at bounding box center [599, 303] width 163 height 69
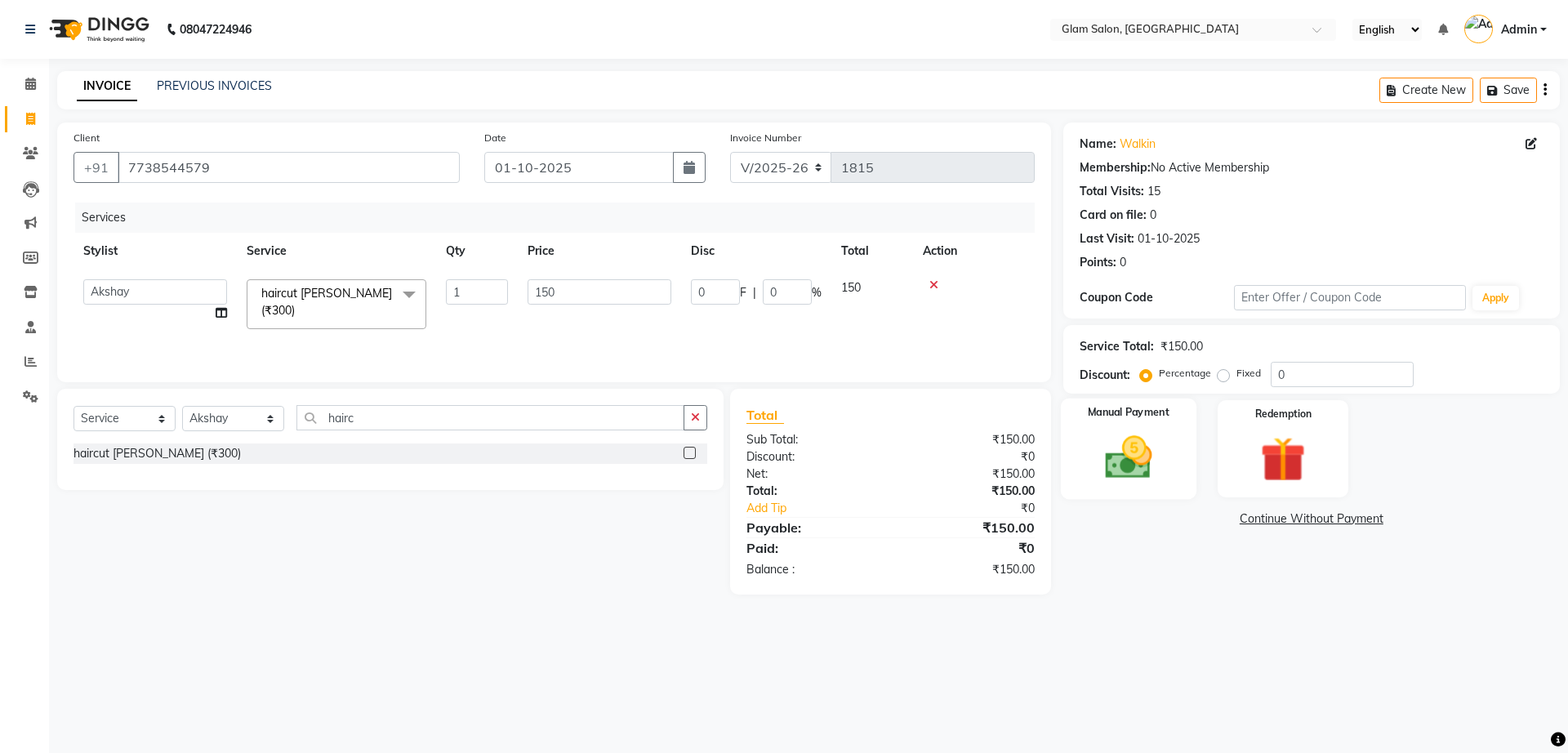
click at [1150, 462] on img at bounding box center [1128, 458] width 76 height 54
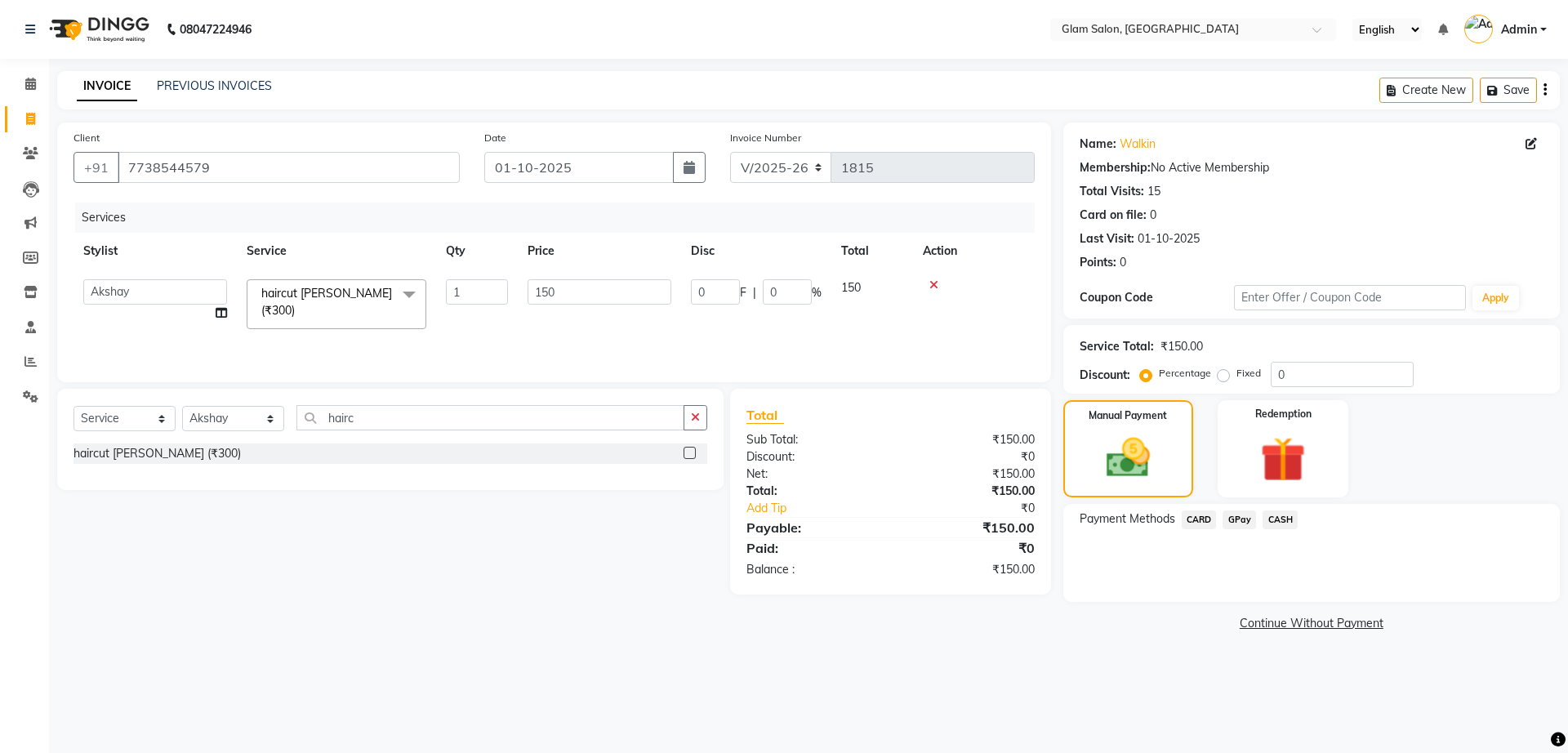
click at [1233, 517] on span "GPay" at bounding box center [1239, 519] width 33 height 18
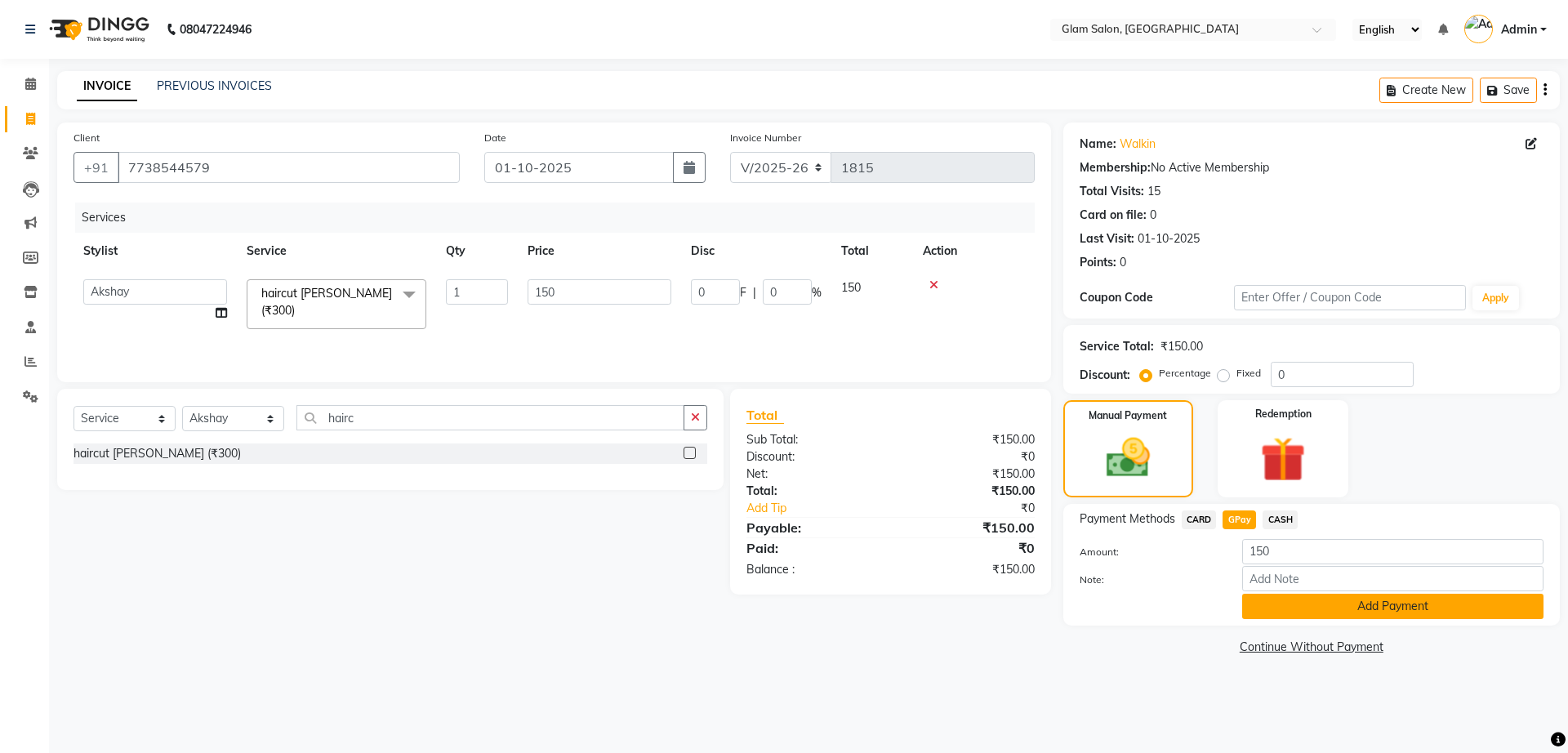
click at [1293, 604] on button "Add Payment" at bounding box center [1392, 606] width 301 height 25
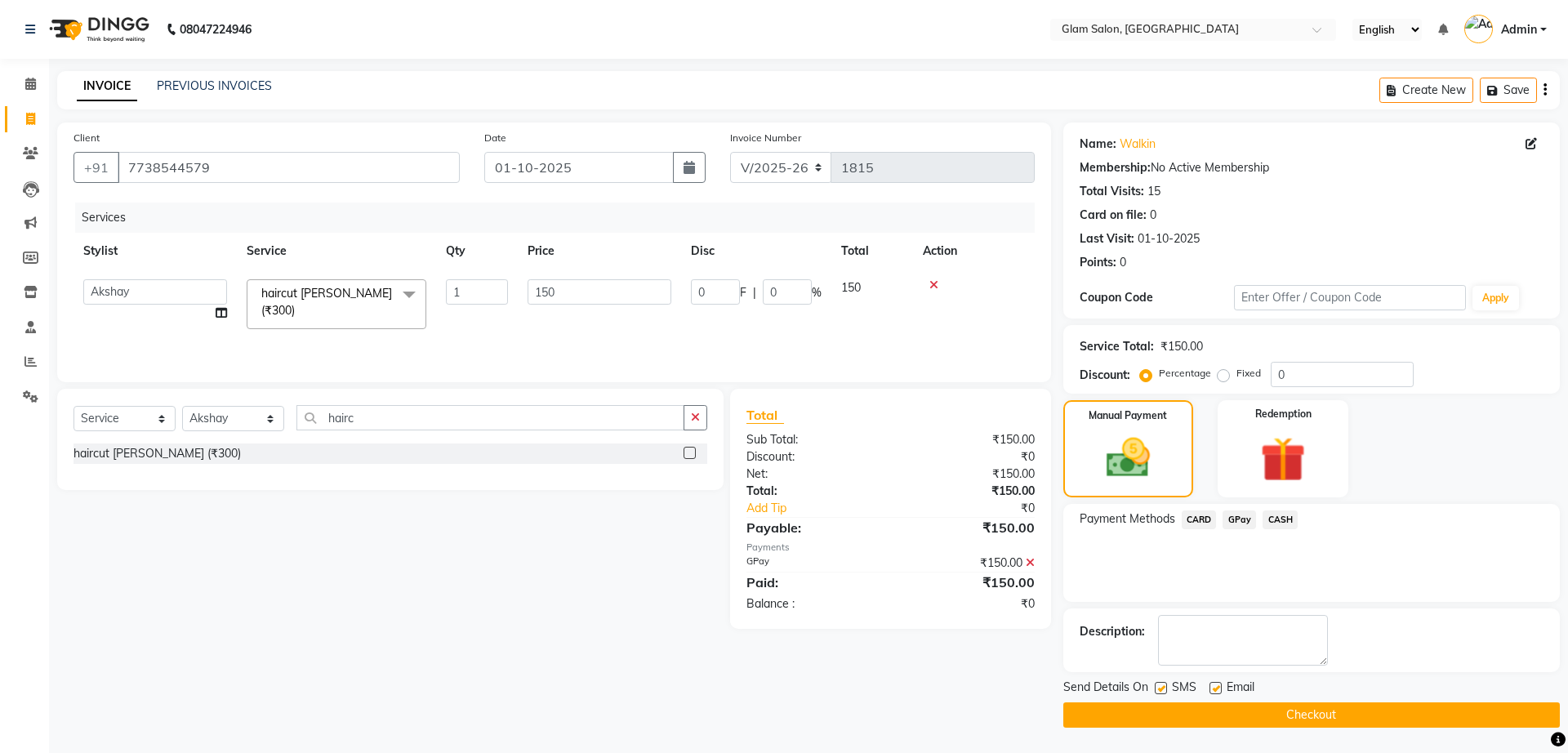
click at [1211, 722] on button "Checkout" at bounding box center [1311, 715] width 496 height 25
